Goal: Task Accomplishment & Management: Use online tool/utility

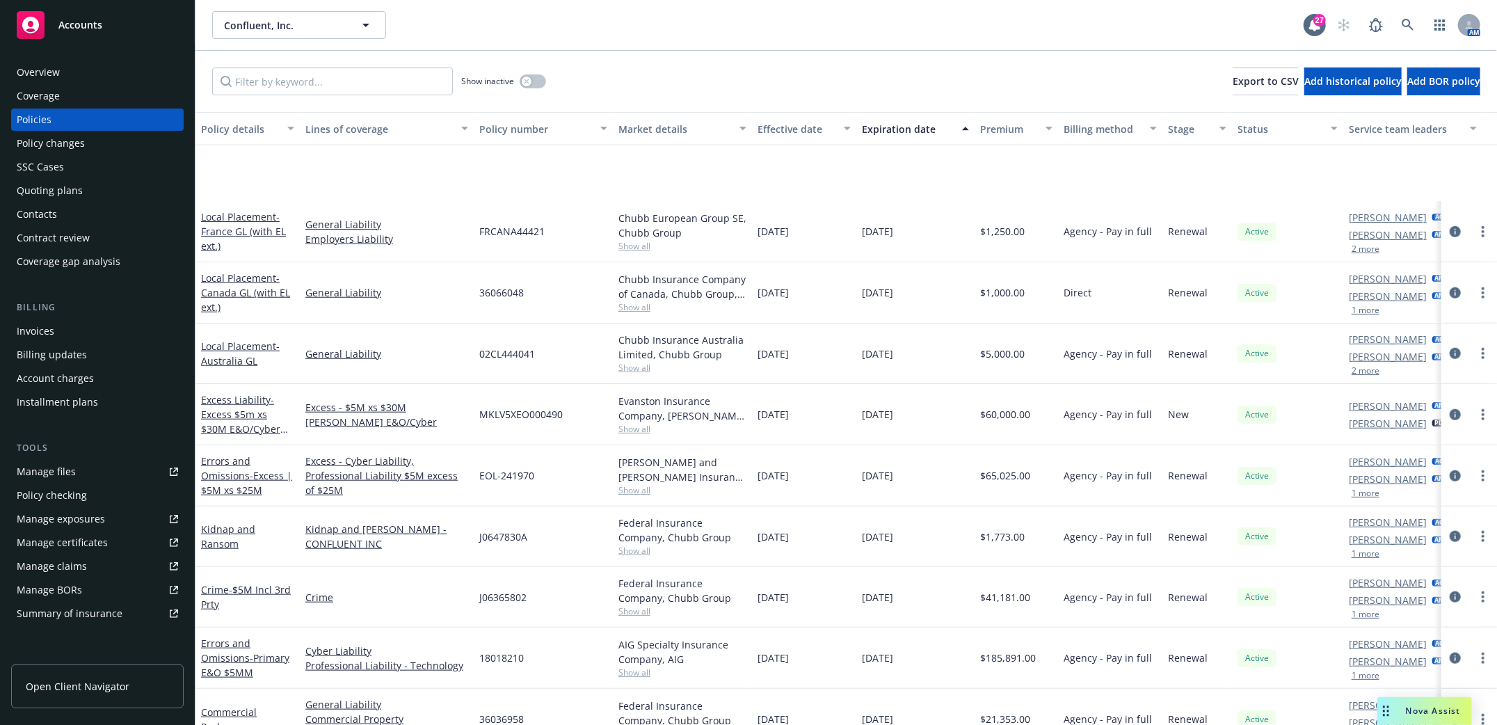
scroll to position [1382, 0]
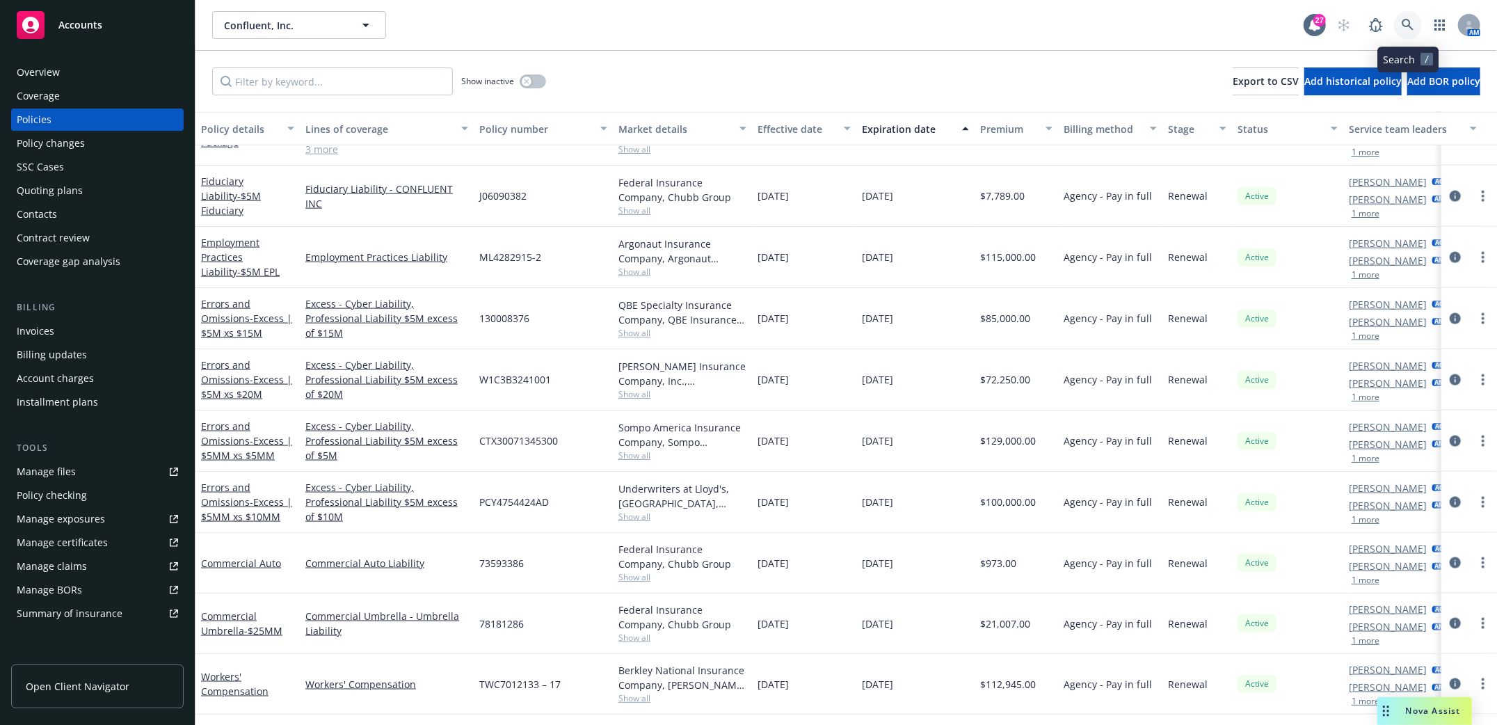
click at [1405, 29] on icon at bounding box center [1408, 25] width 13 height 13
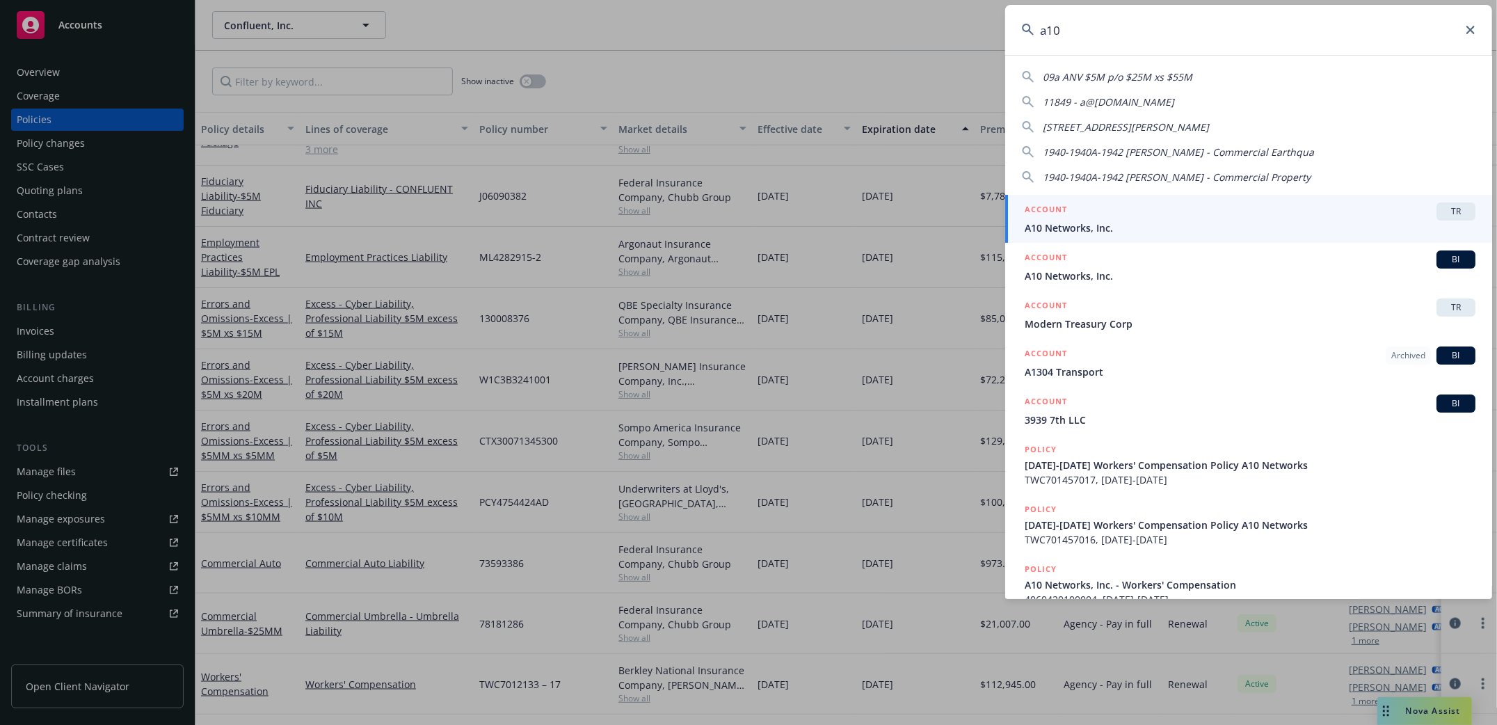
type input "a10"
click at [1466, 28] on div "a10" at bounding box center [1248, 30] width 487 height 50
click at [1469, 29] on icon at bounding box center [1471, 30] width 8 height 8
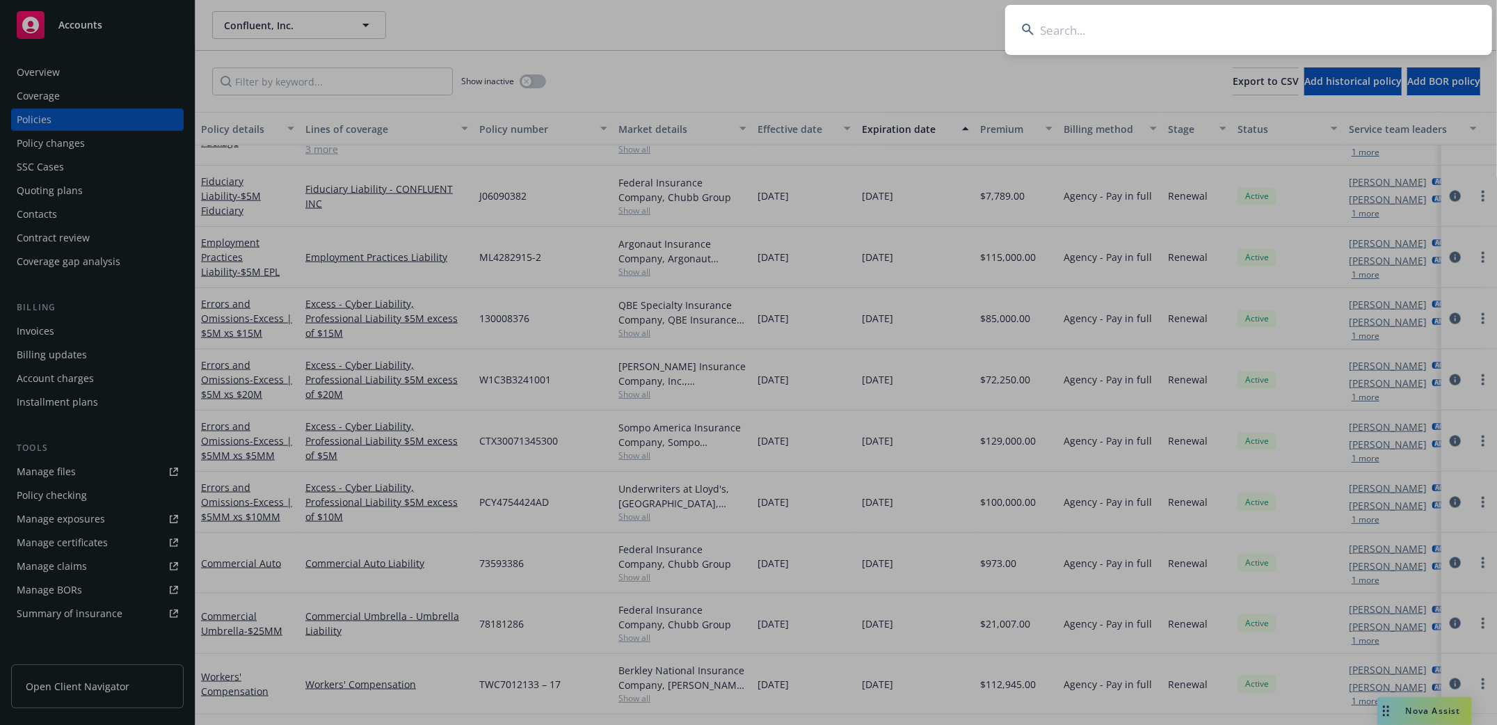
drag, startPoint x: 852, startPoint y: 37, endPoint x: 833, endPoint y: 49, distance: 22.6
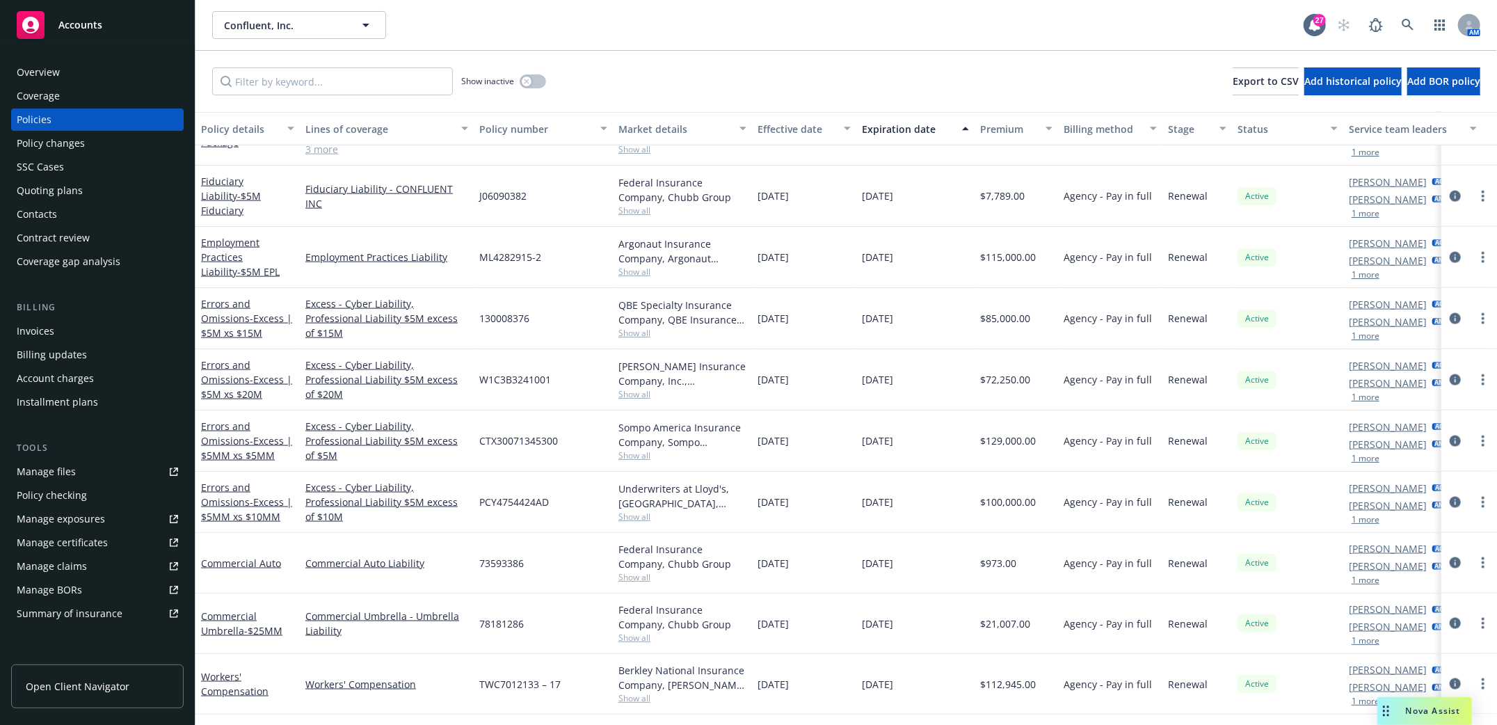
click at [61, 111] on div "Policies" at bounding box center [97, 120] width 161 height 22
click at [88, 111] on div "Policies" at bounding box center [97, 120] width 161 height 22
click at [1407, 26] on icon at bounding box center [1408, 25] width 12 height 12
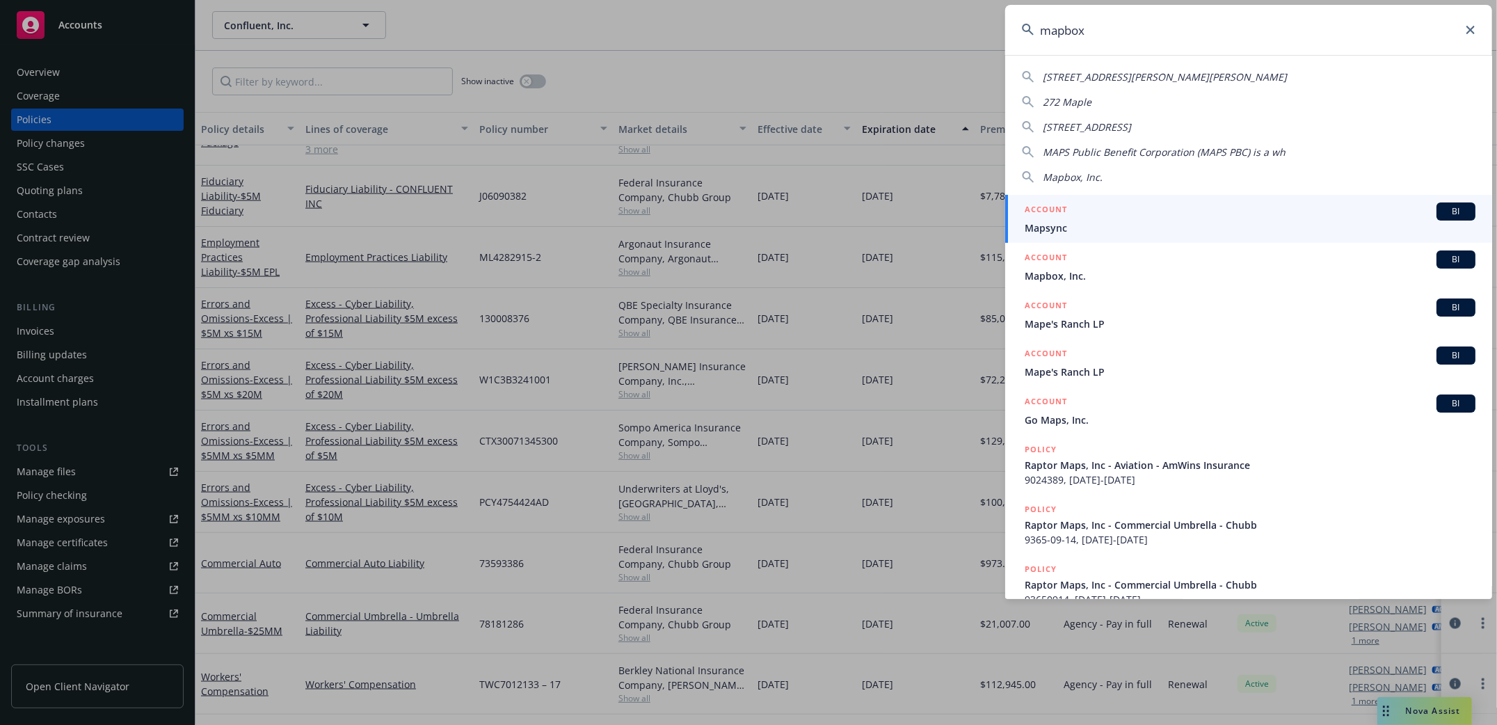
type input "mapbox"
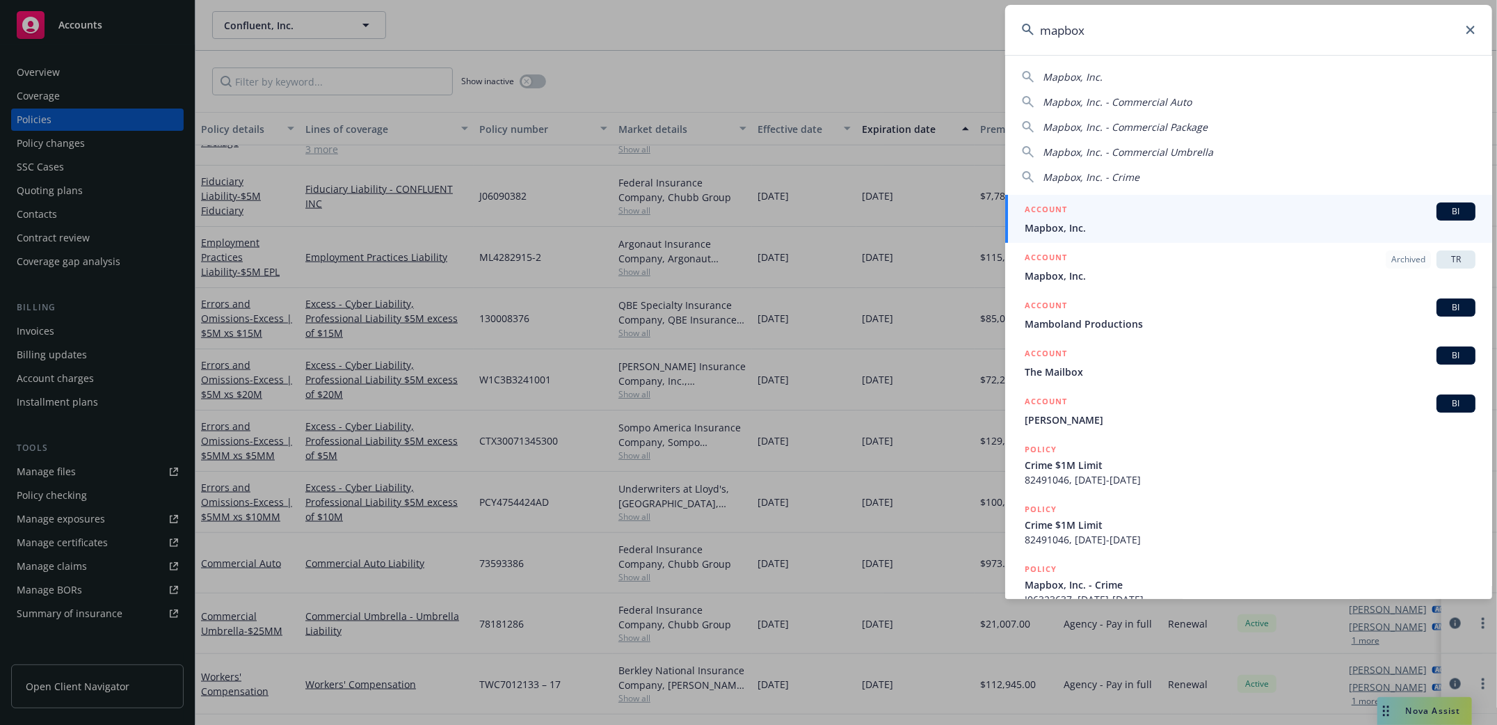
click at [1057, 227] on span "Mapbox, Inc." at bounding box center [1250, 228] width 451 height 15
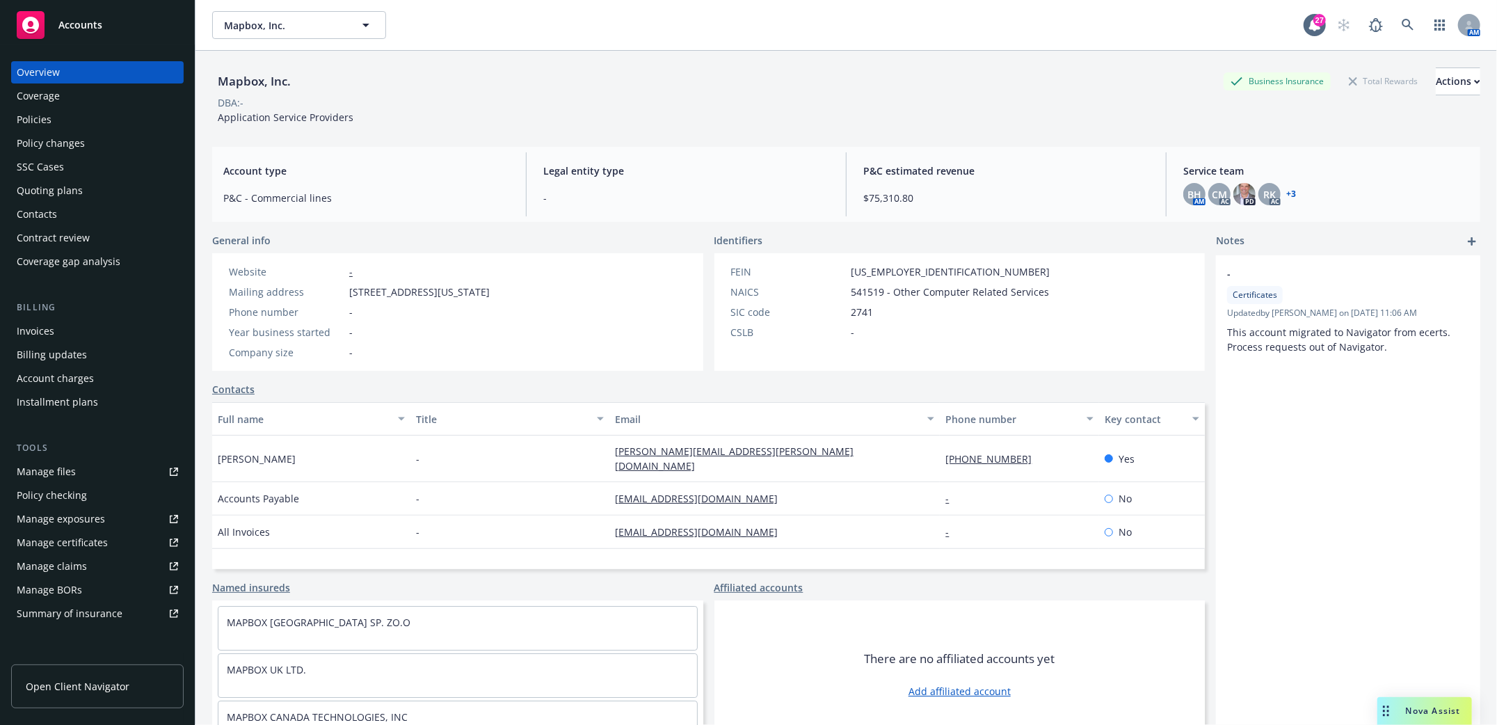
click at [17, 123] on div "Policies" at bounding box center [34, 120] width 35 height 22
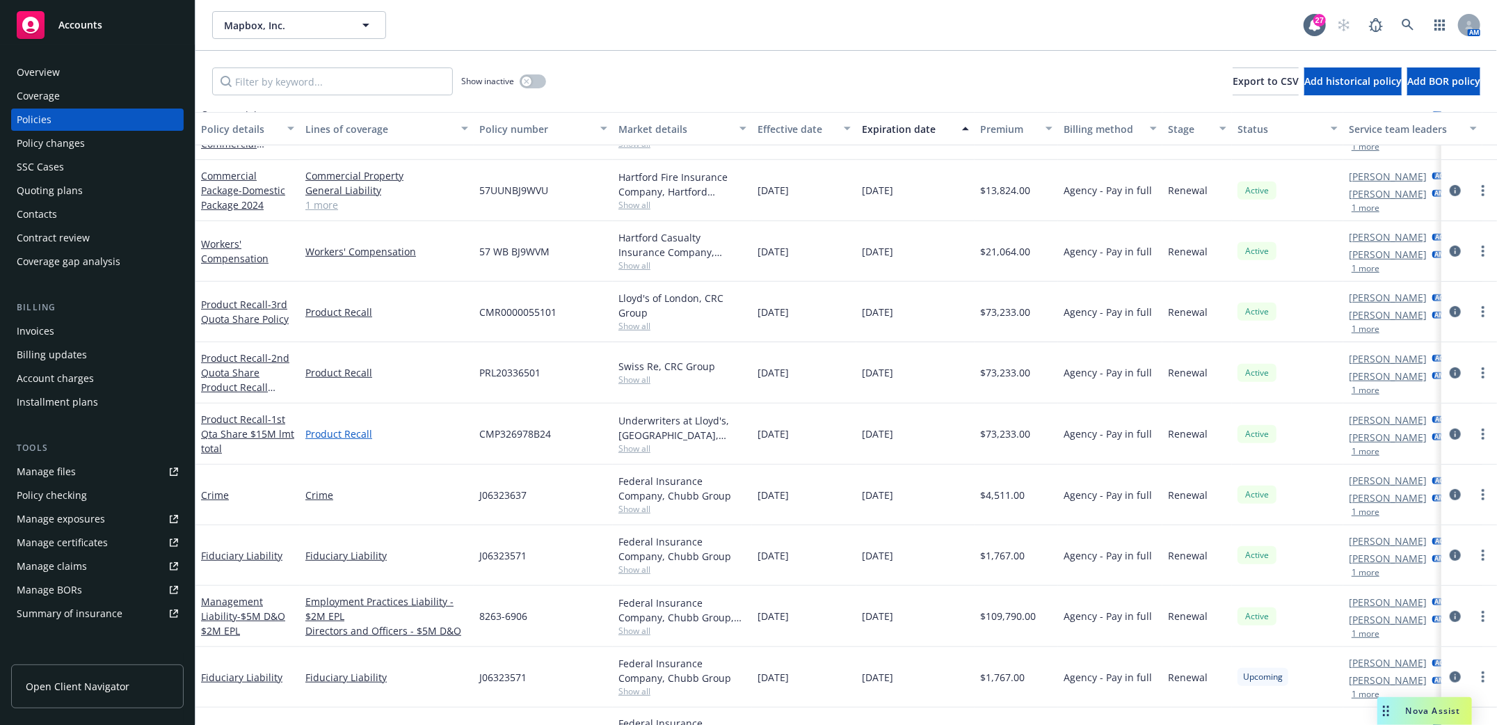
scroll to position [548, 0]
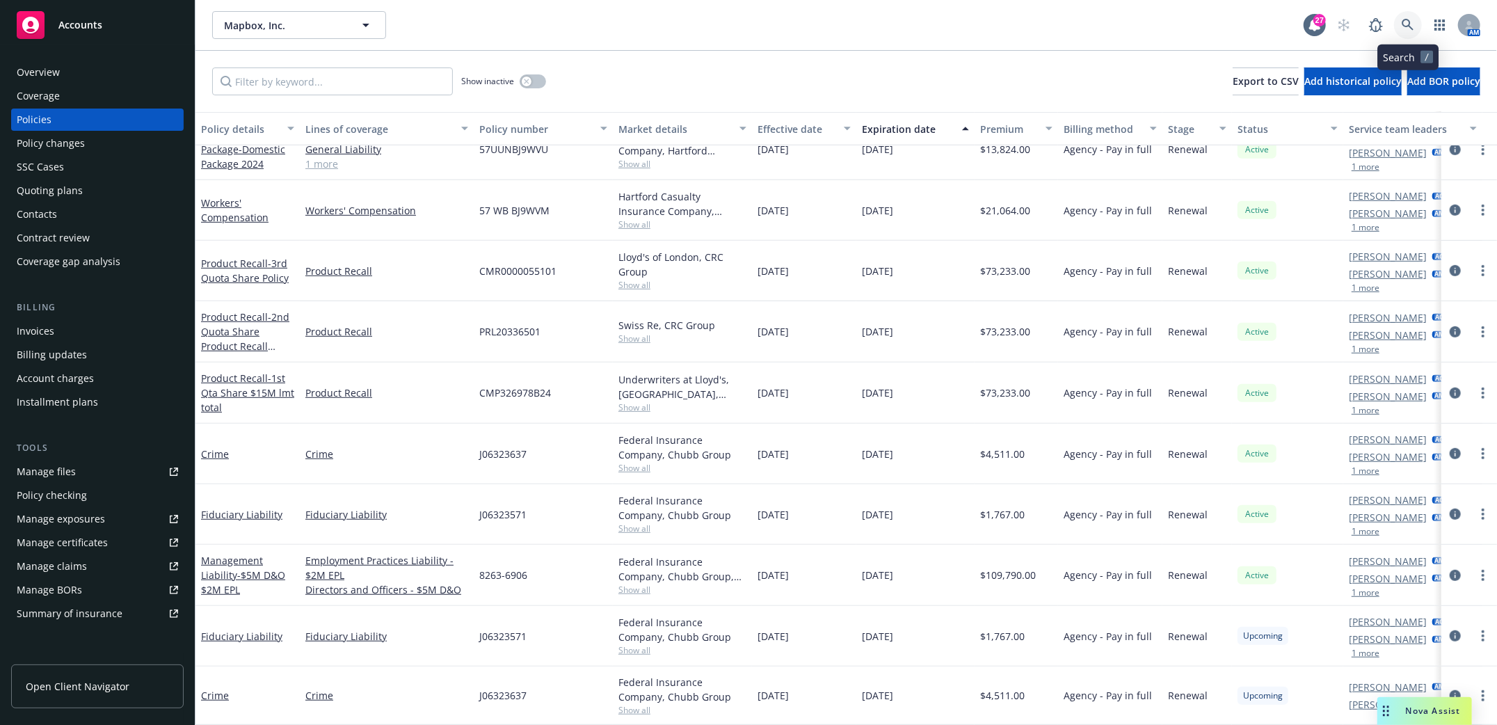
click at [1409, 19] on icon at bounding box center [1408, 25] width 12 height 12
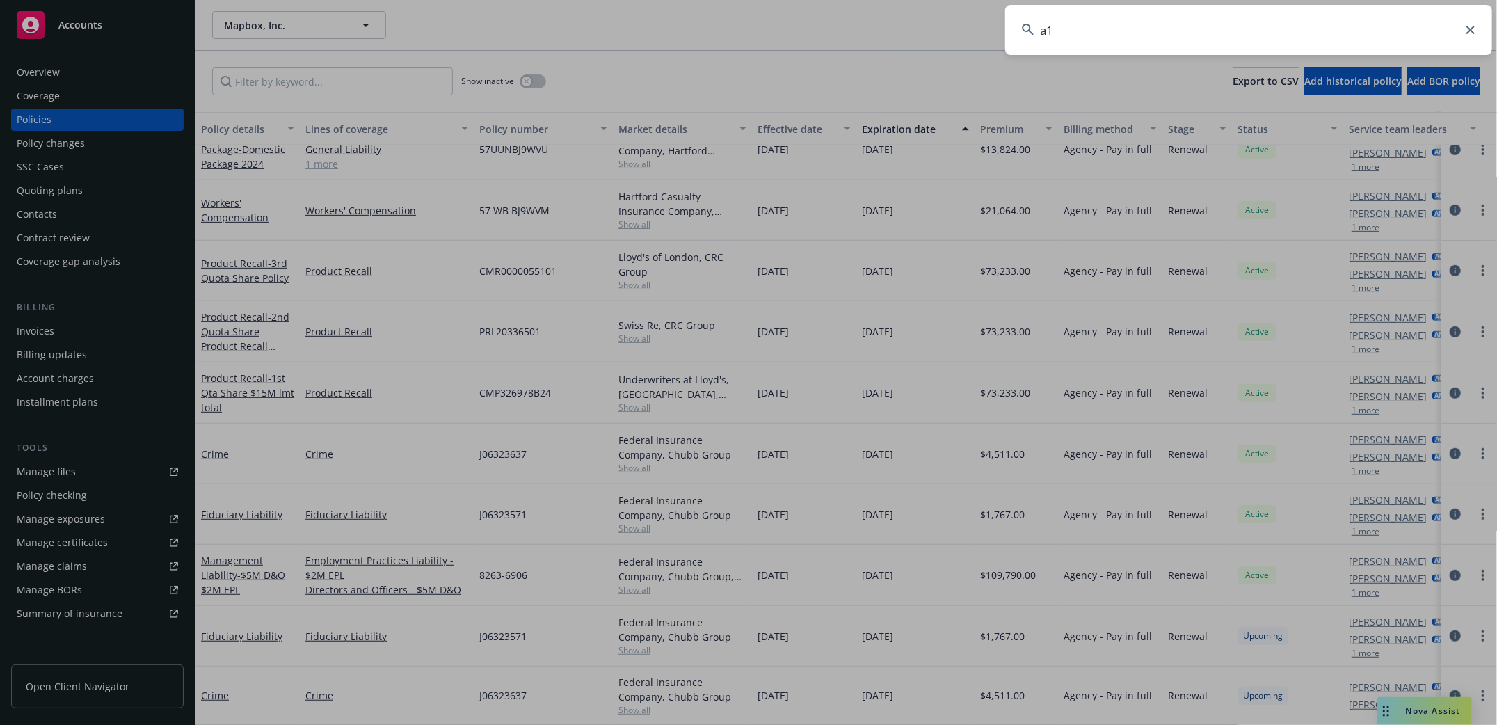
type input "a10"
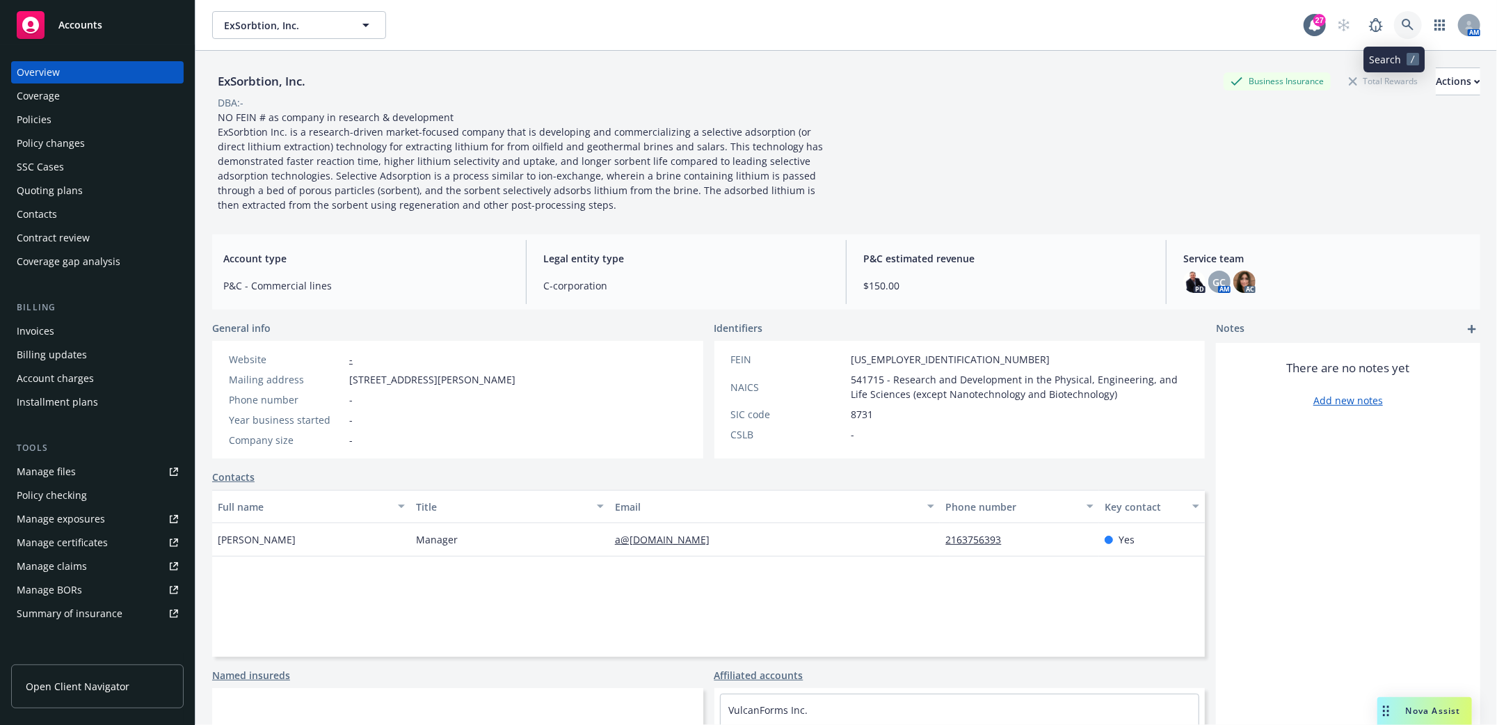
click at [1402, 24] on icon at bounding box center [1408, 25] width 13 height 13
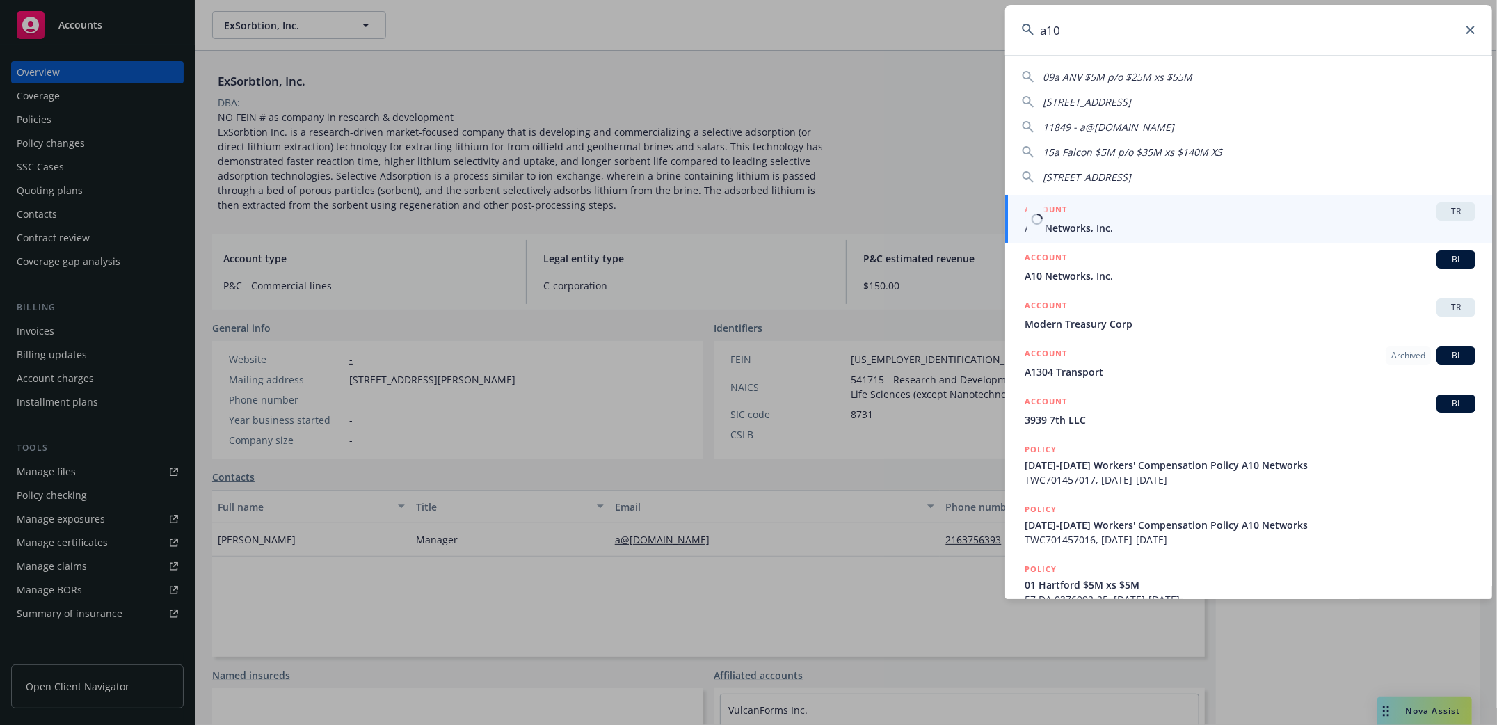
type input "a10"
click at [1049, 227] on span "A10 Networks, Inc." at bounding box center [1250, 228] width 451 height 15
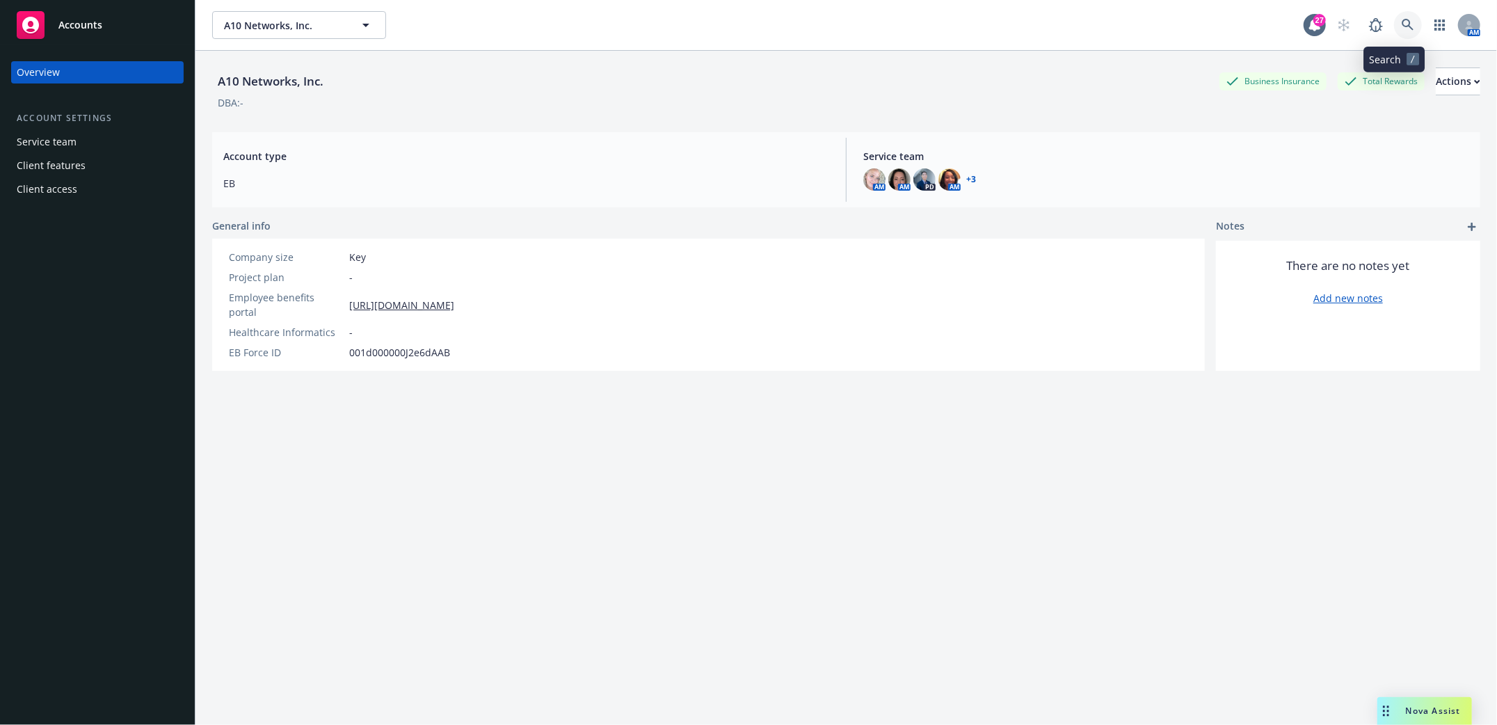
click at [1402, 30] on icon at bounding box center [1408, 25] width 13 height 13
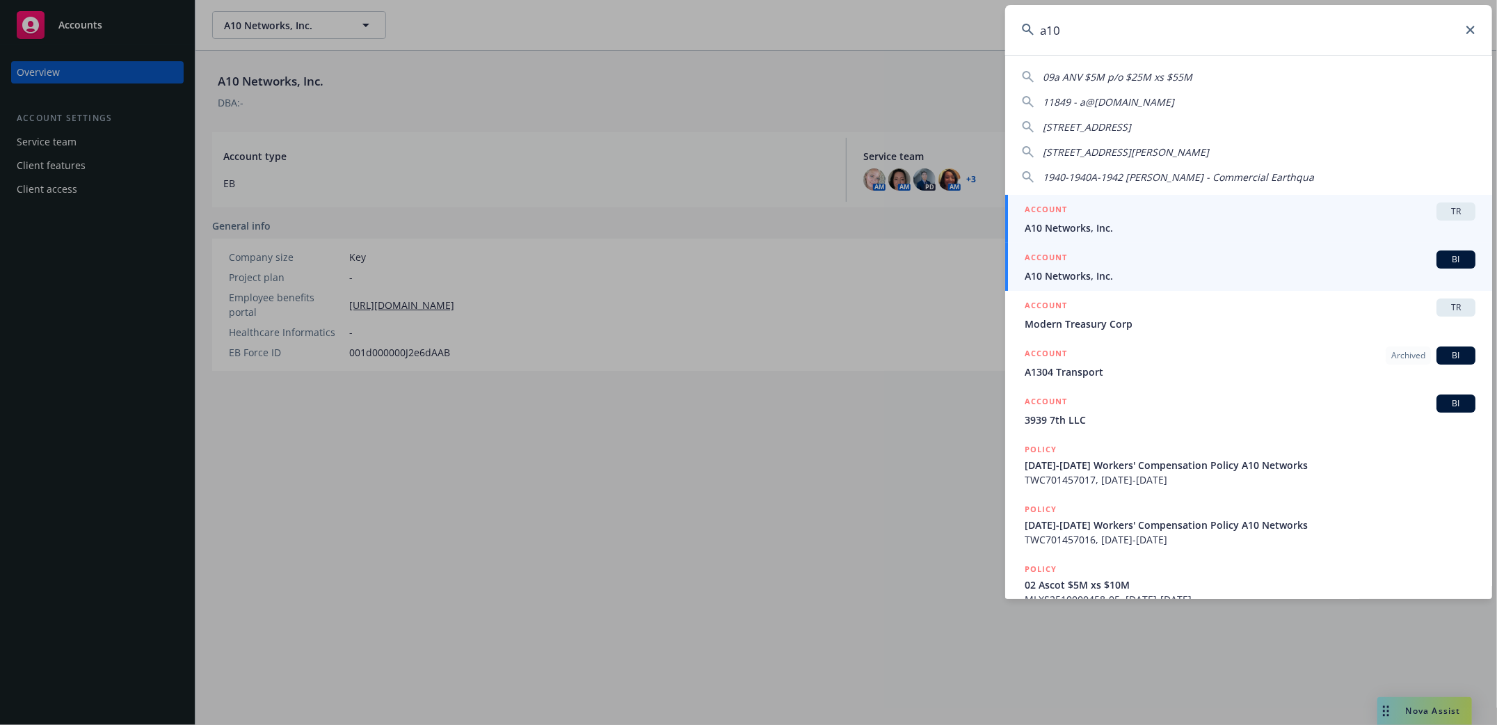
type input "a10"
click at [1071, 271] on span "A10 Networks, Inc." at bounding box center [1250, 276] width 451 height 15
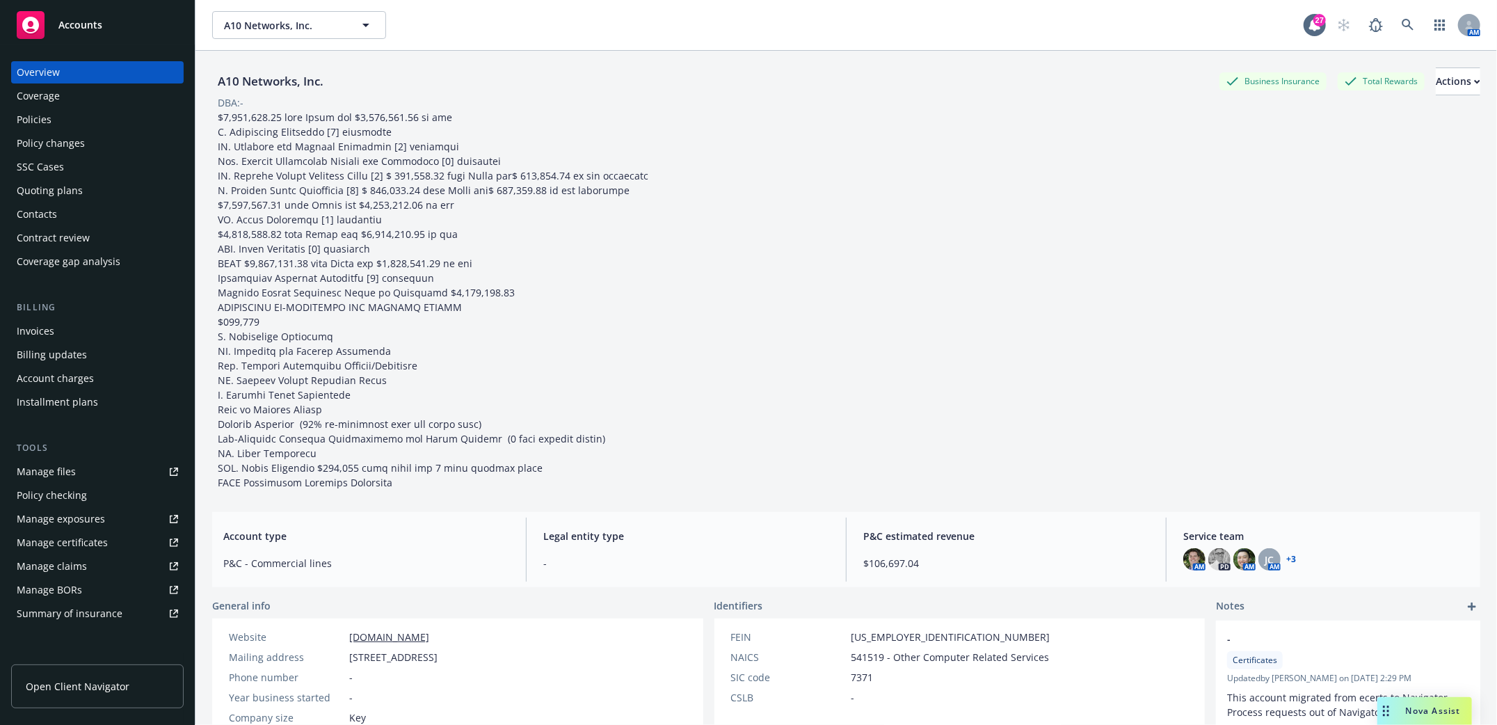
click at [33, 119] on div "Policies" at bounding box center [34, 120] width 35 height 22
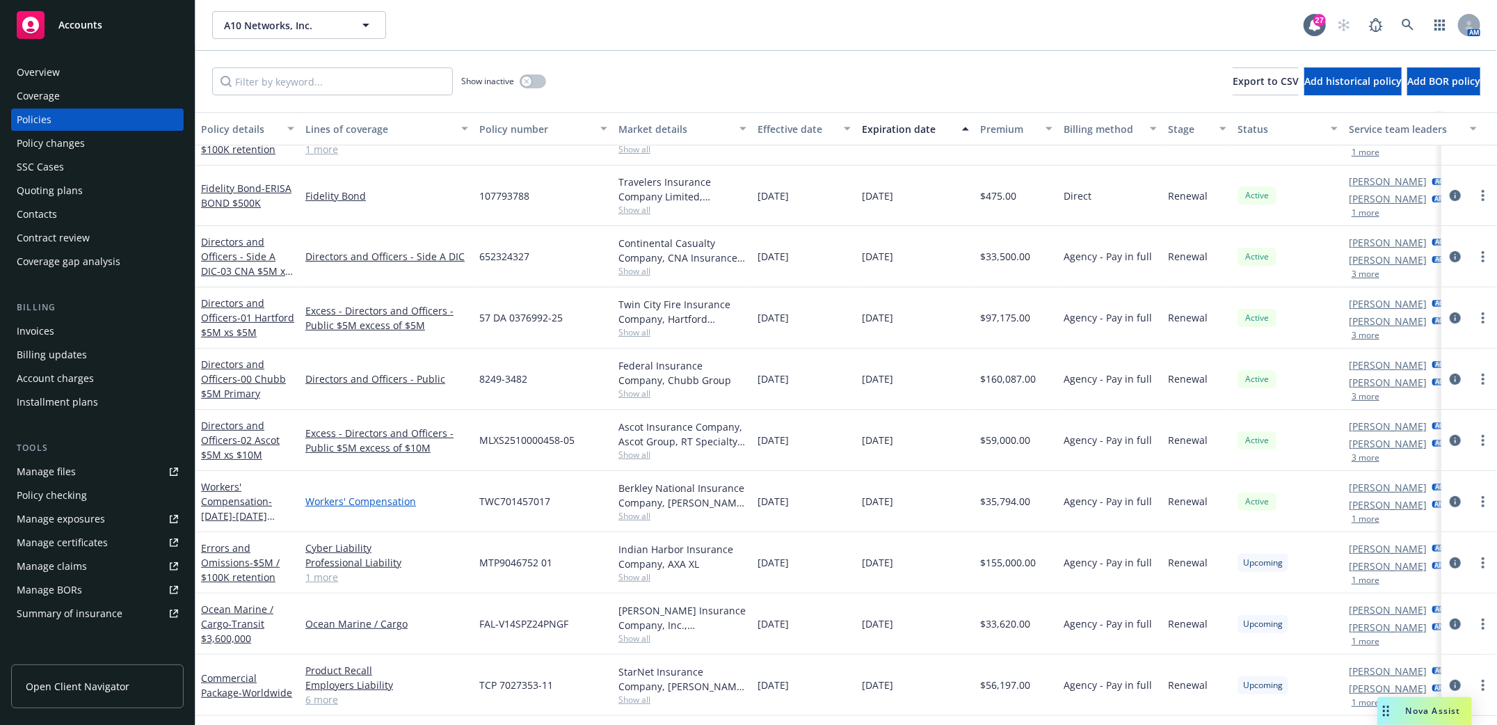
scroll to position [328, 0]
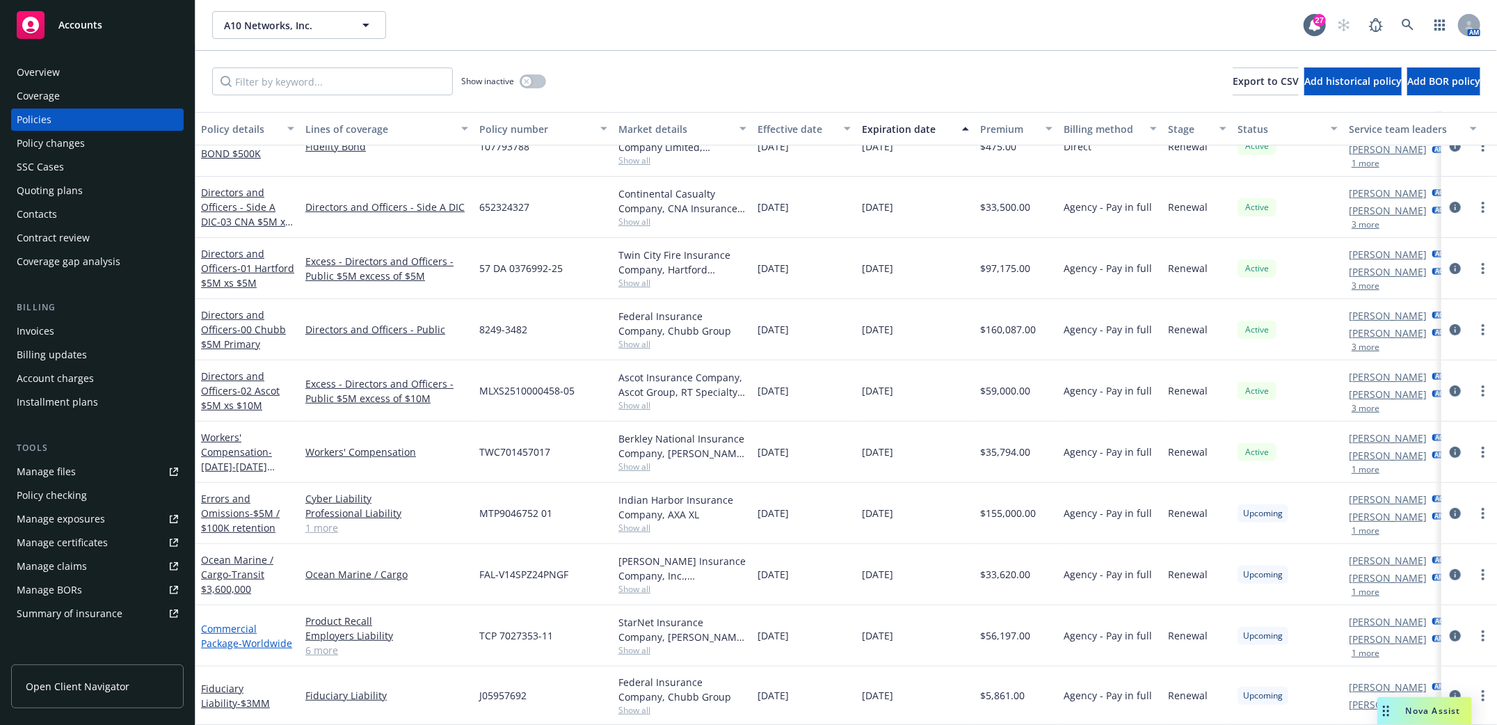
click at [216, 622] on link "Commercial Package - Worldwide" at bounding box center [246, 636] width 91 height 28
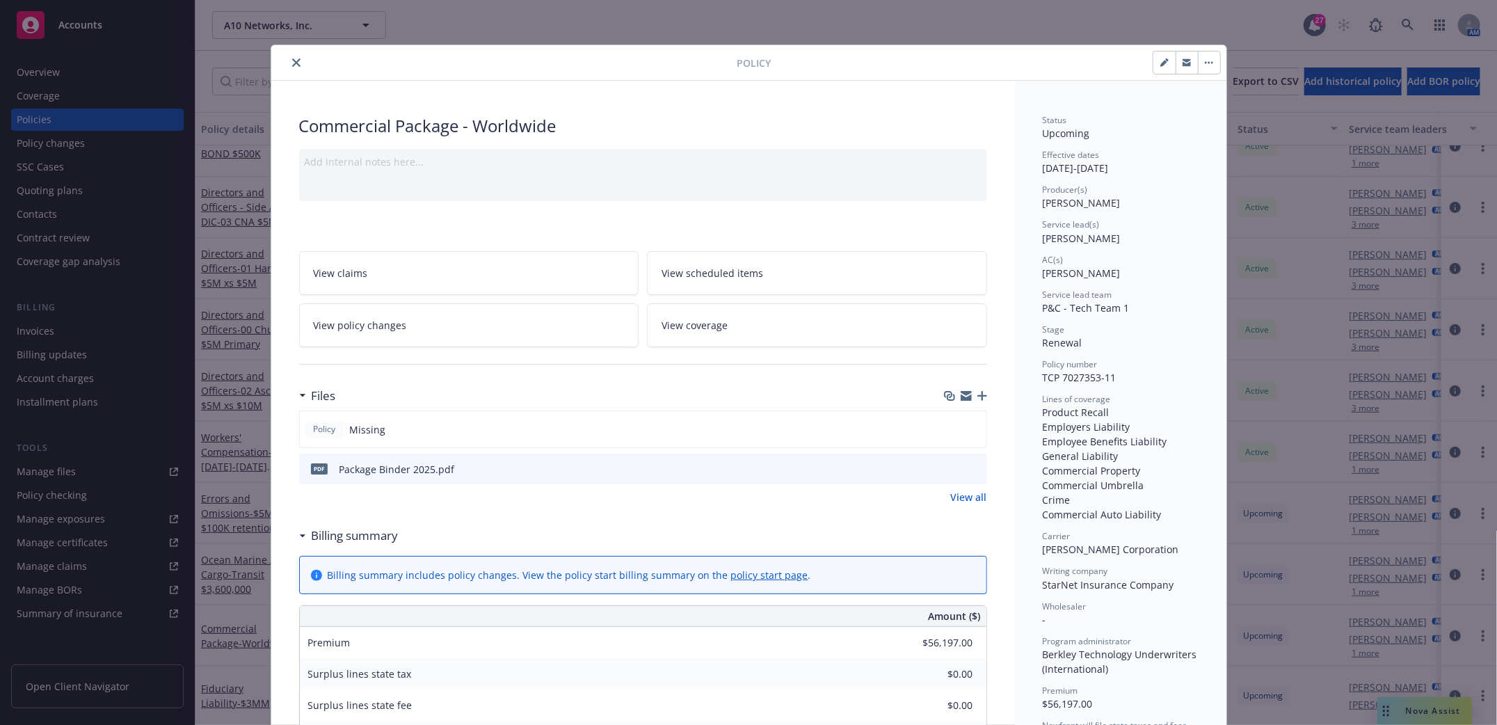
click at [978, 396] on icon "button" at bounding box center [982, 396] width 10 height 10
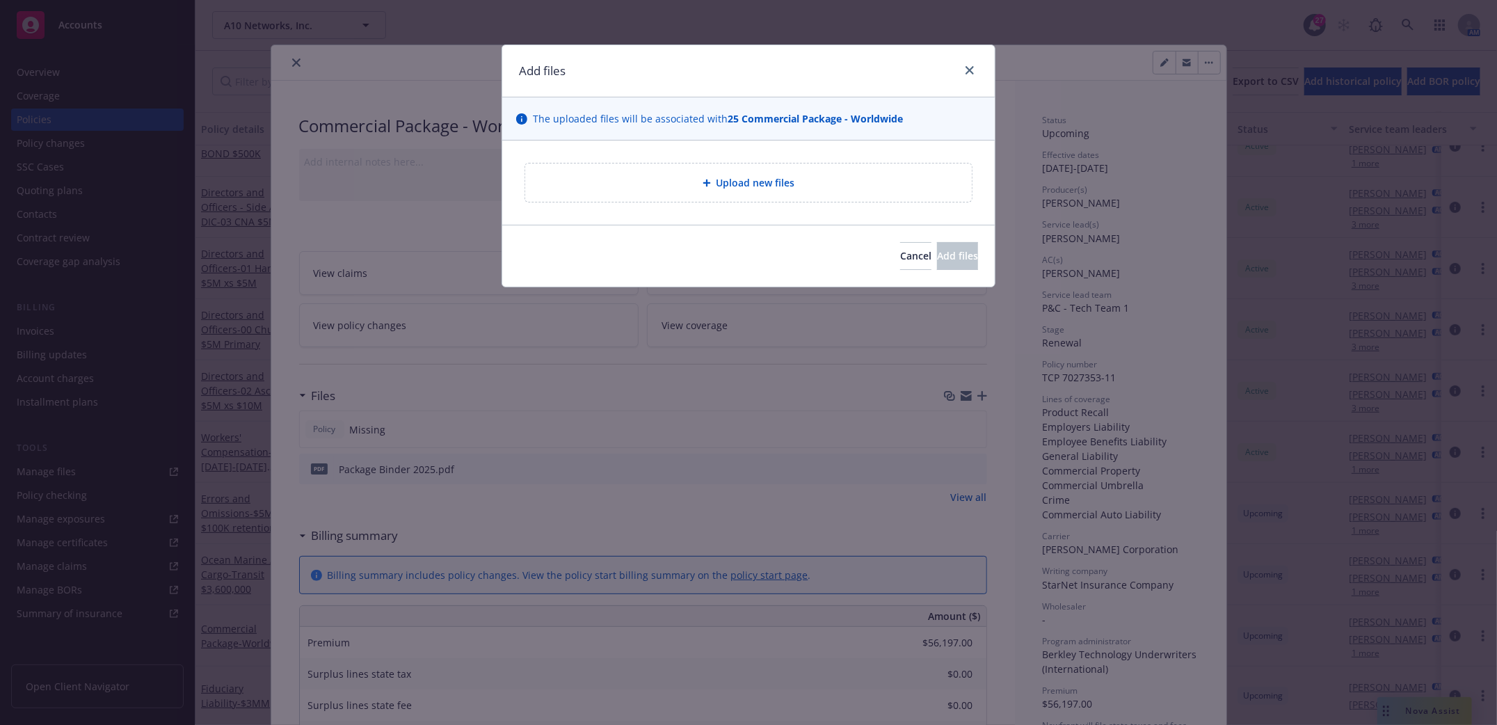
type textarea "x"
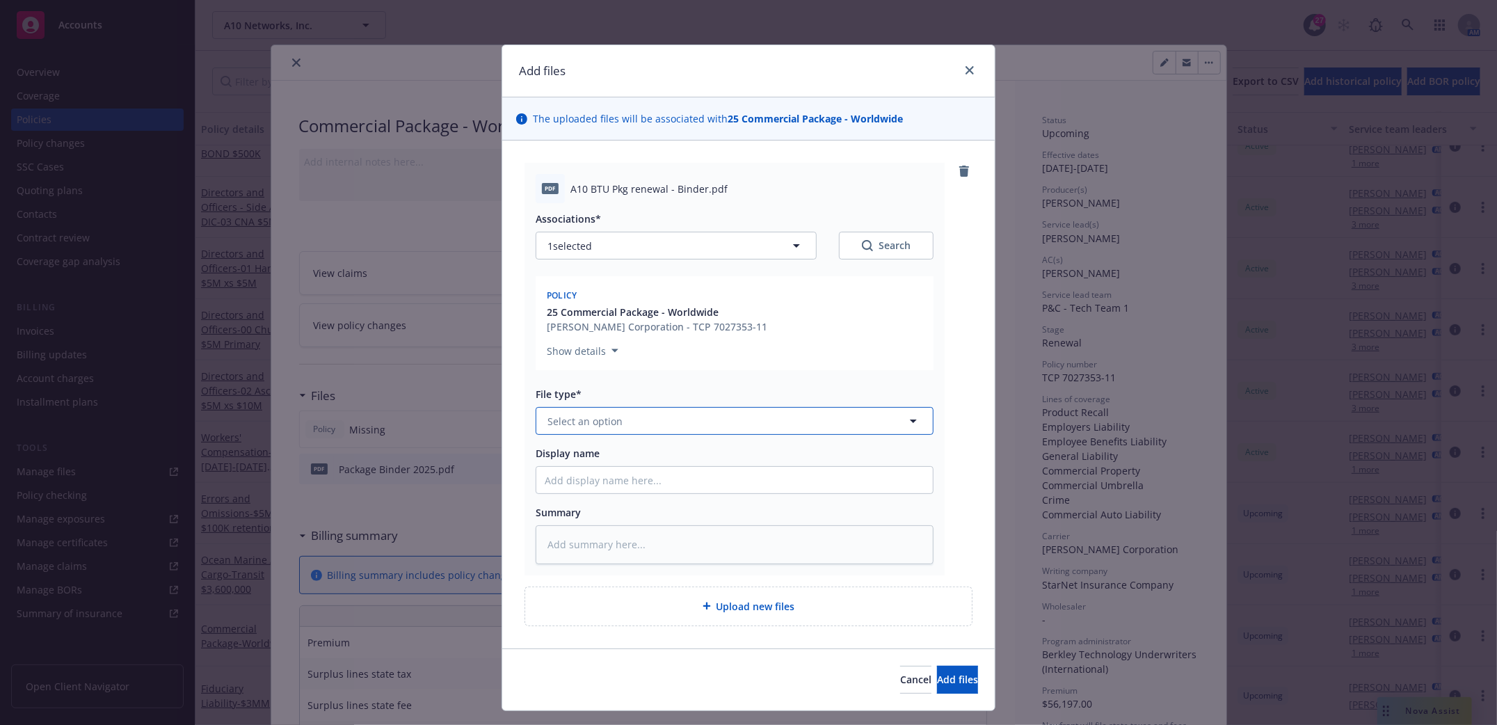
click at [637, 416] on button "Select an option" at bounding box center [735, 421] width 398 height 28
type input "binder"
click at [675, 457] on div "Binder" at bounding box center [735, 460] width 380 height 20
drag, startPoint x: 637, startPoint y: 486, endPoint x: 626, endPoint y: 483, distance: 11.5
click at [633, 484] on input "Display name" at bounding box center [734, 480] width 397 height 26
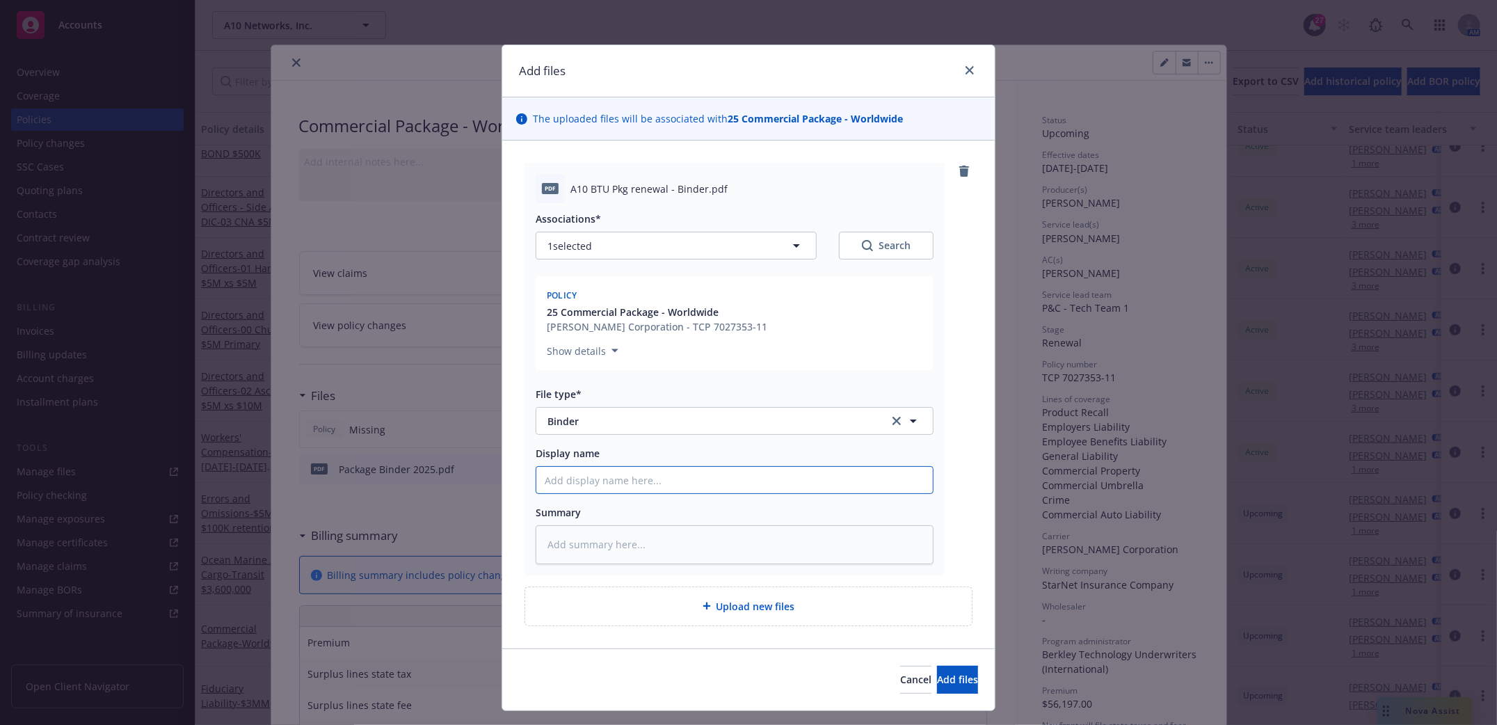
type textarea "x"
type input "P"
type textarea "x"
type input "Pc"
type textarea "x"
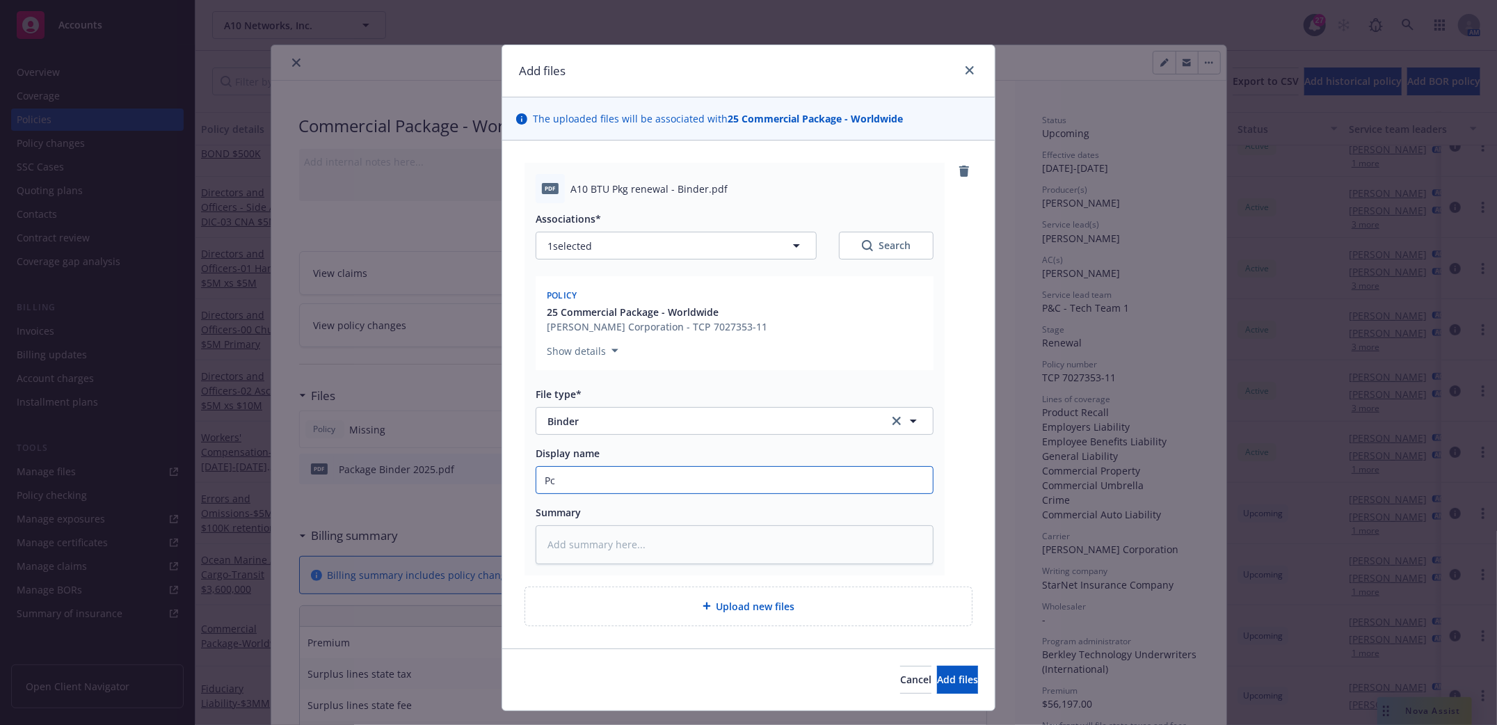
type input "Pck"
type textarea "x"
type input "Pck"
type textarea "x"
type input "Pck b"
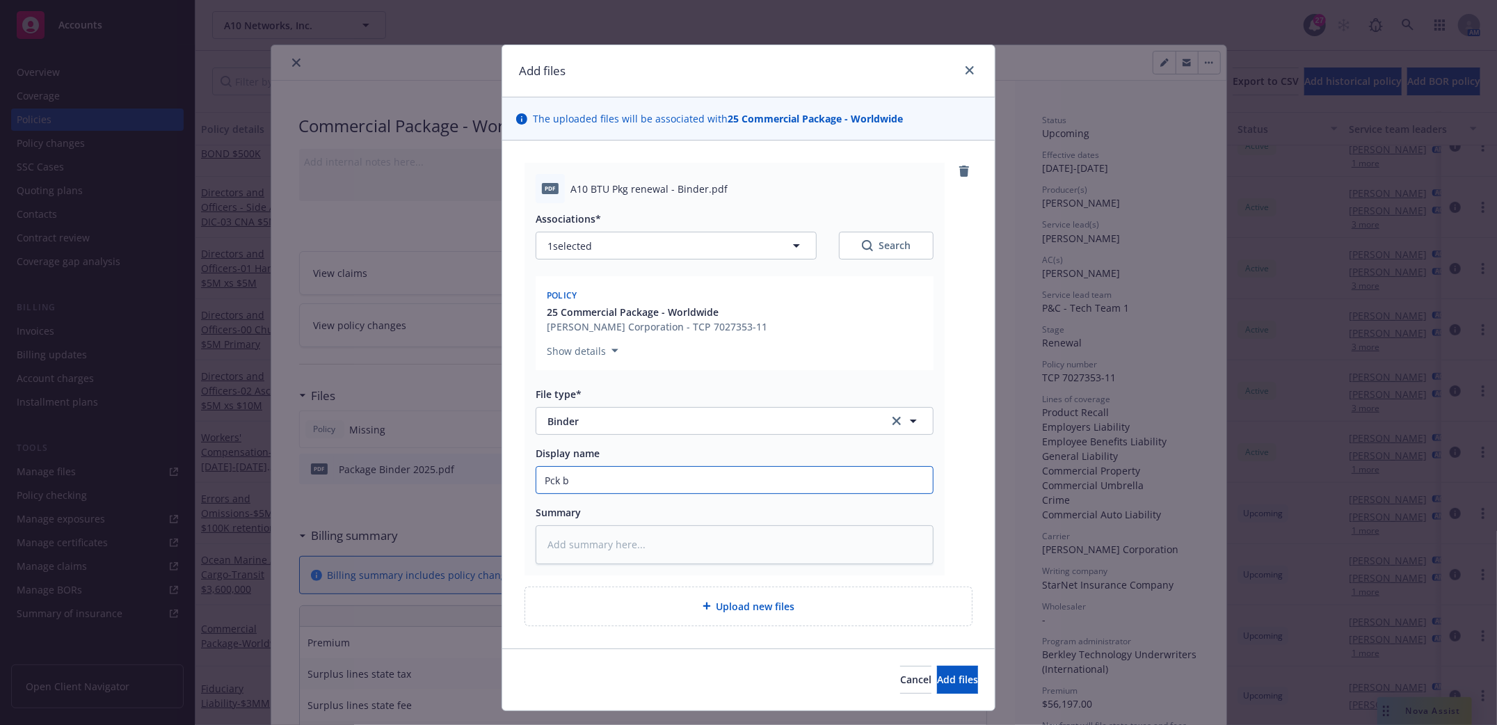
type textarea "x"
type input "Pck bi"
type textarea "x"
type input "Pck bin"
type textarea "x"
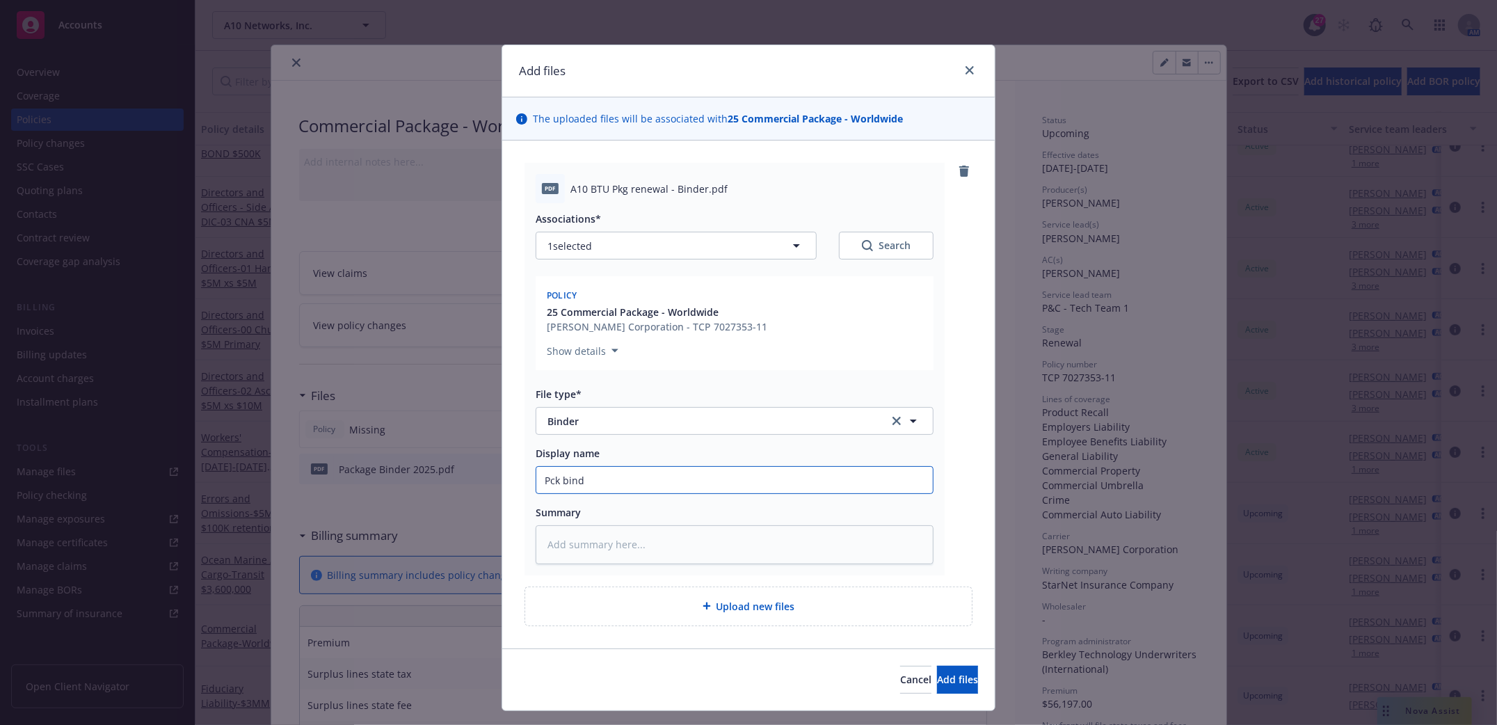
type input "Pck binde"
type textarea "x"
type input "Pck binder"
type textarea "x"
type input "Pck binder"
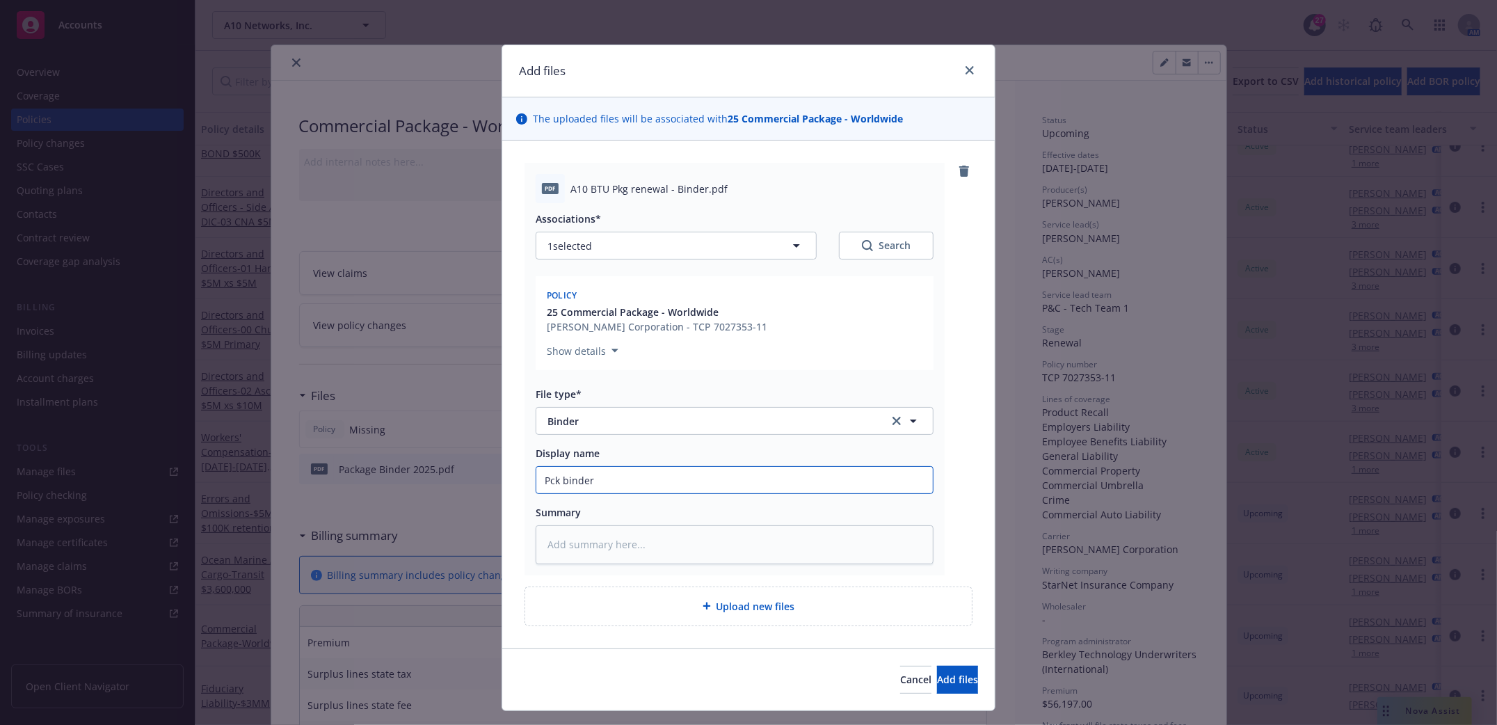
type textarea "x"
type input "Pck binder A"
type textarea "x"
type input "Pck binder A1"
type textarea "x"
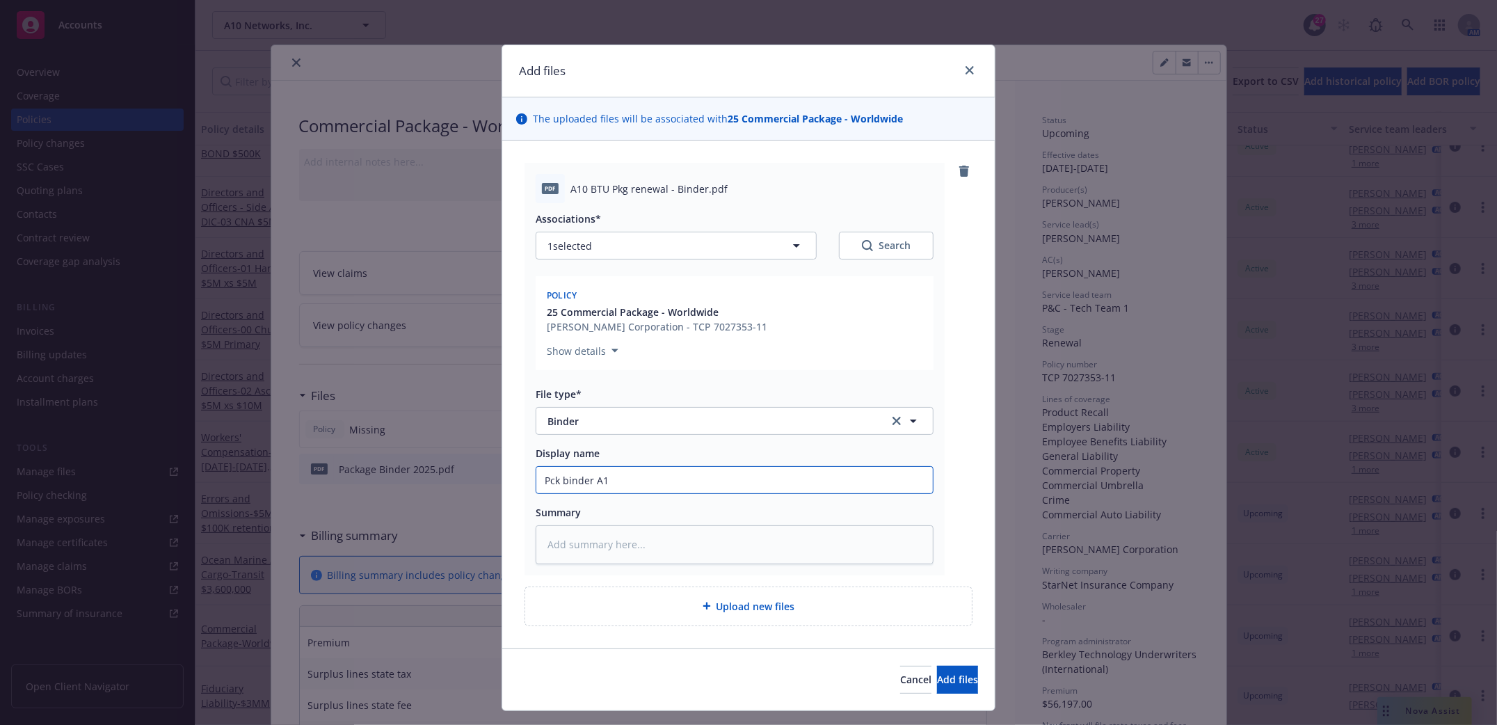
type input "Pck binder A10"
type textarea "x"
type input "Pck binder A10"
type textarea "x"
type input "Pck binder A10 2"
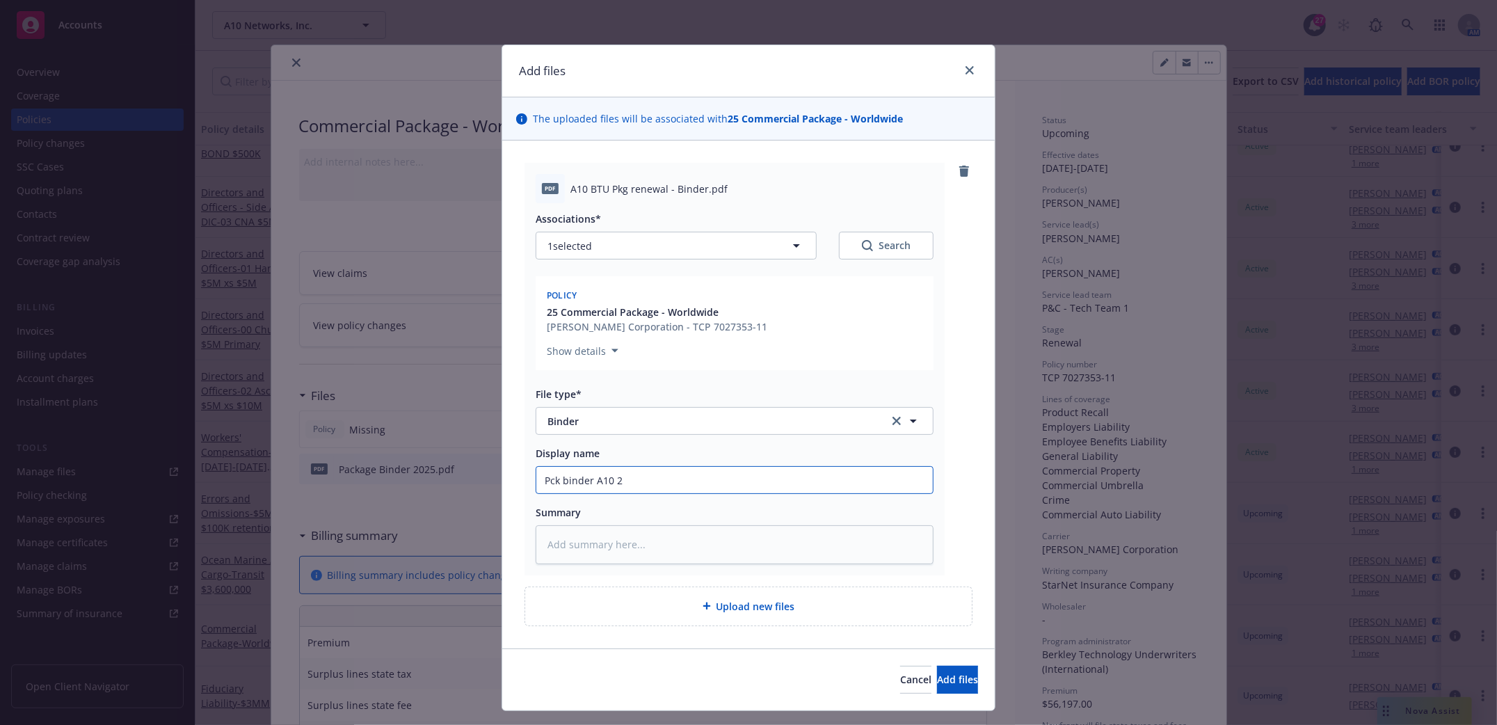
type textarea "x"
type input "Pck binder A10 20"
type textarea "x"
type input "Pck binder A10 202"
type textarea "x"
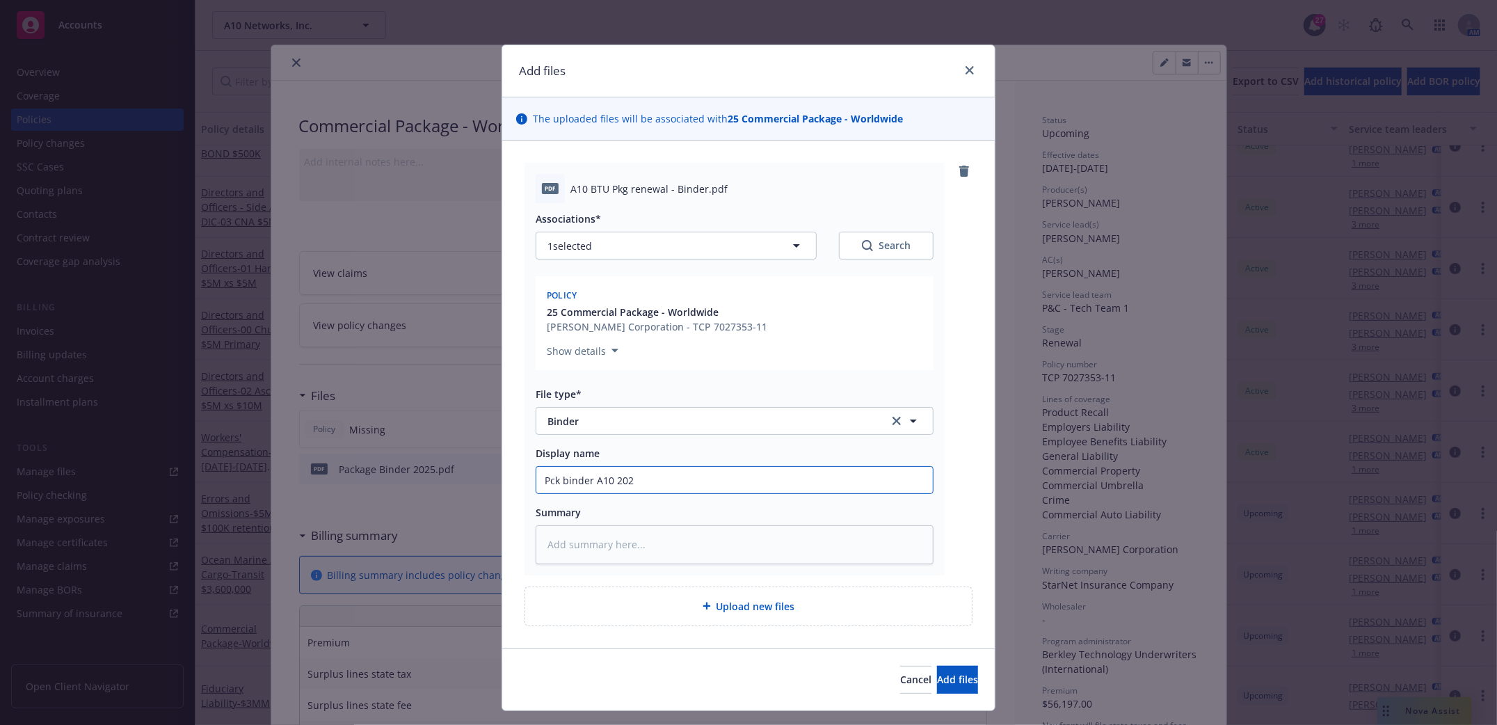
type input "Pck binder A10 2025"
click at [557, 478] on input "Pck binder A10 2025" at bounding box center [734, 480] width 397 height 26
type textarea "x"
type input "Pck Bbinder A10 2025"
type textarea "x"
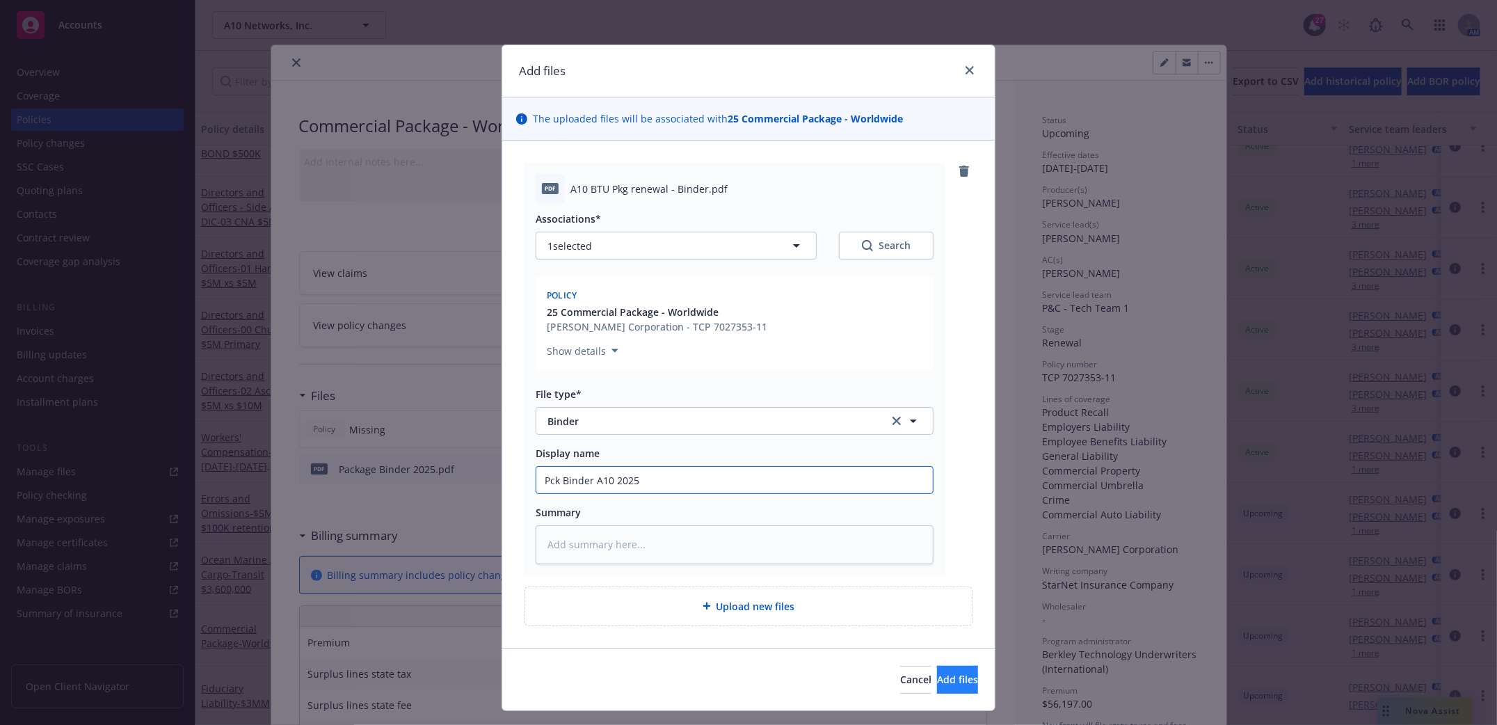
type input "Pck Binder A10 2025"
drag, startPoint x: 913, startPoint y: 672, endPoint x: 920, endPoint y: 678, distance: 8.9
click at [937, 673] on span "Add files" at bounding box center [957, 679] width 41 height 13
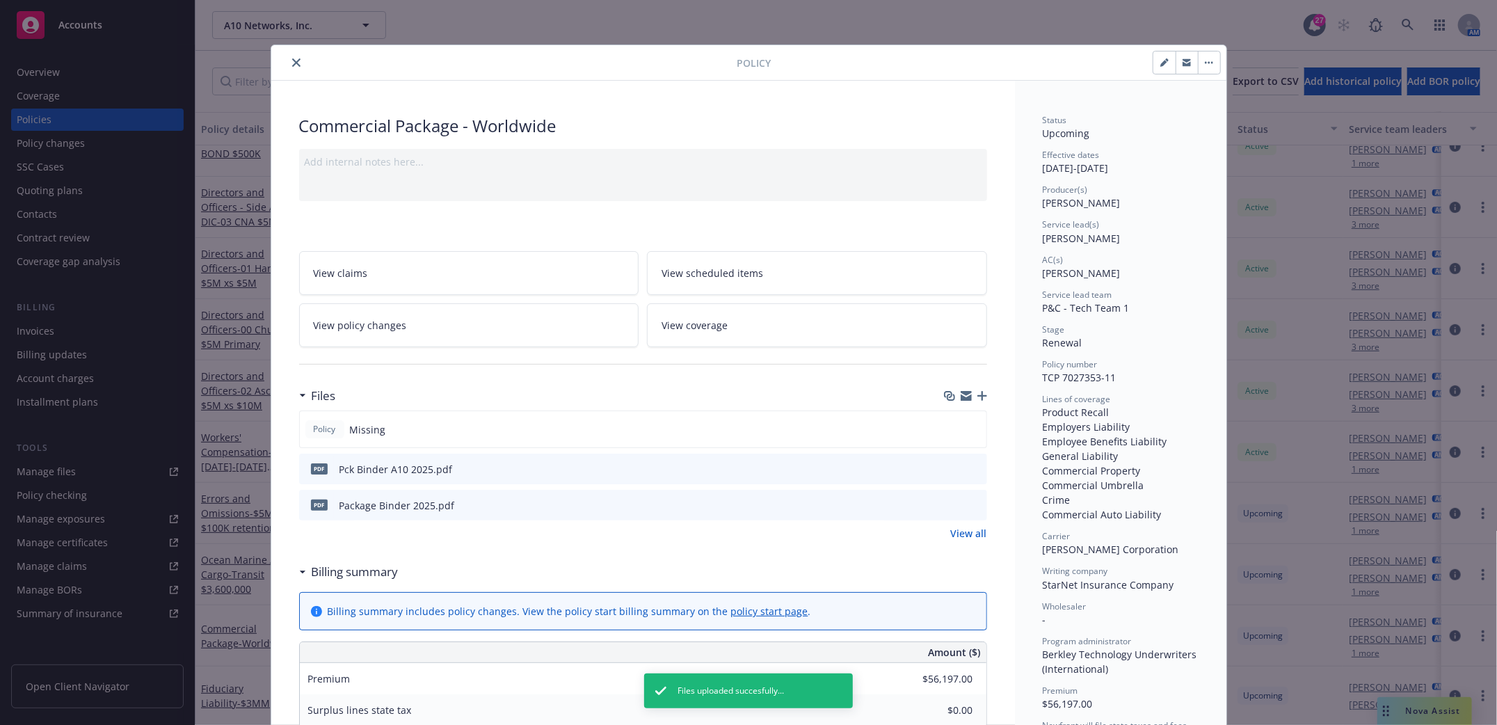
click at [292, 58] on icon "close" at bounding box center [296, 62] width 8 height 8
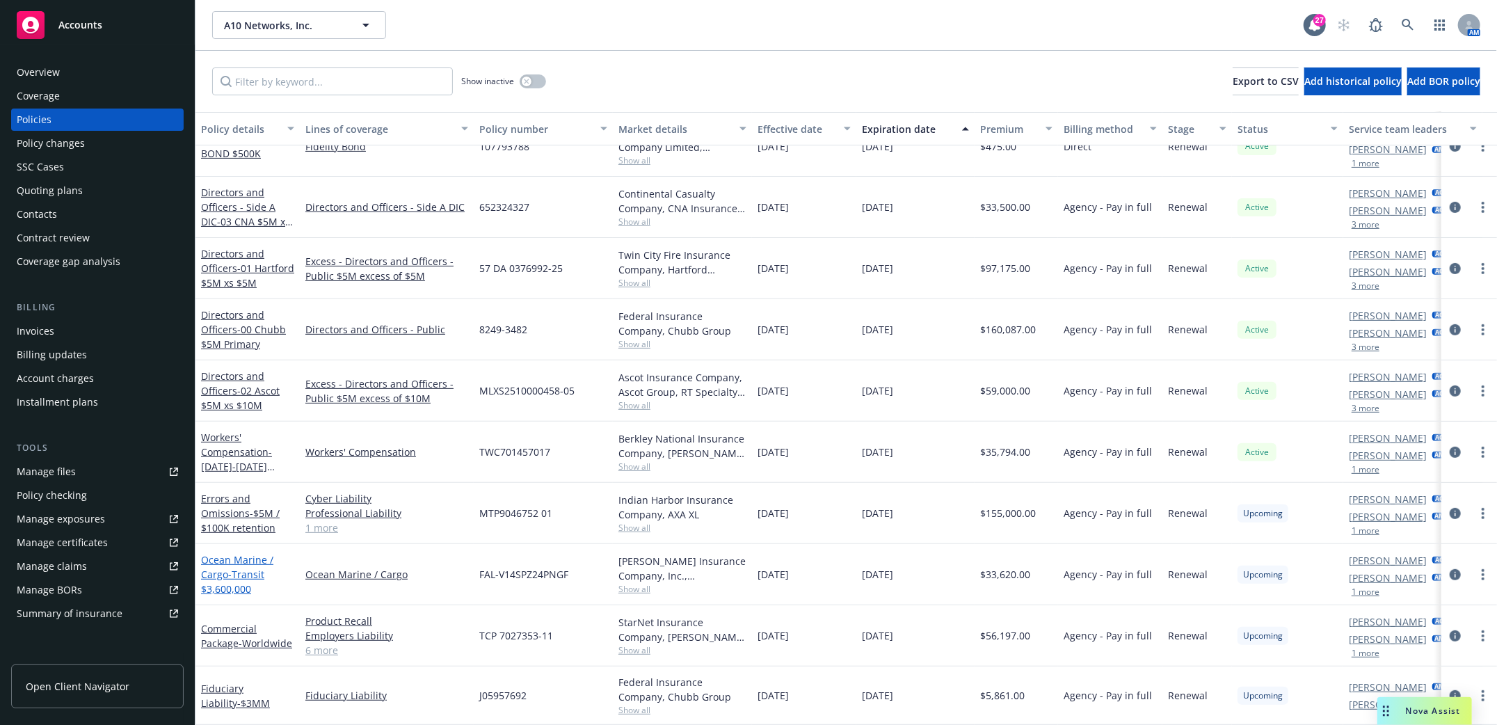
click at [237, 553] on link "Ocean Marine / Cargo - Transit $3,600,000" at bounding box center [237, 574] width 72 height 42
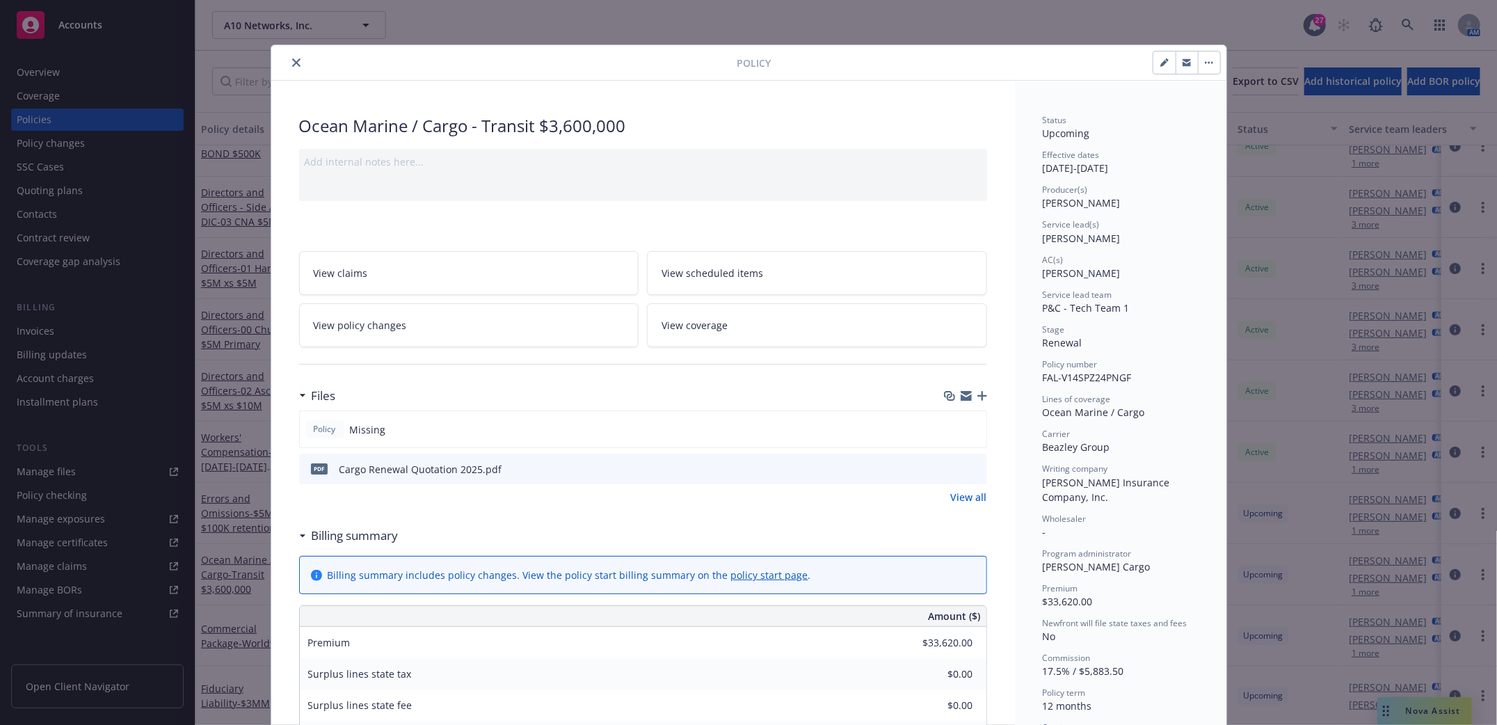
click at [977, 399] on icon "button" at bounding box center [982, 396] width 10 height 10
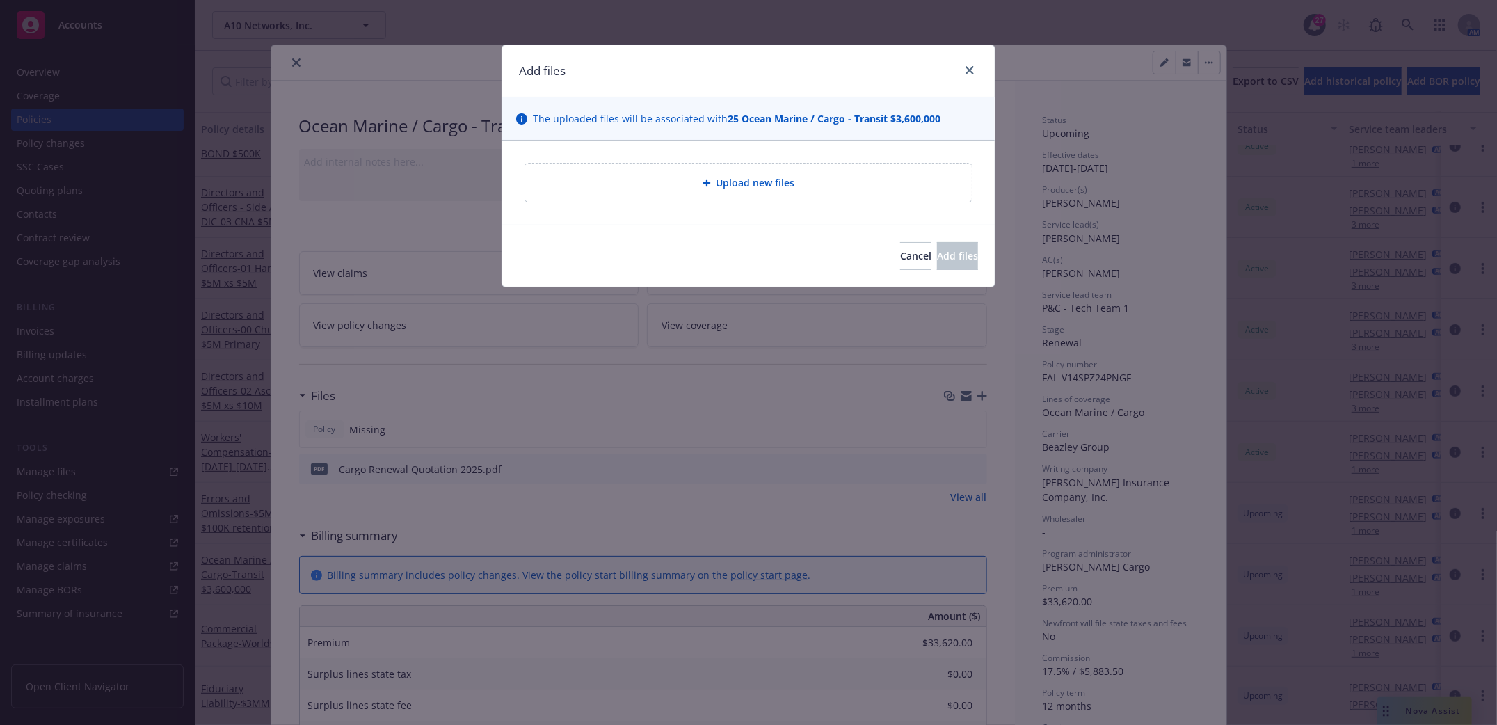
type textarea "x"
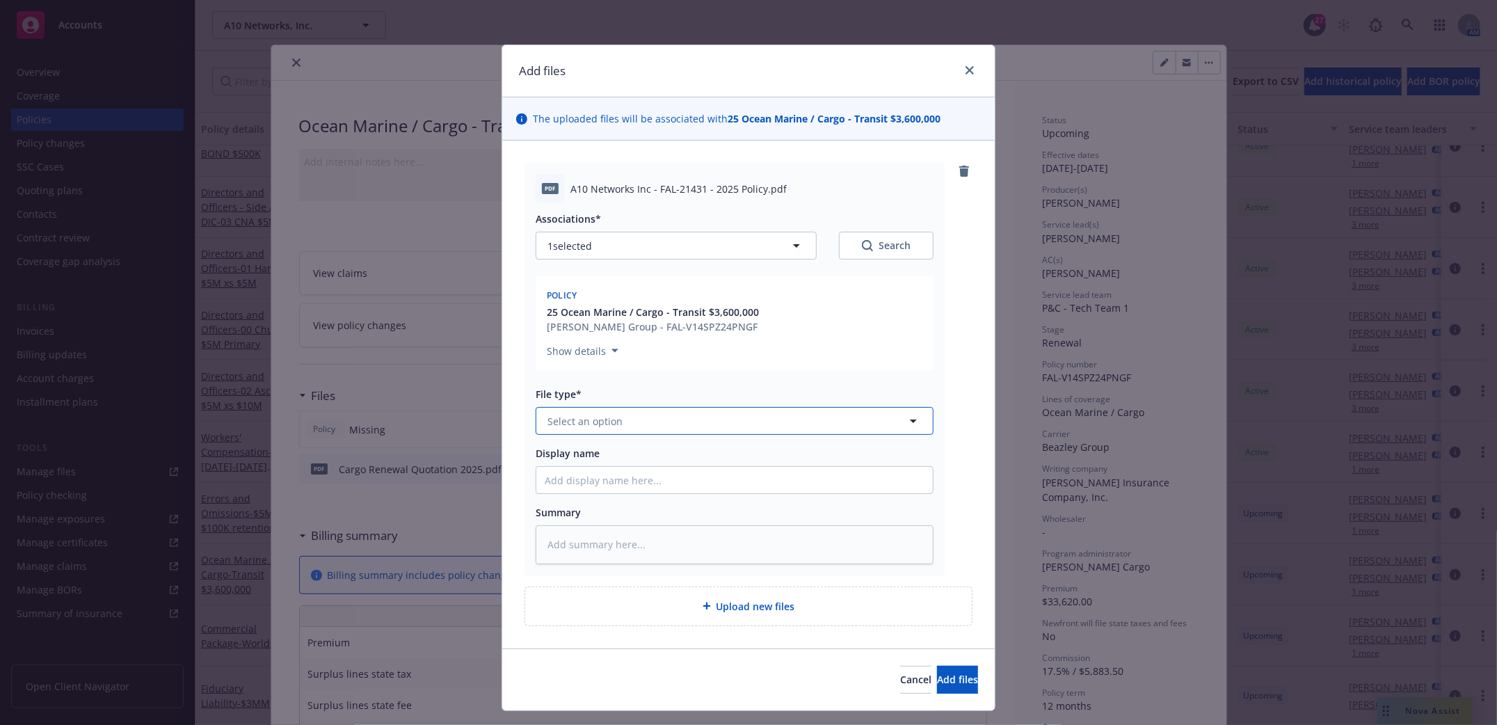
click at [815, 418] on button "Select an option" at bounding box center [735, 421] width 398 height 28
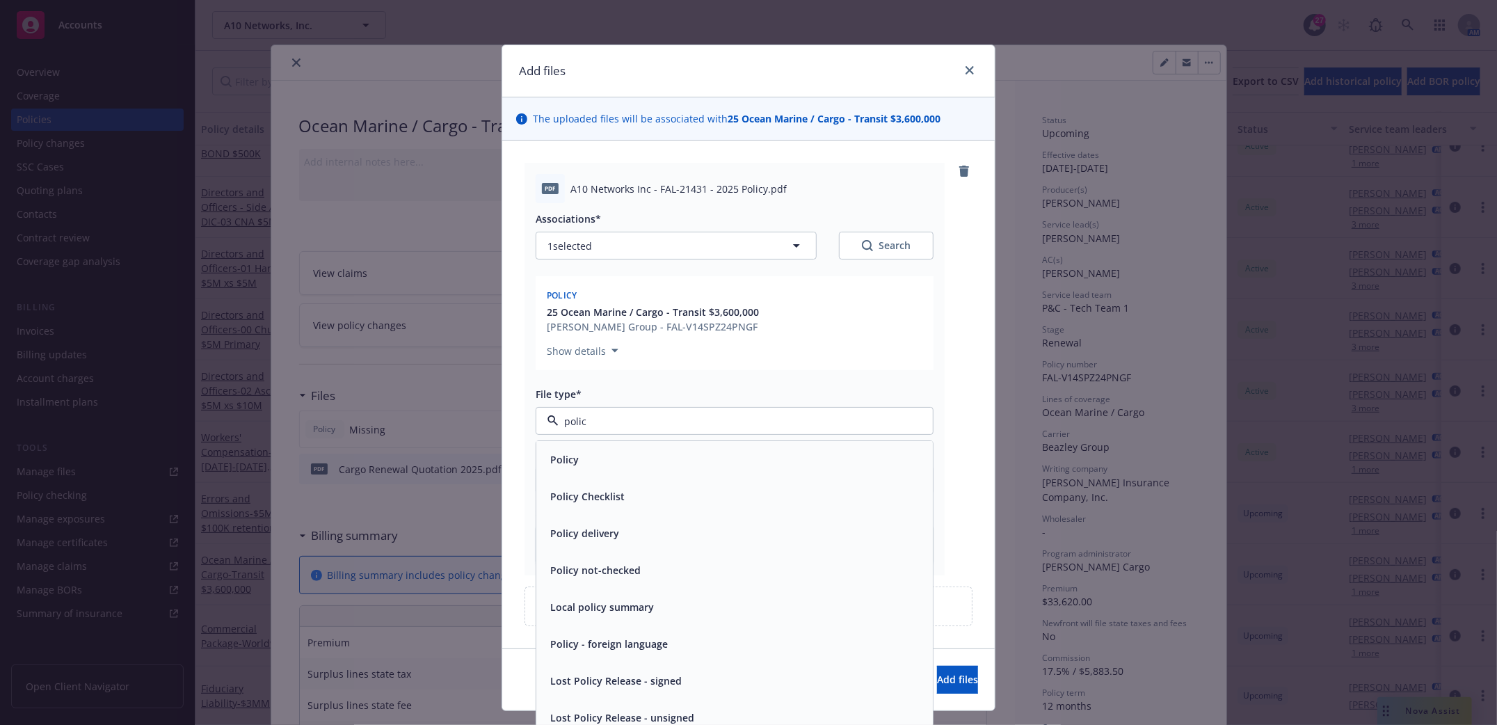
type input "policy"
click at [618, 457] on div "Policy" at bounding box center [735, 460] width 380 height 20
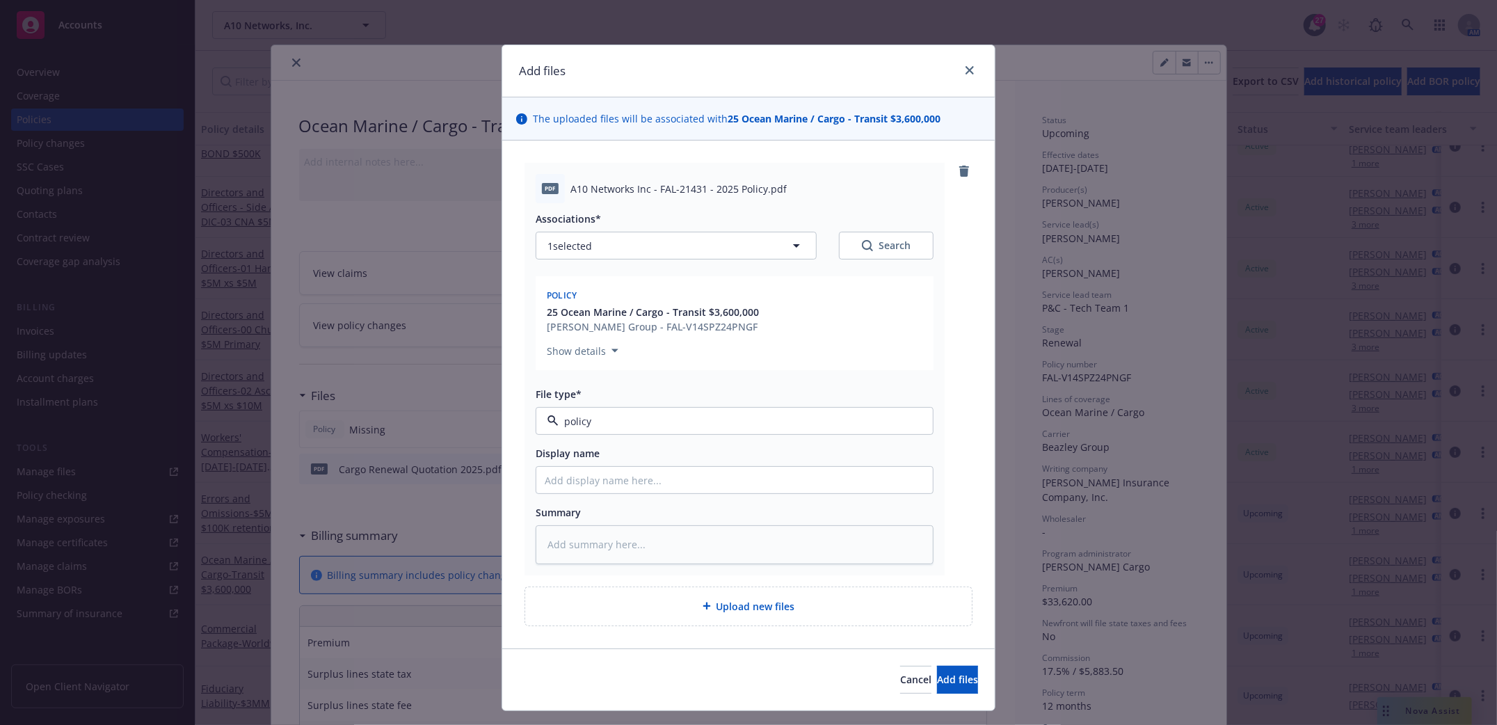
type textarea "x"
click at [599, 484] on input "Display name" at bounding box center [734, 480] width 397 height 26
type input "C"
type textarea "x"
type input "Car"
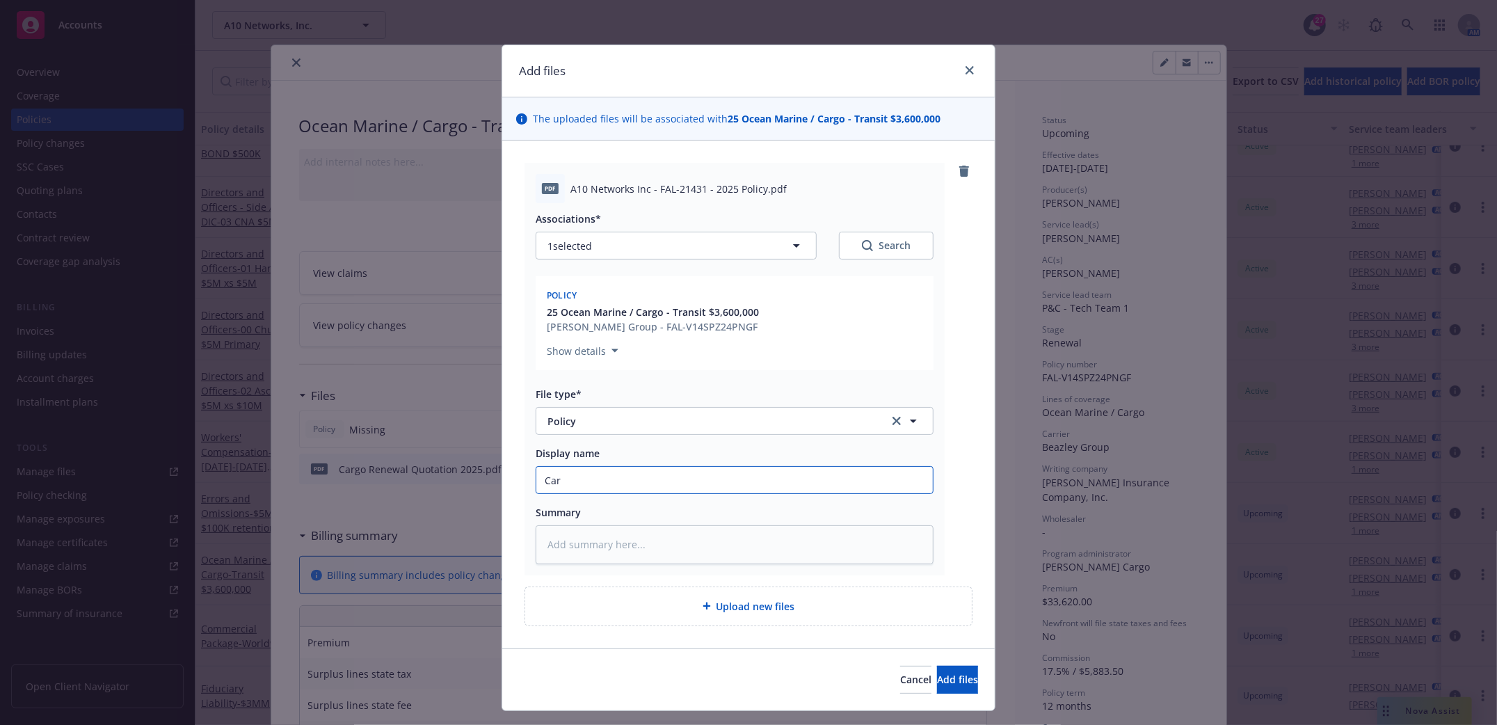
type textarea "x"
type input "Carg"
type textarea "x"
type input "Cargo"
type textarea "x"
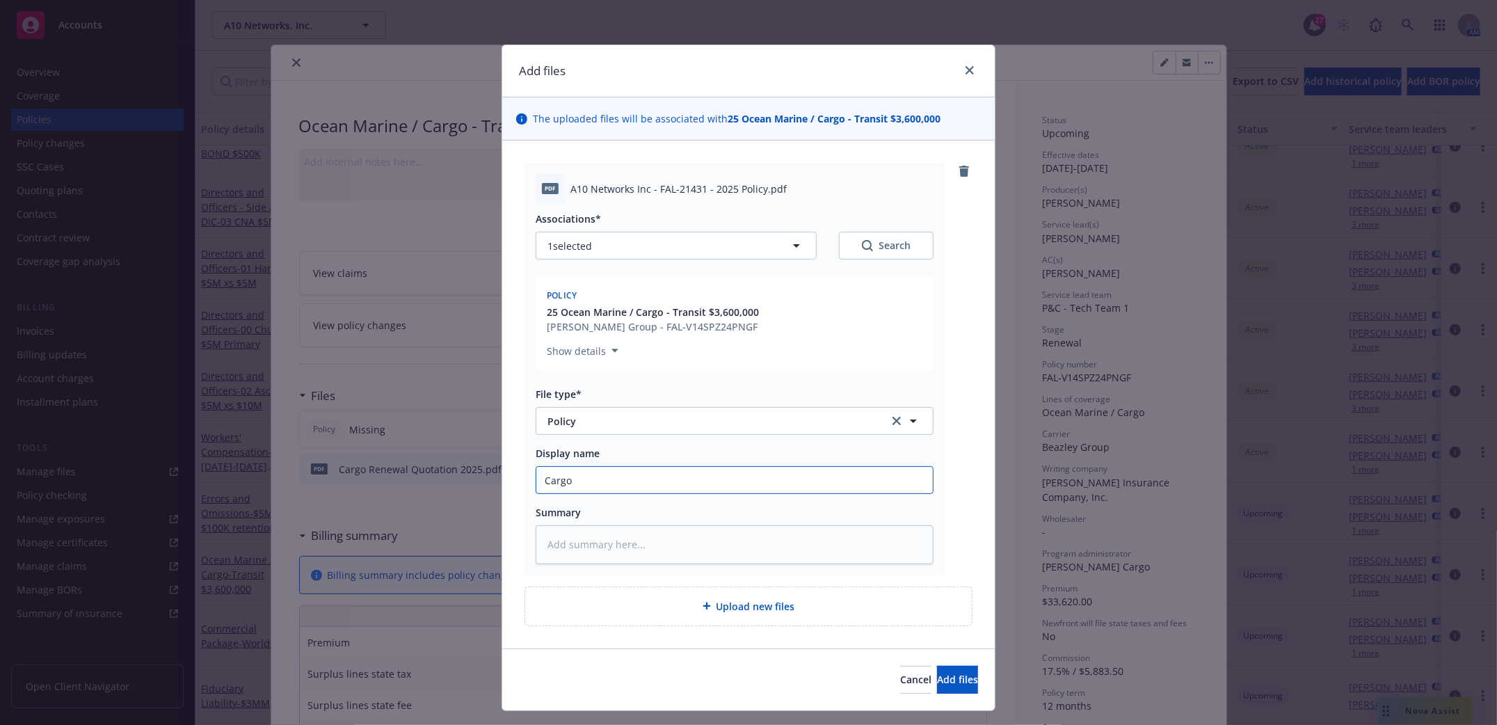
type input "Cargo"
type textarea "x"
type input "Cargo P"
type textarea "x"
type input "Cargo Po"
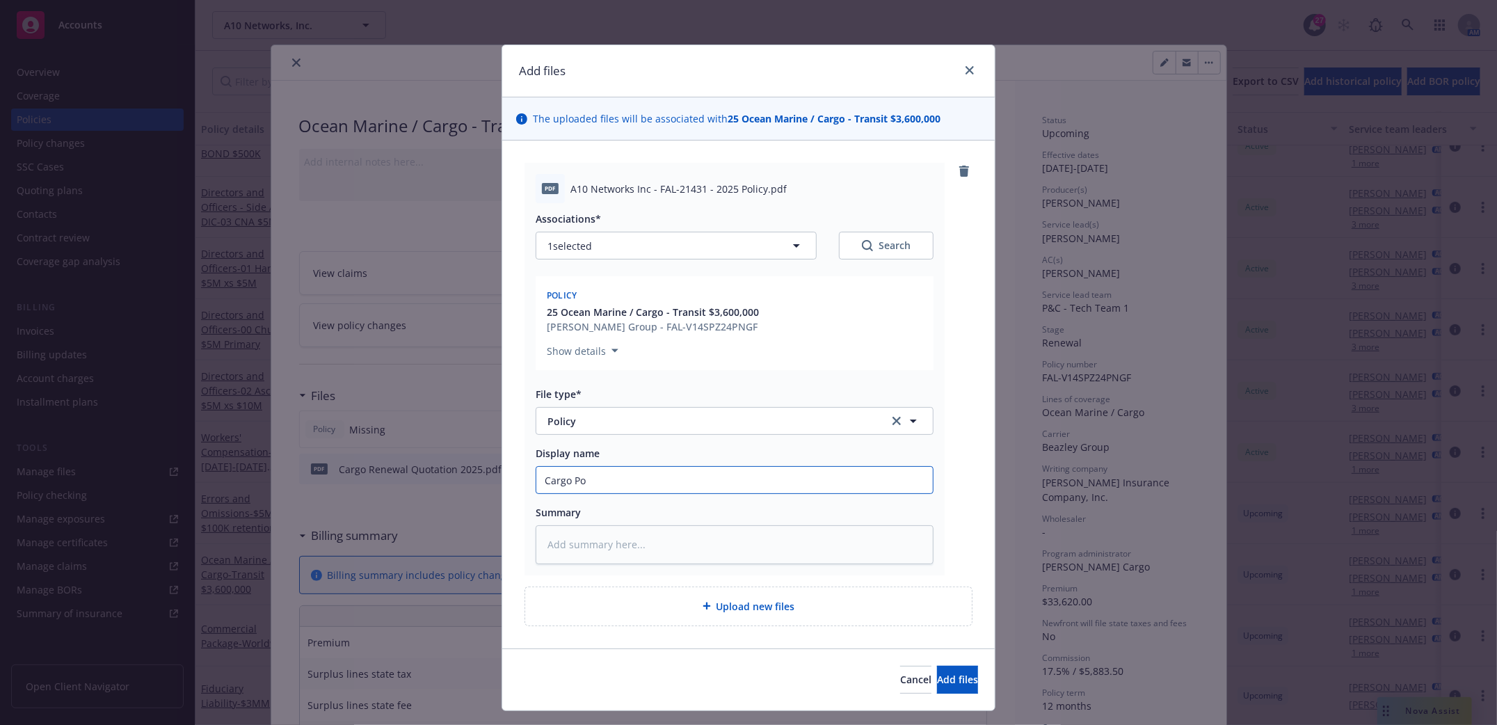
type textarea "x"
type input "Cargo Pol"
type textarea "x"
type input "Cargo Poli"
type textarea "x"
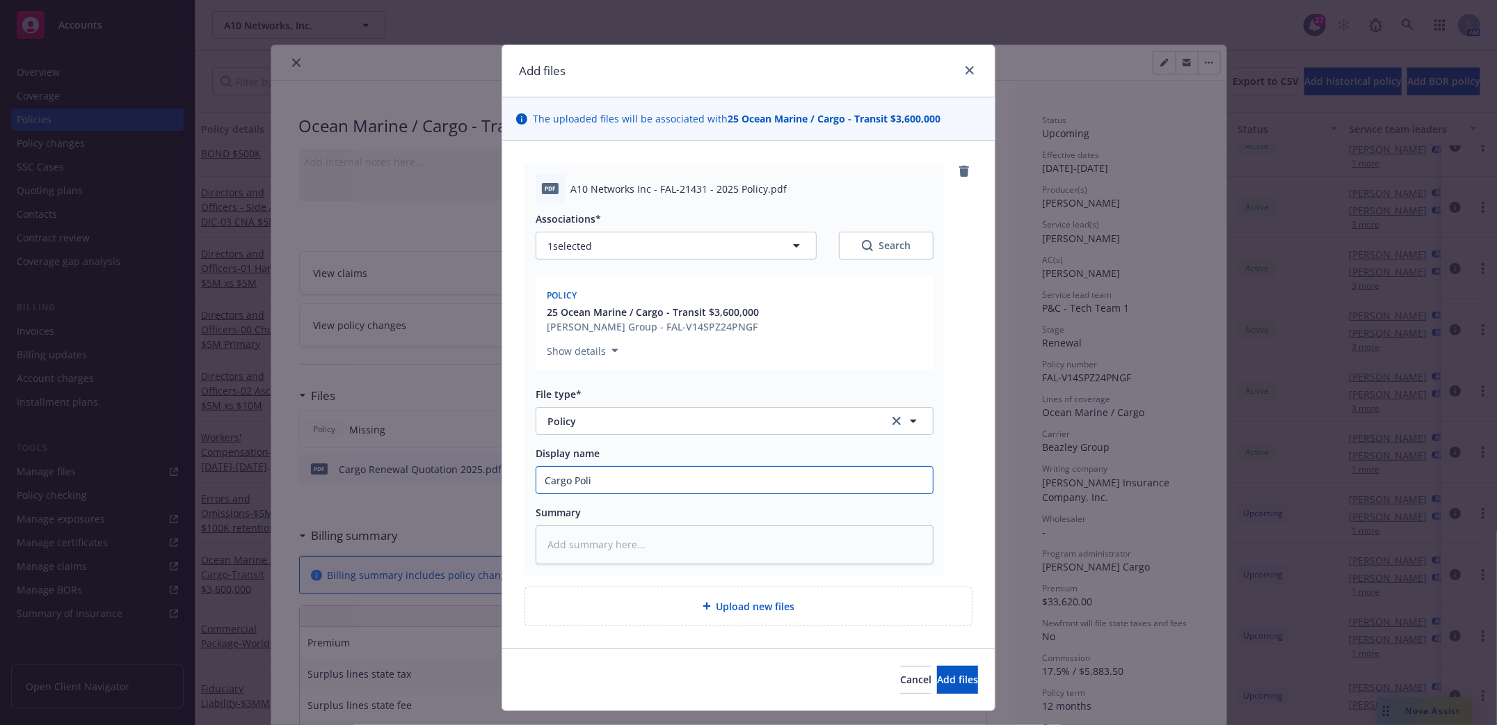
type input "Cargo Polic"
type textarea "x"
type input "Cargo Policy"
type textarea "x"
type input "Cargo Policy 2"
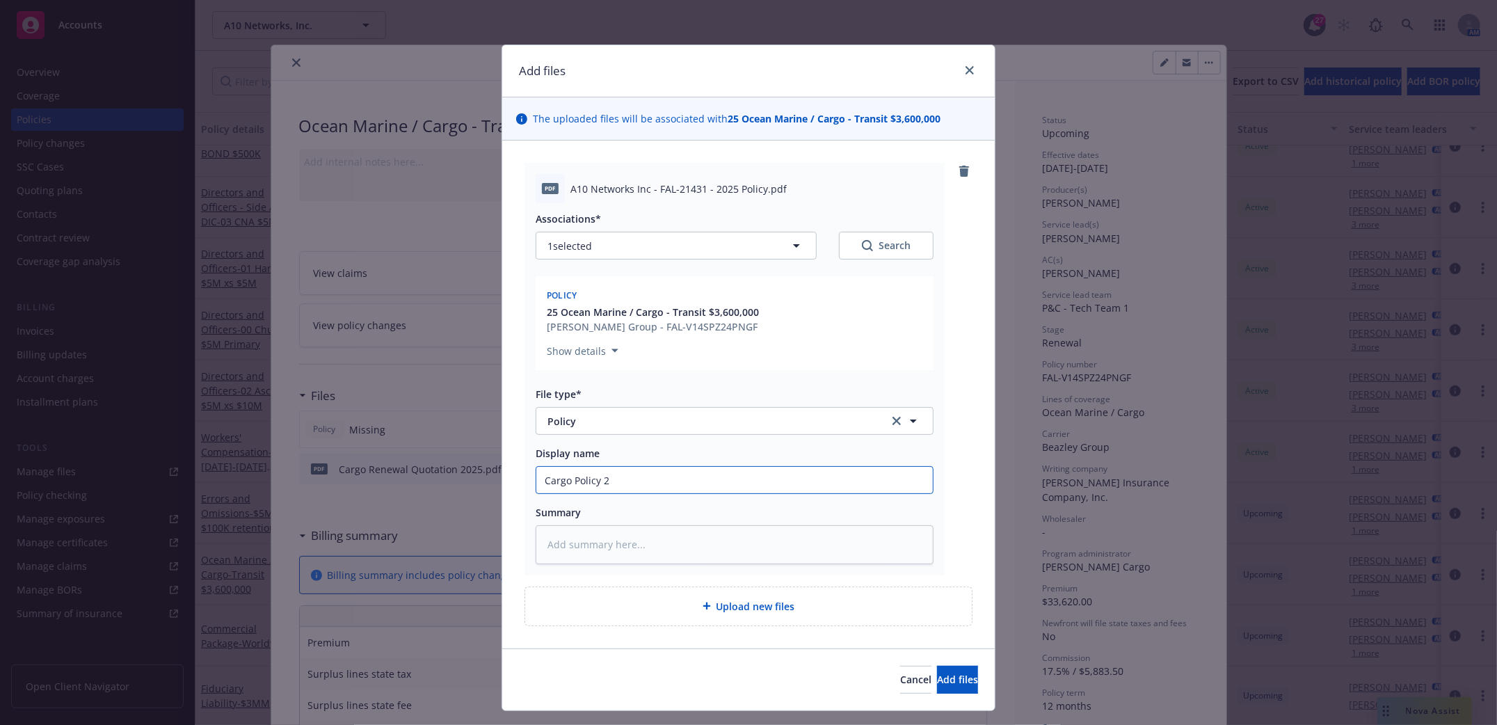
type textarea "x"
type input "Cargo Policy 20"
type textarea "x"
type input "Cargo Policy 202"
type textarea "x"
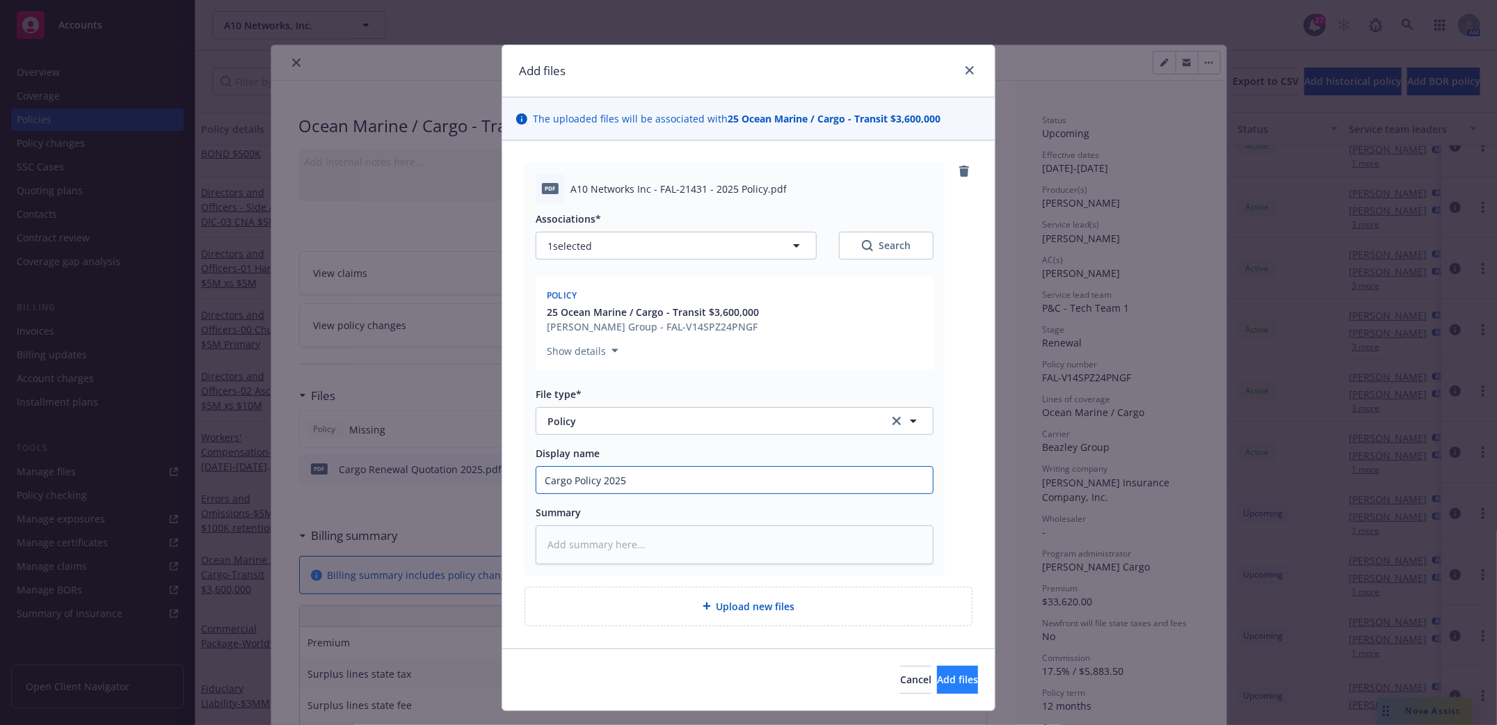
type input "Cargo Policy 2025"
click at [937, 677] on span "Add files" at bounding box center [957, 679] width 41 height 13
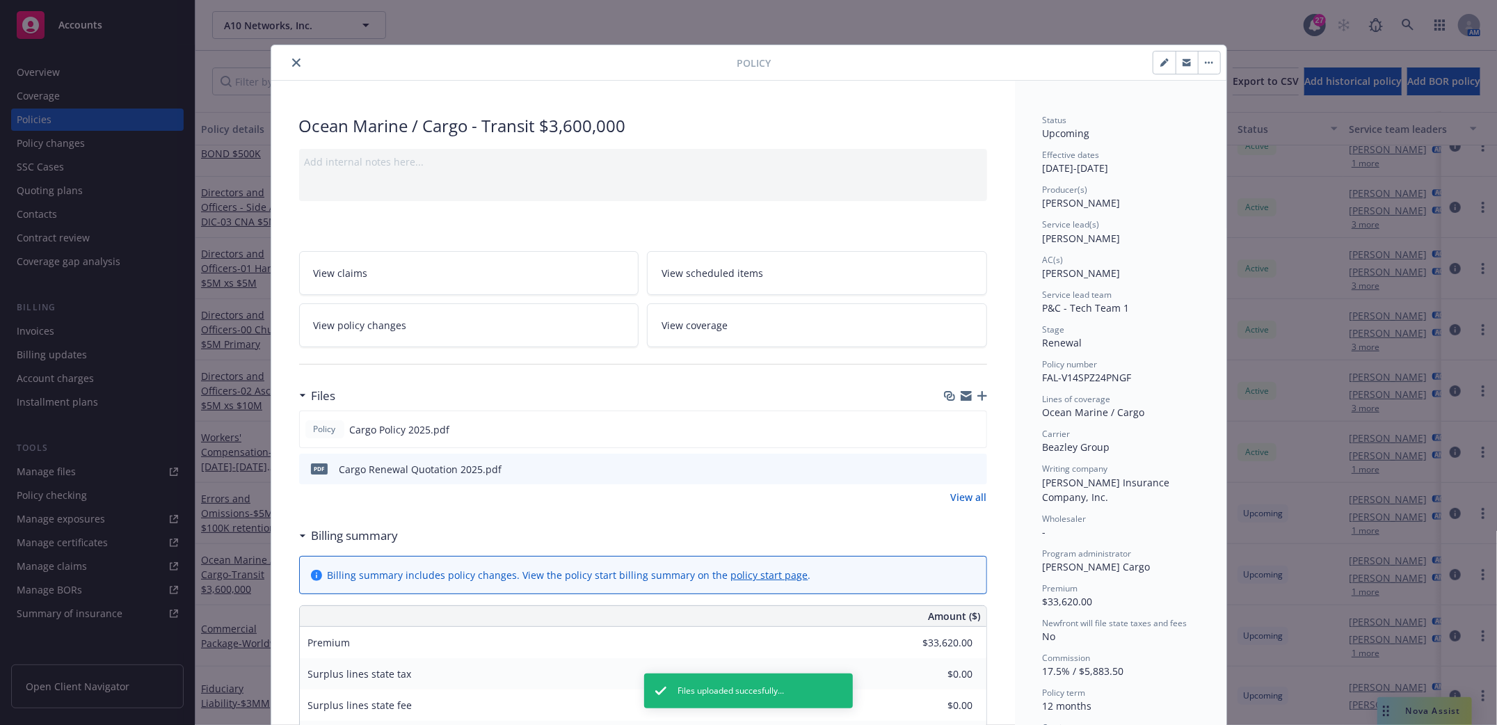
click at [977, 396] on icon "button" at bounding box center [982, 396] width 10 height 10
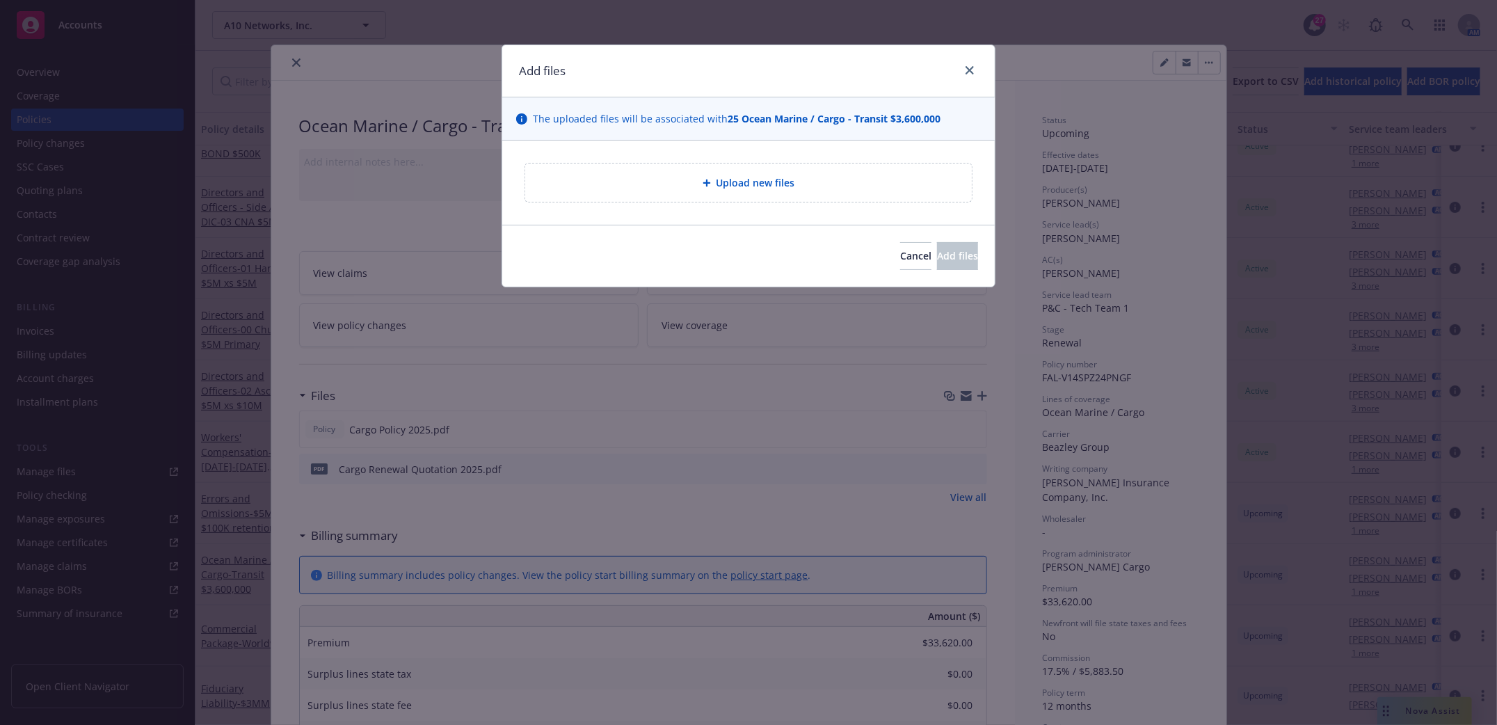
type textarea "x"
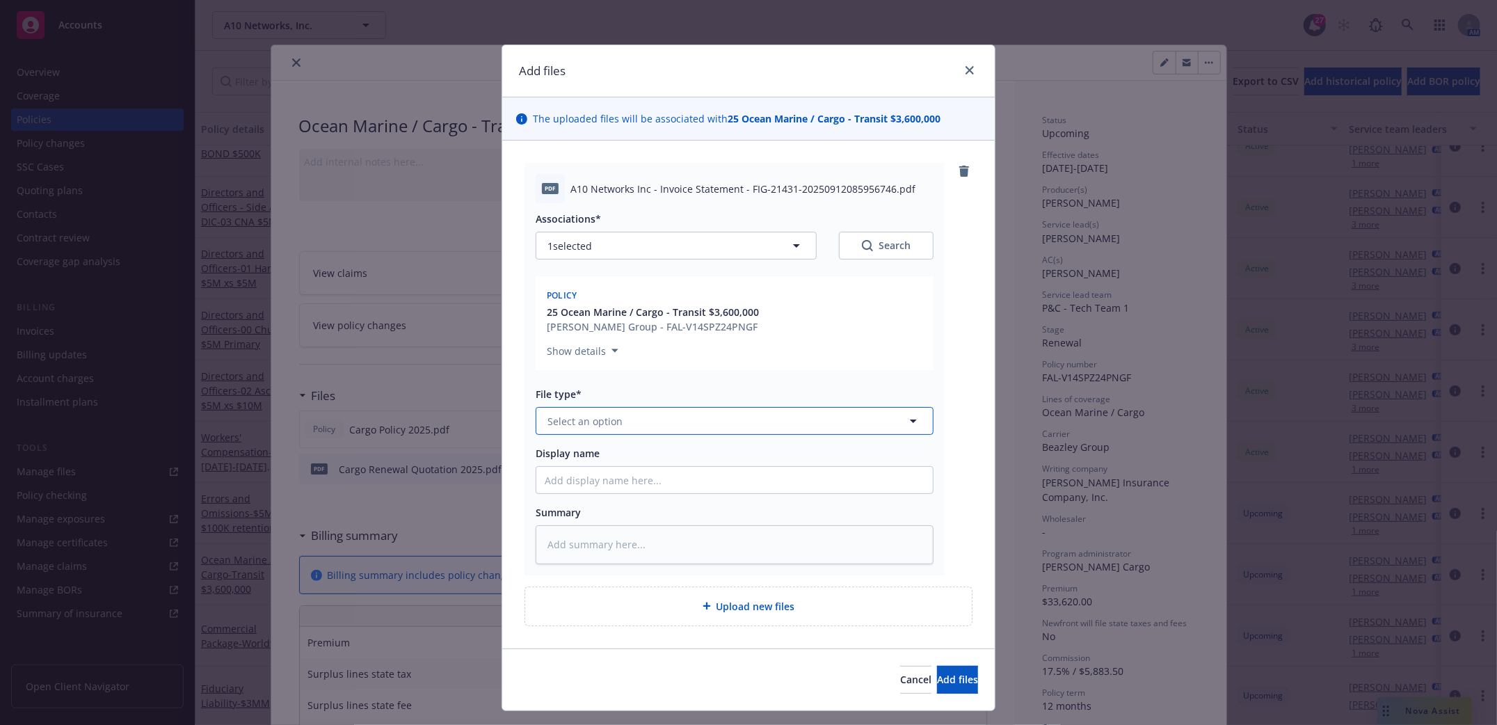
click at [699, 419] on button "Select an option" at bounding box center [735, 421] width 398 height 28
type input "invoiec"
drag, startPoint x: 583, startPoint y: 421, endPoint x: 591, endPoint y: 419, distance: 8.5
click at [586, 419] on input "invoiec" at bounding box center [732, 421] width 346 height 15
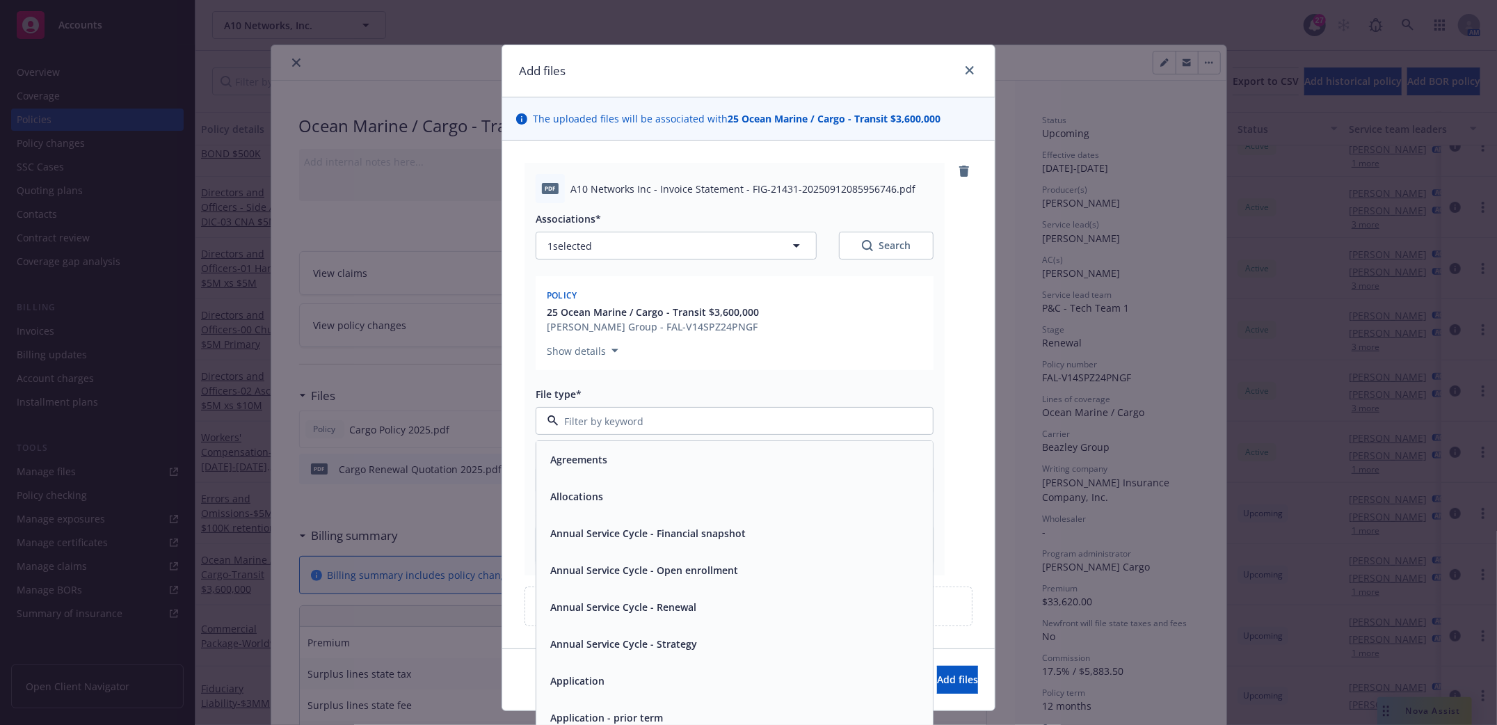
click at [664, 415] on input at bounding box center [732, 421] width 346 height 15
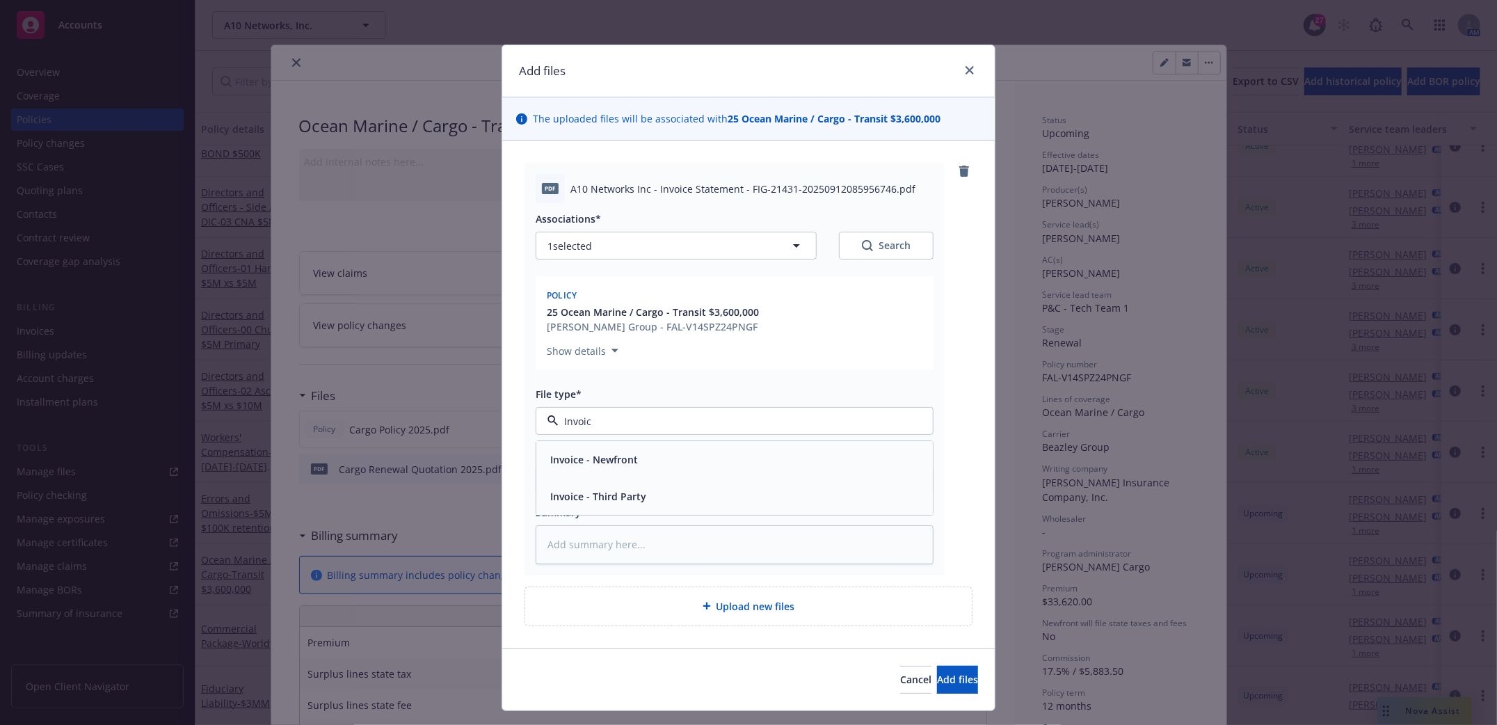
type input "Invoice"
click at [611, 500] on span "Invoice - Third Party" at bounding box center [598, 497] width 96 height 15
click at [573, 481] on input "Display name" at bounding box center [734, 480] width 397 height 26
type textarea "x"
type input "F"
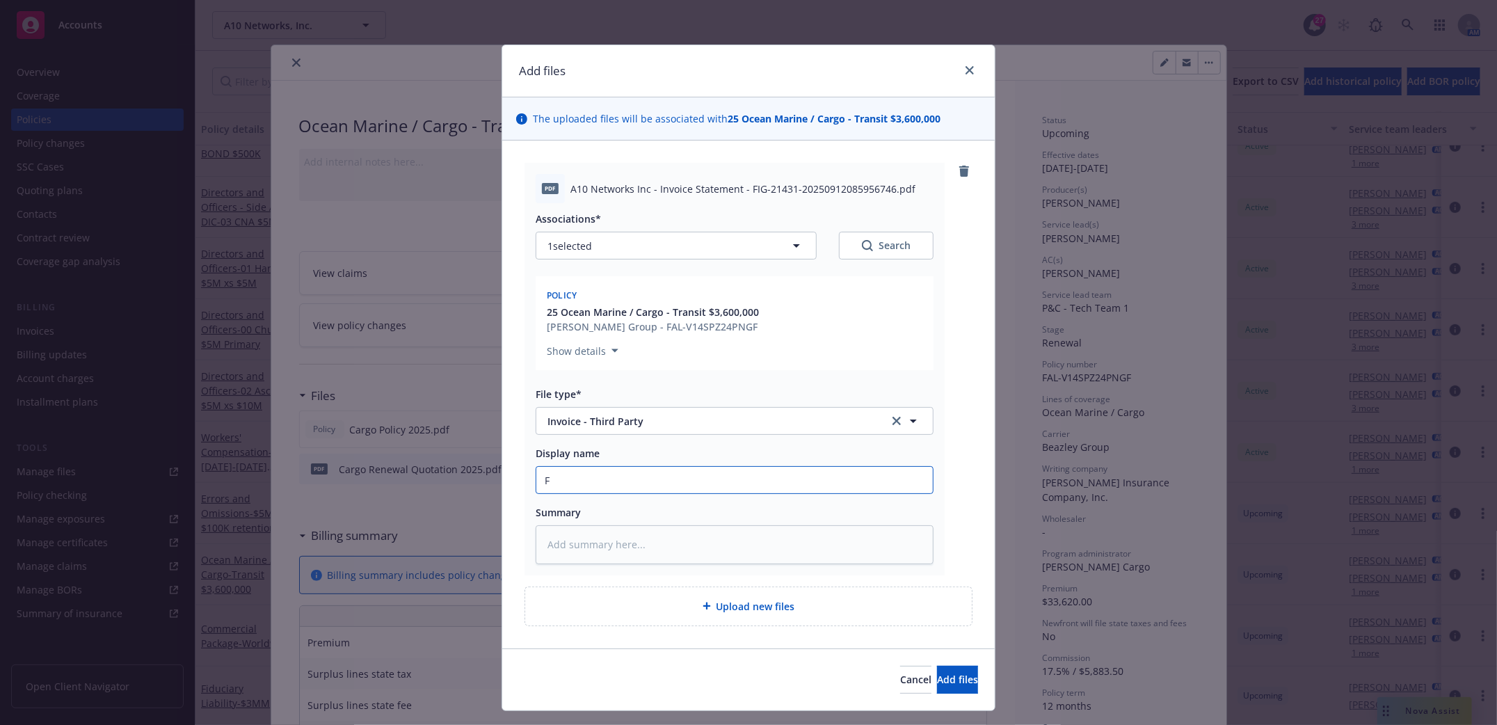
type textarea "x"
type input "Fa"
type textarea "x"
type input "Fal"
type textarea "x"
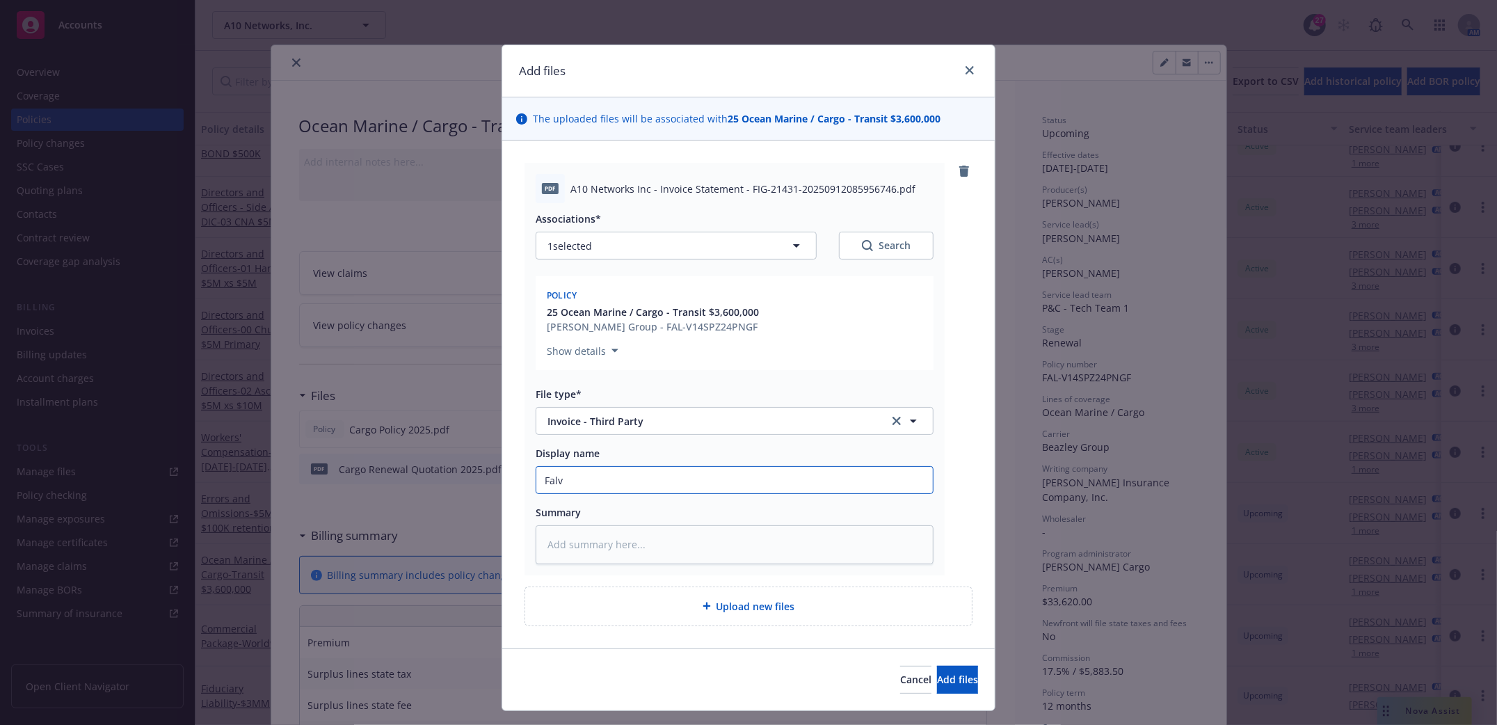
type input "Falve"
type textarea "x"
type input "Falvey"
type textarea "x"
type input "Falvey C"
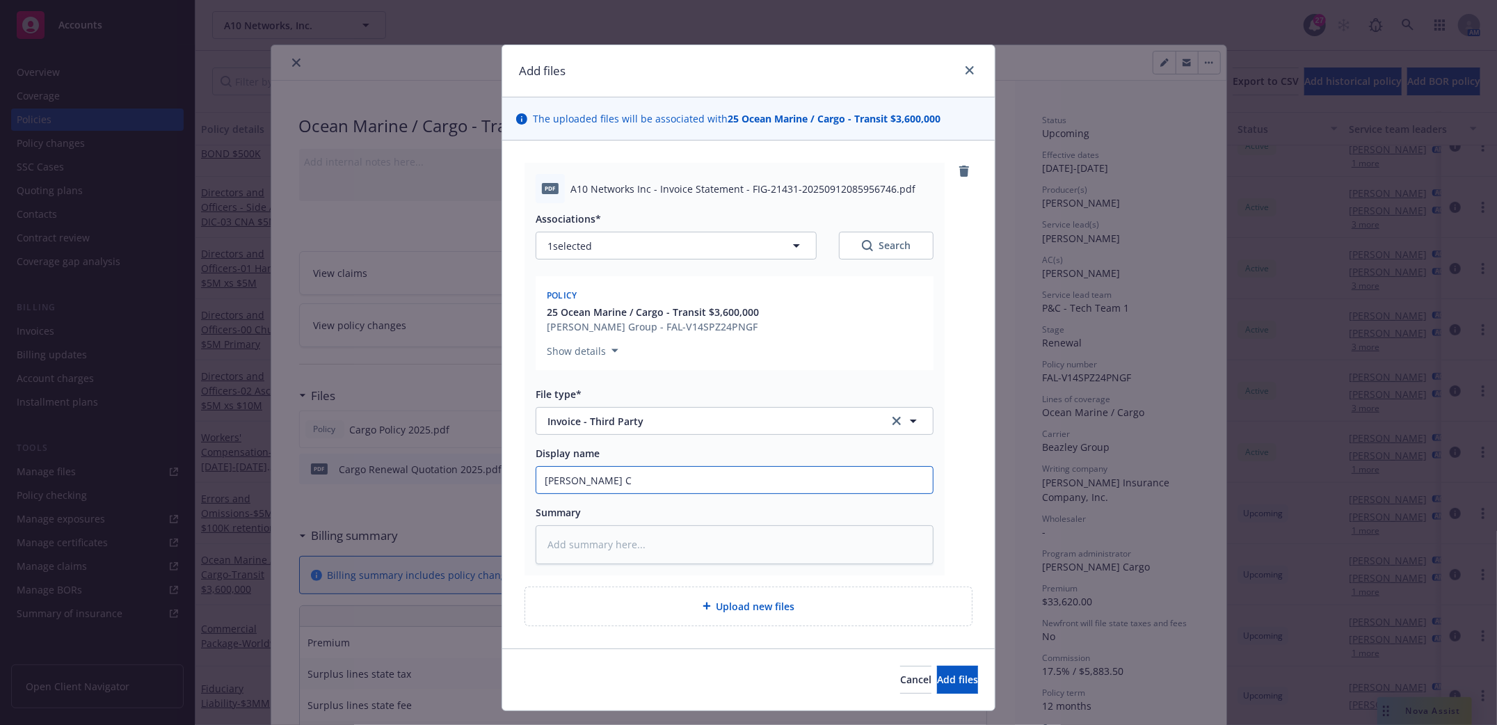
type textarea "x"
type input "Falvey Ca"
type textarea "x"
type input "Falvey Car"
type textarea "x"
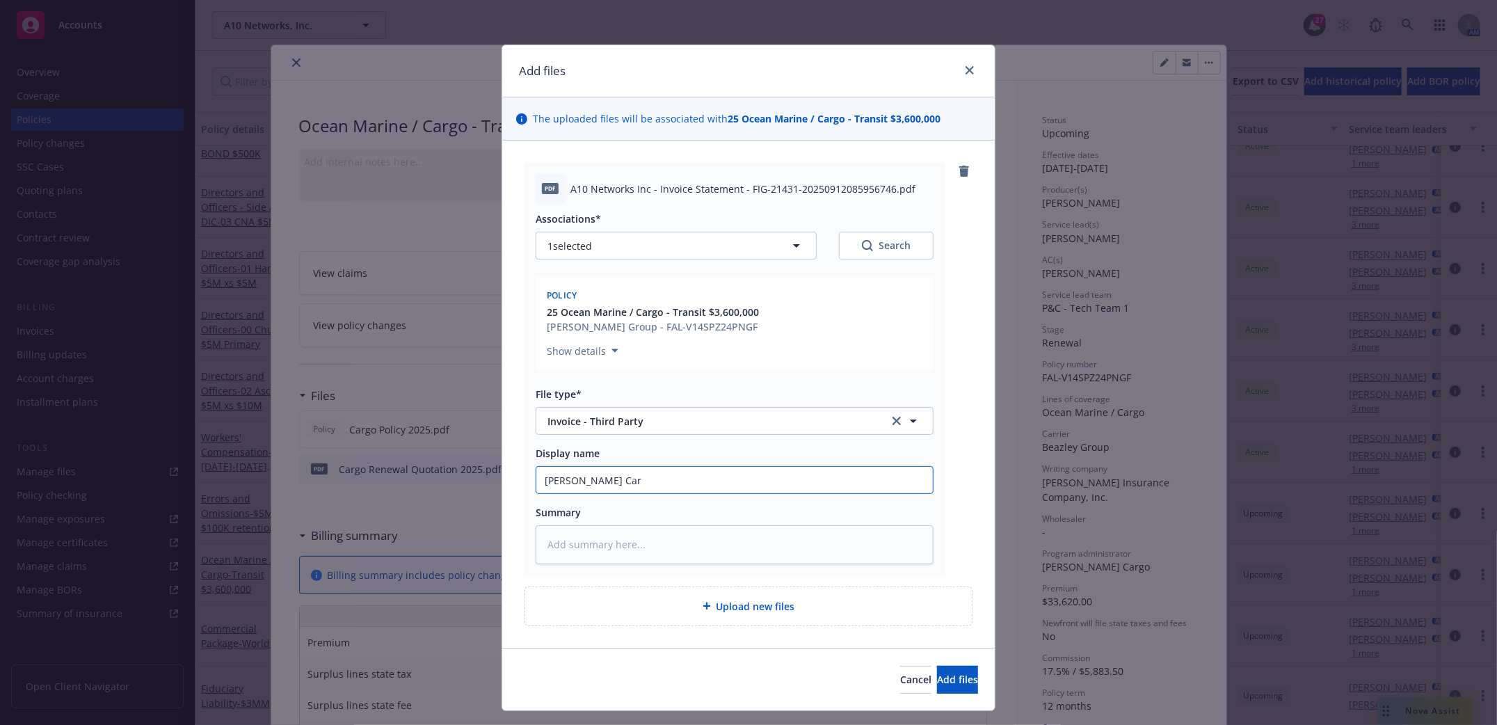
type input "Falvey Carg"
type textarea "x"
type input "Falvey Cargo"
type textarea "x"
type input "Falvey Cargo"
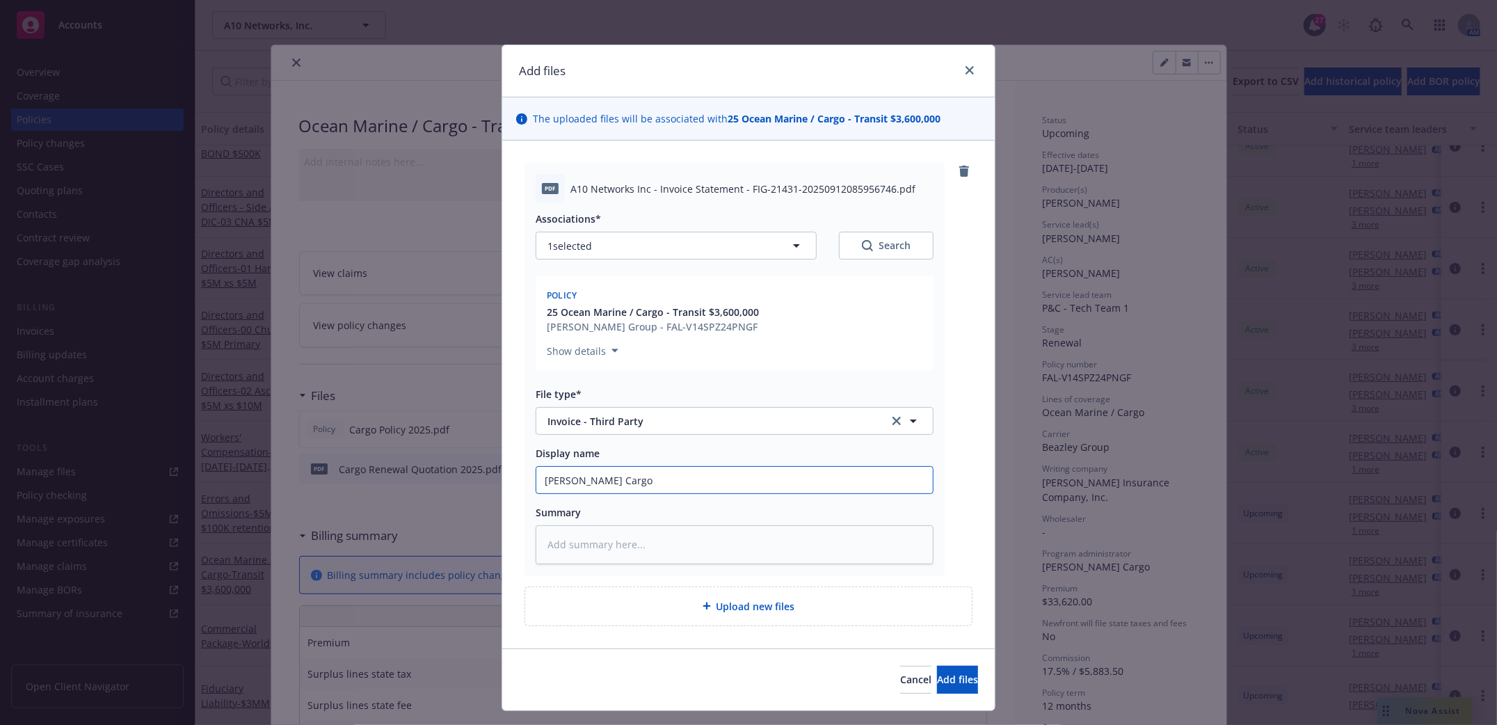
type textarea "x"
type input "Falvey Cargo I"
type textarea "x"
type input "Falvey Cargo In"
type textarea "x"
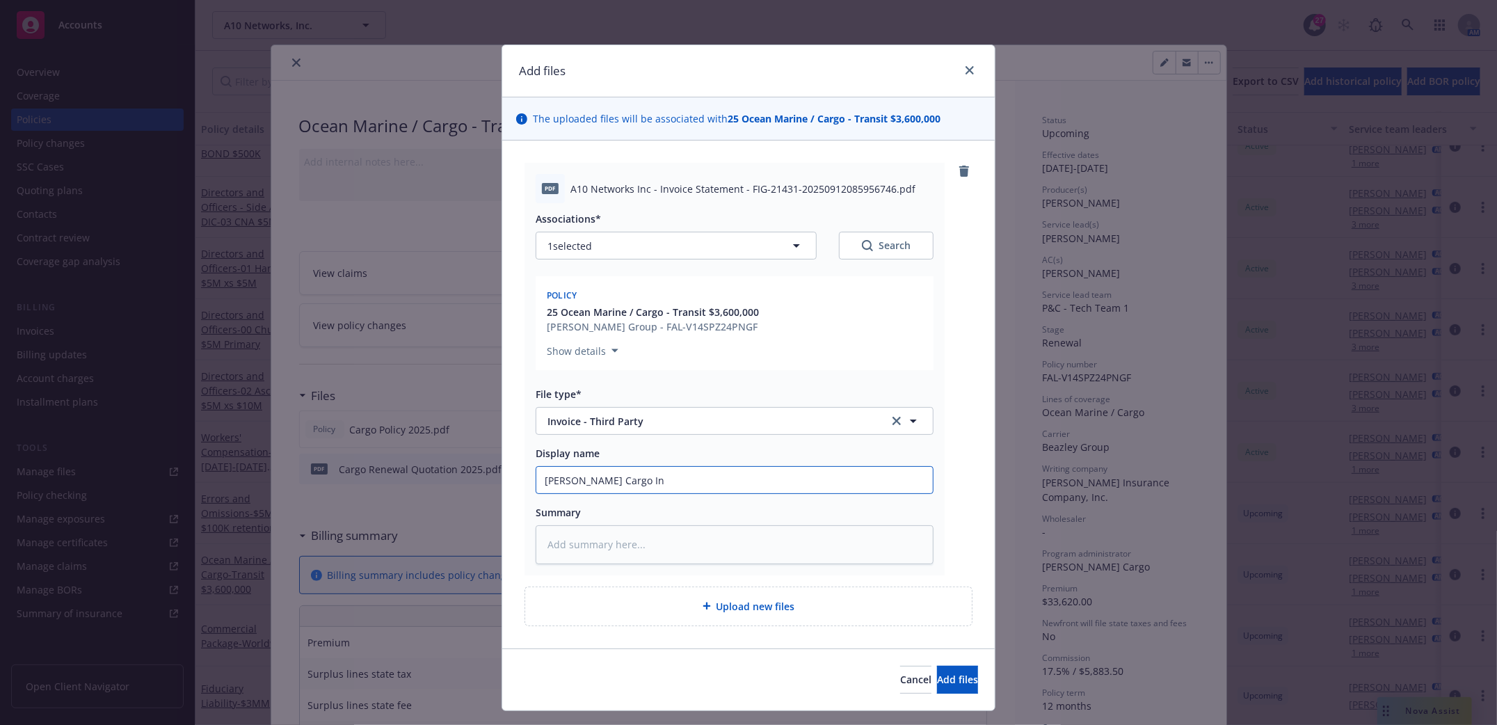
type input "Falvey Cargo Inv"
type textarea "x"
type input "Falvey Cargo Invo"
type textarea "x"
type input "Falvey Cargo Invoi"
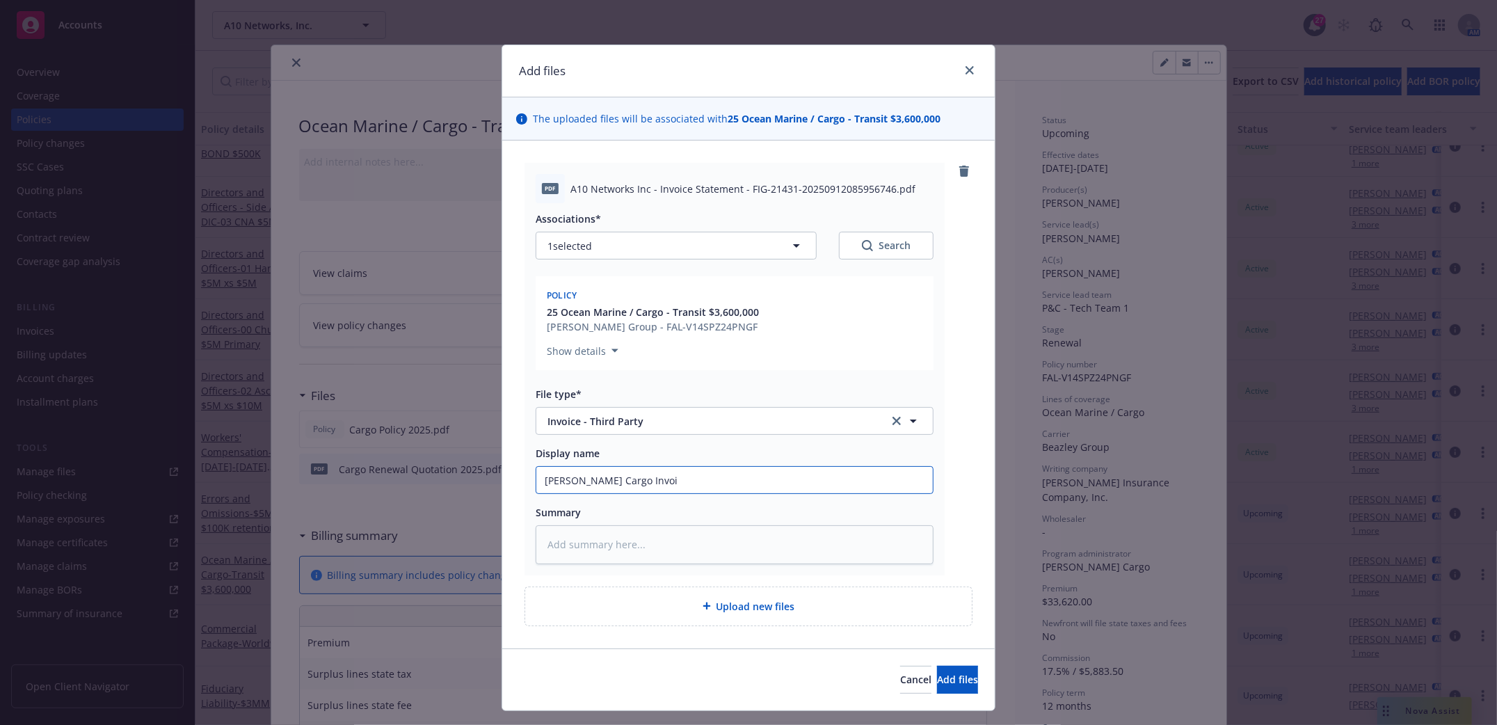
type textarea "x"
type input "Falvey Cargo Invoic"
type textarea "x"
type input "Falvey Cargo Invoice"
type textarea "x"
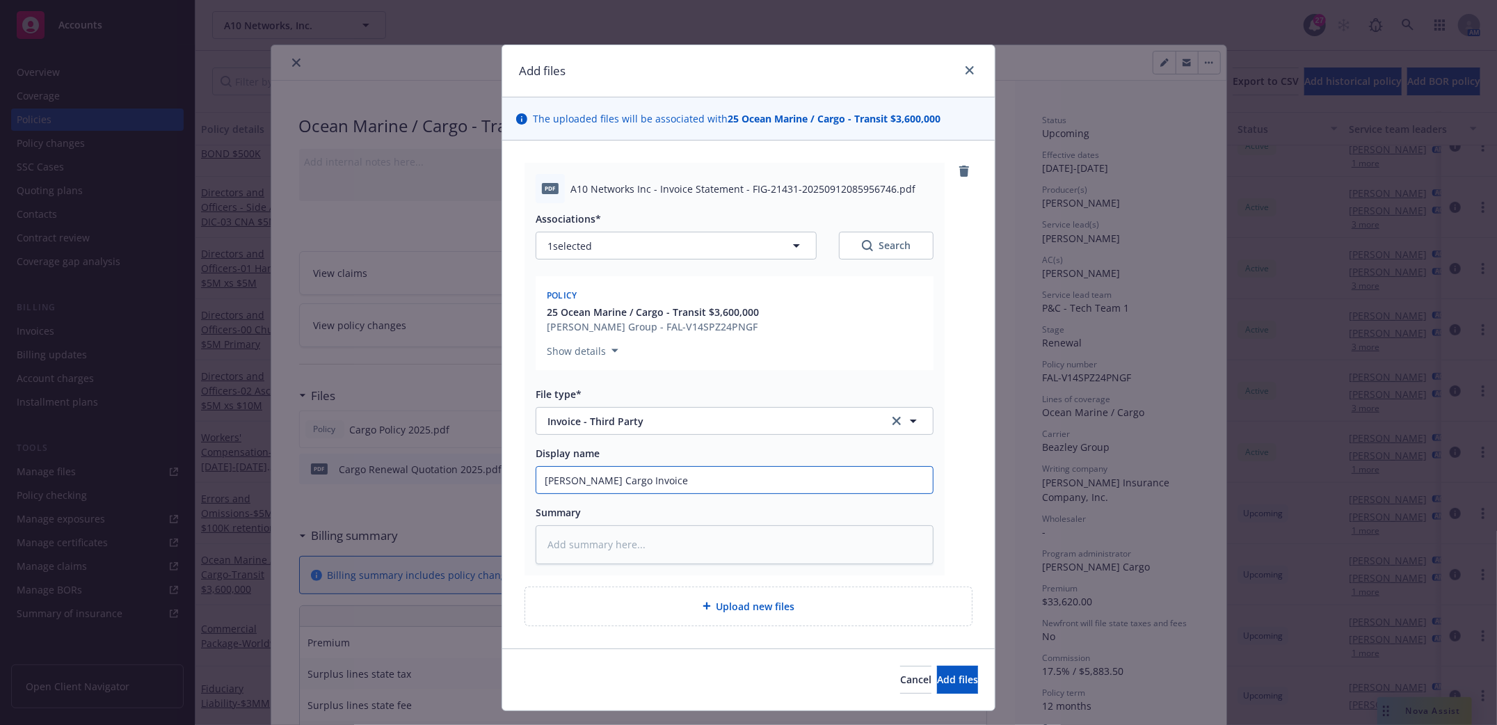
type input "Falvey Cargo Invoice"
type textarea "x"
type input "Falvey Cargo Invoice"
type textarea "x"
type input "Falvey Cargo Invoice 2"
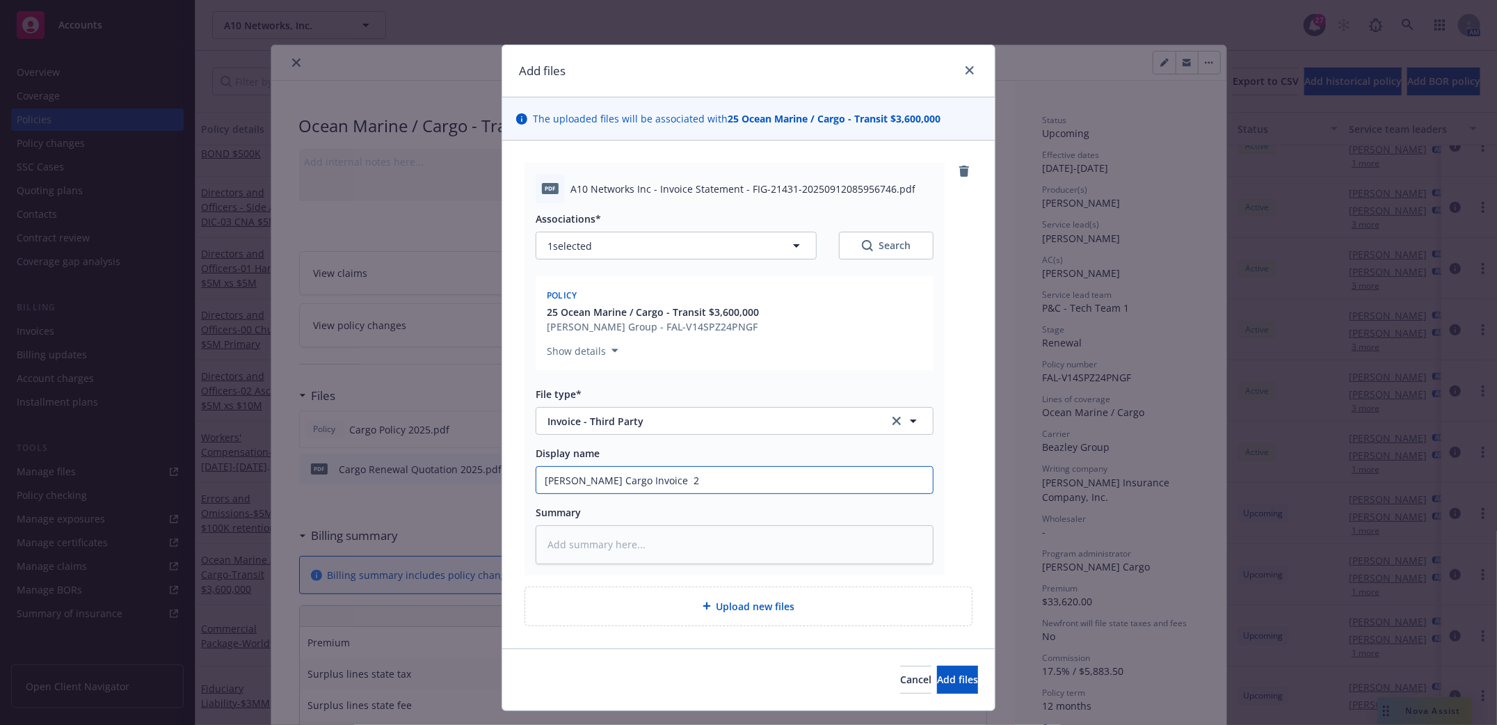
type textarea "x"
type input "Falvey Cargo Invoice 20"
type textarea "x"
type input "Falvey Cargo Invoice 202"
type textarea "x"
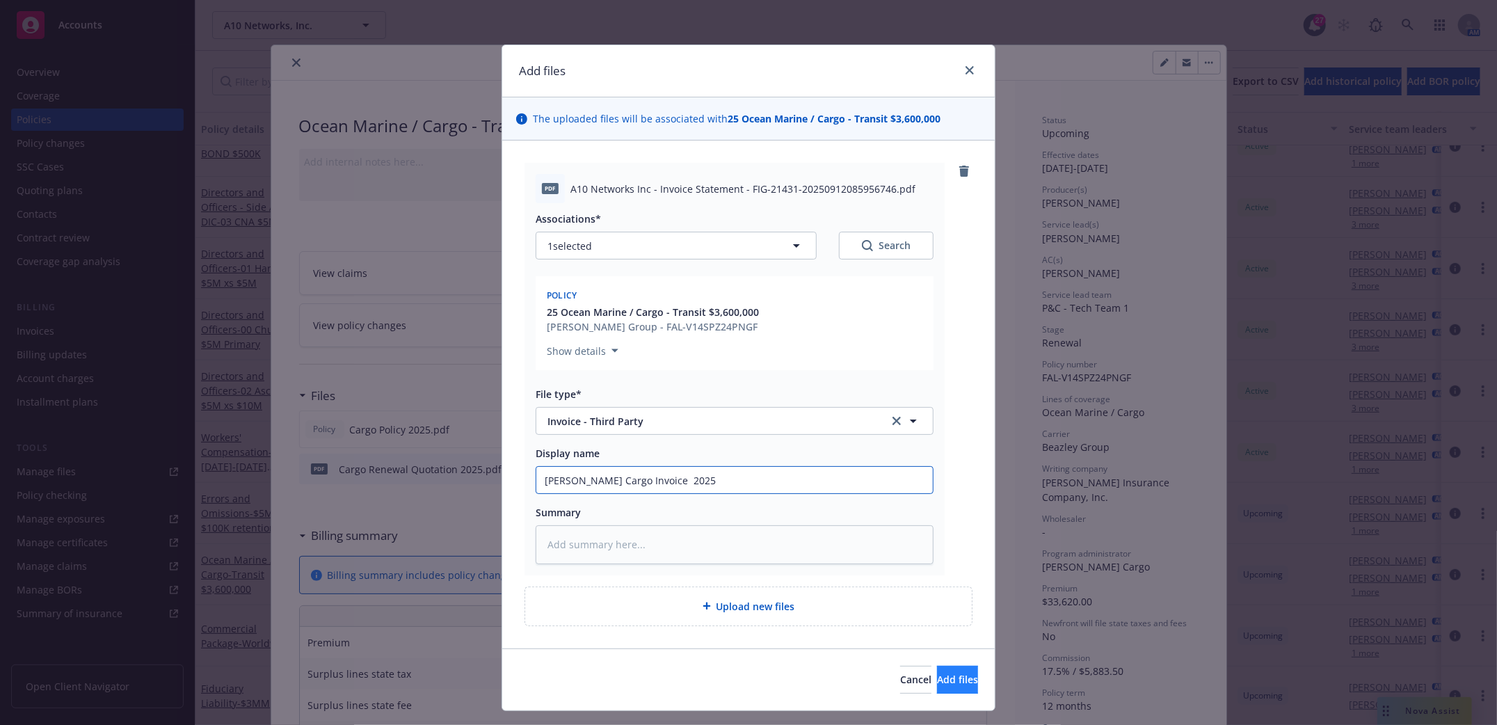
type input "Falvey Cargo Invoice 2025"
click at [937, 673] on span "Add files" at bounding box center [957, 679] width 41 height 13
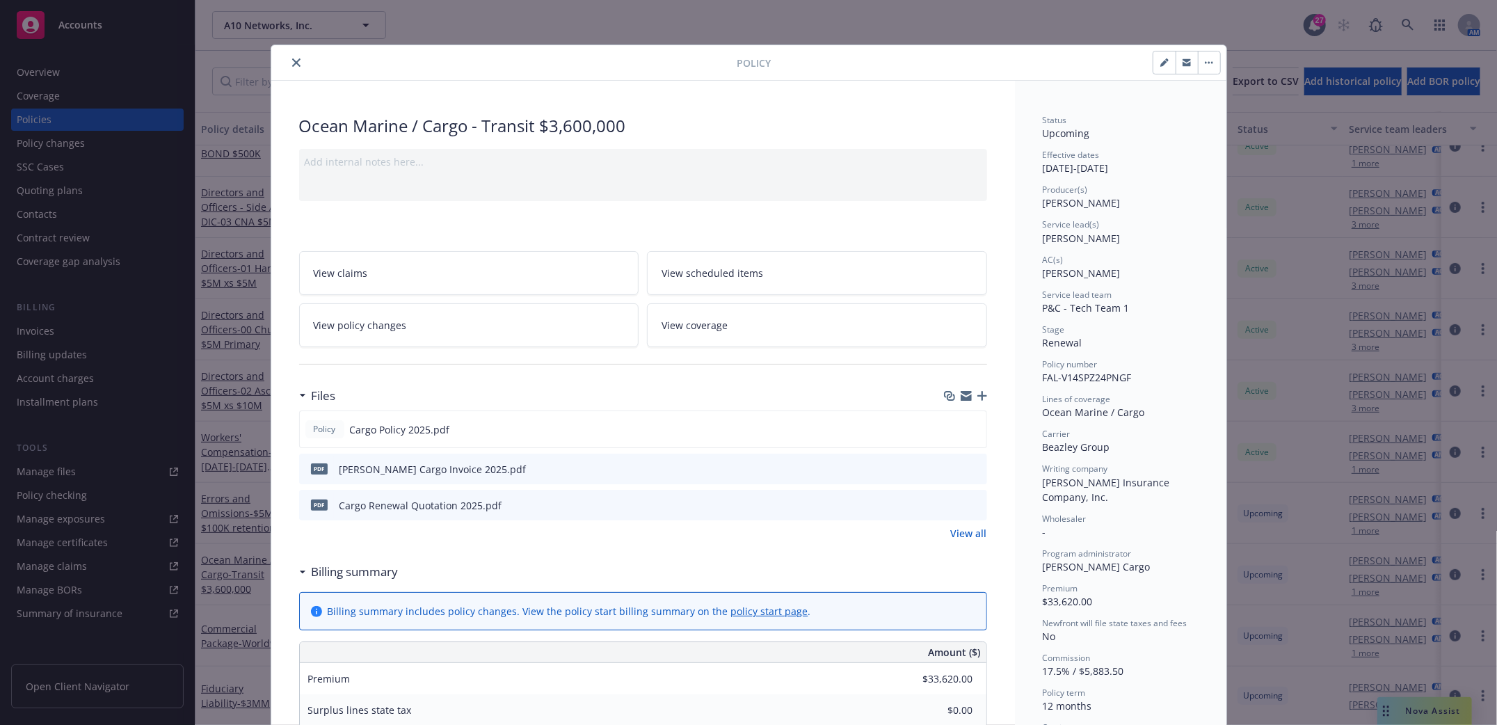
click at [977, 401] on icon "button" at bounding box center [982, 396] width 10 height 10
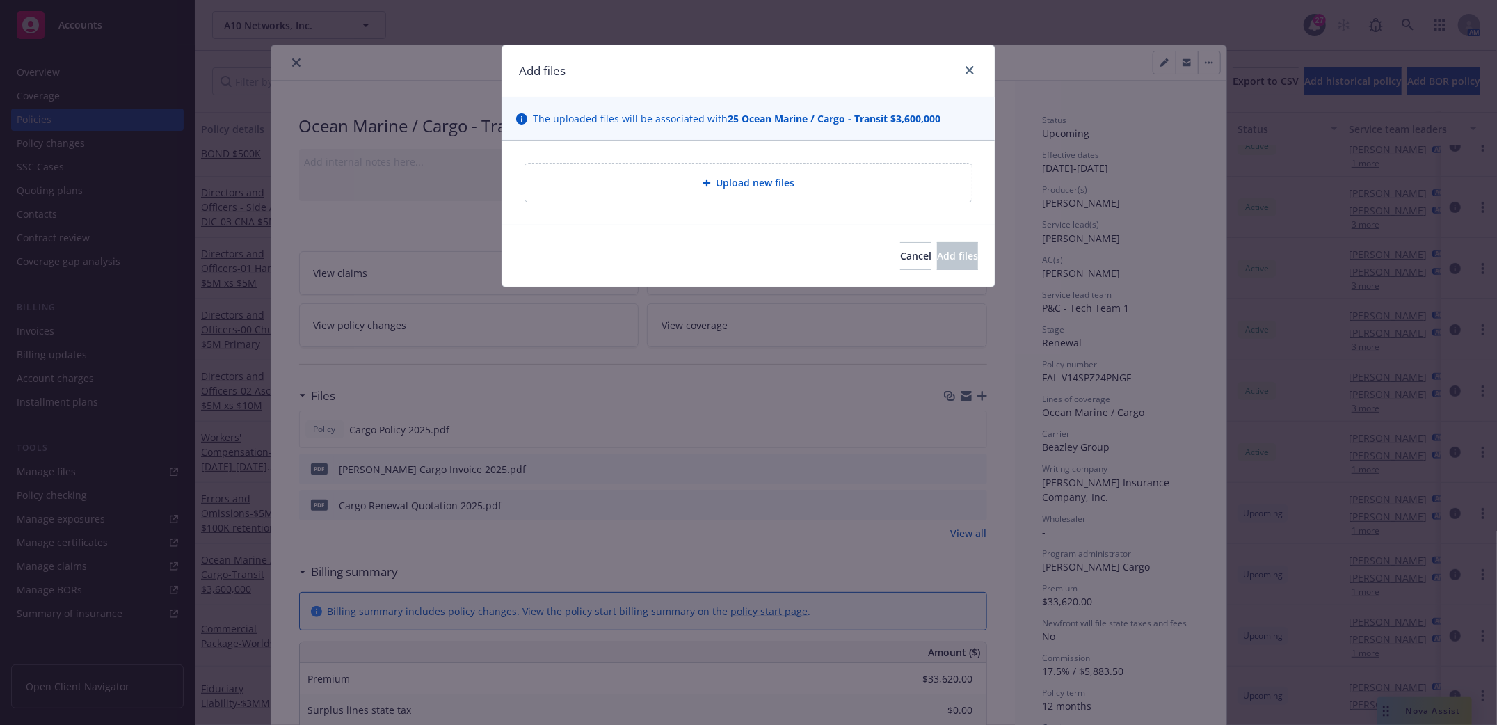
type textarea "x"
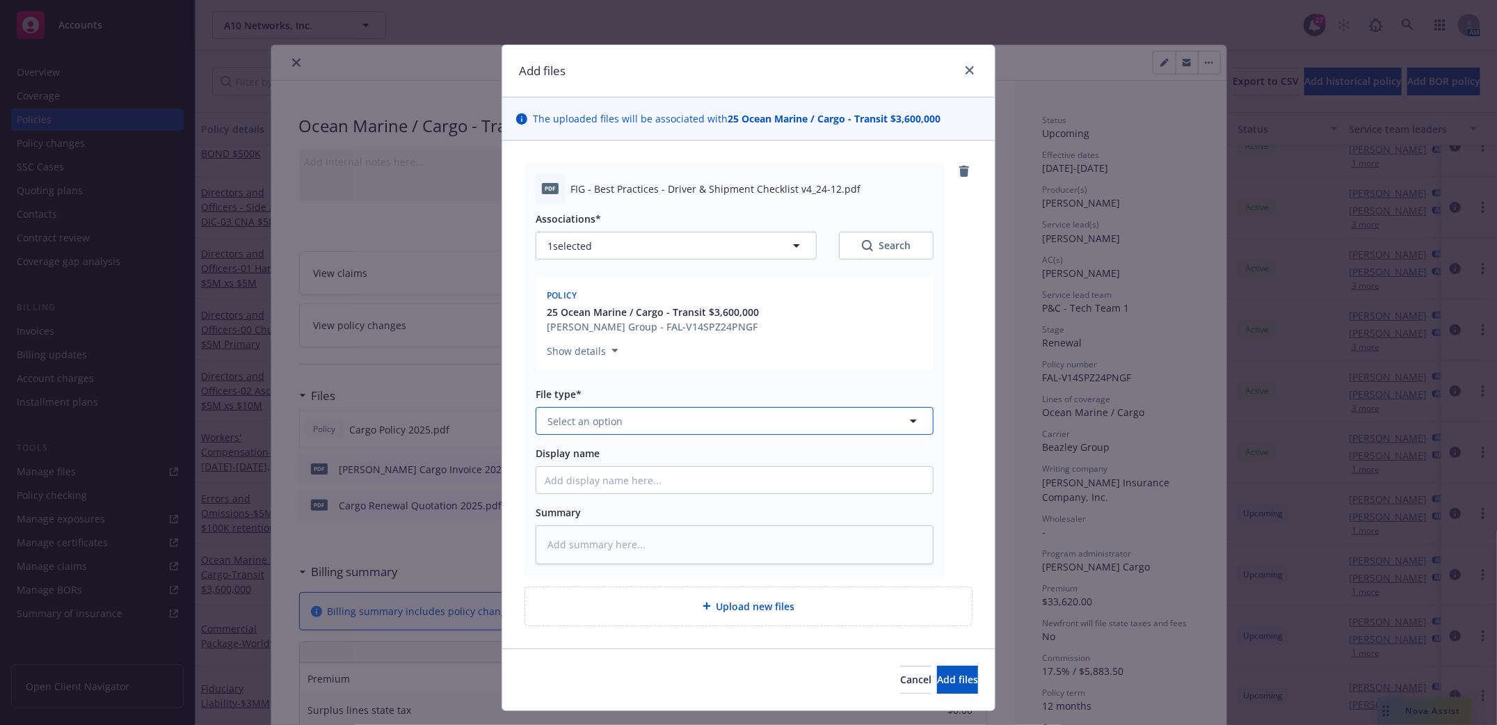
click at [657, 418] on button "Select an option" at bounding box center [735, 421] width 398 height 28
type input "cargo check"
drag, startPoint x: 691, startPoint y: 424, endPoint x: 694, endPoint y: 414, distance: 10.8
click at [719, 426] on input "cargo check" at bounding box center [732, 421] width 346 height 15
drag, startPoint x: 616, startPoint y: 419, endPoint x: 422, endPoint y: 418, distance: 194.8
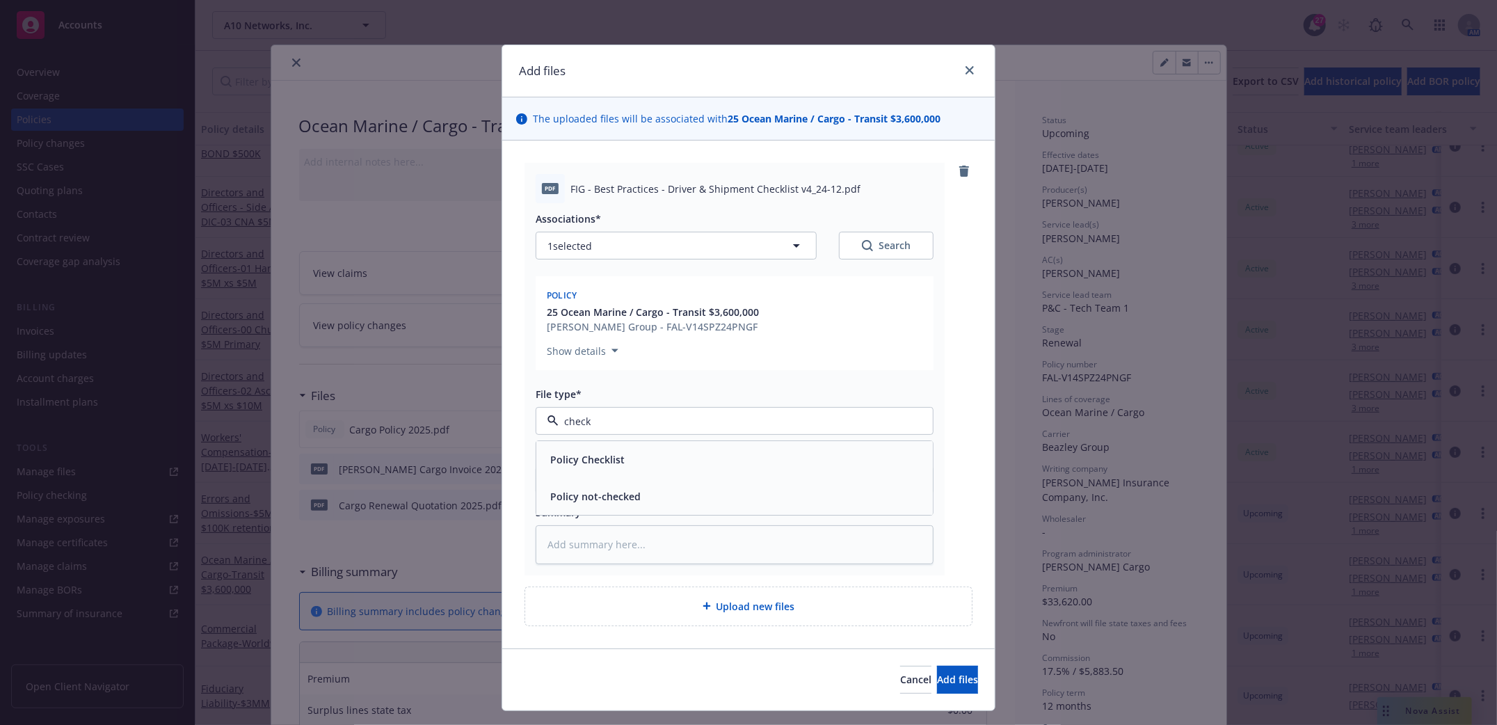
click at [422, 418] on div "Add files The uploaded files will be associated with 25 Ocean Marine / Cargo - …" at bounding box center [748, 362] width 1497 height 725
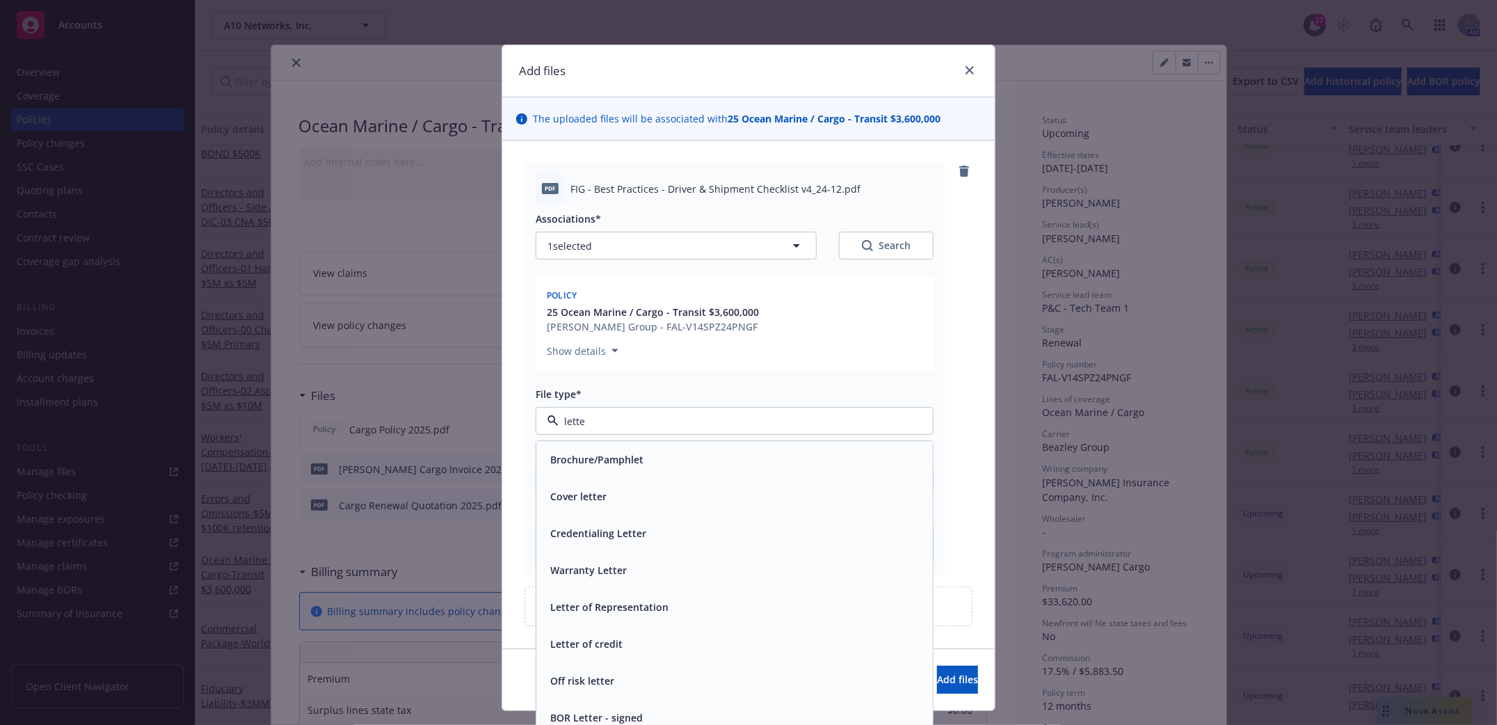
type input "letter"
click at [598, 463] on span "Cover letter" at bounding box center [578, 460] width 56 height 15
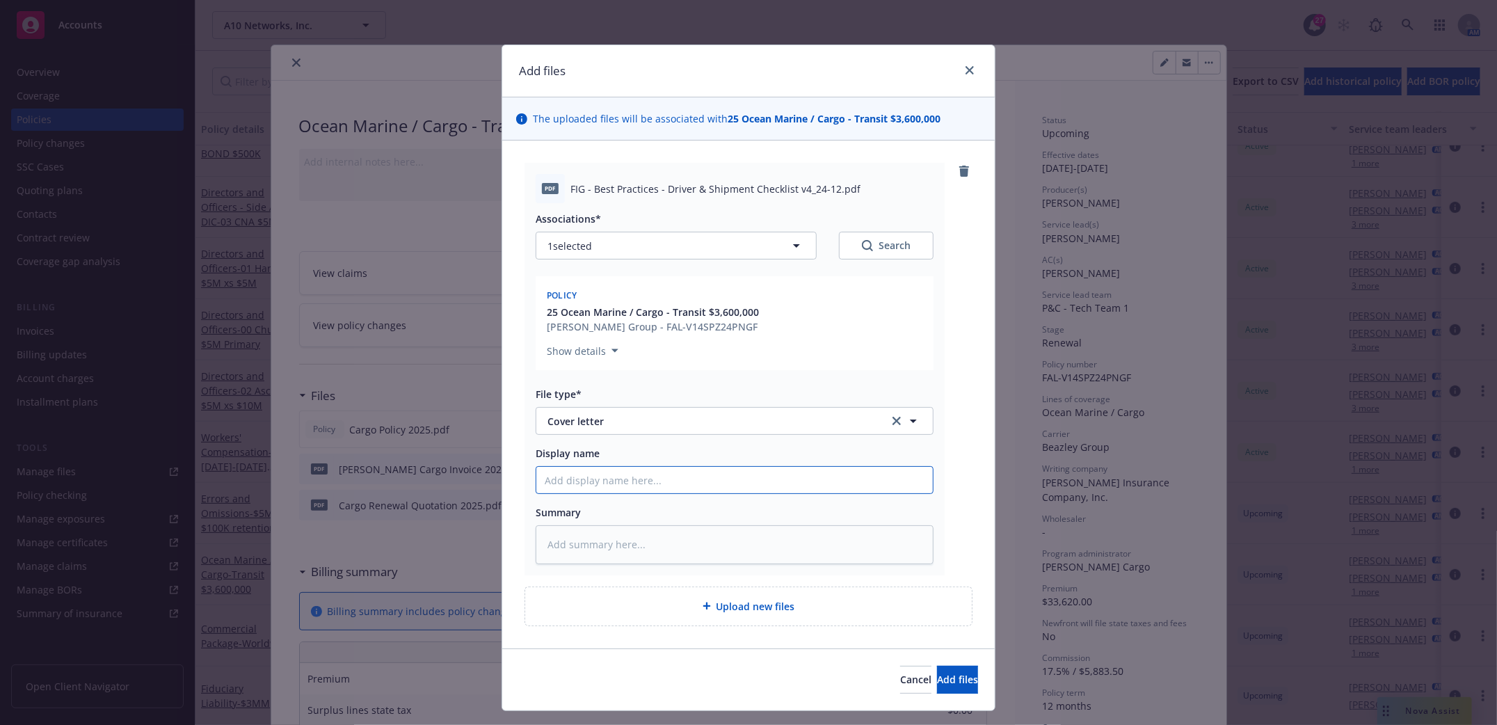
click at [580, 474] on input "Display name" at bounding box center [734, 480] width 397 height 26
type textarea "x"
type input "c"
type textarea "x"
type input "car"
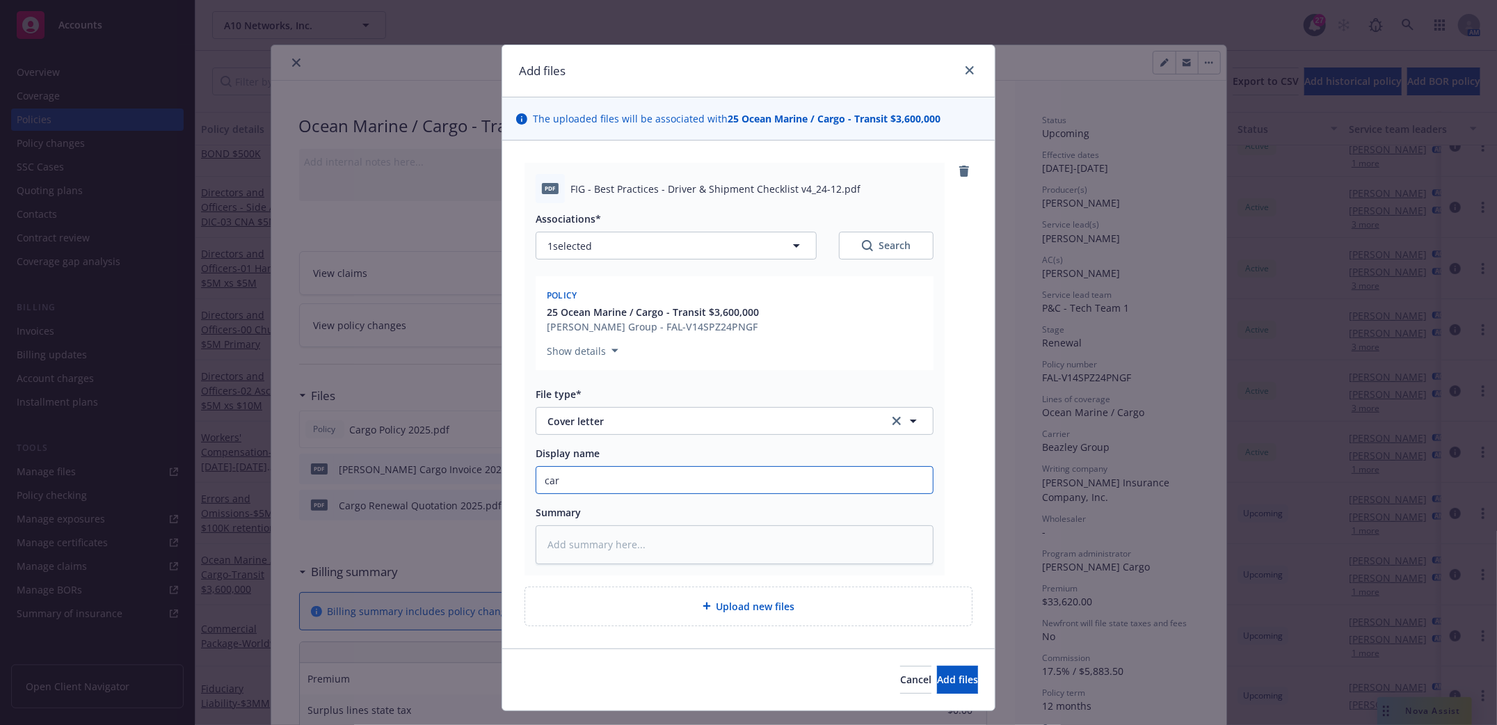
type textarea "x"
type input "cargo"
type textarea "x"
type input "cargo"
type textarea "x"
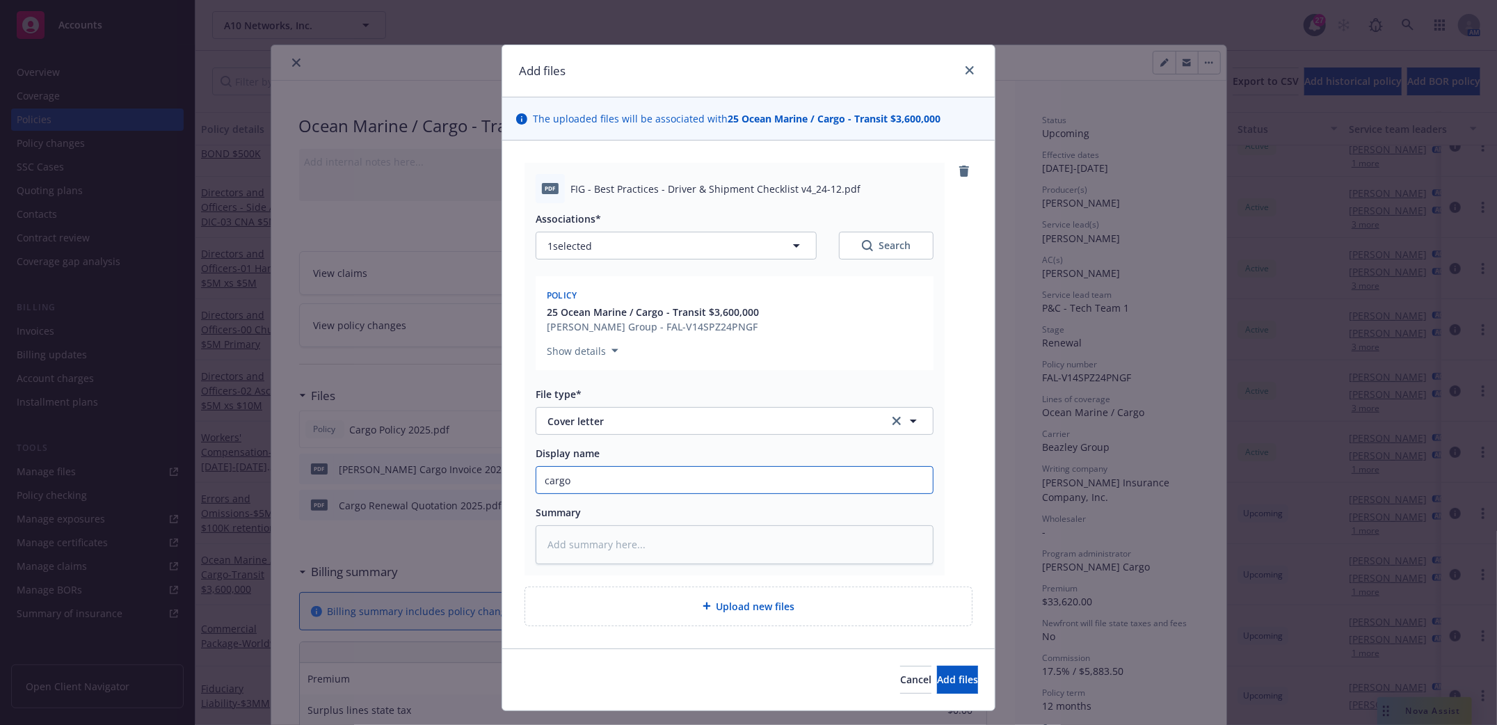
type input "cargo B"
type textarea "x"
type input "cargo Be"
type textarea "x"
type input "cargo Best"
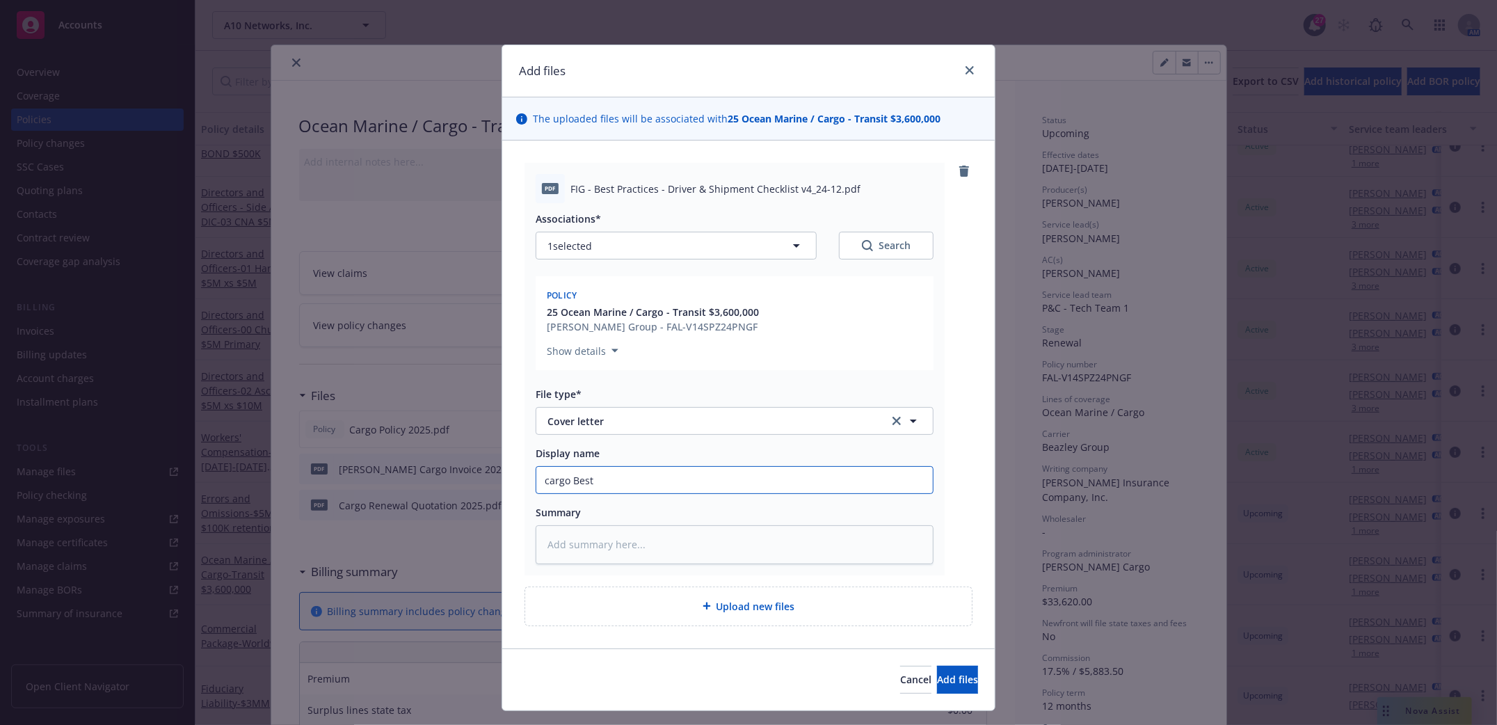
type textarea "x"
type input "cargo Best"
type textarea "x"
type input "cargo Best P"
type textarea "x"
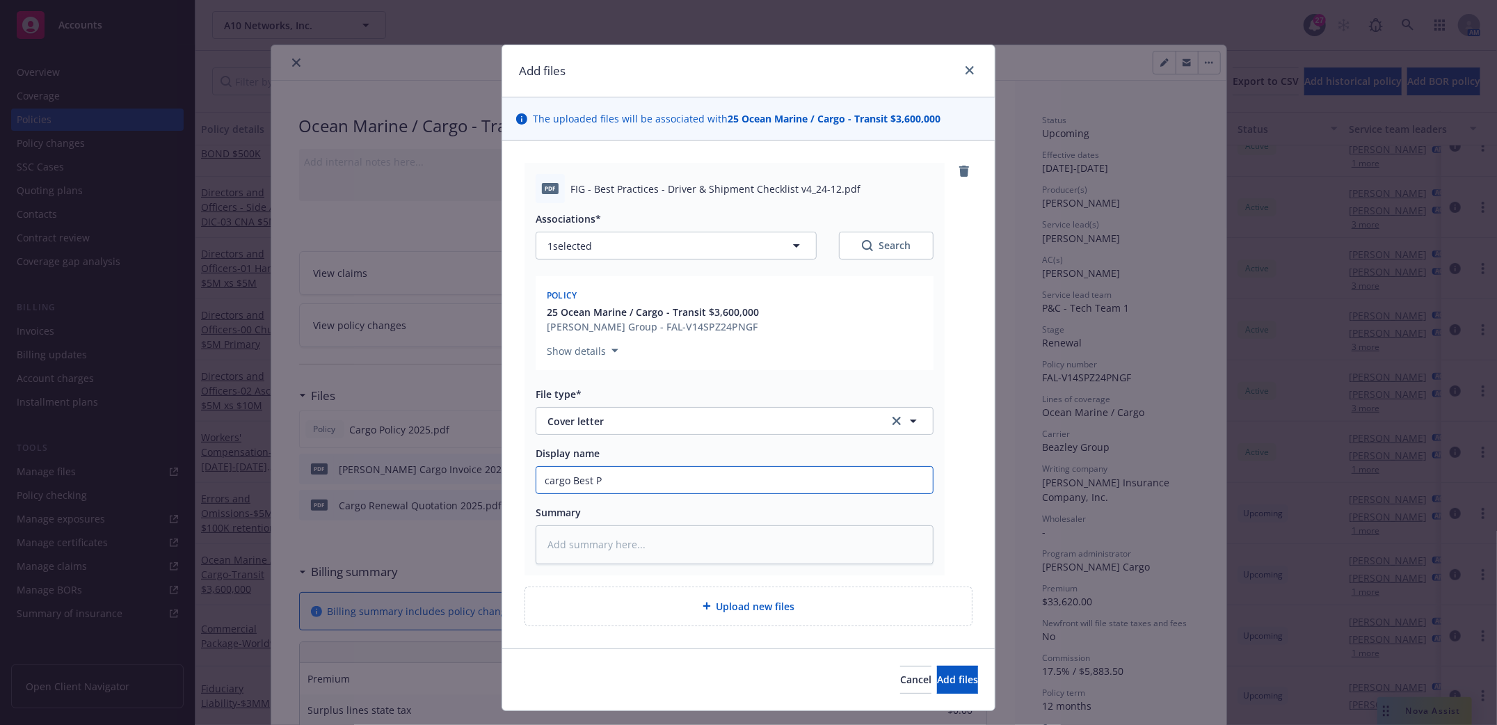
type input "cargo Best Pr"
type textarea "x"
type input "cargo Best Pra"
type textarea "x"
type input "cargo Best Prac"
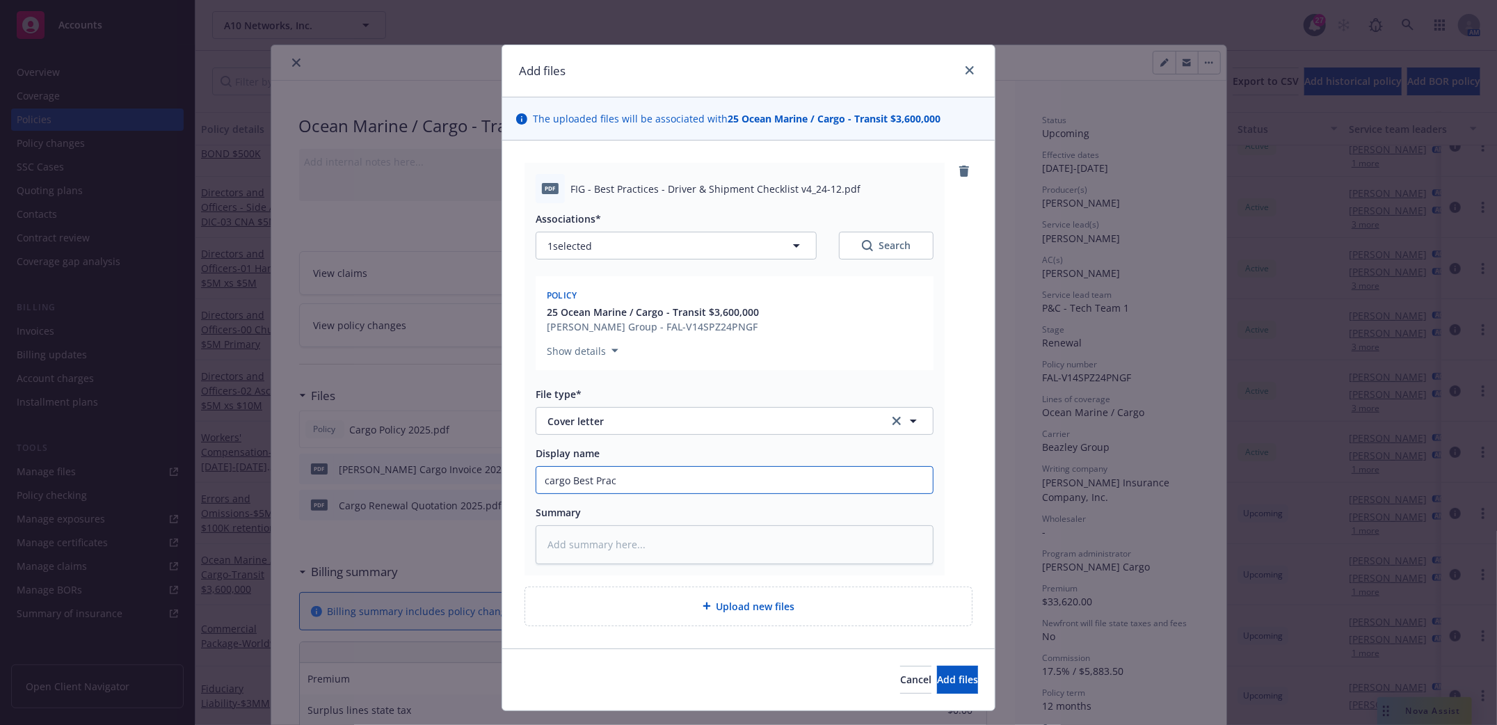
type textarea "x"
type input "cargo Best Pract"
type textarea "x"
type input "cargo Best Practi"
type textarea "x"
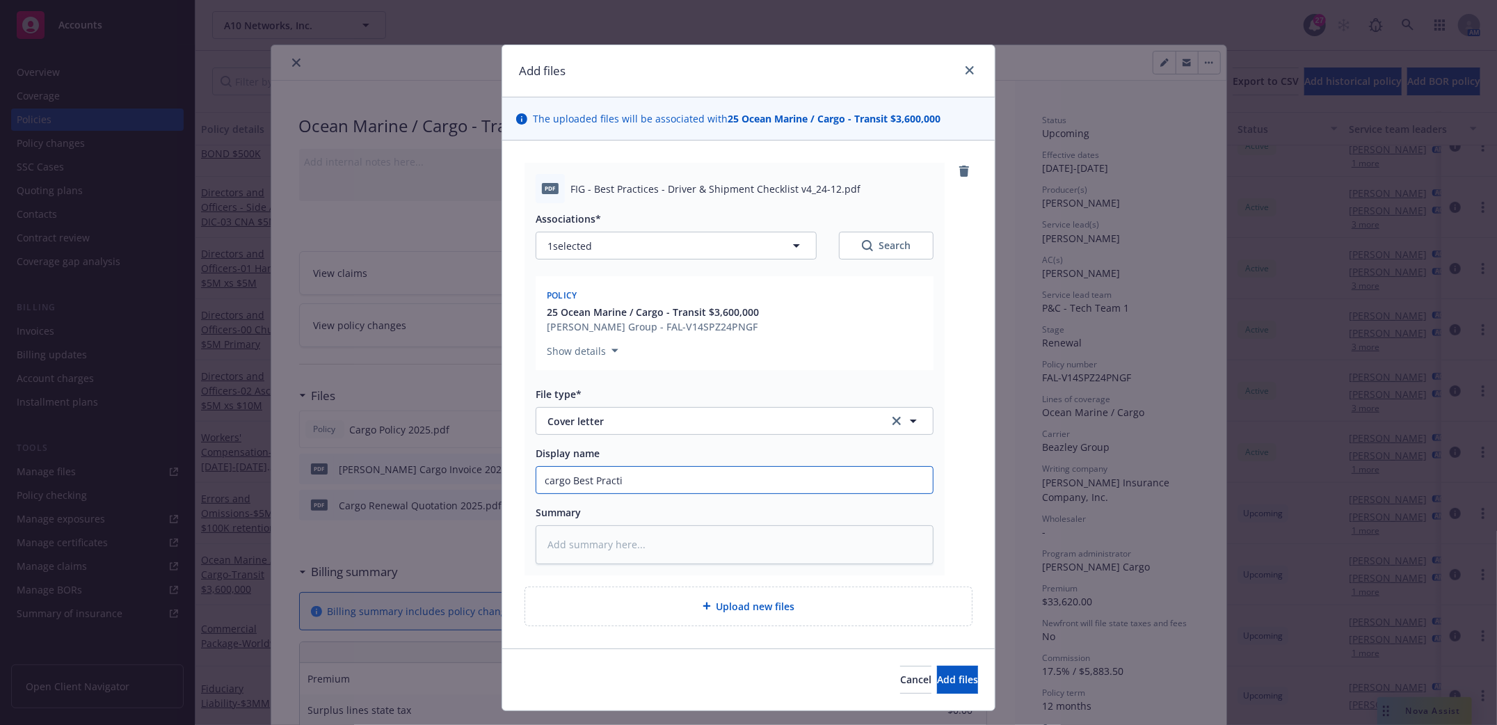
type input "cargo Best Practic"
type textarea "x"
type input "cargo Best Practice"
type textarea "x"
type input "cargo Best Practices"
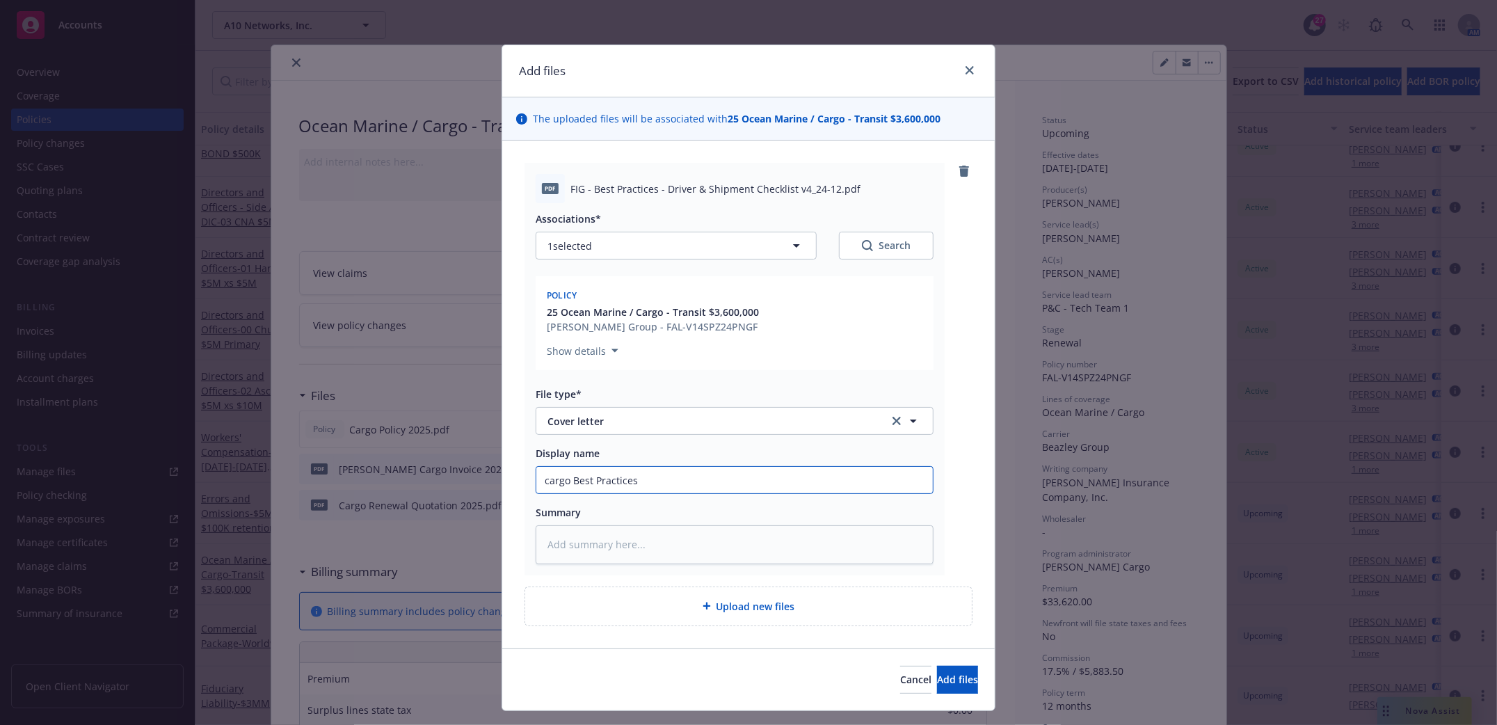
type textarea "x"
type input "cargo Best Practices"
type textarea "x"
type input "cargo Best Practices c"
type textarea "x"
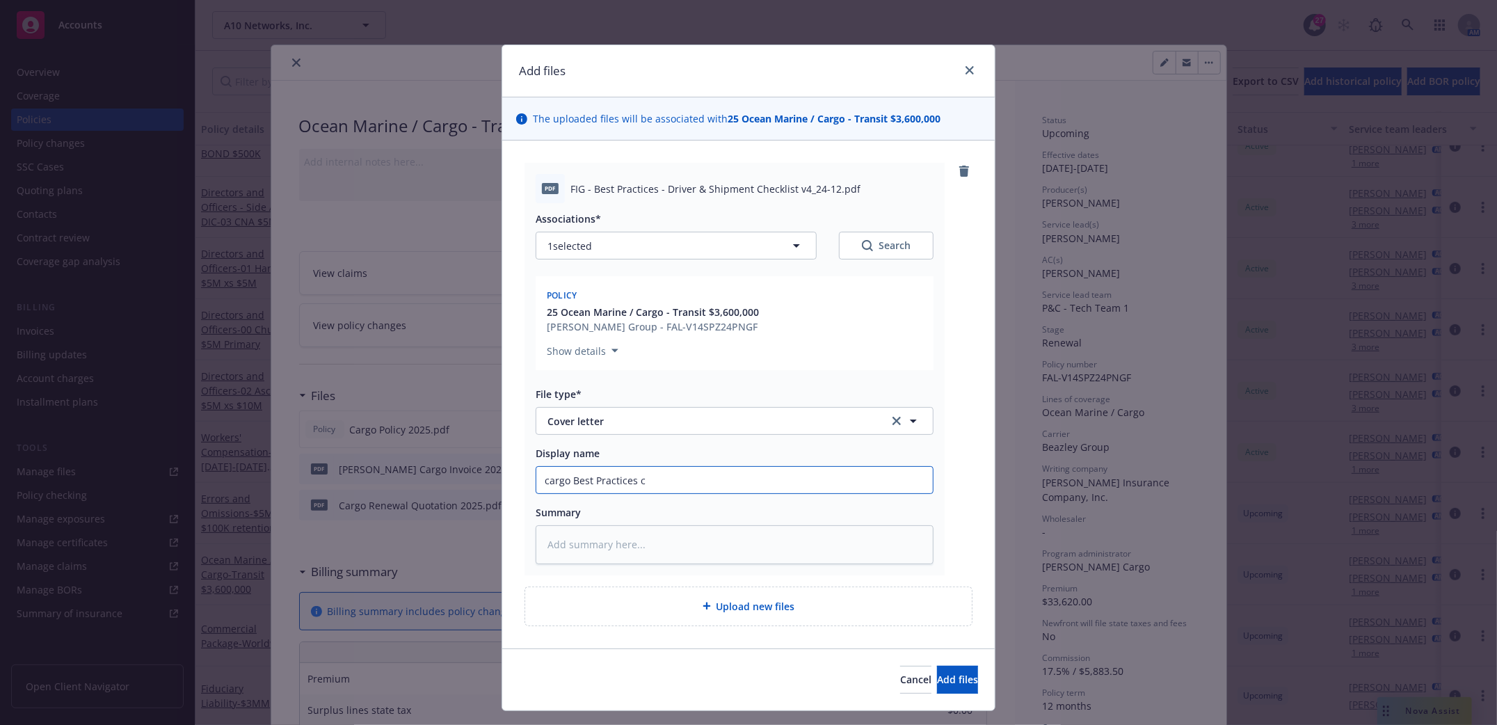
type input "cargo Best Practices ch"
type textarea "x"
type input "cargo Best Practices che"
type textarea "x"
type input "cargo Best Practices chec"
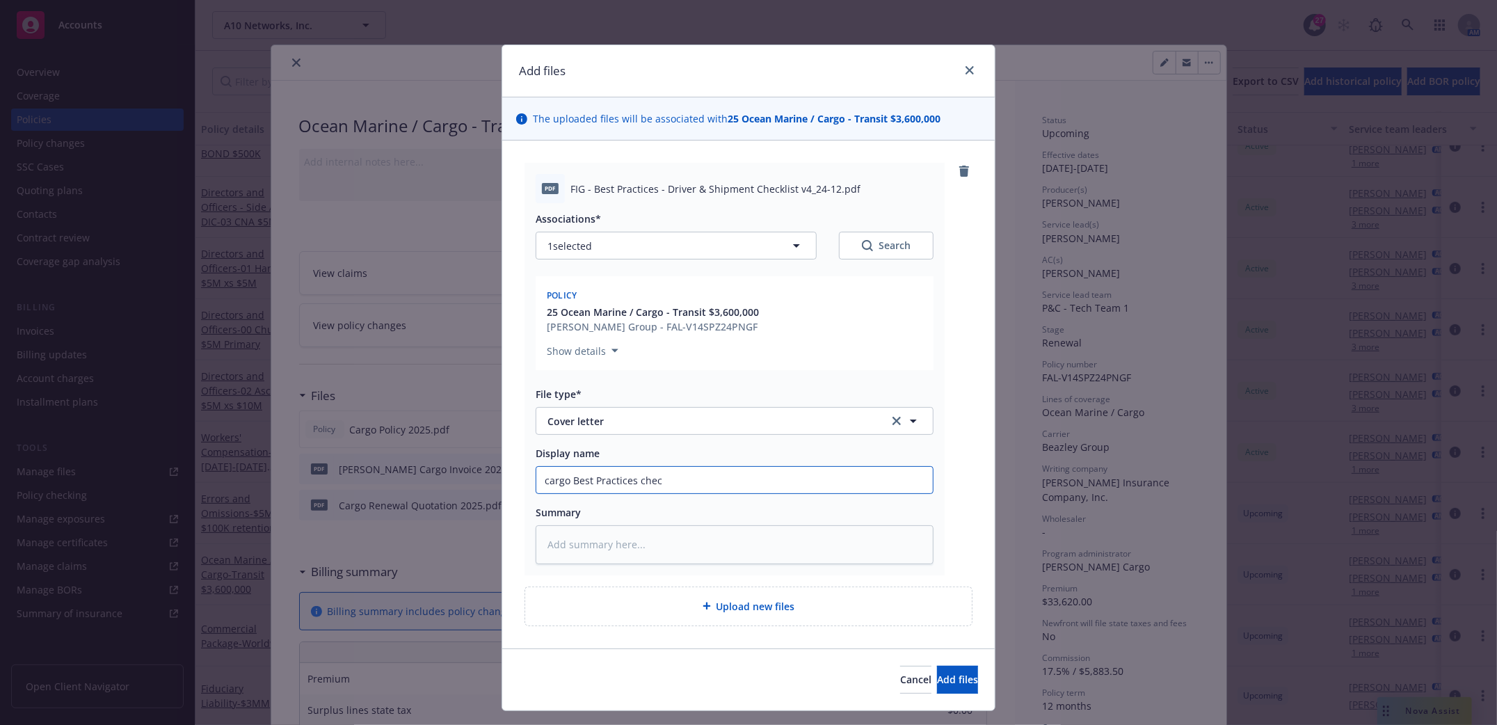
type textarea "x"
type input "cargo Best Practices check"
type textarea "x"
type input "cargo Best Practices checkli"
type textarea "x"
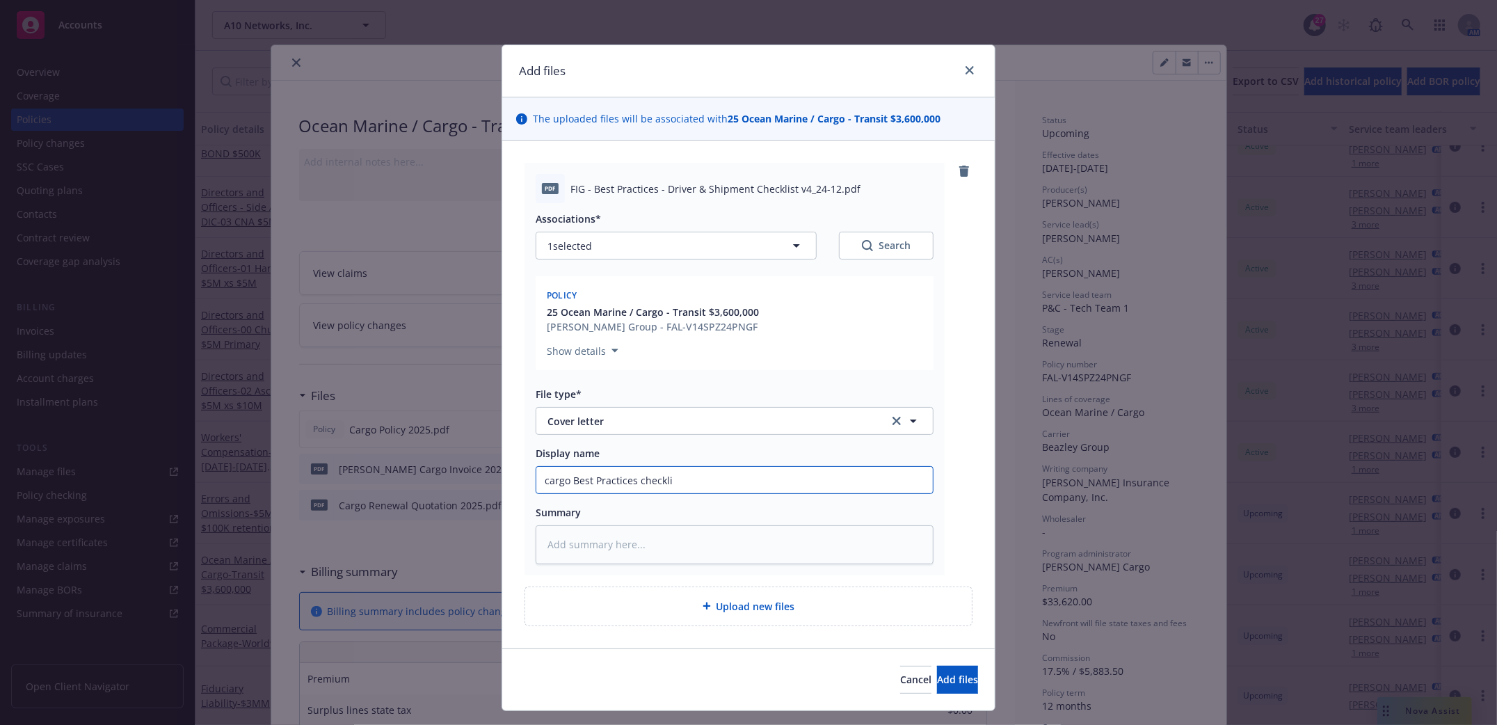
type input "cargo Best Practices checklio"
type textarea "x"
type input "cargo Best Practices checklios"
type textarea "x"
type input "cargo Best Practices checkliost"
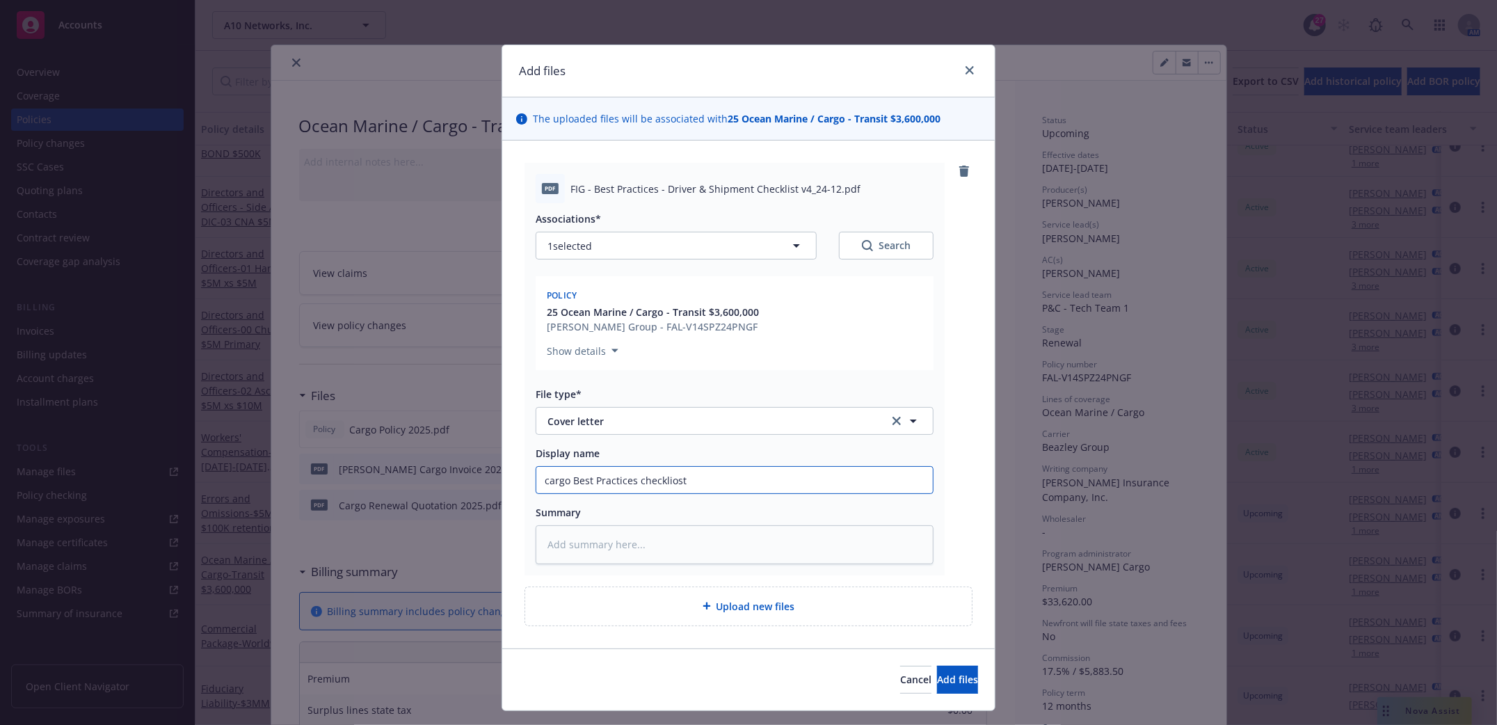
type textarea "x"
type input "cargo Best Practices checklist"
type textarea "x"
type input "cargo Best Practices checkli st"
type textarea "x"
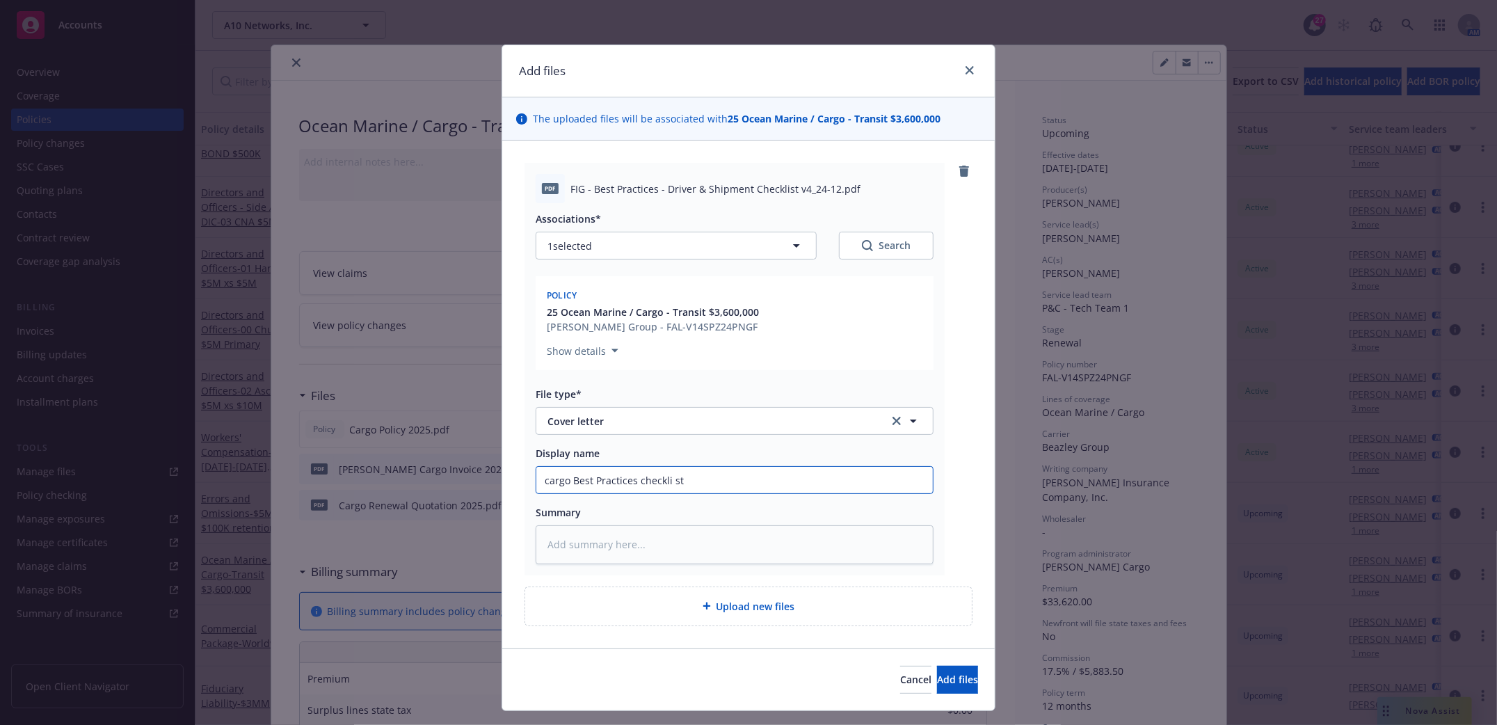
type input "cargo Best Practices checklist"
type textarea "x"
type input "cargo Best Practices checklist"
type textarea "x"
type input "cargo Best Practices checklist 2"
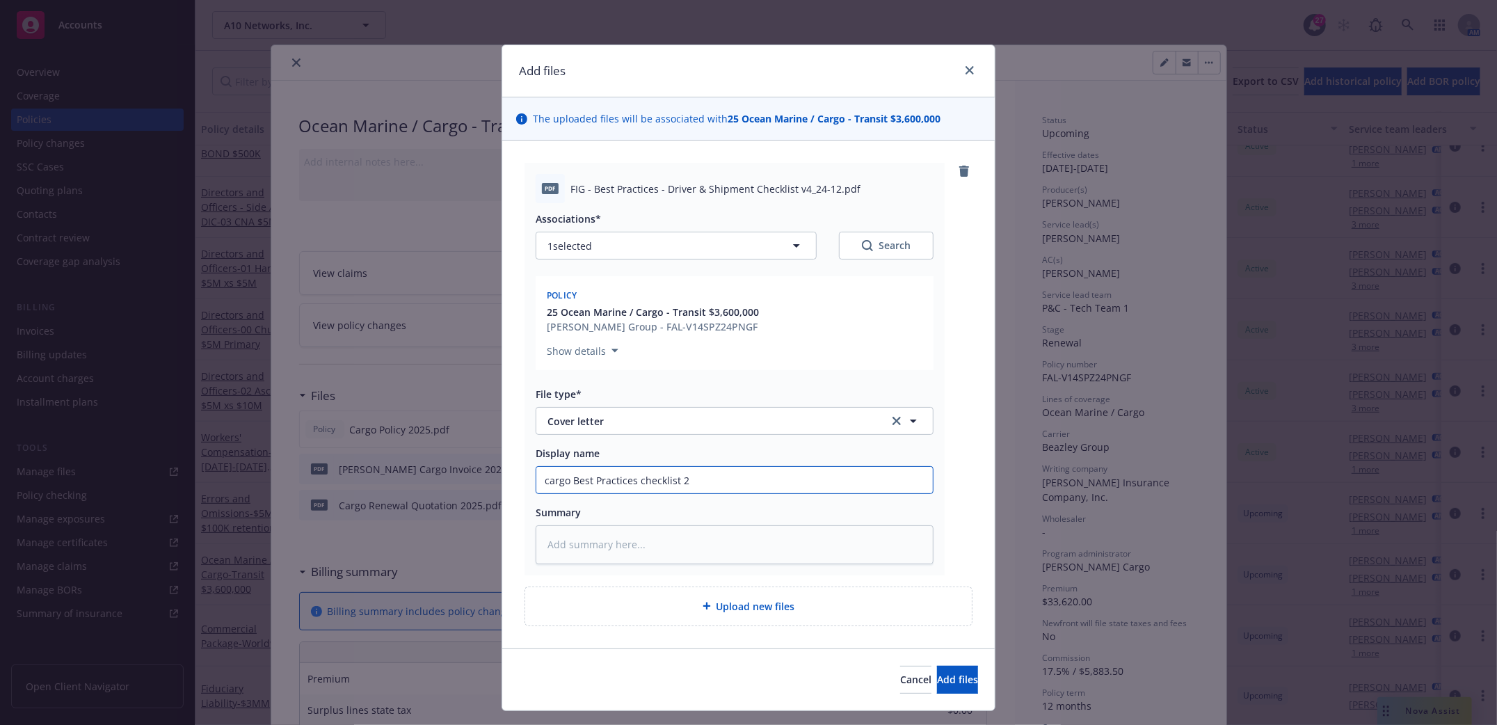
type textarea "x"
type input "cargo Best Practices checklist 20"
click at [937, 687] on button "Add files" at bounding box center [957, 680] width 41 height 28
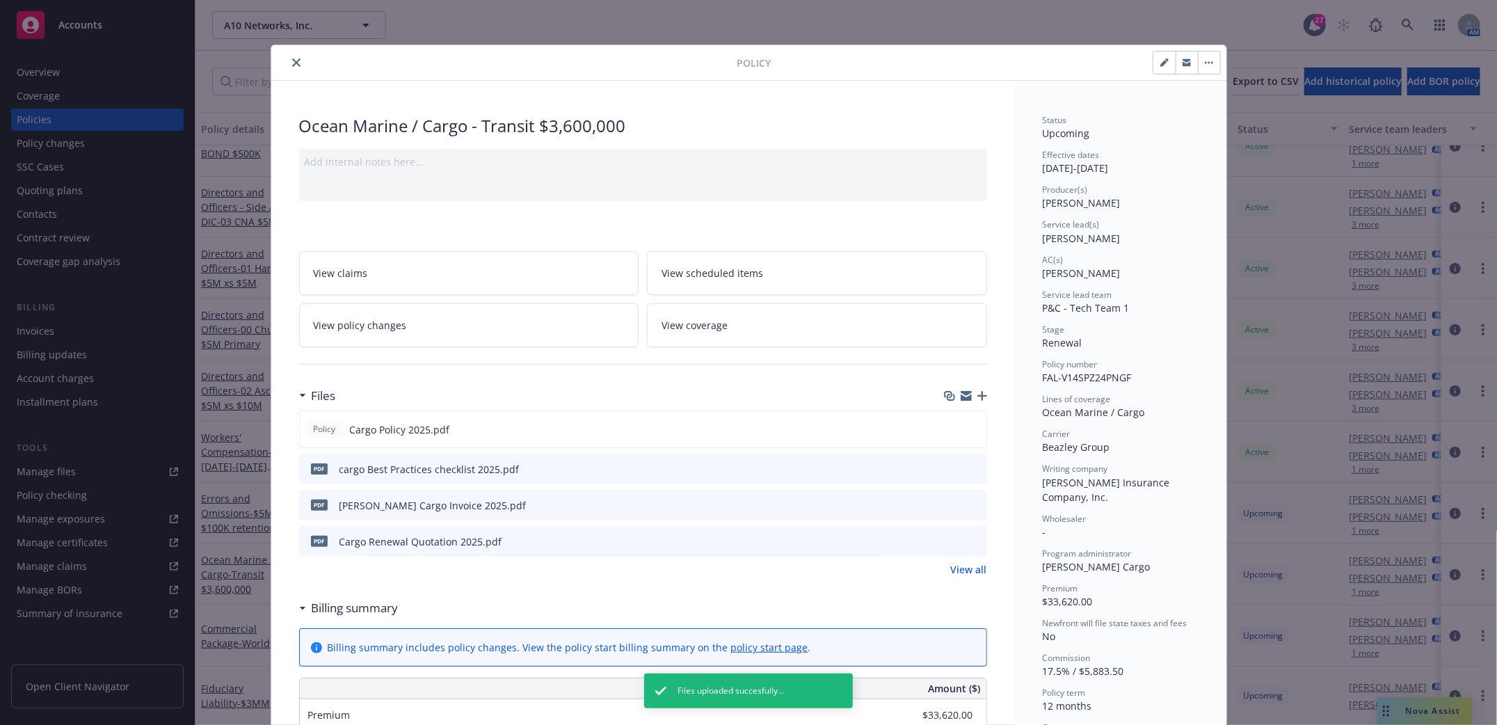
click at [977, 394] on icon "button" at bounding box center [982, 396] width 10 height 10
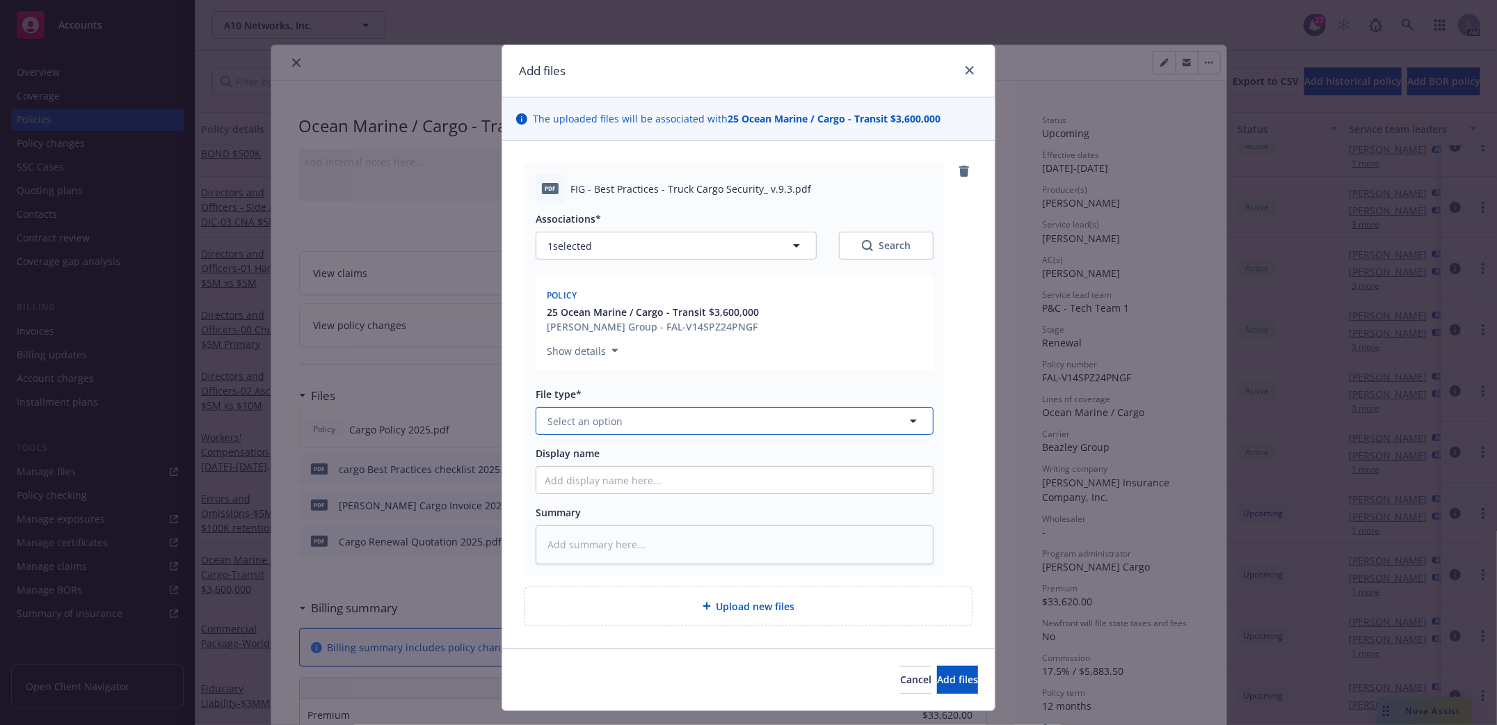
click at [634, 416] on button "Select an option" at bounding box center [735, 421] width 398 height 28
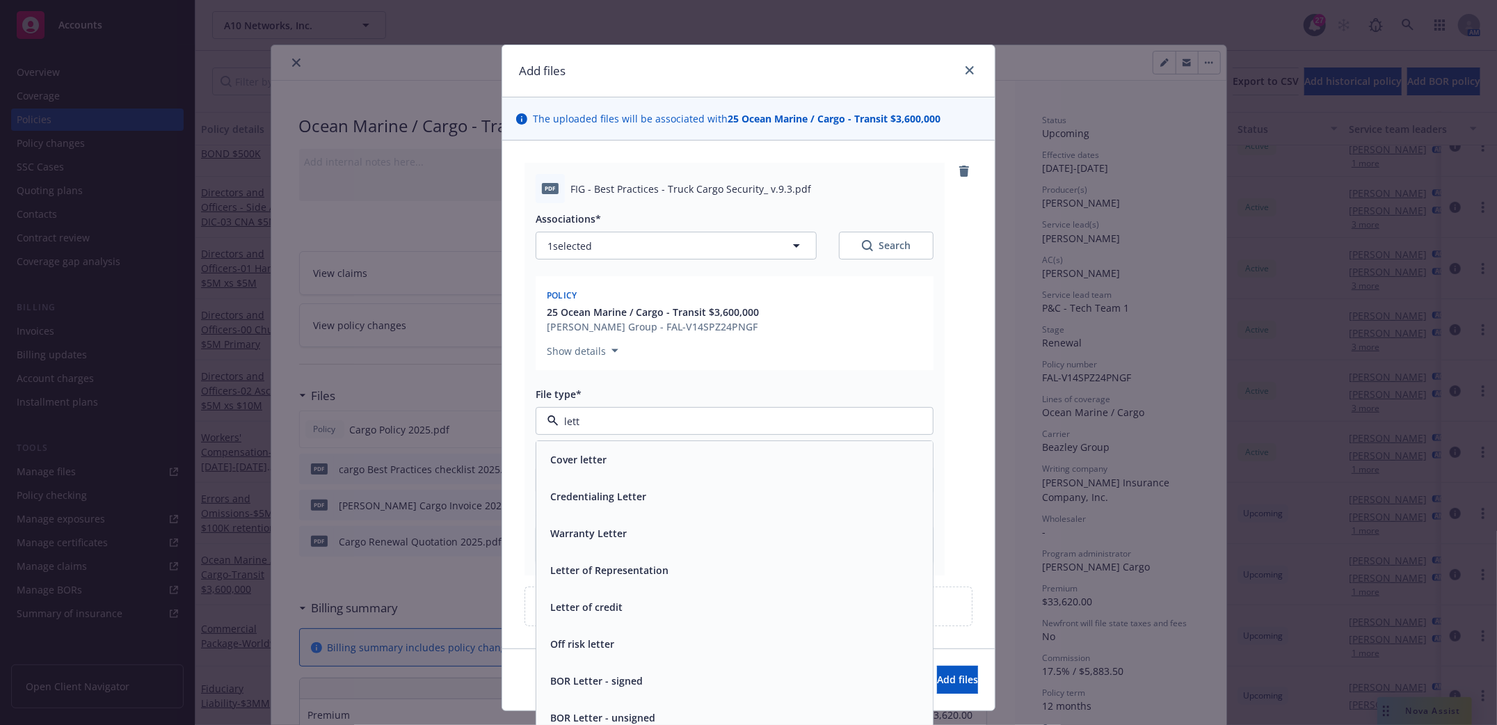
click at [601, 450] on div "Cover letter" at bounding box center [577, 460] width 65 height 20
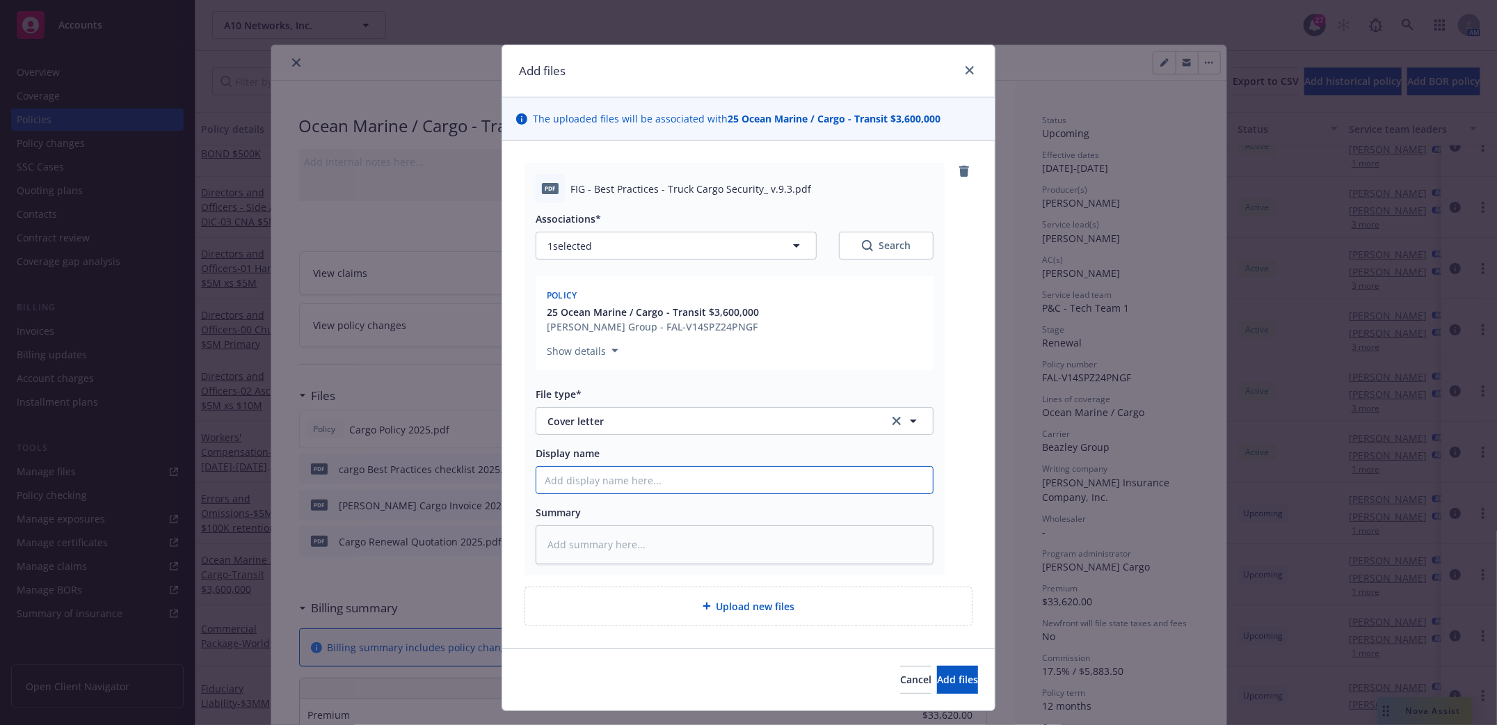
click at [574, 486] on input "Display name" at bounding box center [734, 480] width 397 height 26
click at [948, 664] on div "Cancel Add files" at bounding box center [748, 679] width 493 height 62
click at [952, 678] on button "Add files" at bounding box center [957, 680] width 41 height 28
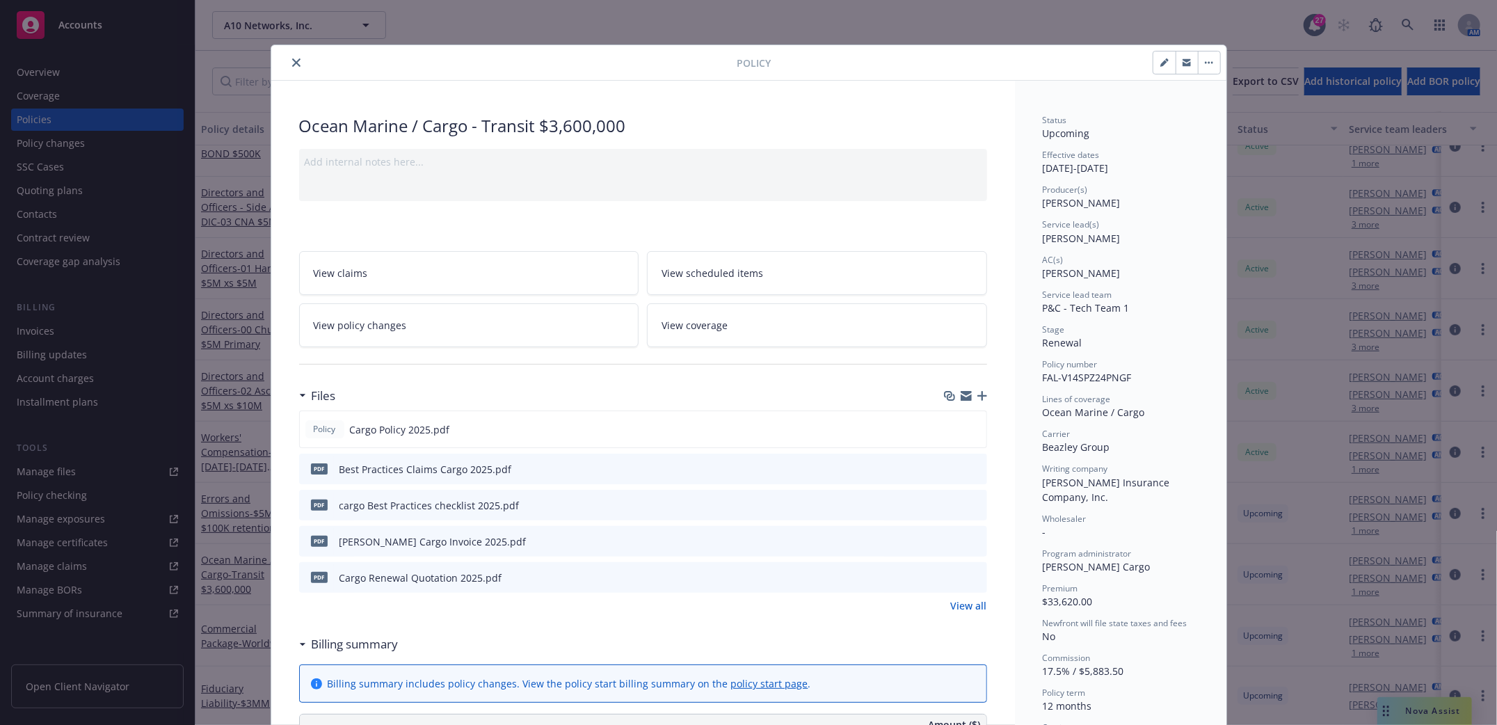
drag, startPoint x: 289, startPoint y: 63, endPoint x: 294, endPoint y: 70, distance: 9.5
click at [292, 63] on icon "close" at bounding box center [296, 62] width 8 height 8
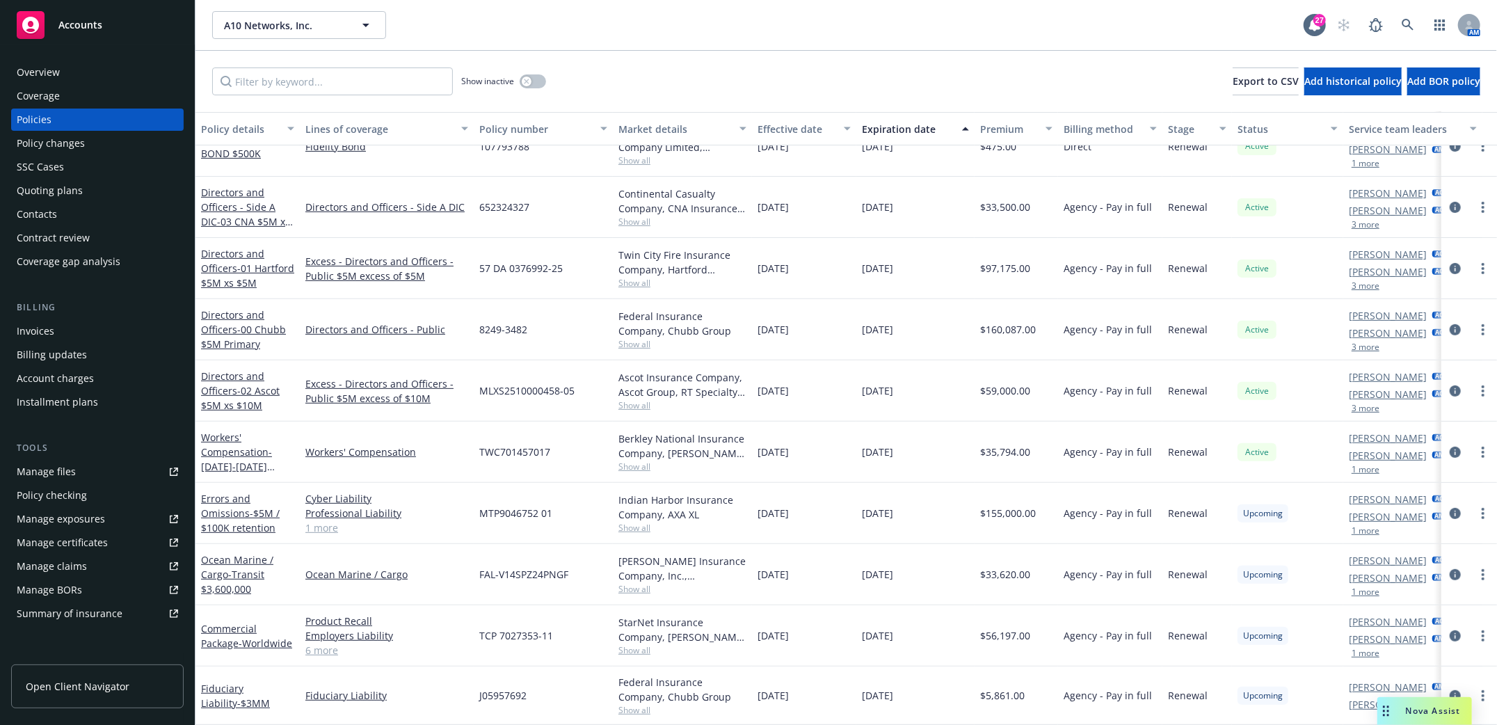
click at [46, 70] on div "Overview" at bounding box center [38, 72] width 43 height 22
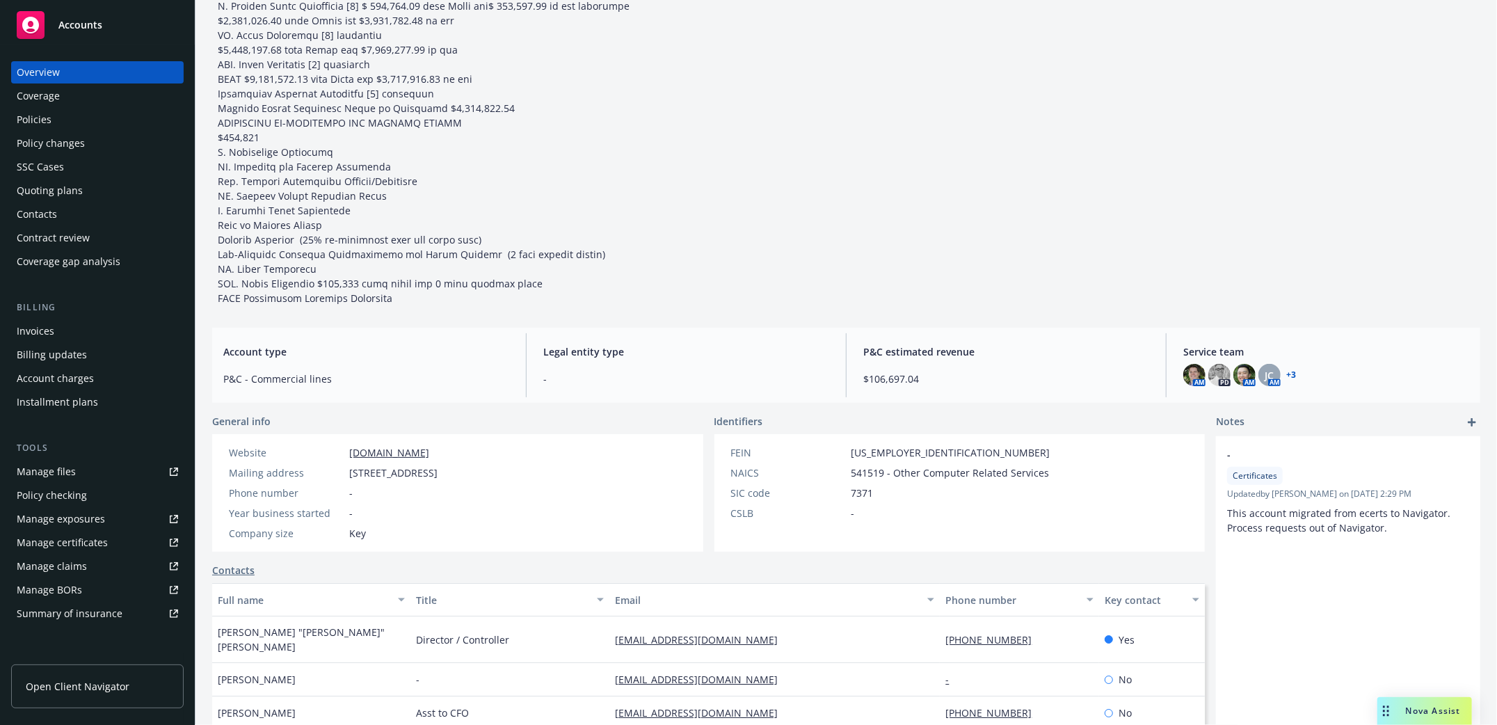
scroll to position [185, 0]
drag, startPoint x: 850, startPoint y: 374, endPoint x: 941, endPoint y: 381, distance: 91.4
click at [941, 381] on div "P&C estimated revenue $106,697.04" at bounding box center [1006, 365] width 308 height 64
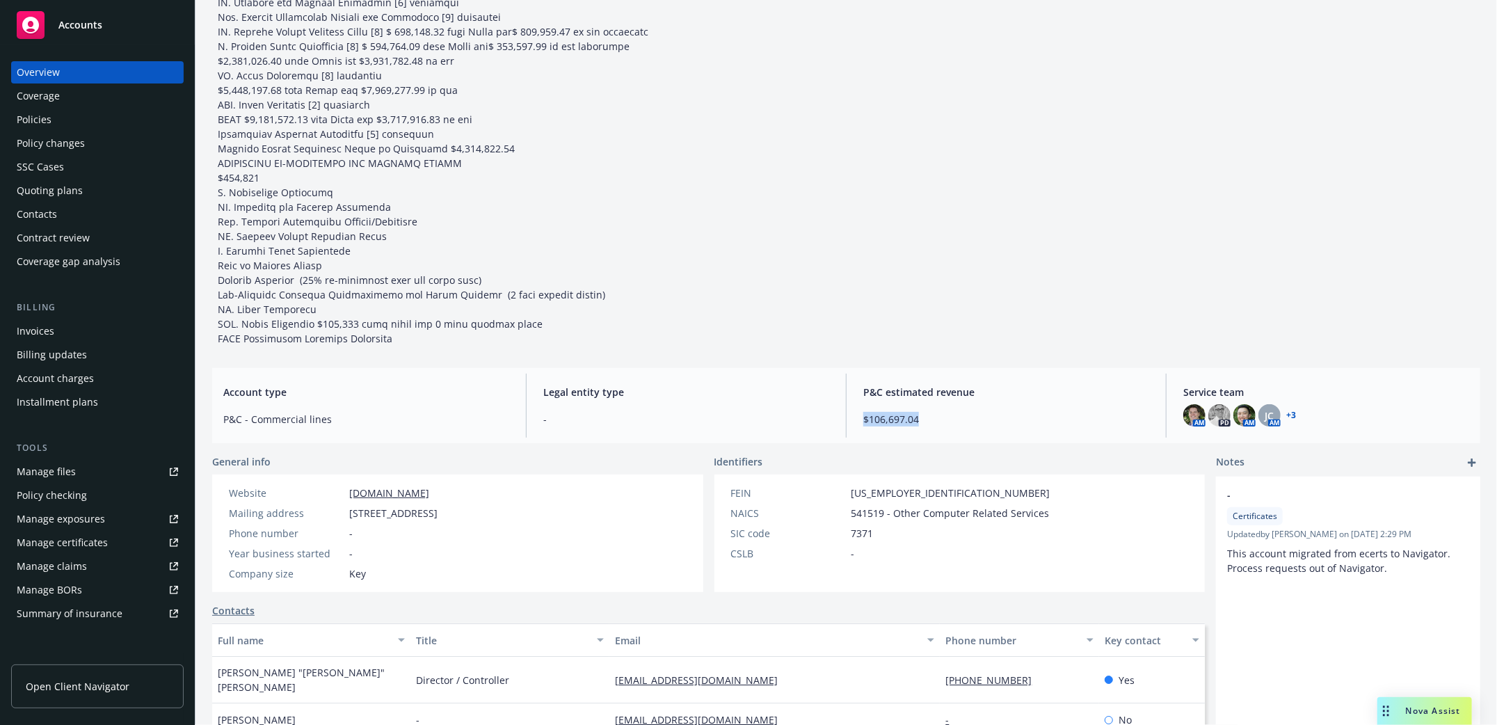
scroll to position [0, 0]
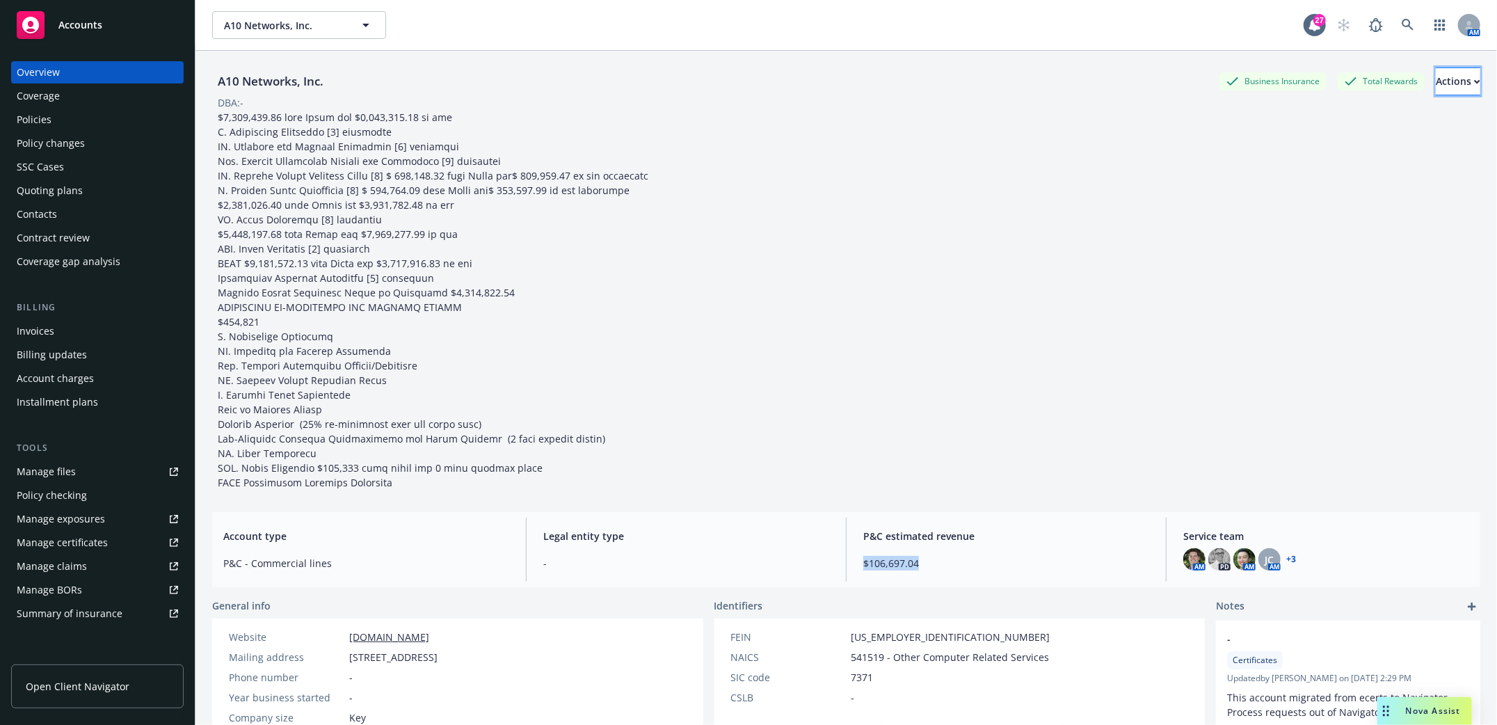
click at [1436, 76] on div "Actions" at bounding box center [1458, 81] width 45 height 26
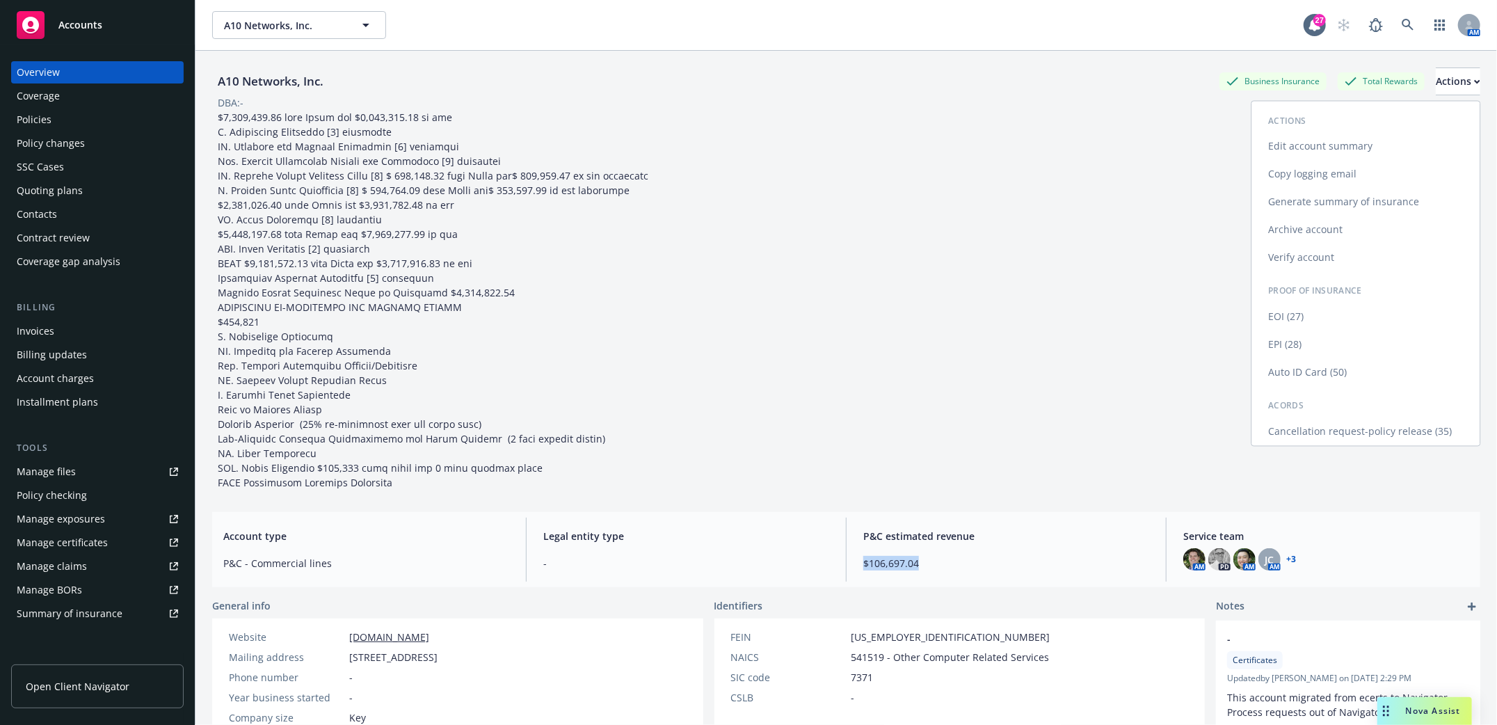
click at [1291, 148] on link "Edit account summary" at bounding box center [1366, 147] width 228 height 28
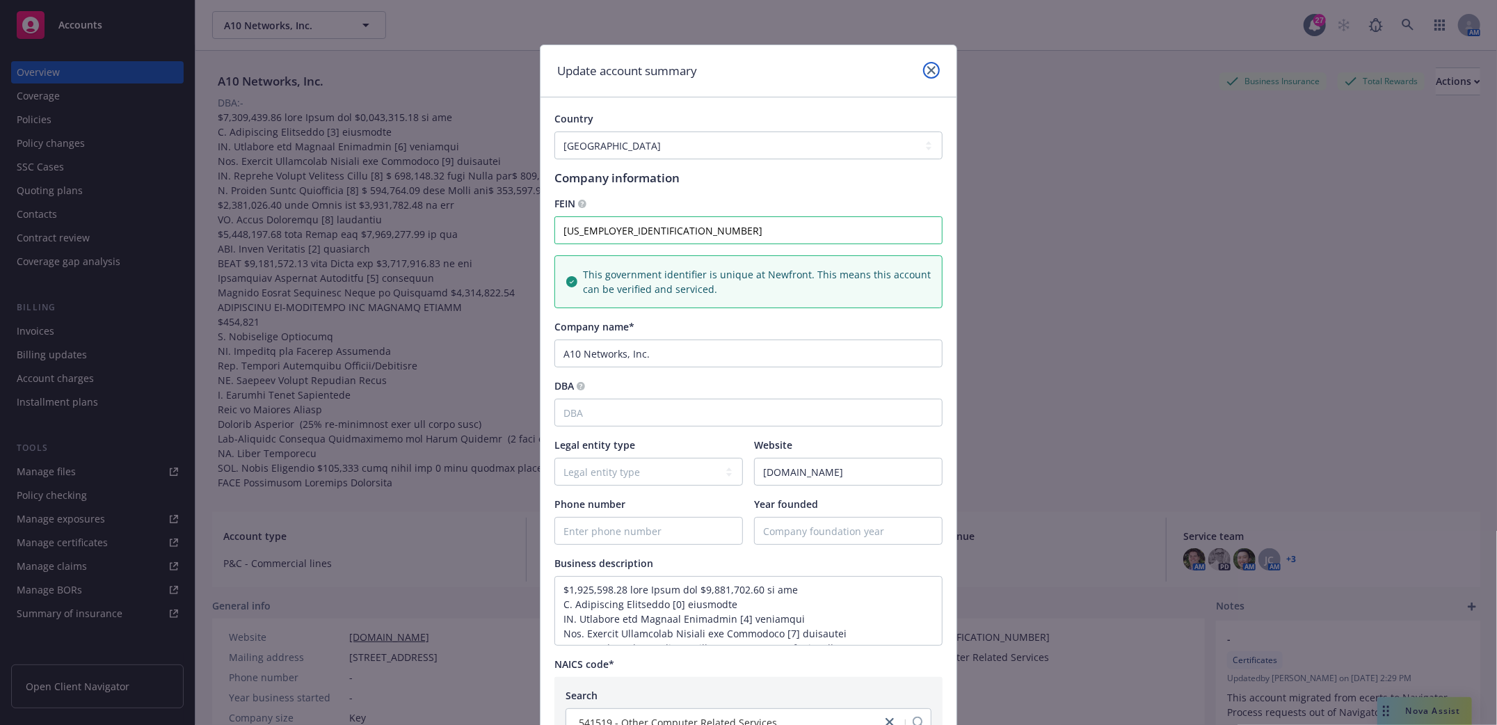
click at [932, 67] on link "close" at bounding box center [931, 70] width 17 height 17
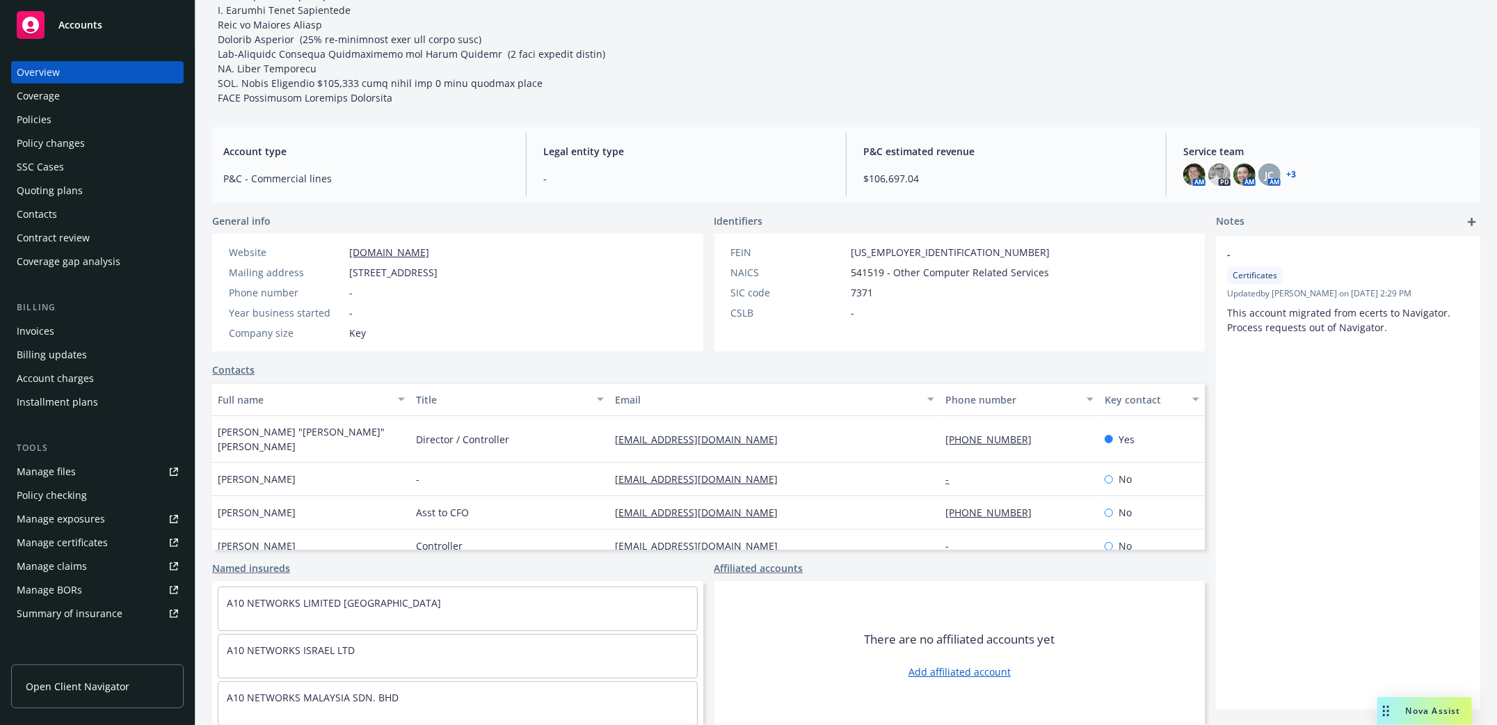
scroll to position [387, 0]
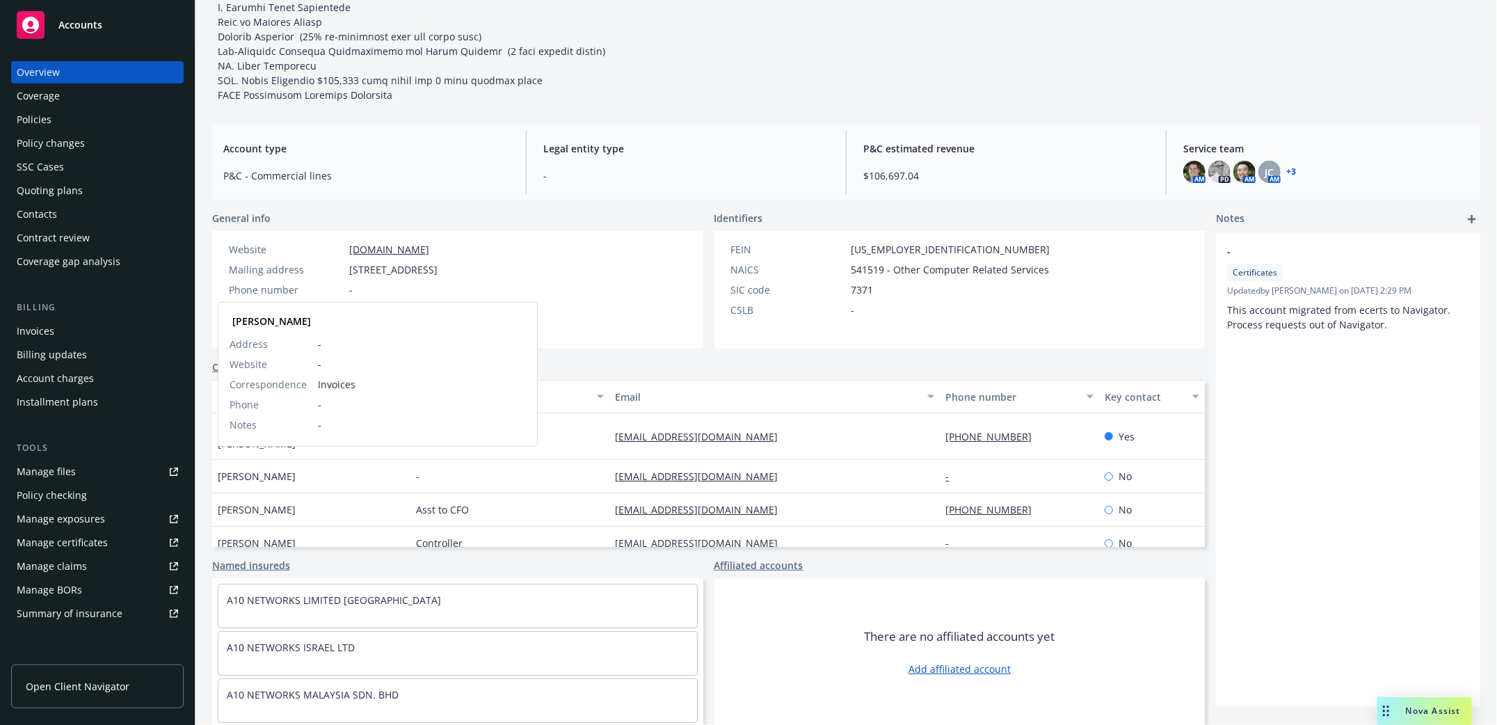
click at [261, 469] on span "Brian Becker" at bounding box center [257, 476] width 78 height 15
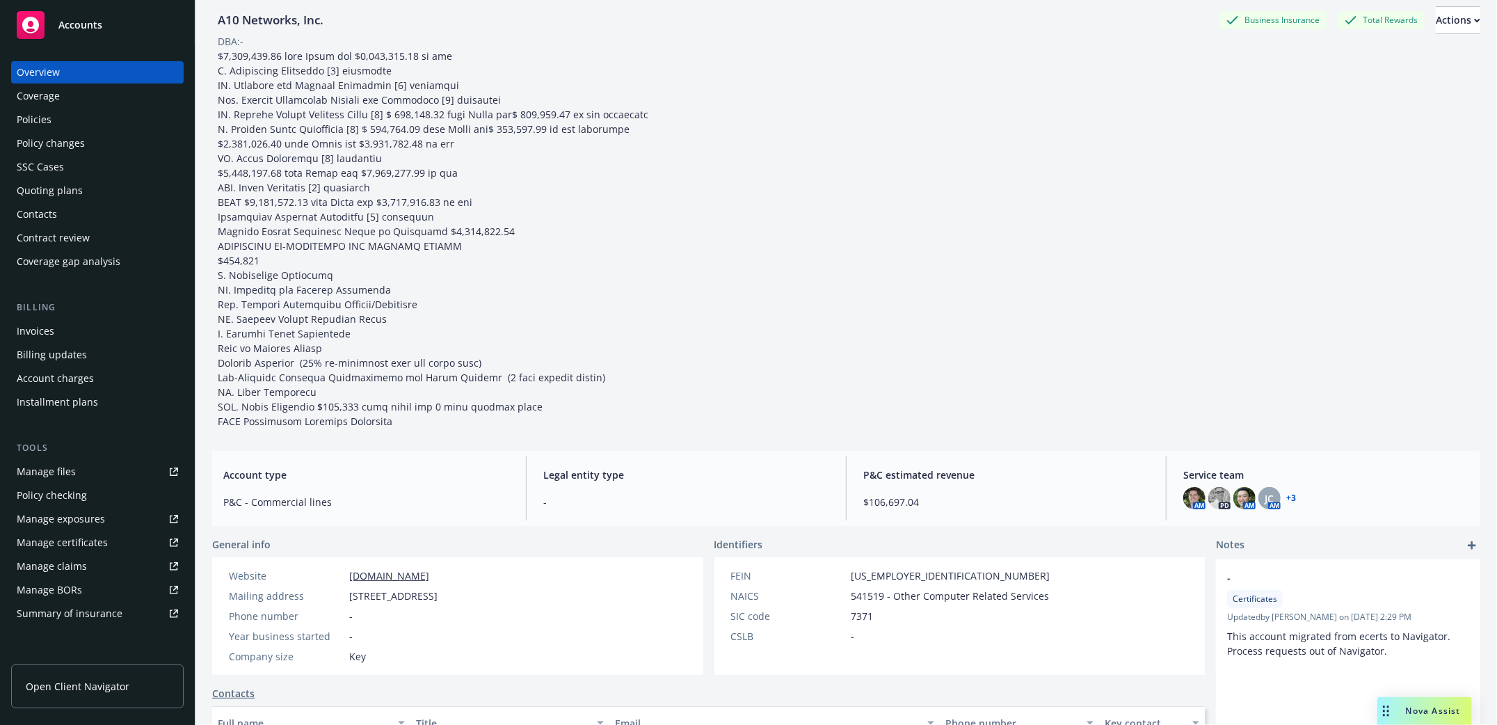
scroll to position [0, 0]
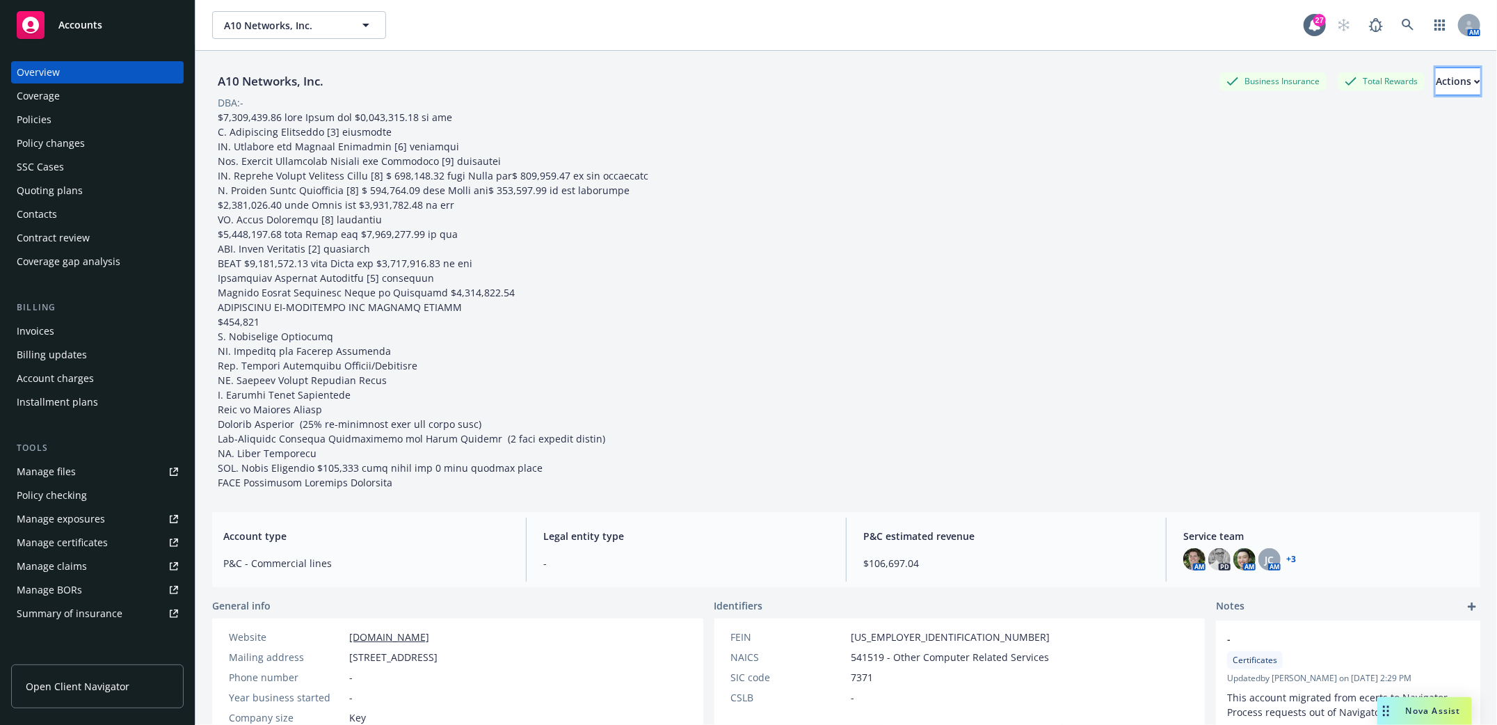
click at [1436, 80] on div "Actions" at bounding box center [1458, 81] width 45 height 26
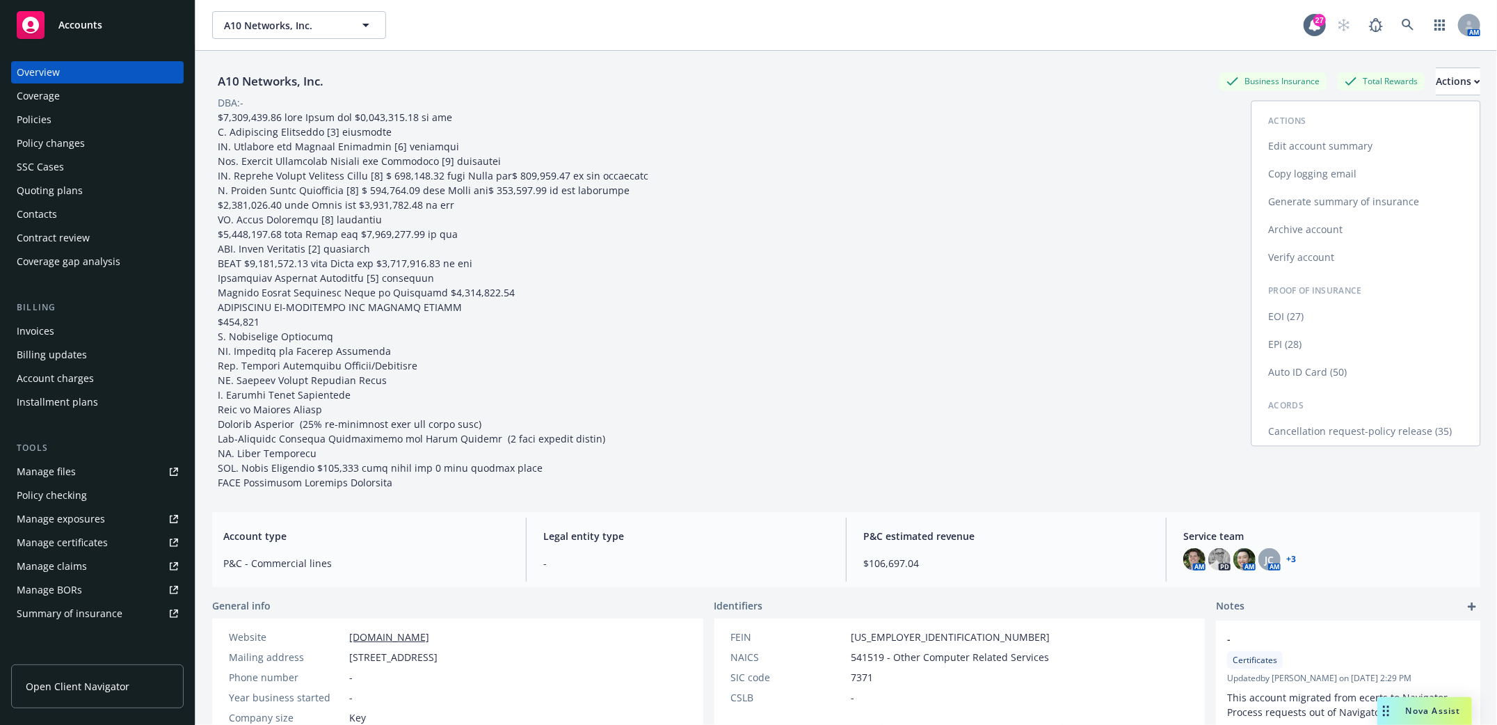
click at [1313, 148] on link "Edit account summary" at bounding box center [1366, 147] width 228 height 28
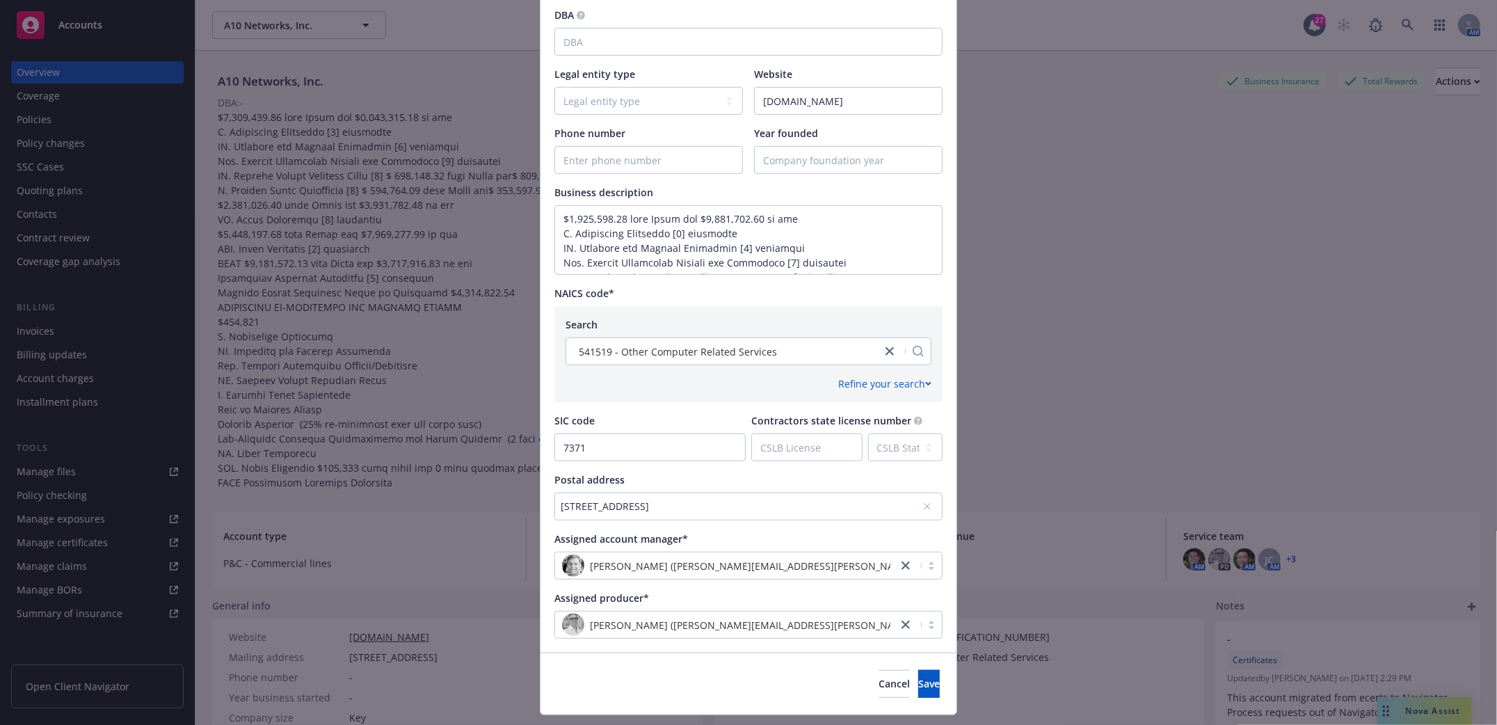
scroll to position [406, 0]
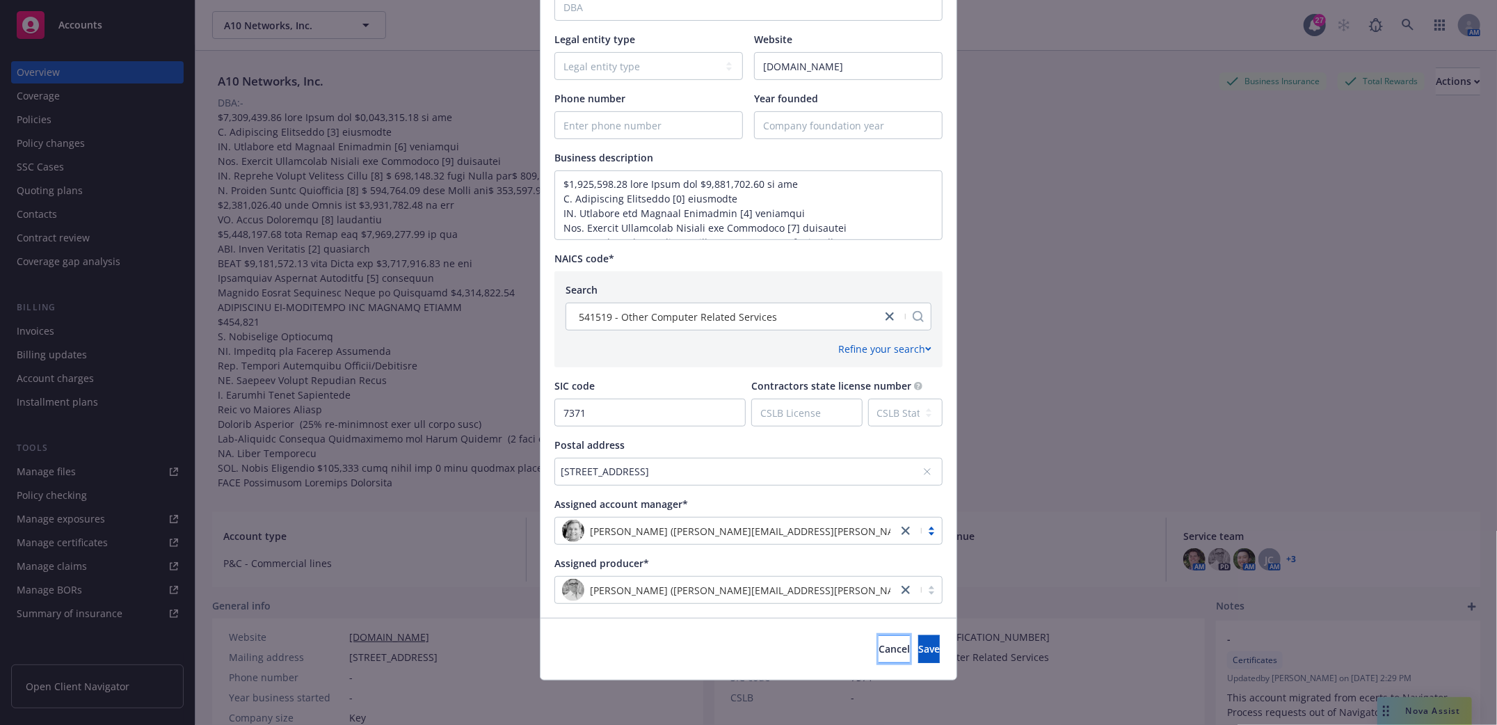
click at [879, 653] on span "Cancel" at bounding box center [894, 648] width 31 height 13
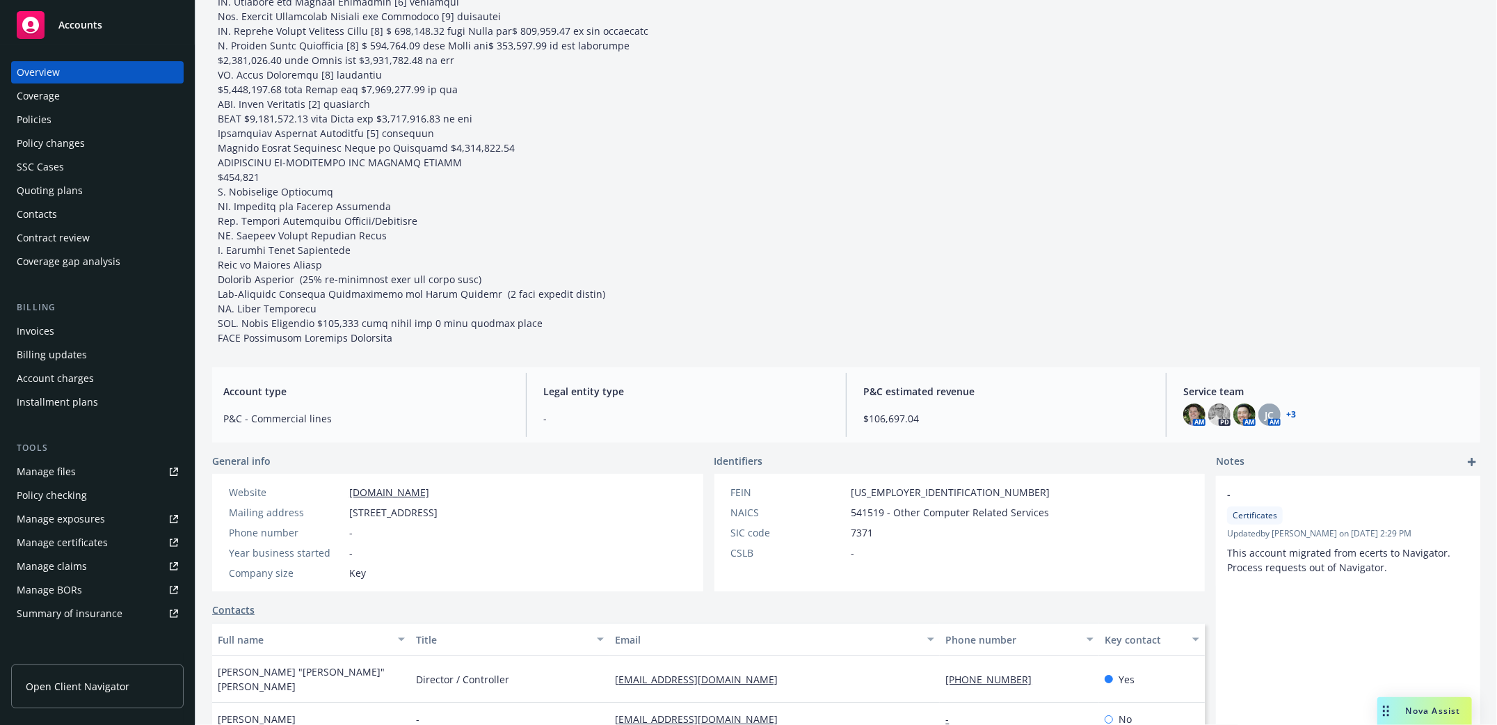
scroll to position [278, 0]
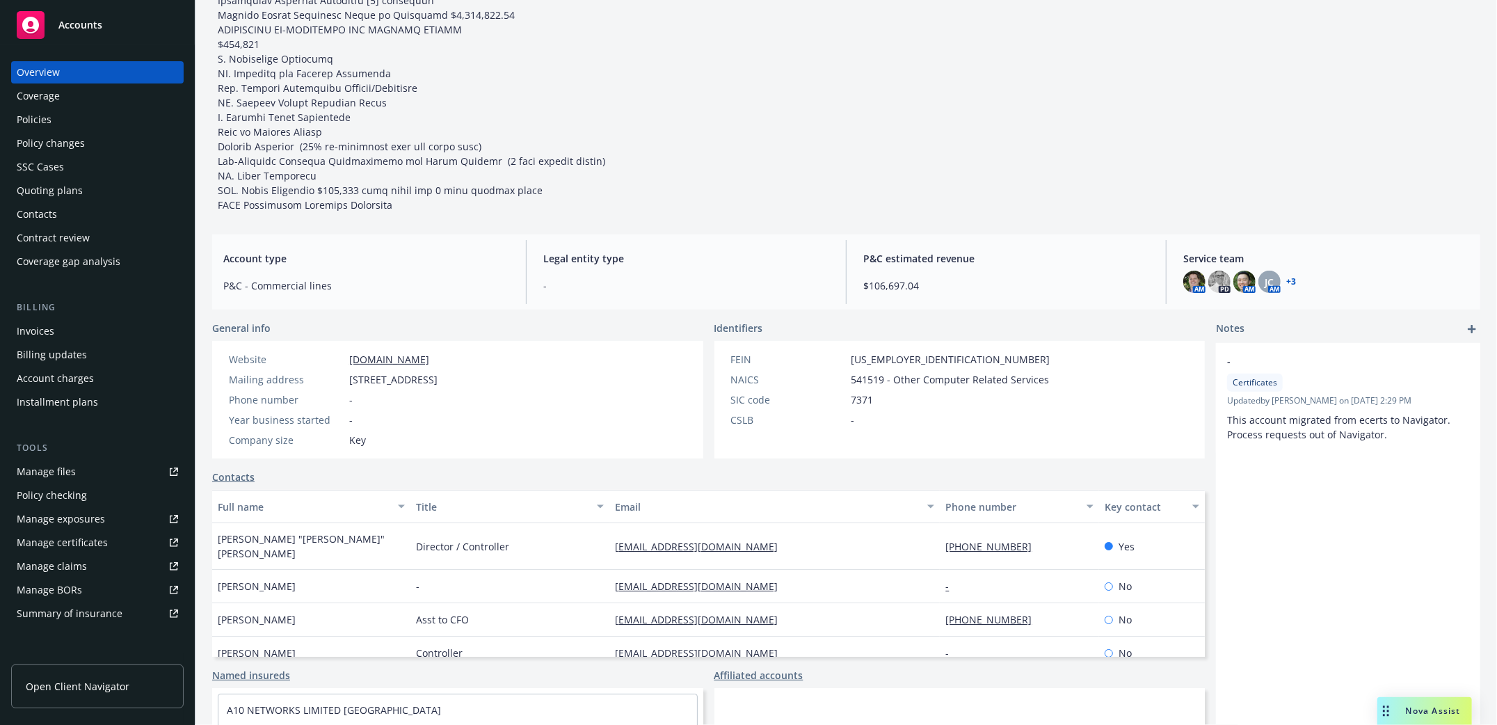
click at [1174, 641] on div "No" at bounding box center [1152, 653] width 106 height 33
click at [1105, 649] on div at bounding box center [1109, 653] width 8 height 8
click at [249, 646] on span "Brian Becker" at bounding box center [257, 653] width 78 height 15
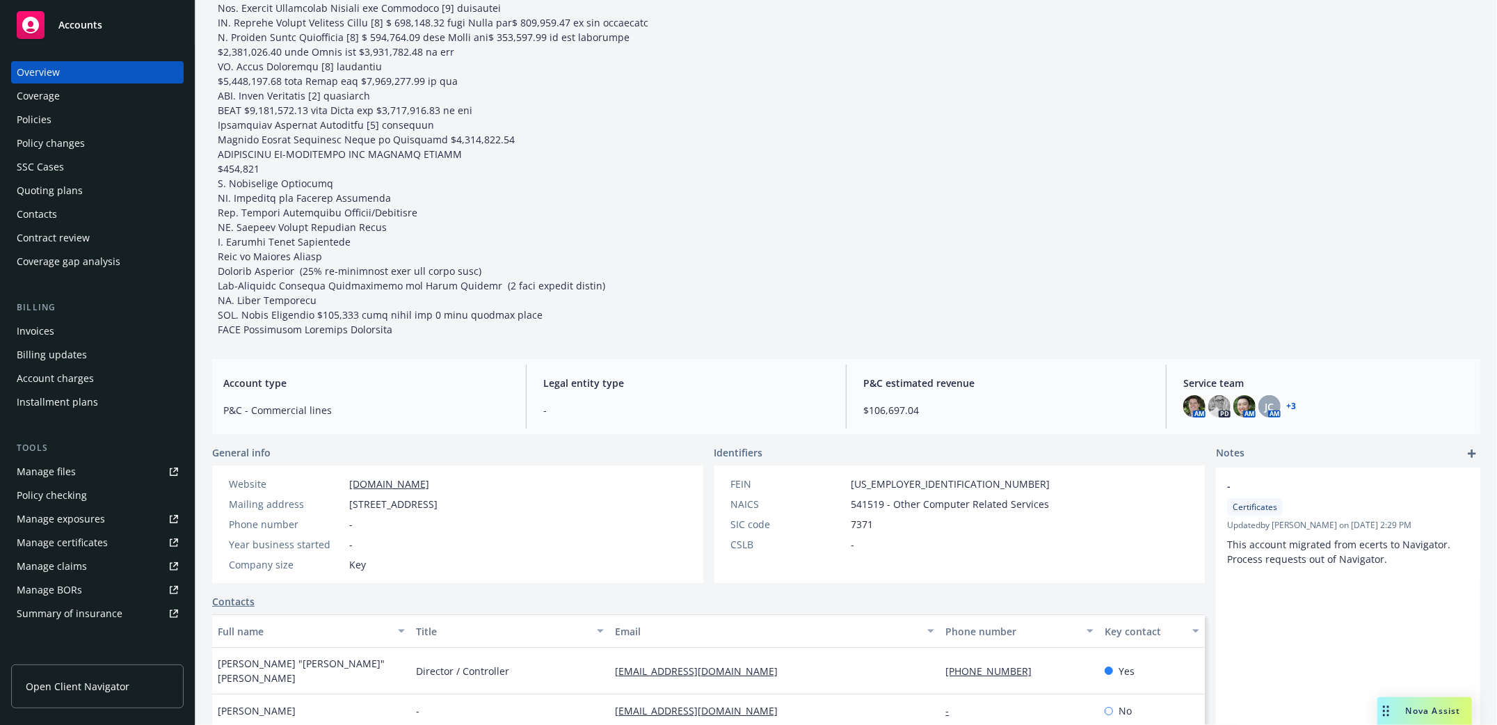
scroll to position [0, 0]
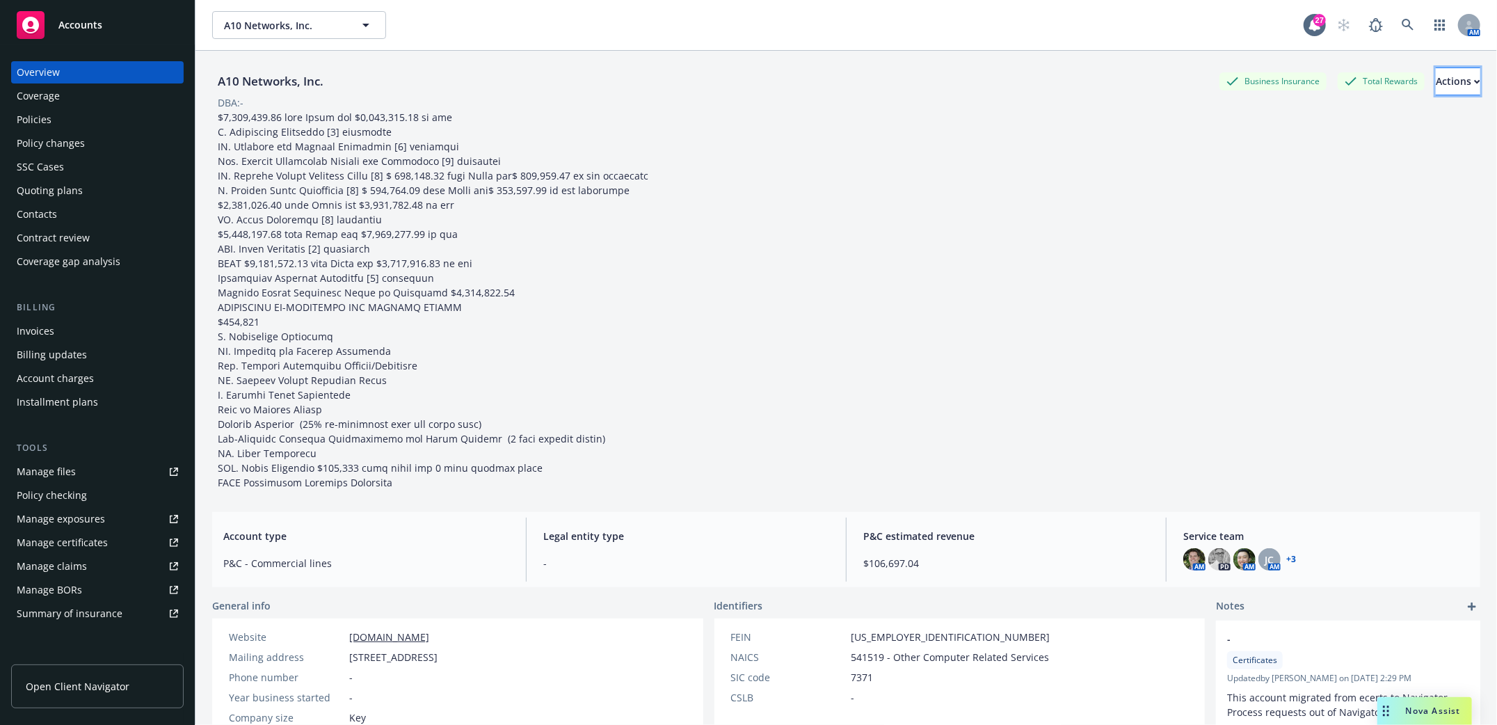
click at [1440, 81] on div "Actions" at bounding box center [1458, 81] width 45 height 26
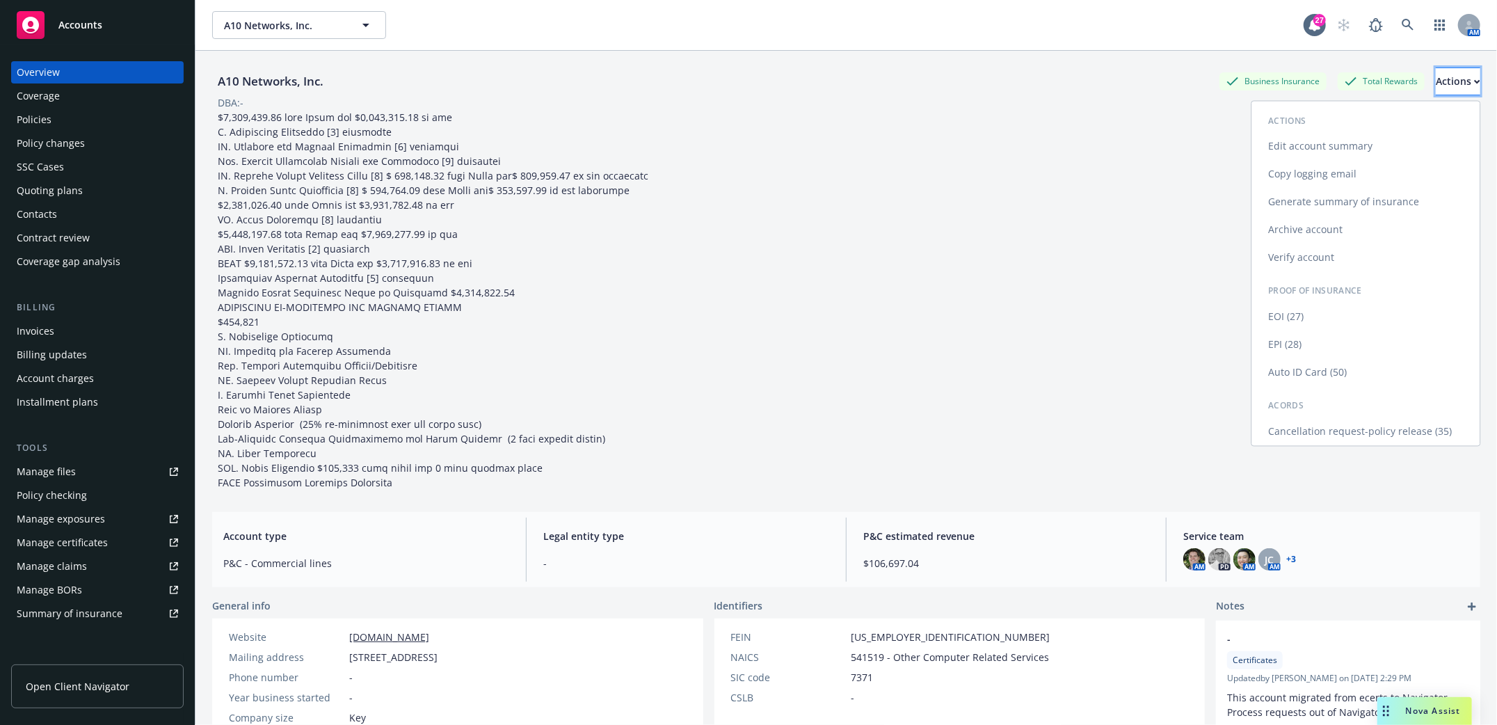
click at [1450, 79] on button "Actions" at bounding box center [1458, 81] width 45 height 28
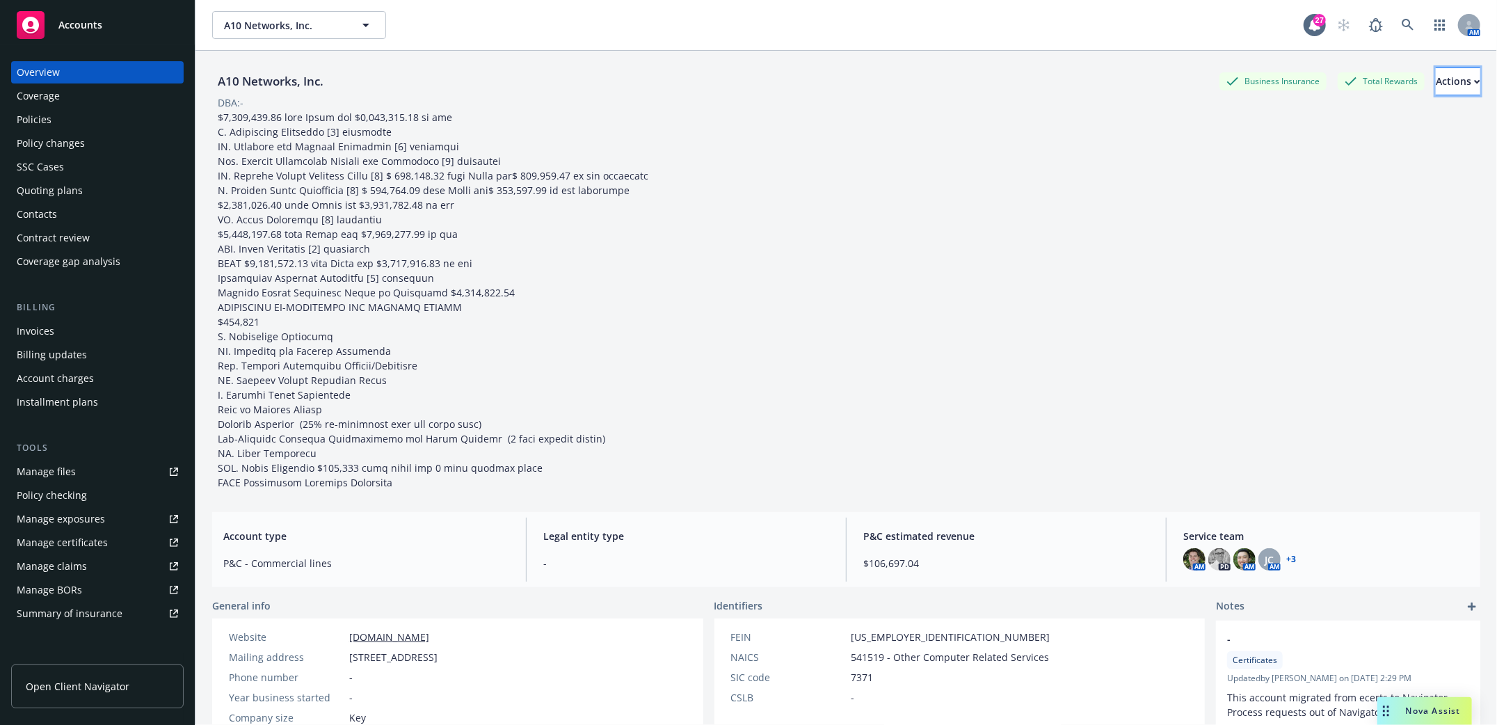
click at [1436, 82] on div "Actions" at bounding box center [1458, 81] width 45 height 26
click at [49, 209] on div "Contacts" at bounding box center [37, 214] width 40 height 22
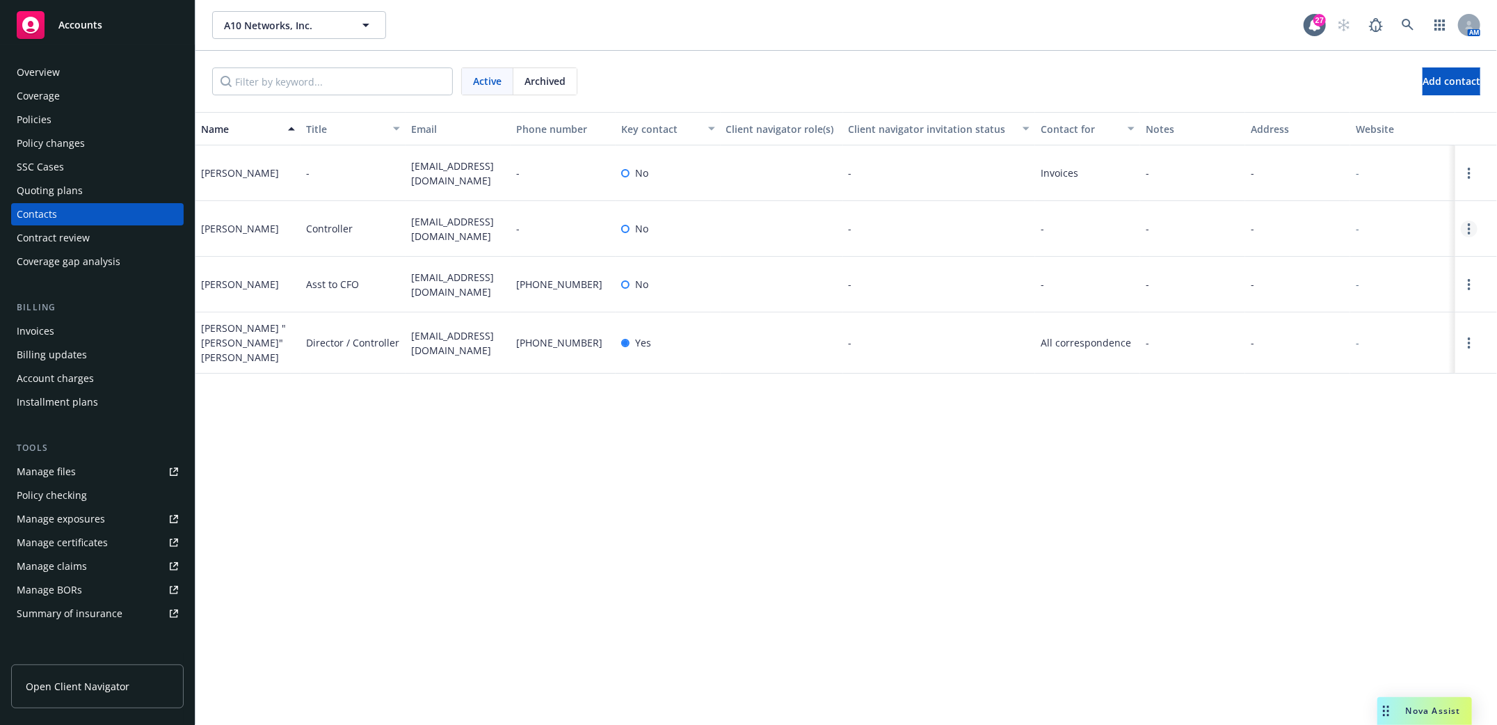
click at [1465, 229] on link "Open options" at bounding box center [1469, 229] width 17 height 17
click at [1340, 222] on link "Archive" at bounding box center [1380, 219] width 157 height 28
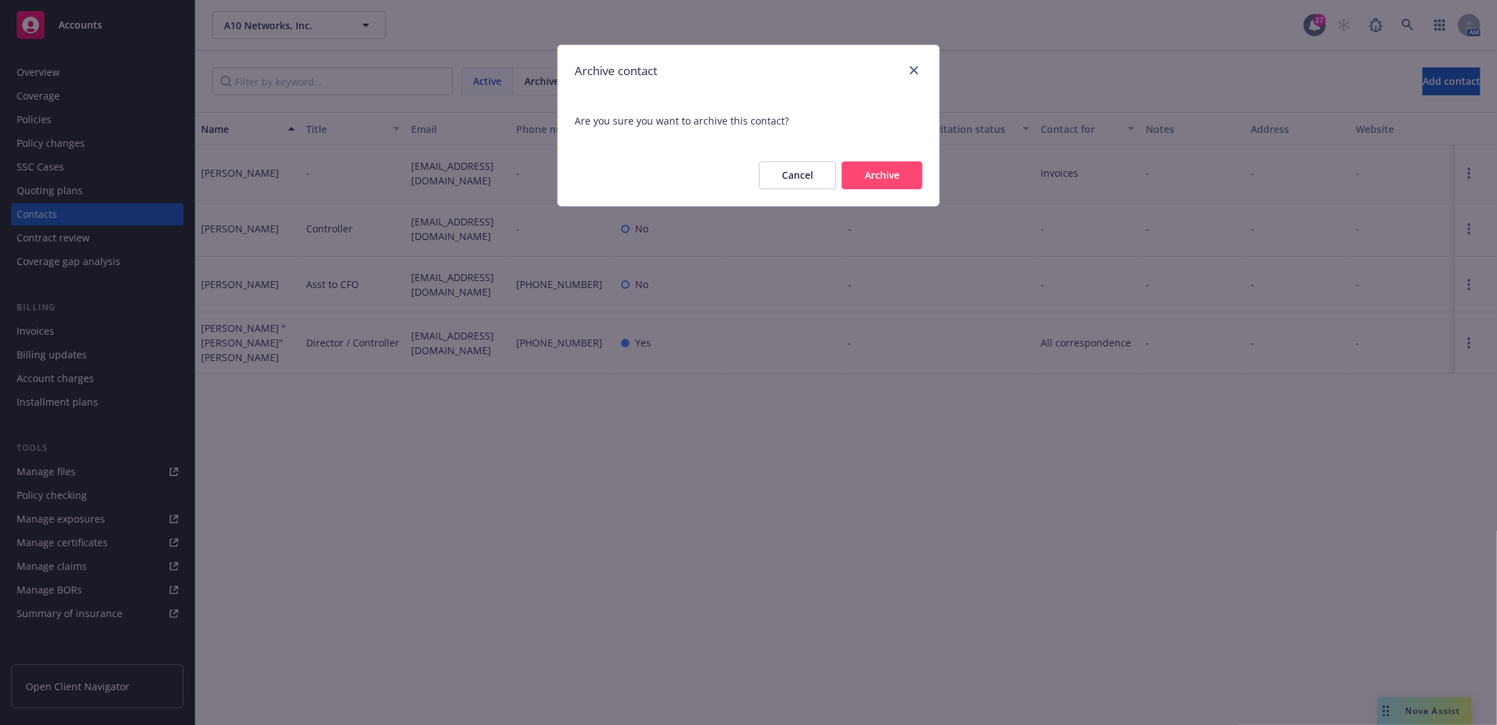
drag, startPoint x: 922, startPoint y: 167, endPoint x: 917, endPoint y: 173, distance: 7.4
click at [919, 172] on button "Archive" at bounding box center [882, 175] width 81 height 28
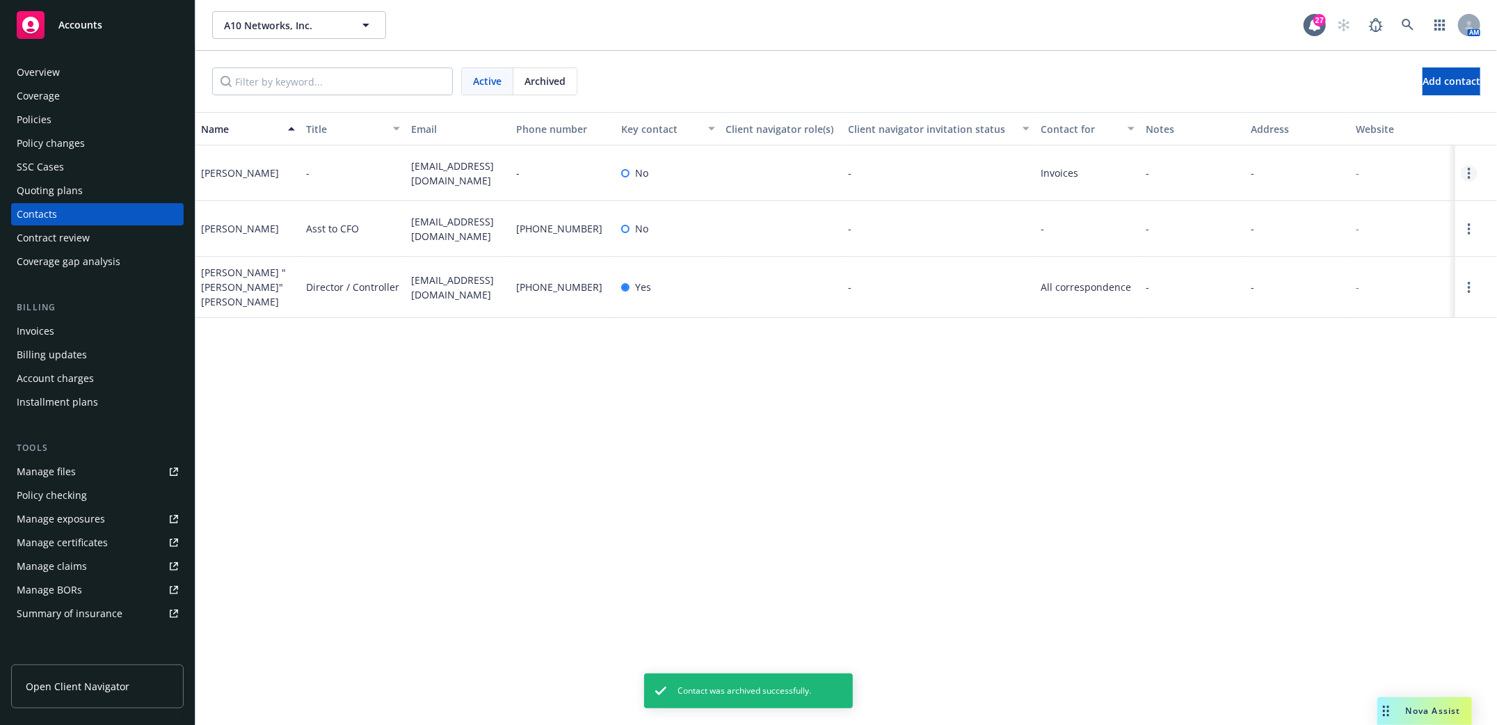
click at [1471, 172] on link "Open options" at bounding box center [1469, 173] width 17 height 17
click at [1470, 175] on icon "Open options" at bounding box center [1469, 173] width 3 height 11
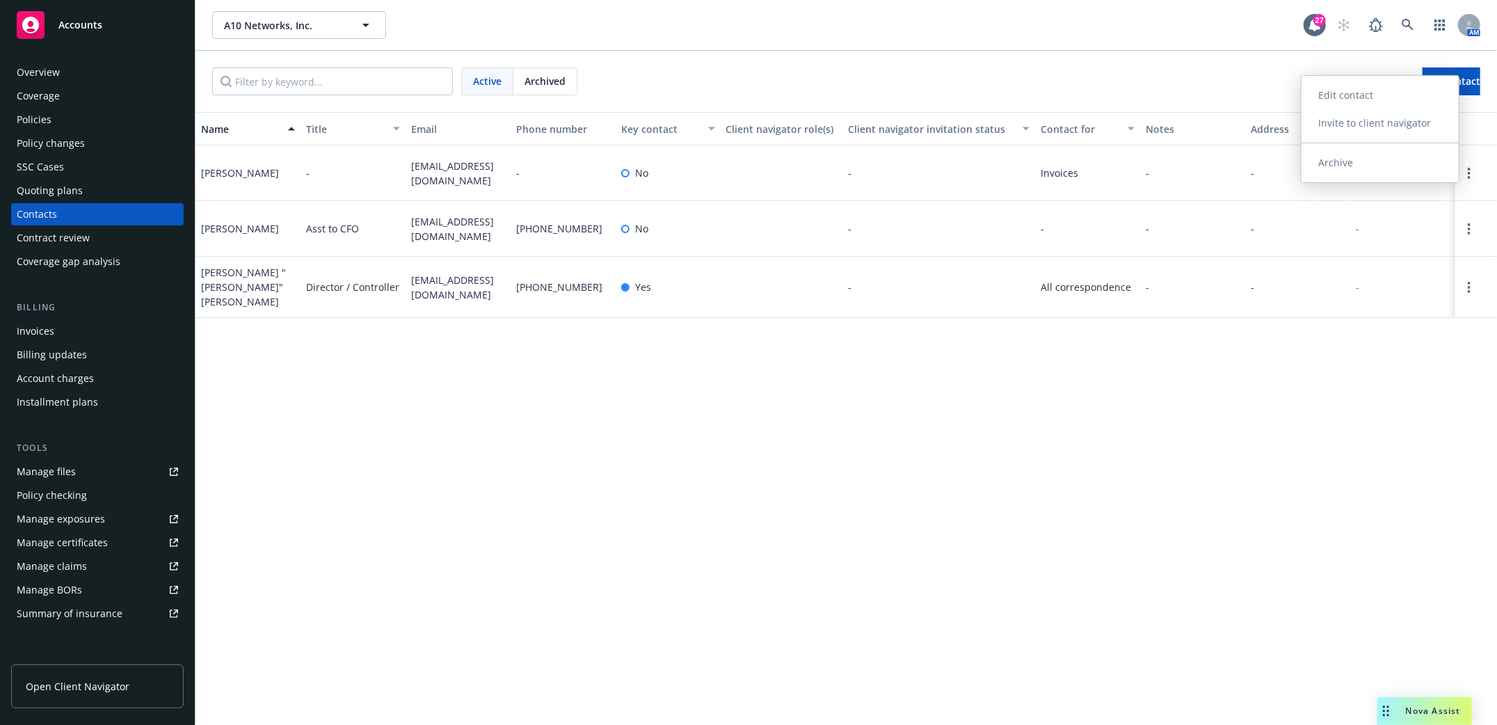
click at [1316, 162] on link "Archive" at bounding box center [1380, 163] width 157 height 28
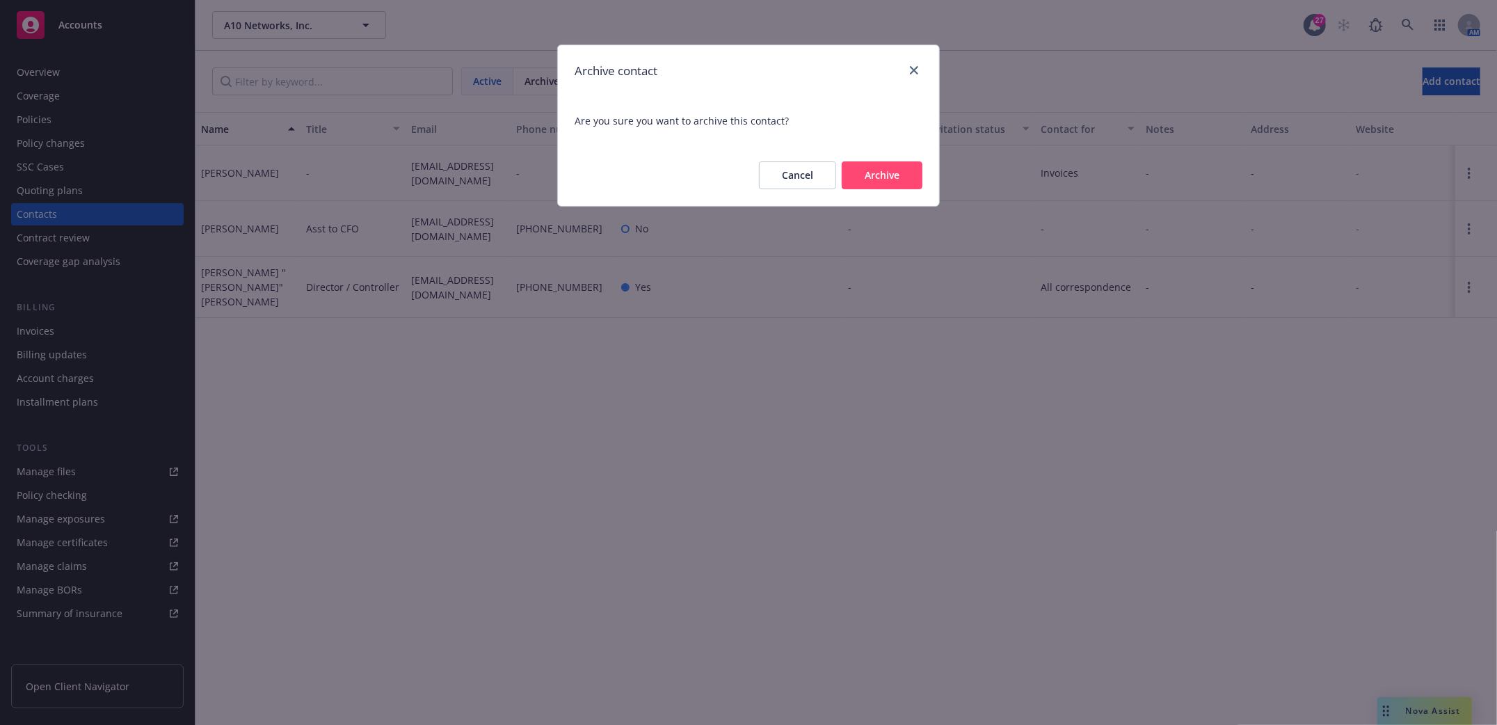
click at [879, 175] on button "Archive" at bounding box center [882, 175] width 81 height 28
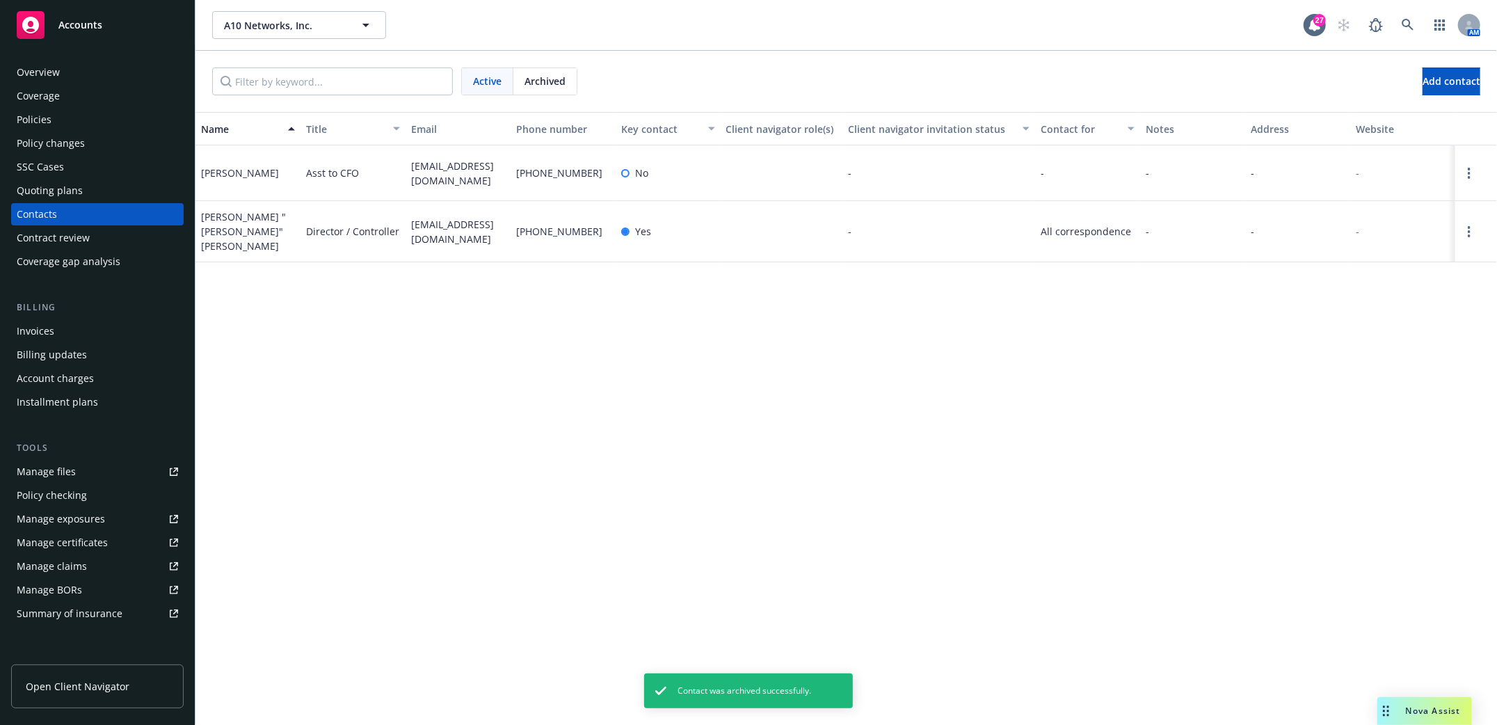
click at [451, 362] on div "Name Title Email Phone number Key contact Client navigator role(s) Client navig…" at bounding box center [846, 418] width 1302 height 613
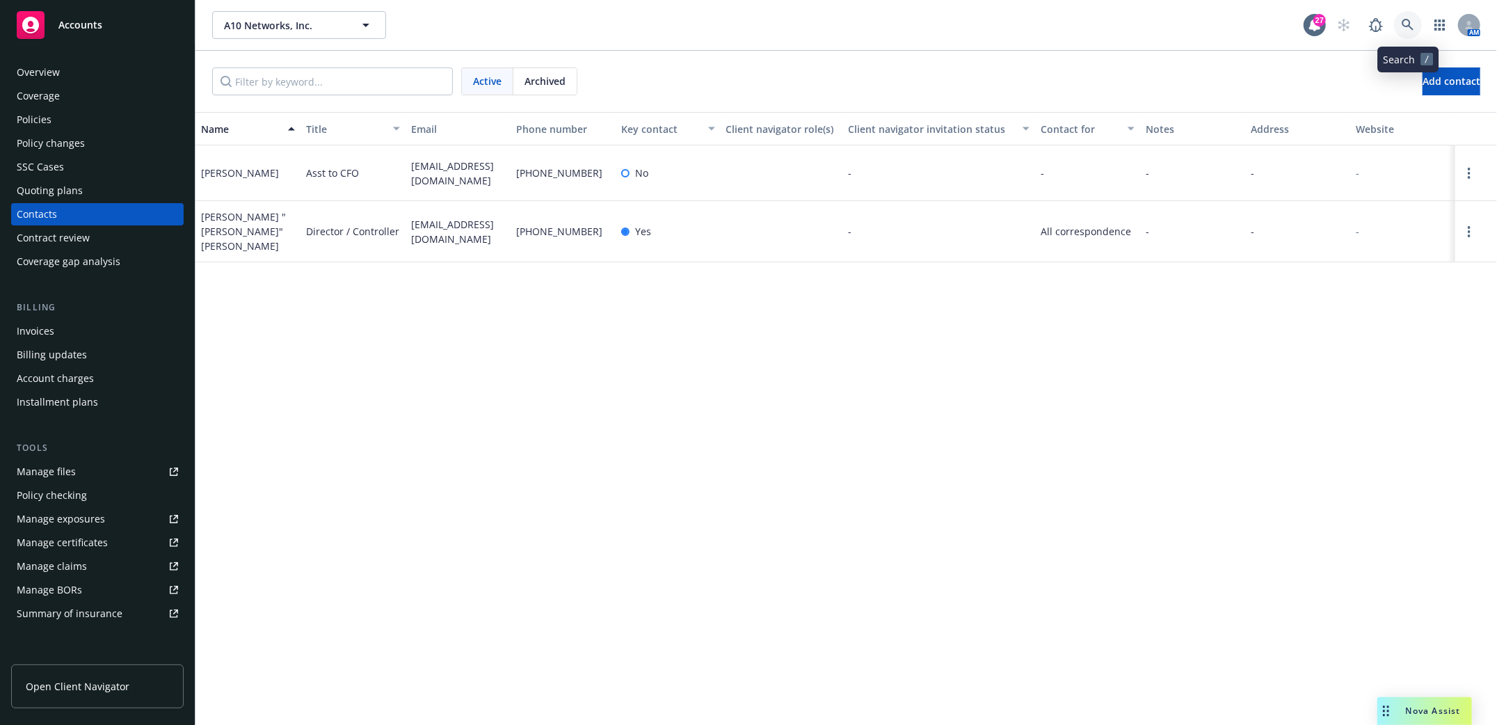
click at [1405, 24] on icon at bounding box center [1408, 25] width 13 height 13
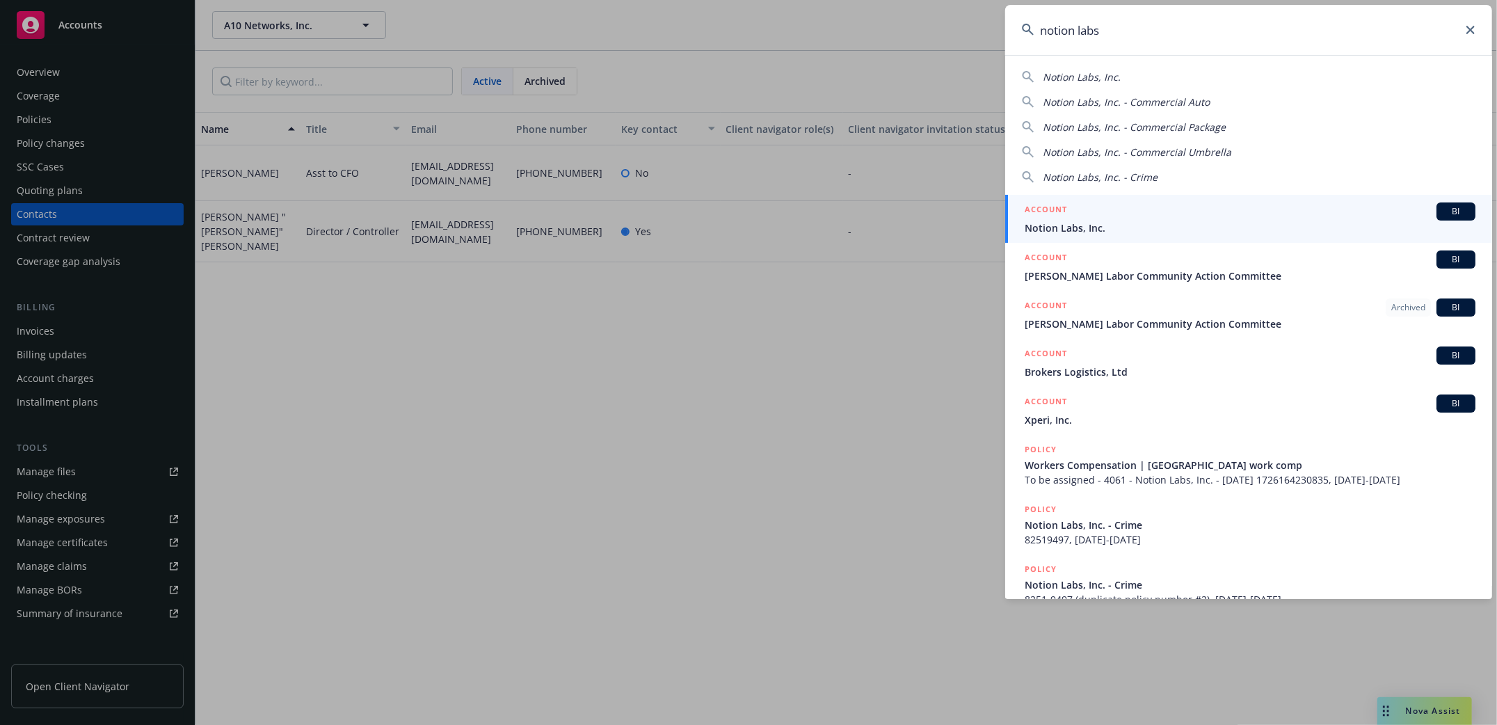
click at [1080, 228] on span "Notion Labs, Inc." at bounding box center [1250, 228] width 451 height 15
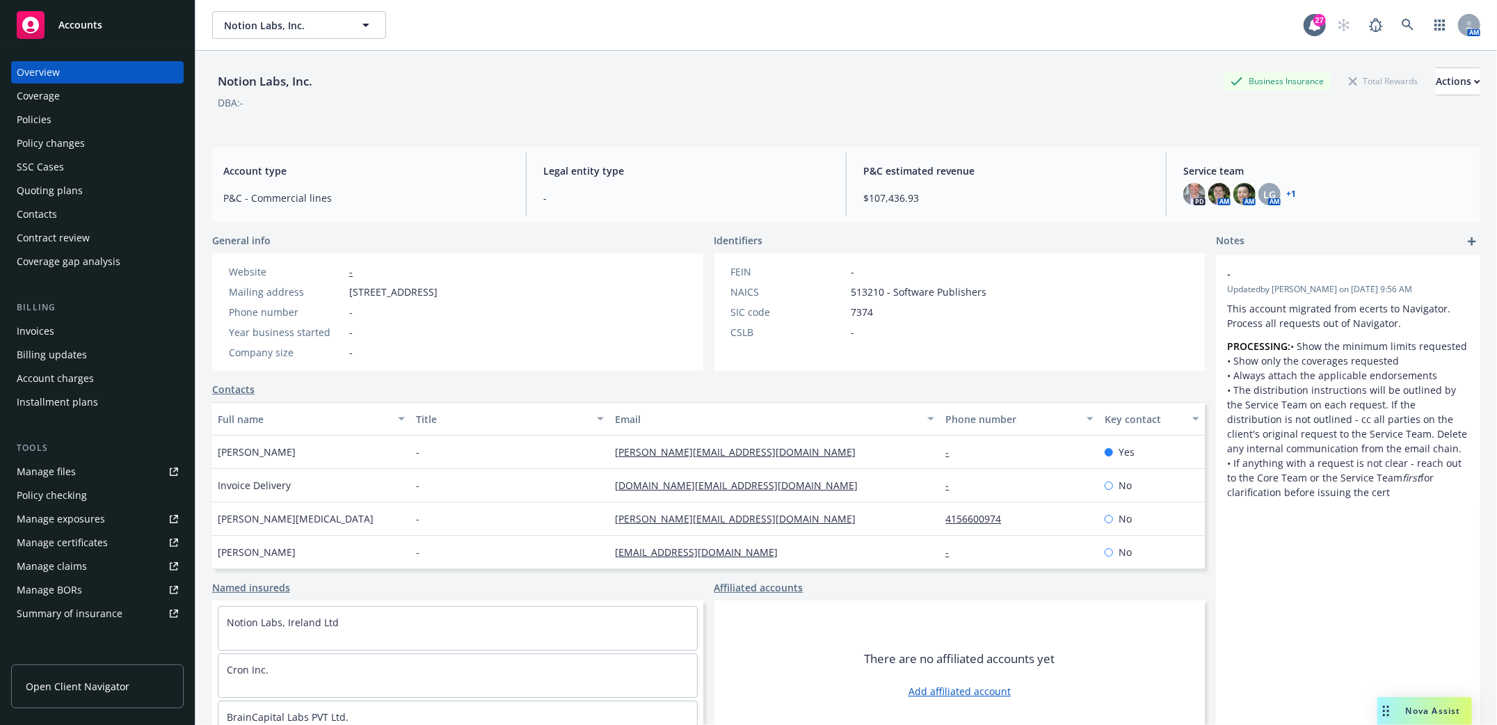
click at [49, 117] on div "Policies" at bounding box center [34, 120] width 35 height 22
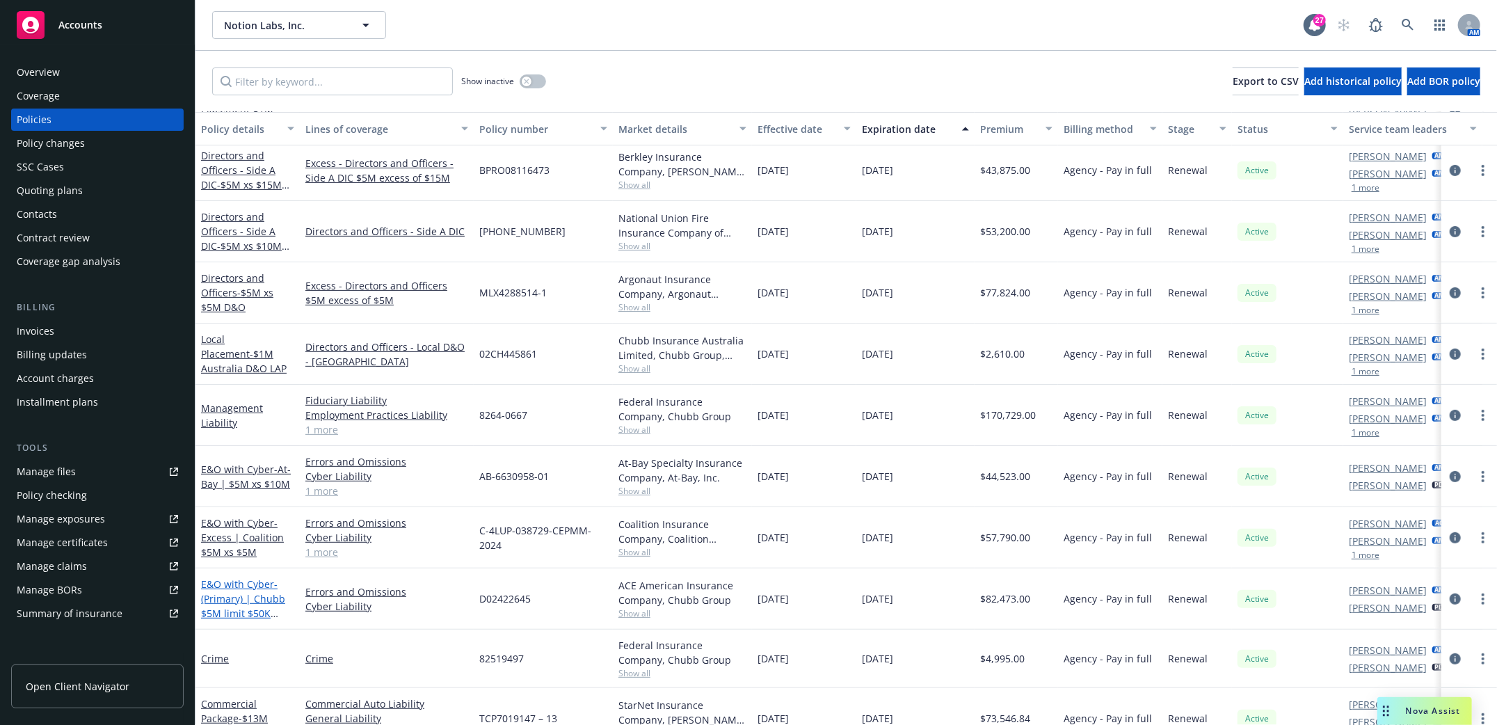
scroll to position [371, 0]
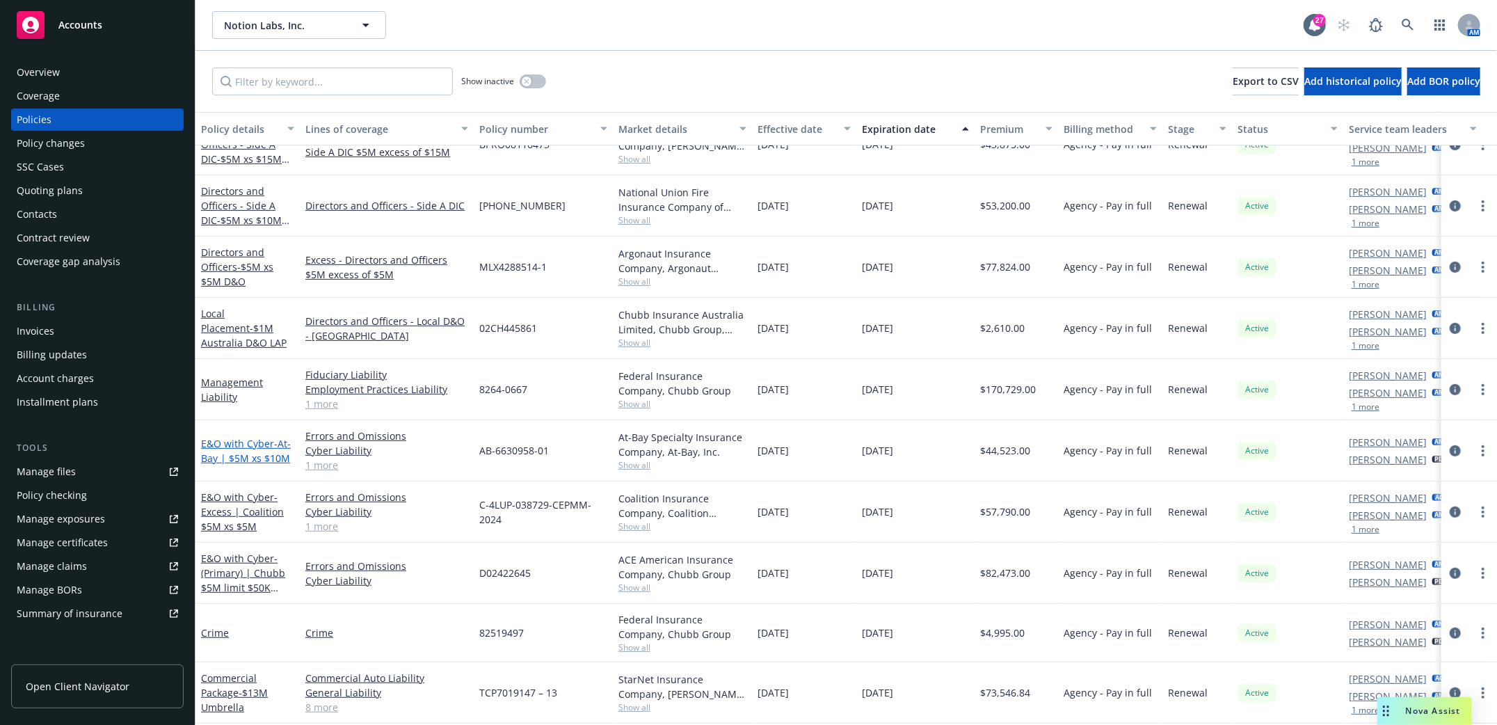
click at [242, 452] on span "- At-Bay | $5M xs $10M" at bounding box center [246, 451] width 90 height 28
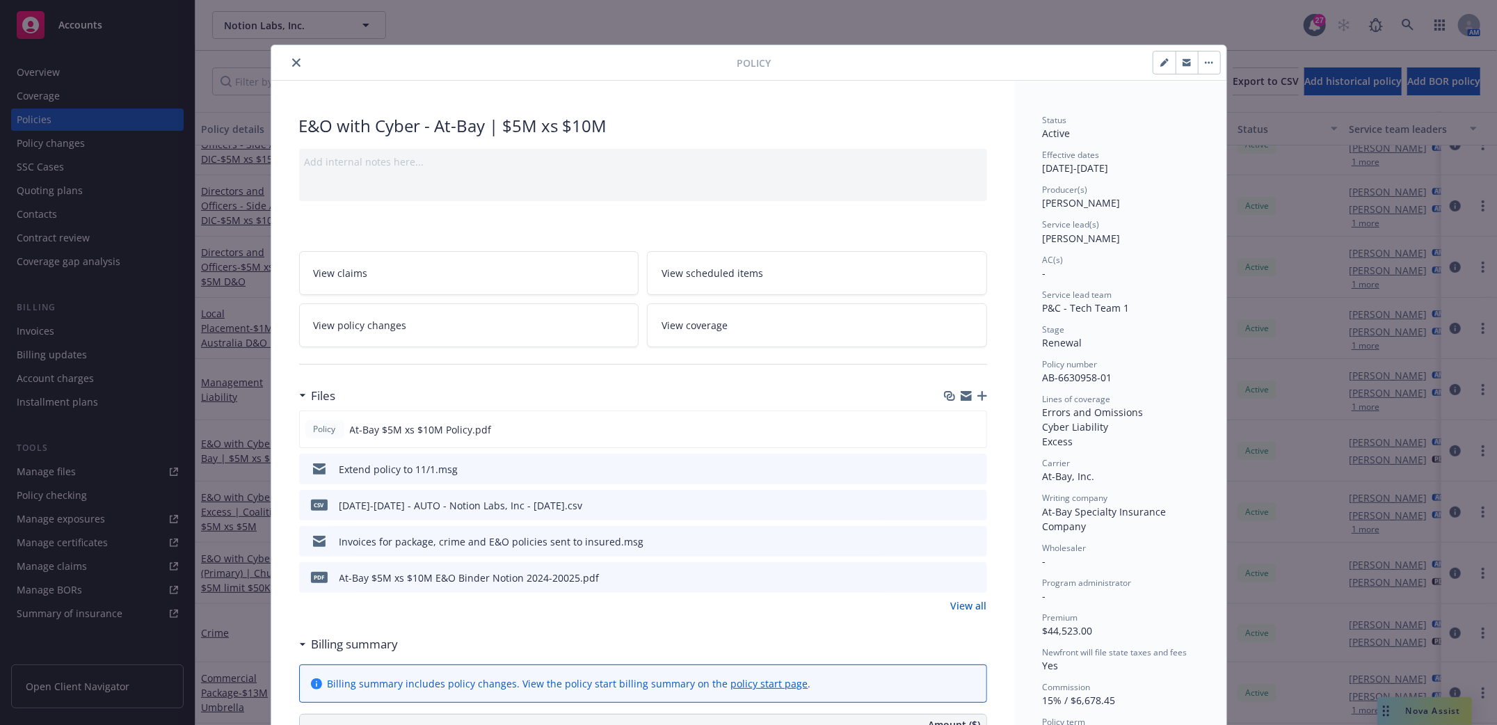
click at [977, 399] on icon "button" at bounding box center [982, 396] width 10 height 10
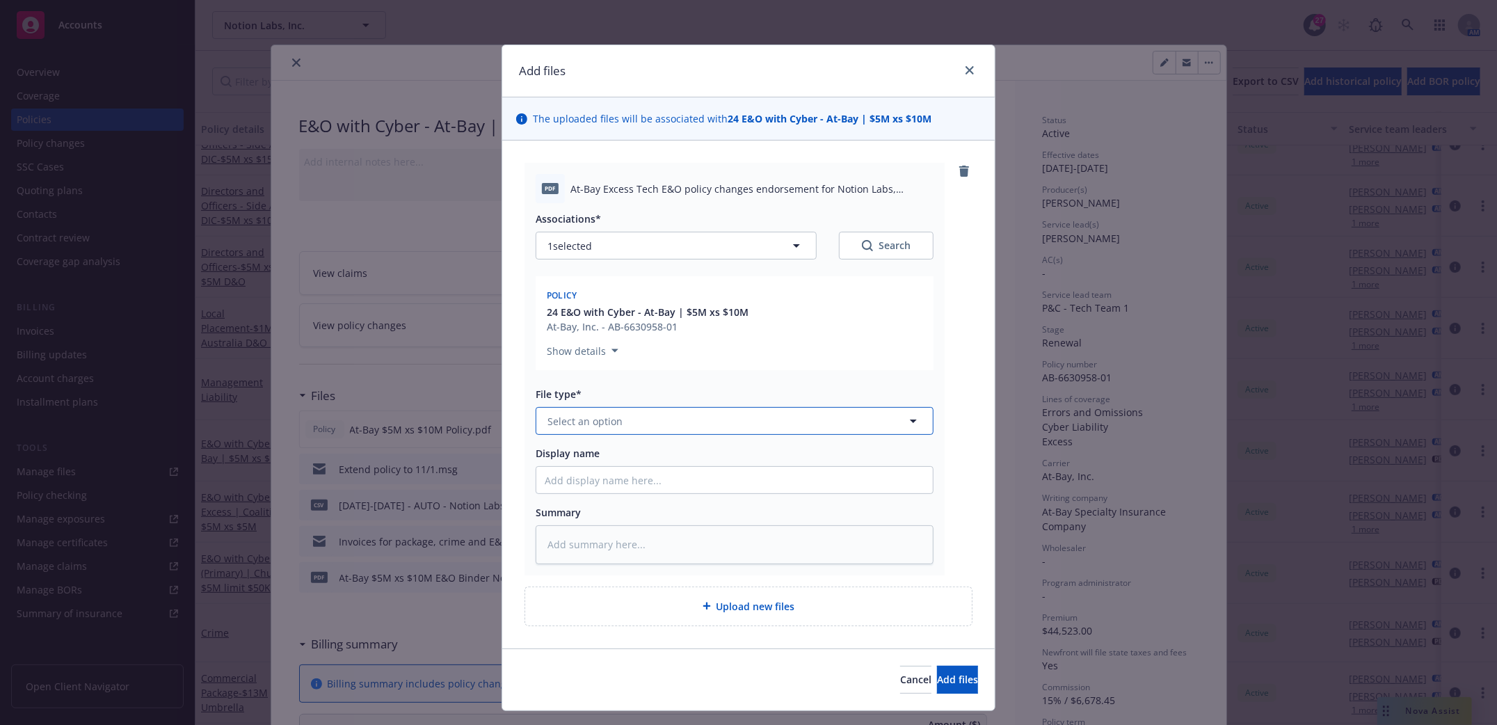
click at [730, 423] on button "Select an option" at bounding box center [735, 421] width 398 height 28
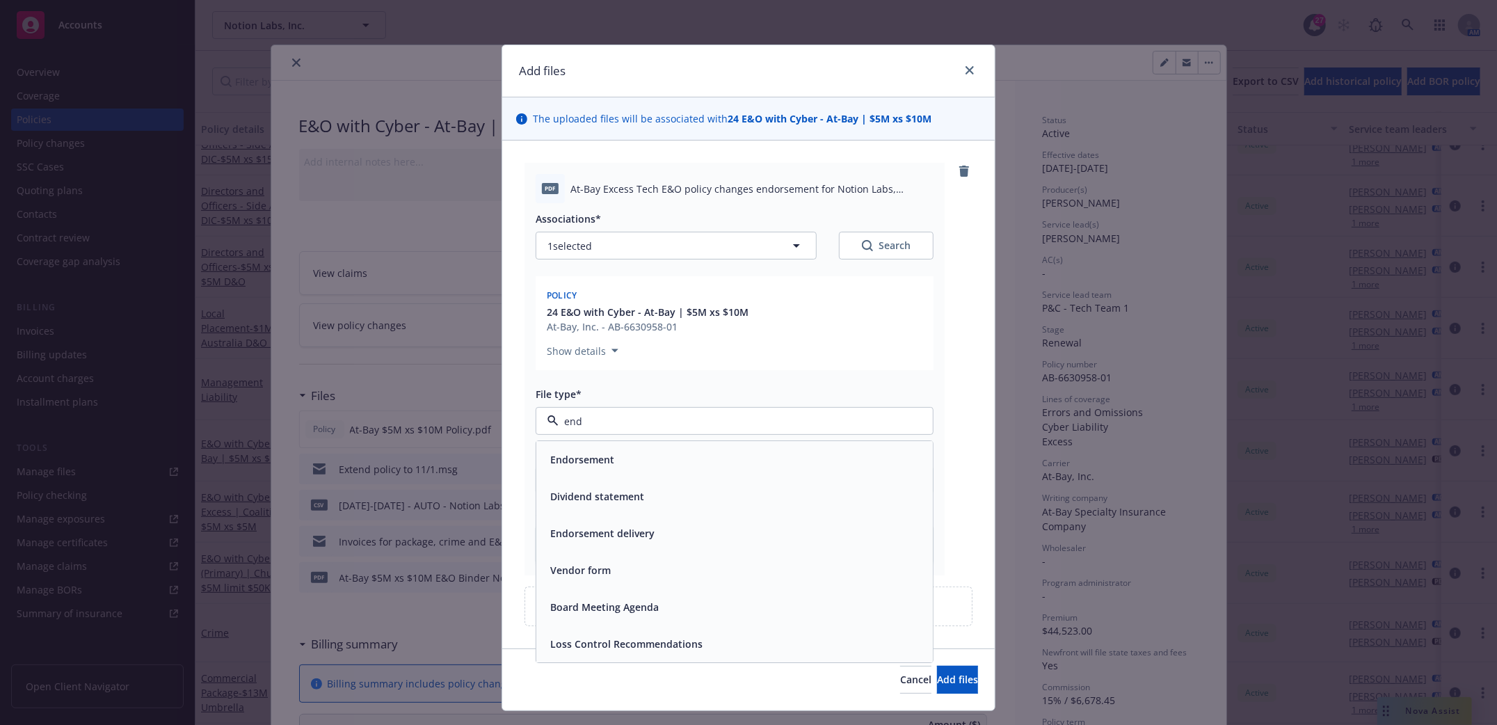
click at [691, 470] on div "Endorsement" at bounding box center [735, 460] width 380 height 20
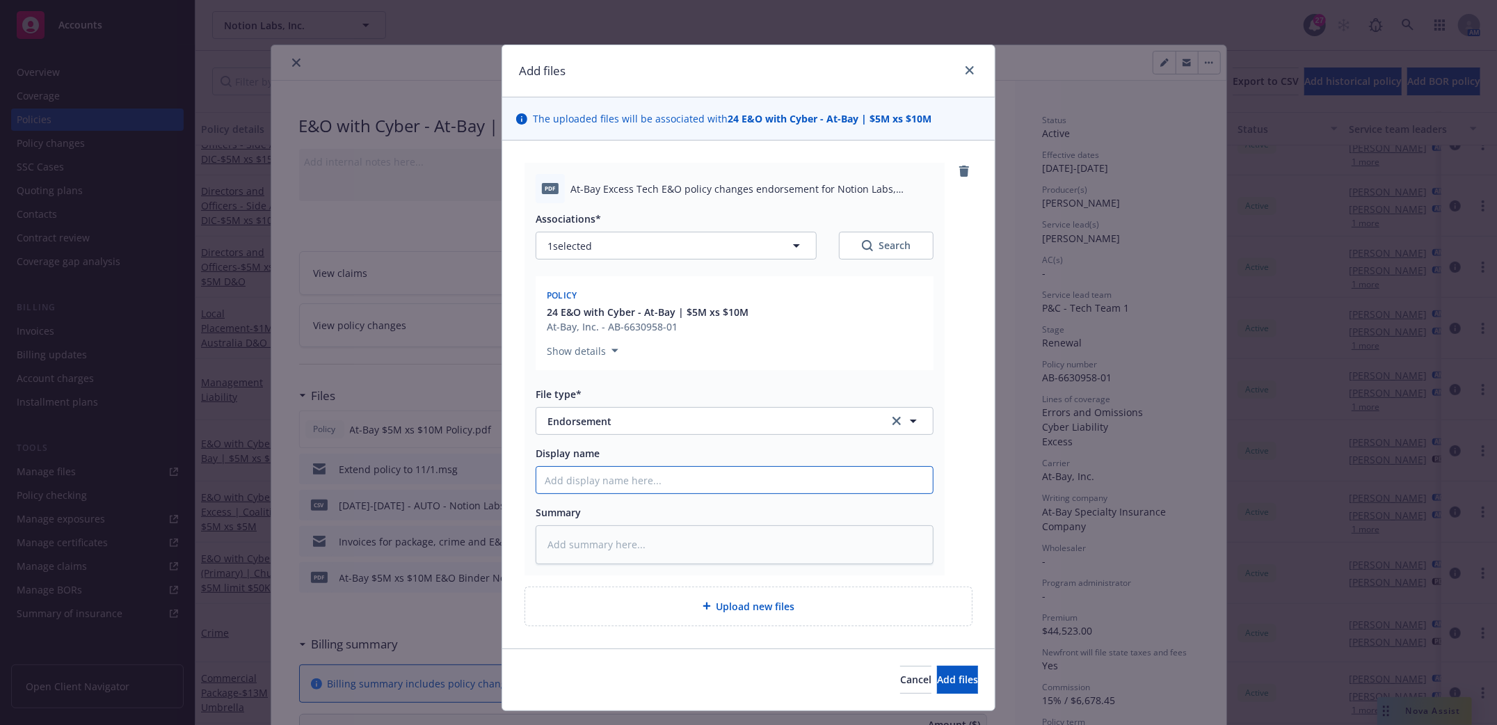
click at [626, 478] on input "Display name" at bounding box center [734, 480] width 397 height 26
click at [937, 676] on span "Add files" at bounding box center [957, 679] width 41 height 13
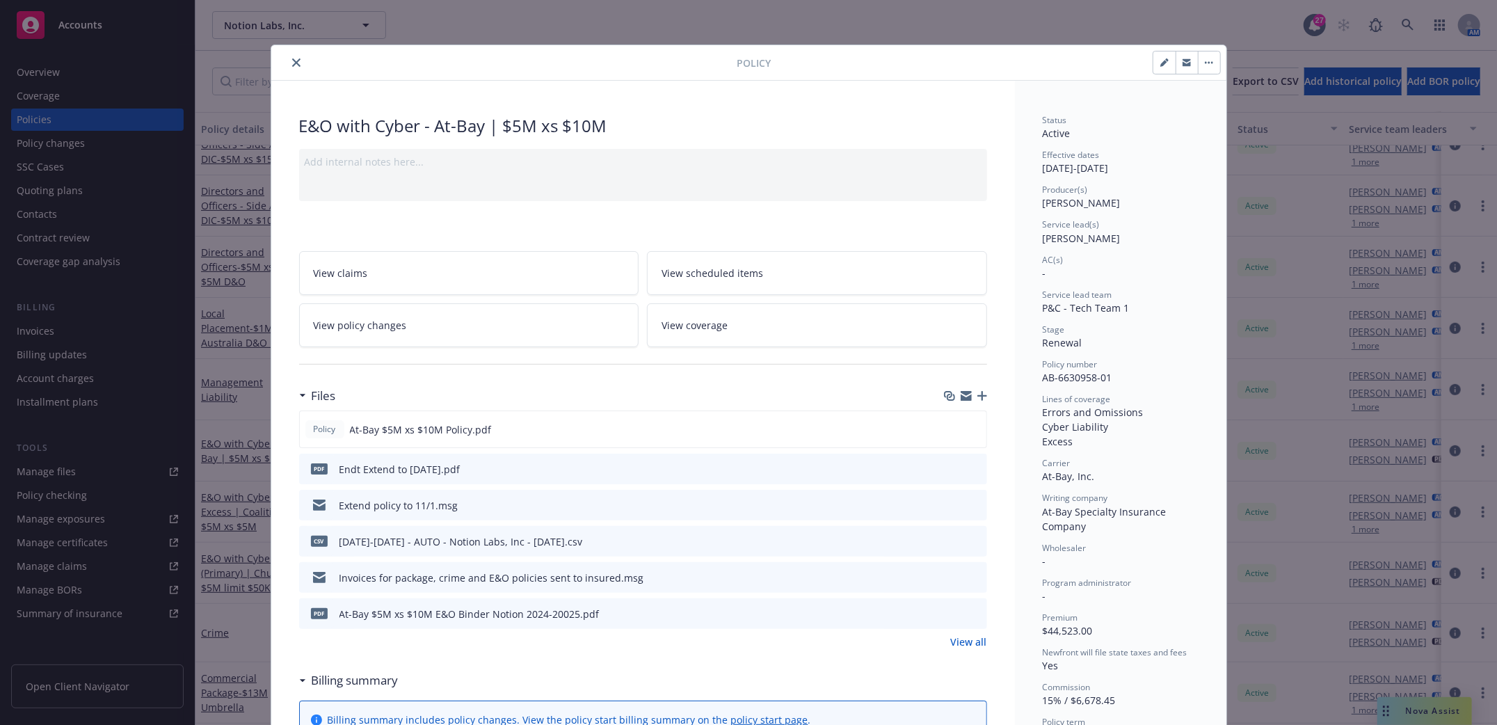
click at [977, 397] on icon "button" at bounding box center [982, 396] width 10 height 10
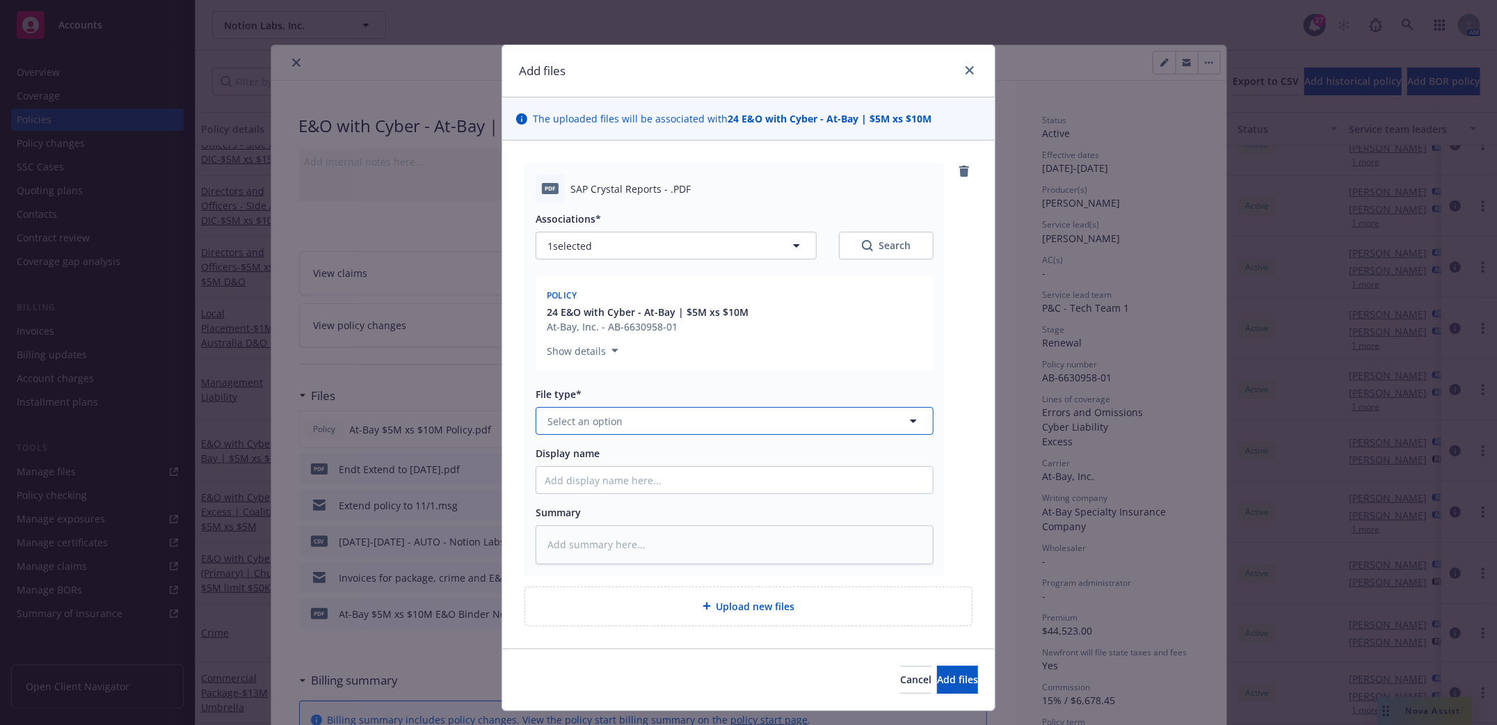
click at [701, 431] on button "Select an option" at bounding box center [735, 421] width 398 height 28
click at [618, 487] on div "Invoice - Third Party" at bounding box center [597, 497] width 104 height 20
click at [605, 484] on input "Display name" at bounding box center [734, 480] width 397 height 26
click at [538, 484] on input "nivoice rm CRC -extend policy to 11/1/2025" at bounding box center [734, 480] width 397 height 26
click at [941, 673] on span "Add files" at bounding box center [957, 679] width 41 height 13
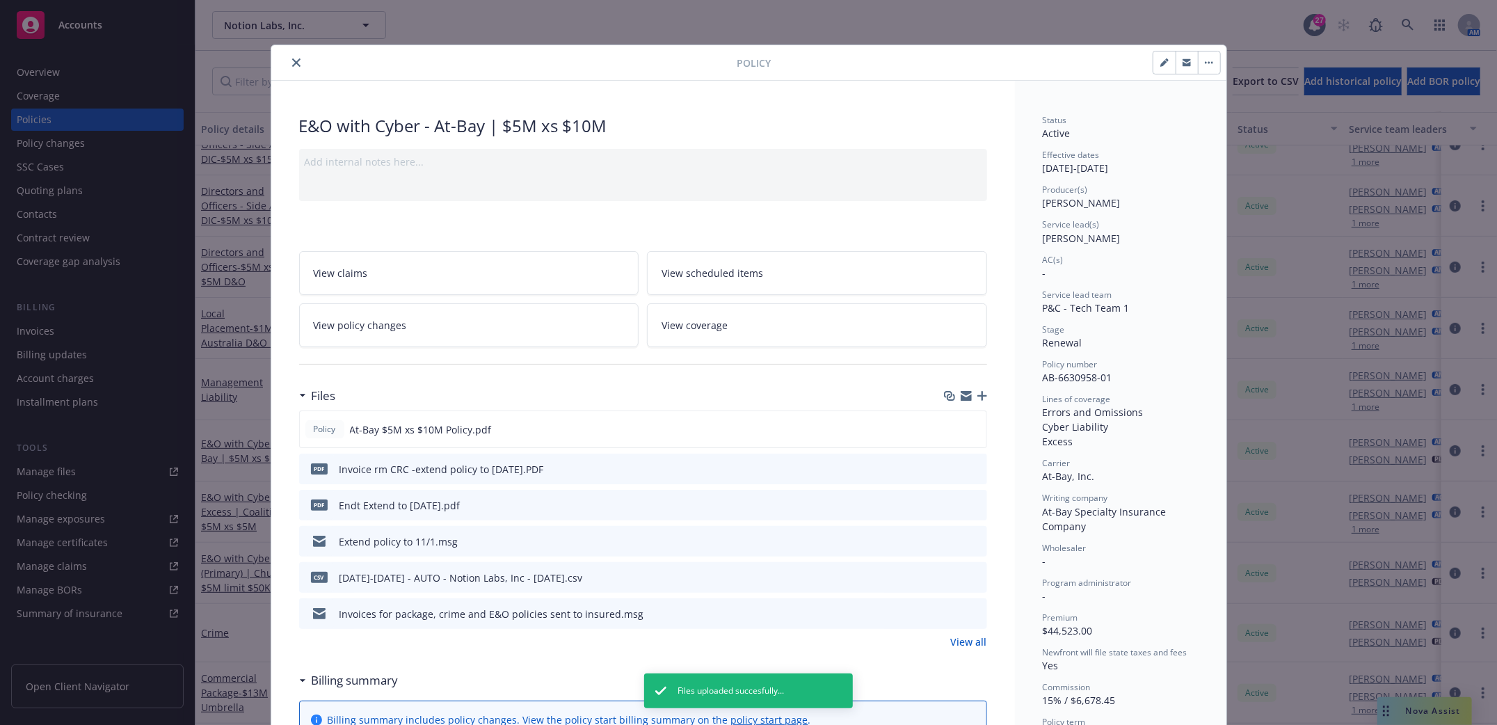
drag, startPoint x: 284, startPoint y: 52, endPoint x: 282, endPoint y: 62, distance: 10.0
click at [284, 56] on div "Policy" at bounding box center [748, 62] width 955 height 35
click at [292, 59] on icon "close" at bounding box center [296, 62] width 8 height 8
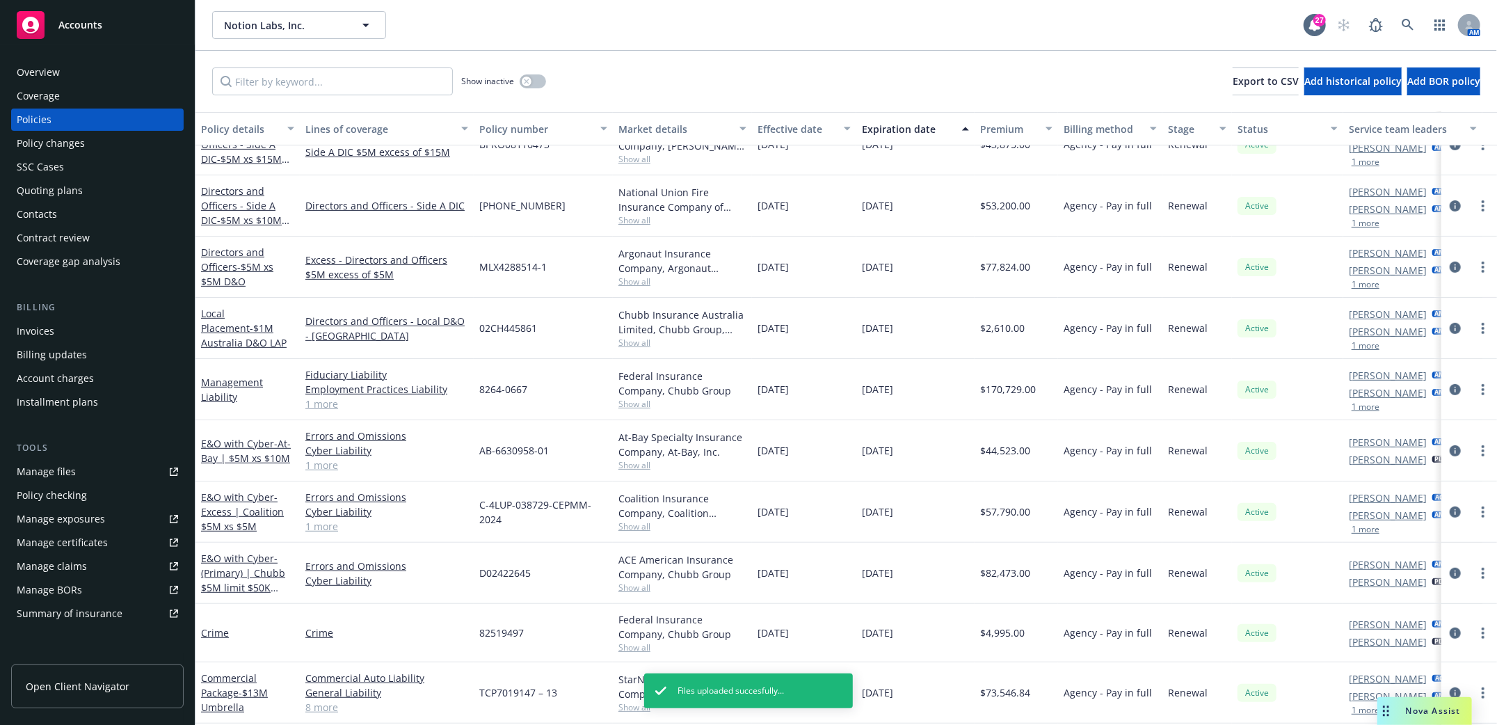
click at [29, 471] on div "Manage files" at bounding box center [46, 472] width 59 height 22
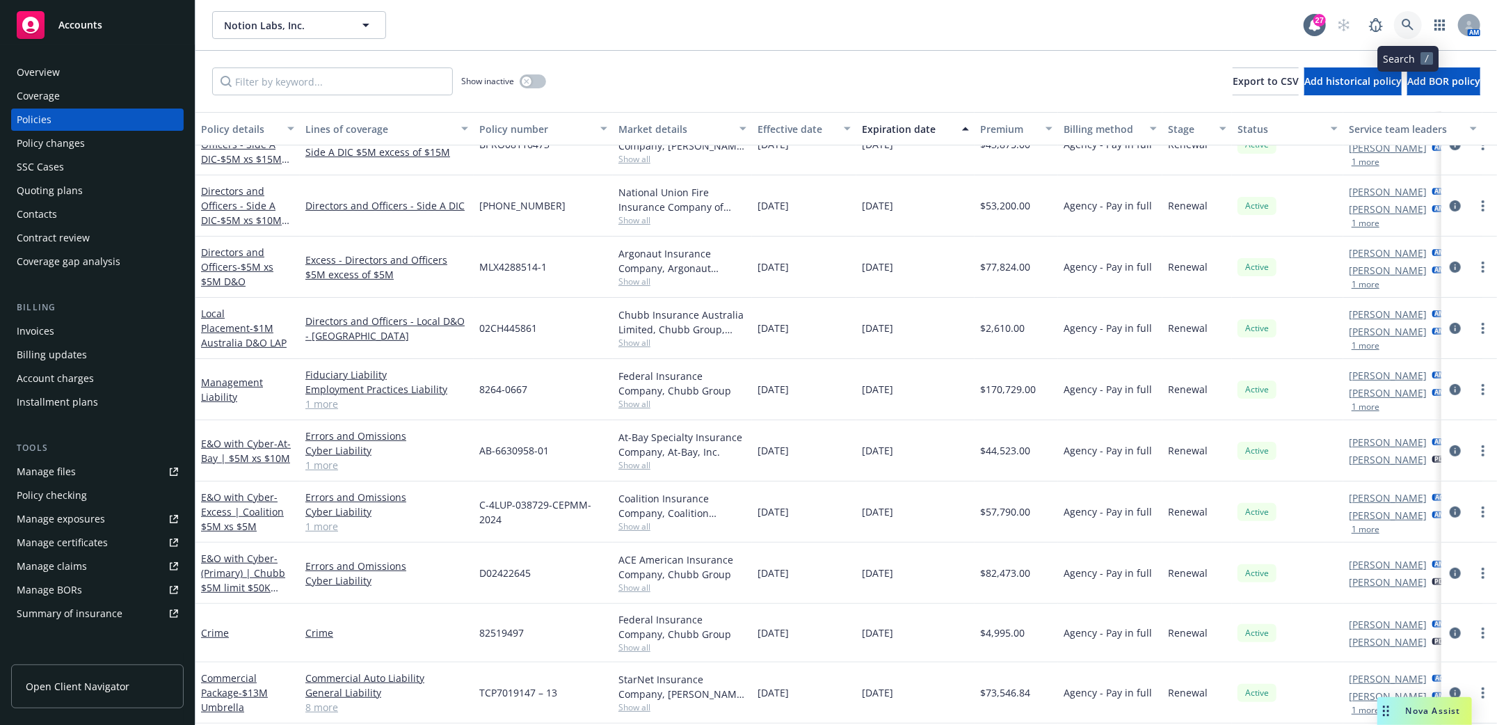
click at [1407, 24] on icon at bounding box center [1408, 25] width 13 height 13
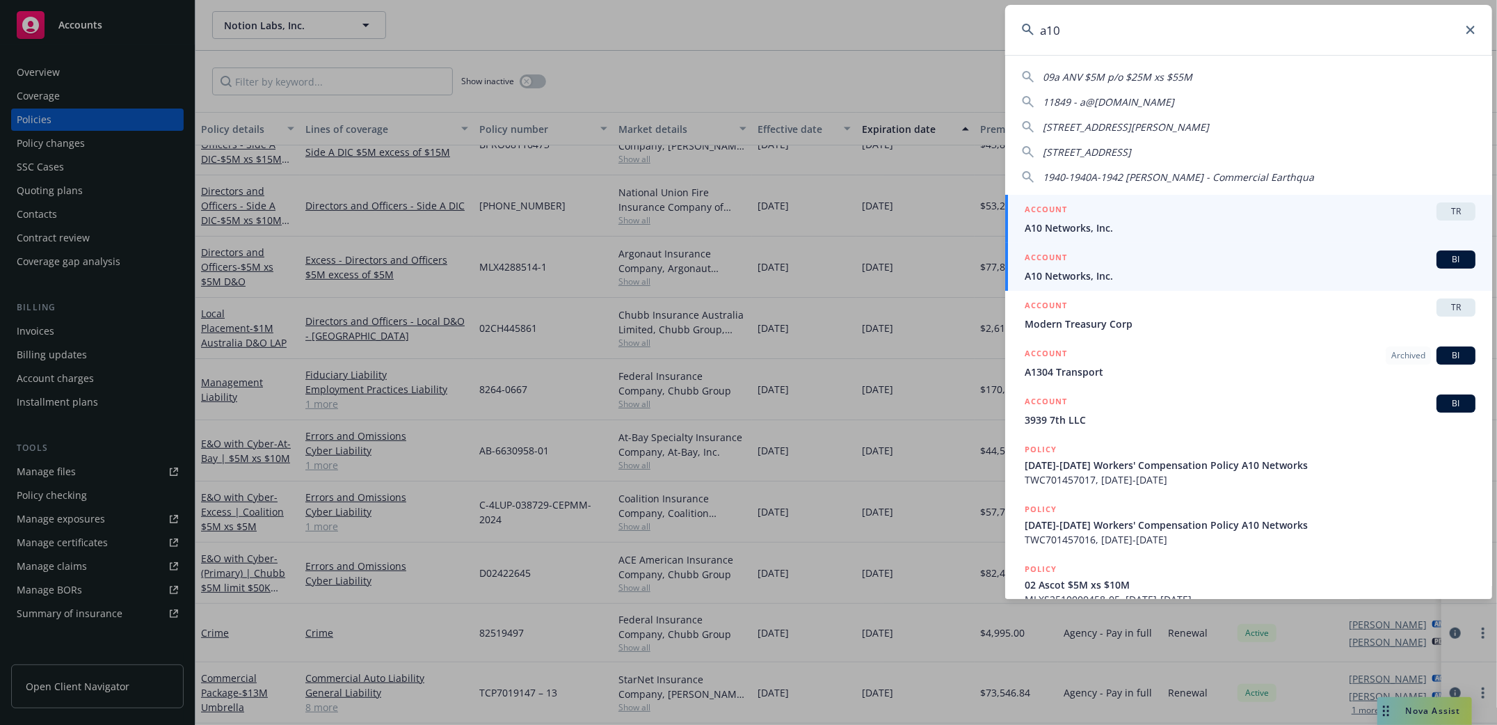
click at [1040, 276] on span "A10 Networks, Inc." at bounding box center [1250, 276] width 451 height 15
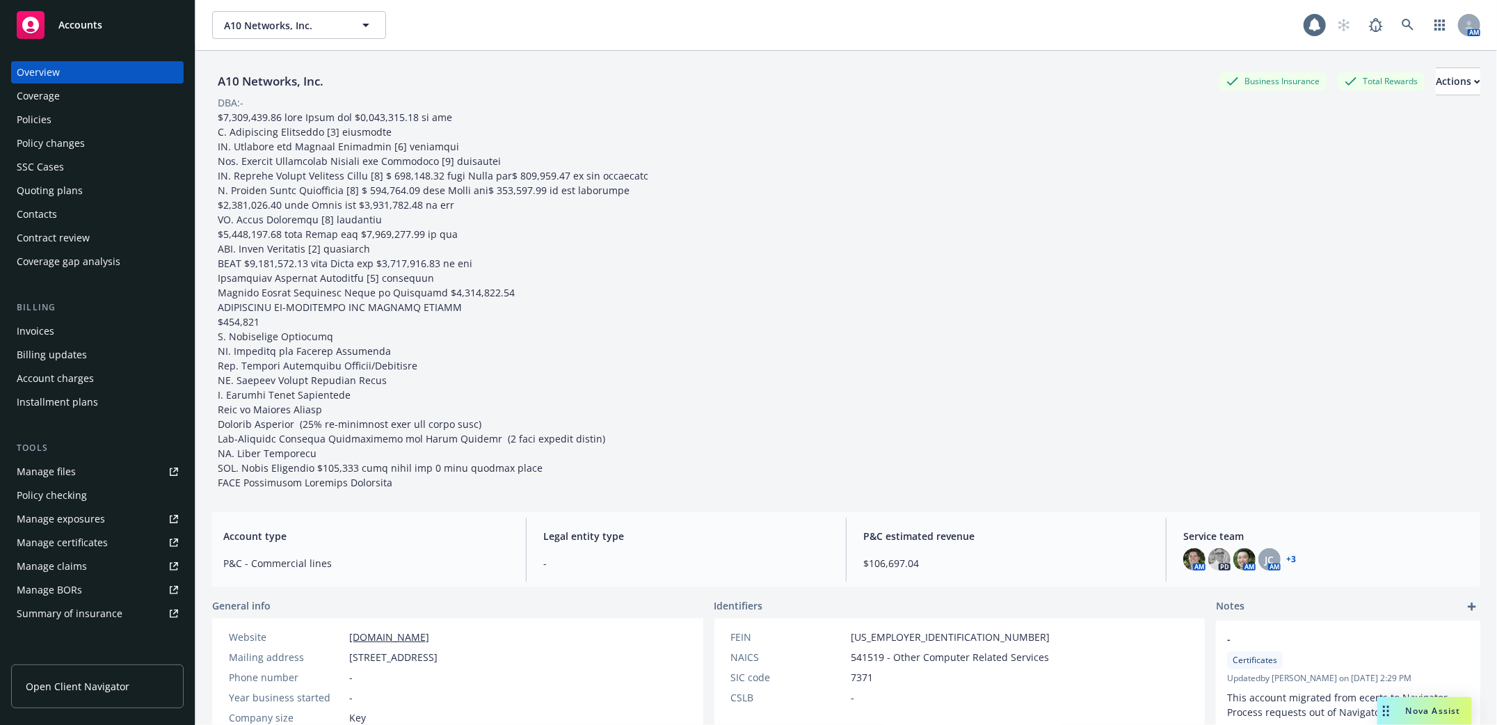
click at [26, 109] on div "Policies" at bounding box center [34, 120] width 35 height 22
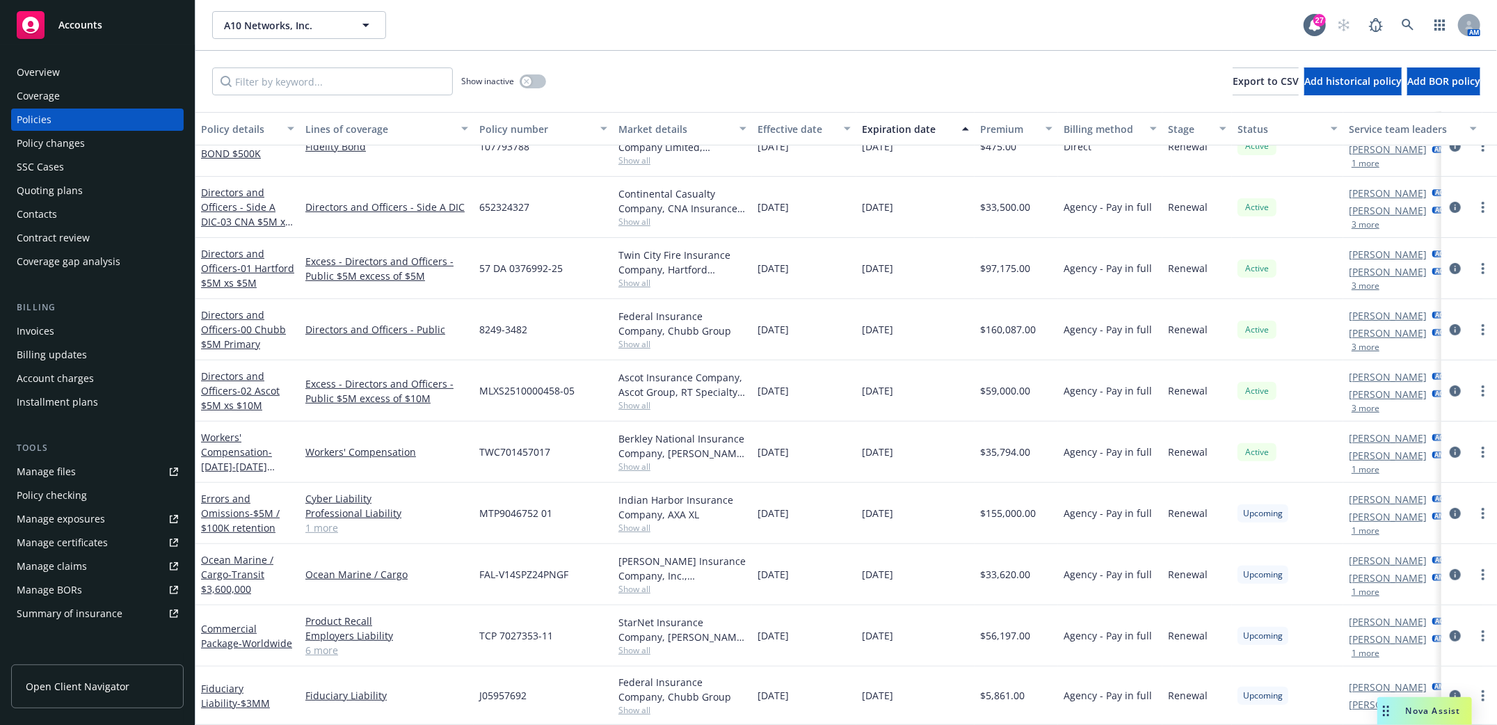
scroll to position [328, 0]
click at [208, 682] on link "Fiduciary Liability - $3MM" at bounding box center [235, 696] width 69 height 28
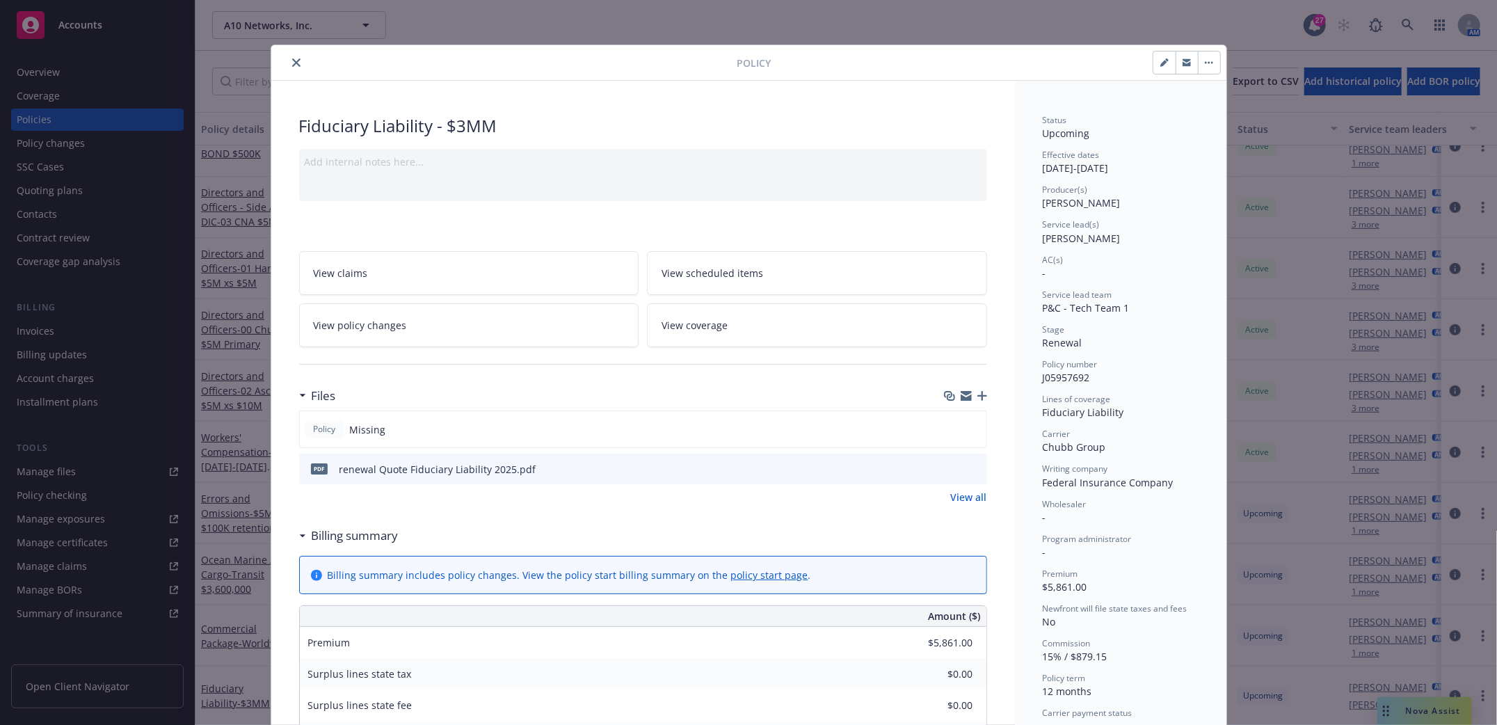
click at [292, 64] on icon "close" at bounding box center [296, 62] width 8 height 8
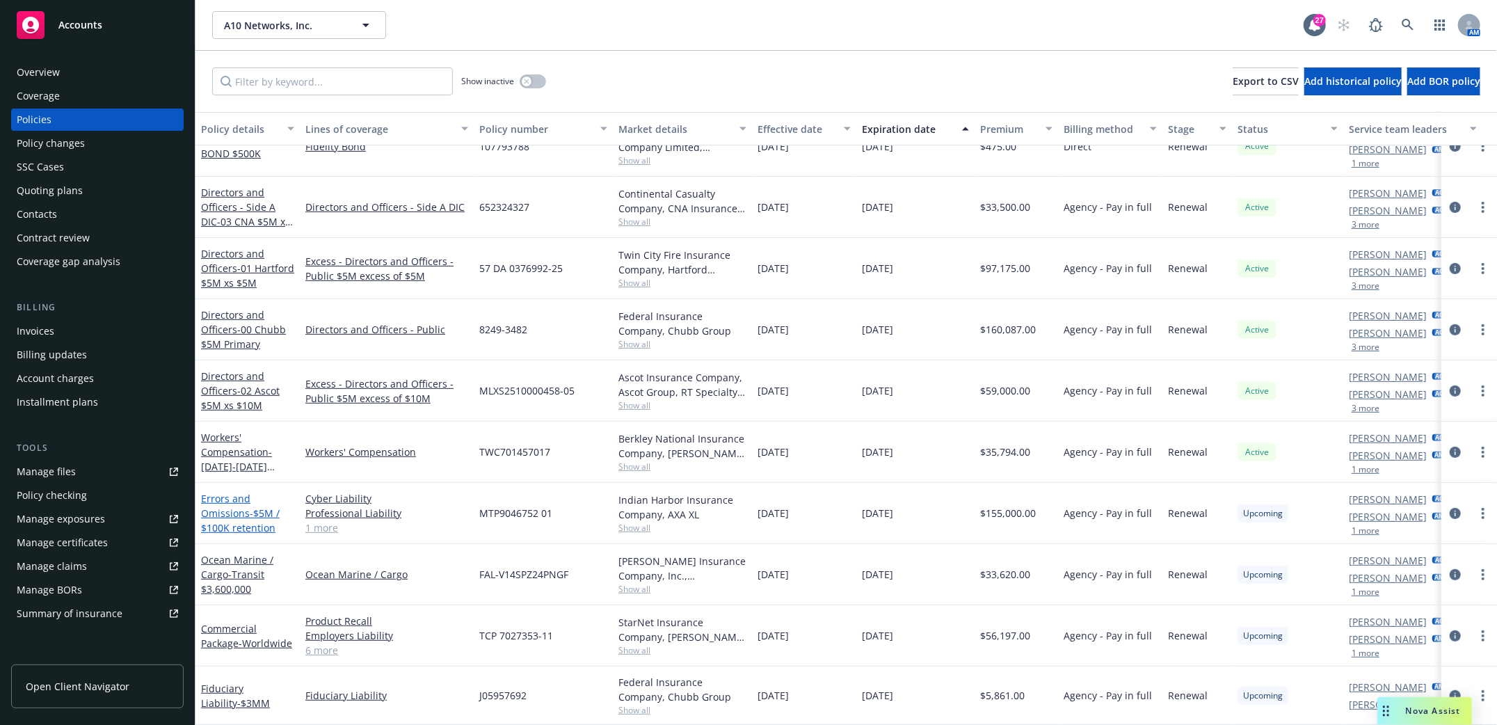
click at [229, 497] on link "Errors and Omissions - $5M / $100K retention" at bounding box center [240, 513] width 79 height 42
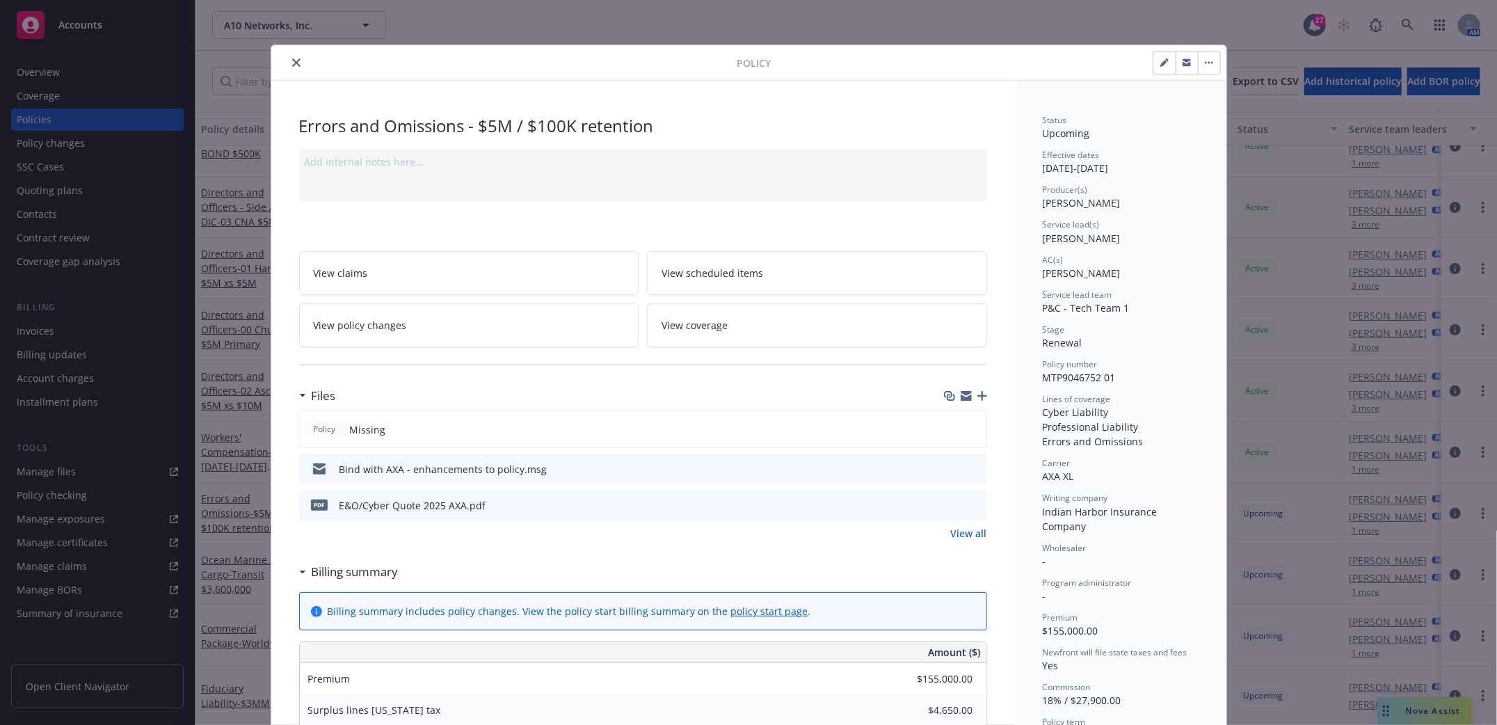
click at [292, 60] on icon "close" at bounding box center [296, 62] width 8 height 8
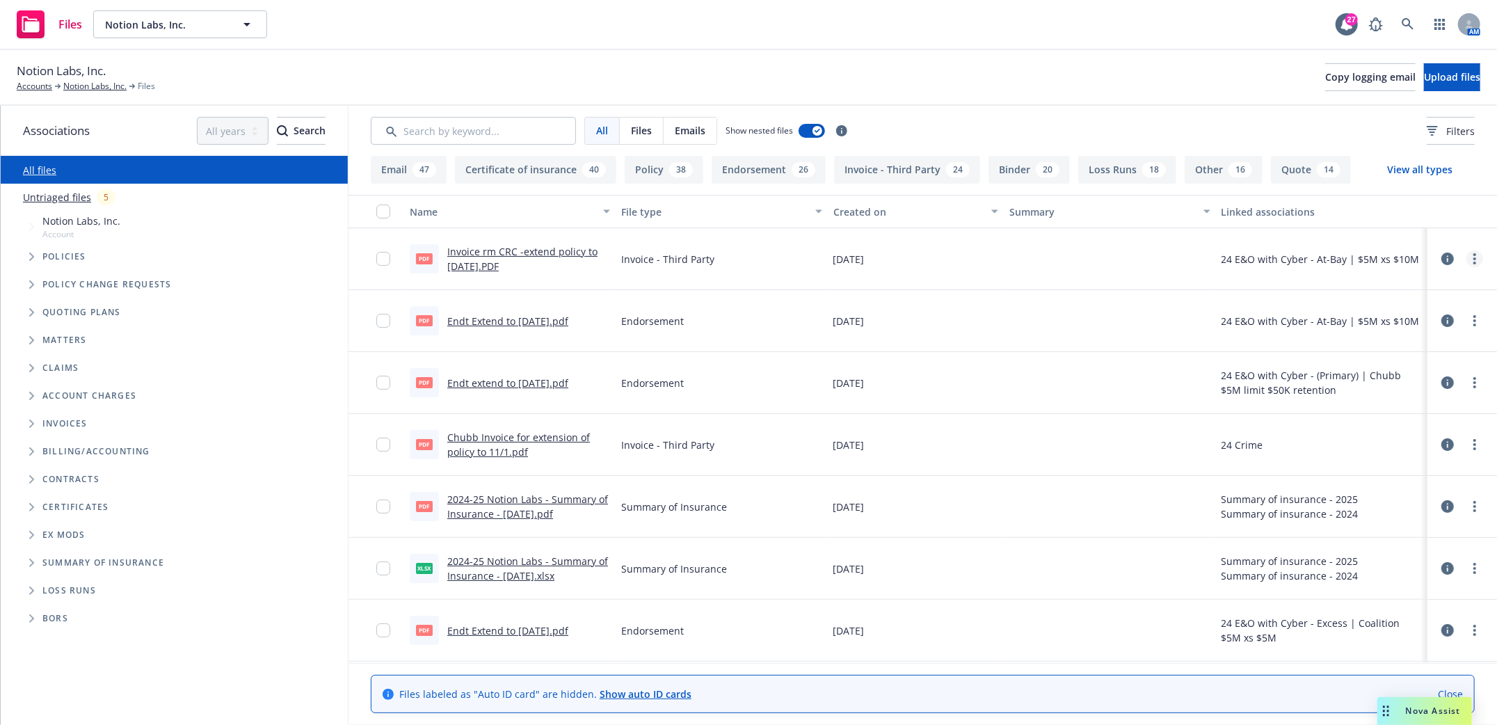
click at [1473, 259] on circle "more" at bounding box center [1474, 258] width 3 height 3
click at [1366, 341] on link "Edit" at bounding box center [1400, 343] width 138 height 28
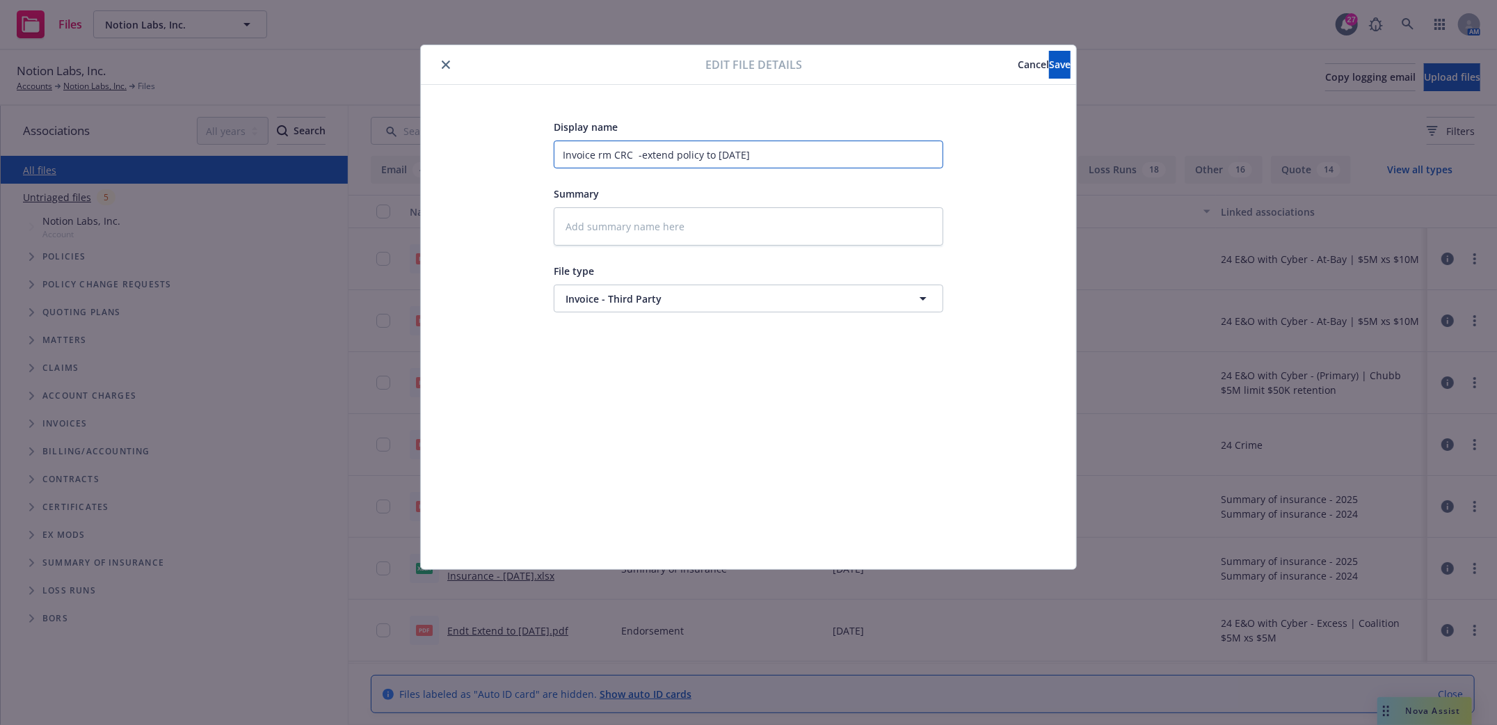
click at [597, 154] on input "Invoice rm CRC -extend policy to 11/1/2025" at bounding box center [749, 155] width 390 height 28
type textarea "x"
type input "Invoice frm CRC -extend policy to 11/1/2025"
type textarea "x"
type input "Invoice frrm CRC -extend policy to 11/1/2025"
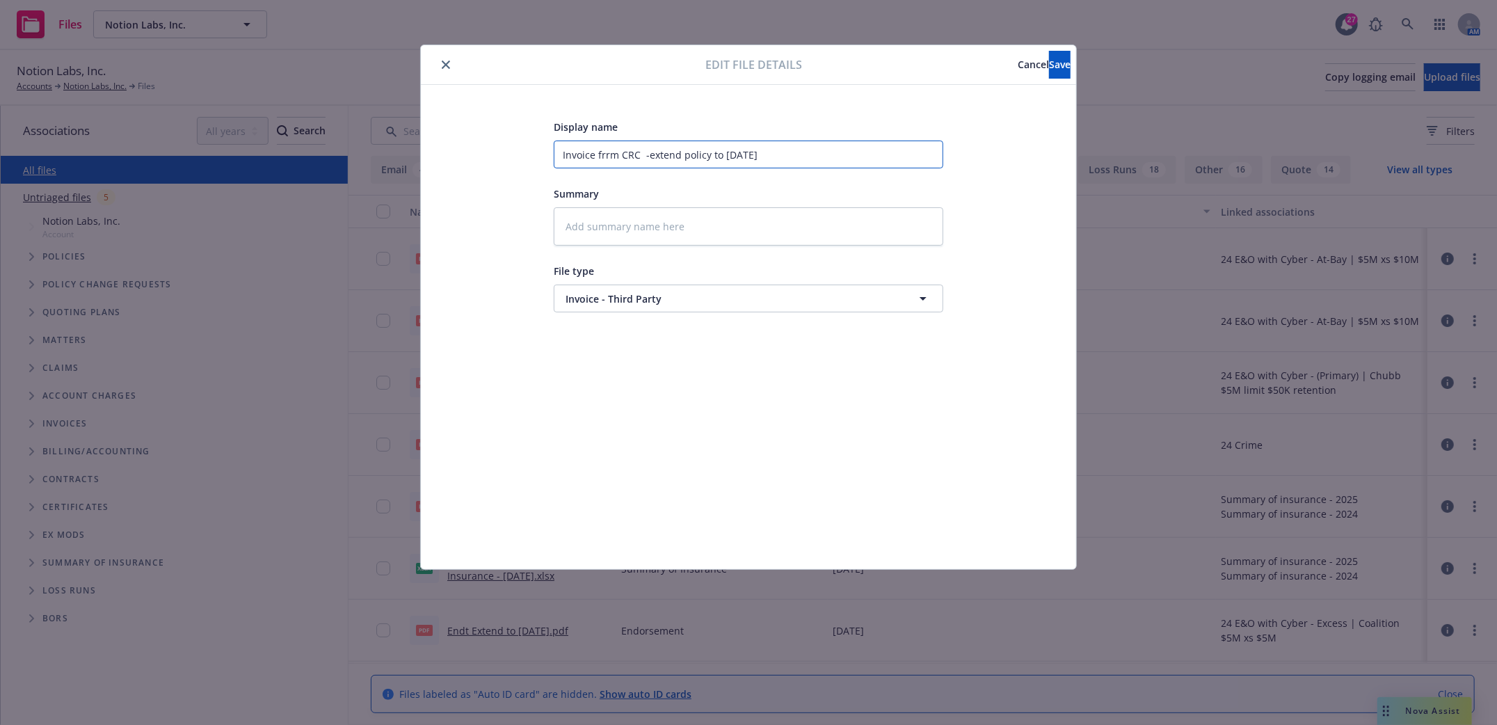
type textarea "x"
type input "Invoice frorm CRC -extend policy to 11/1/2025"
type textarea "x"
type input "Invoice fromrm CRC -extend policy to 11/1/2025"
type textarea "x"
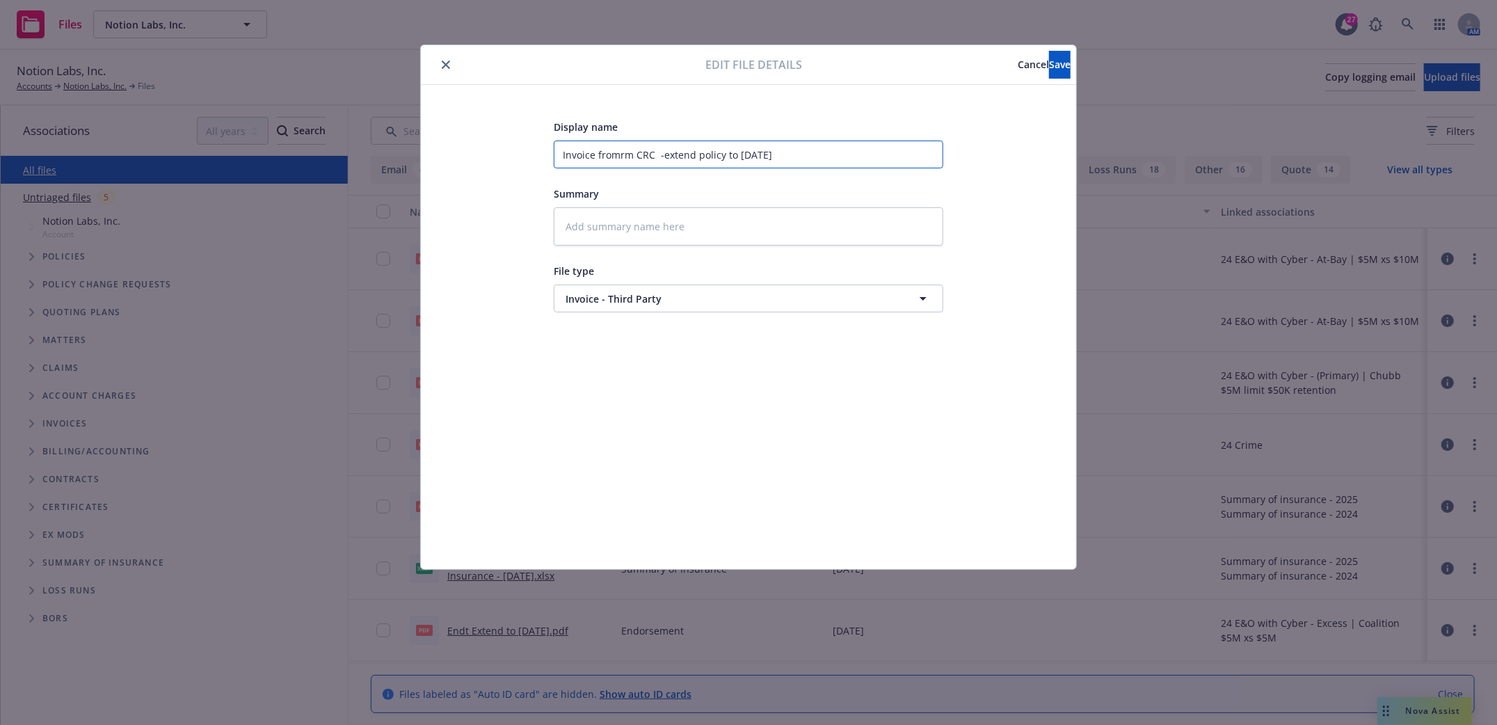
type input "Invoice fromm CRC -extend policy to 11/1/2025"
type textarea "x"
type input "Invoice from CRC -extend policy to 11/1/2025"
click at [1054, 68] on button "Save" at bounding box center [1060, 65] width 22 height 28
type textarea "x"
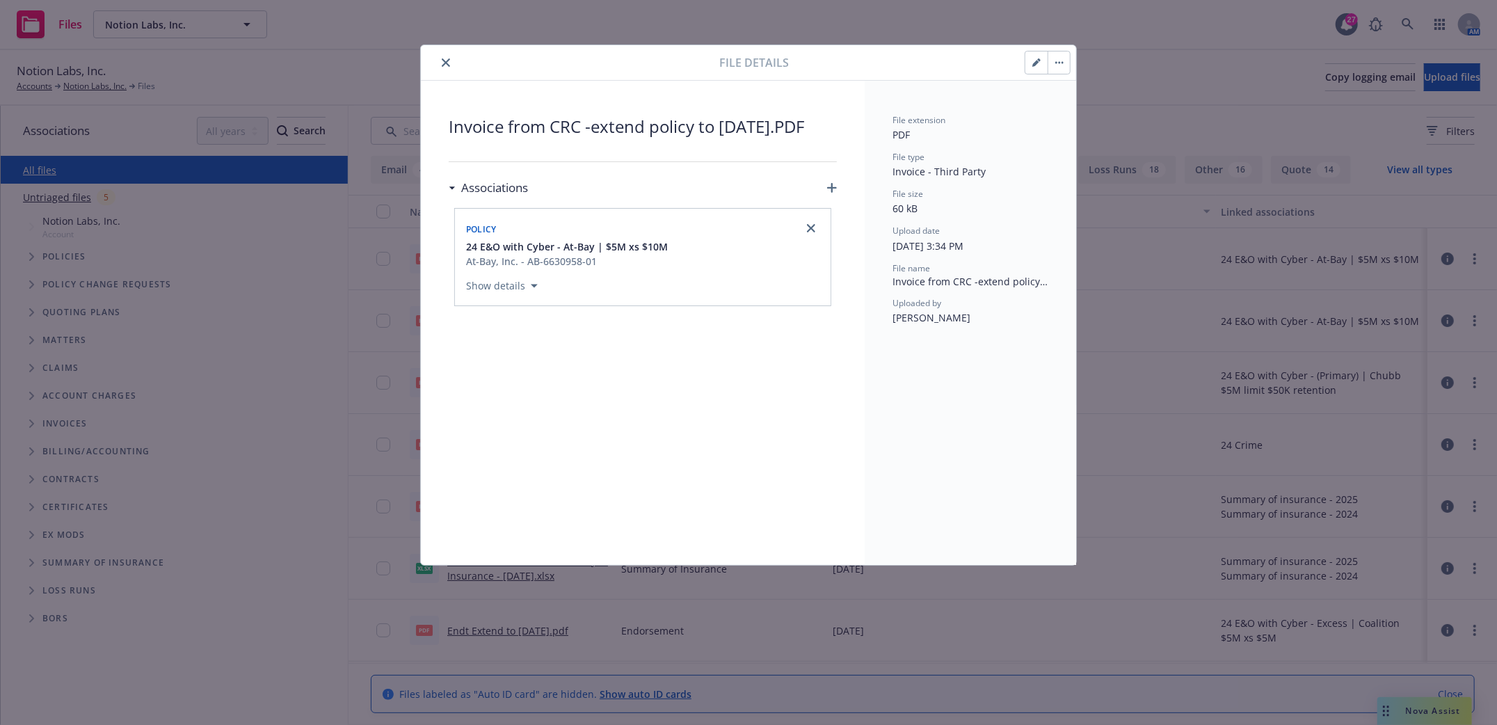
click at [452, 63] on button "close" at bounding box center [446, 62] width 17 height 17
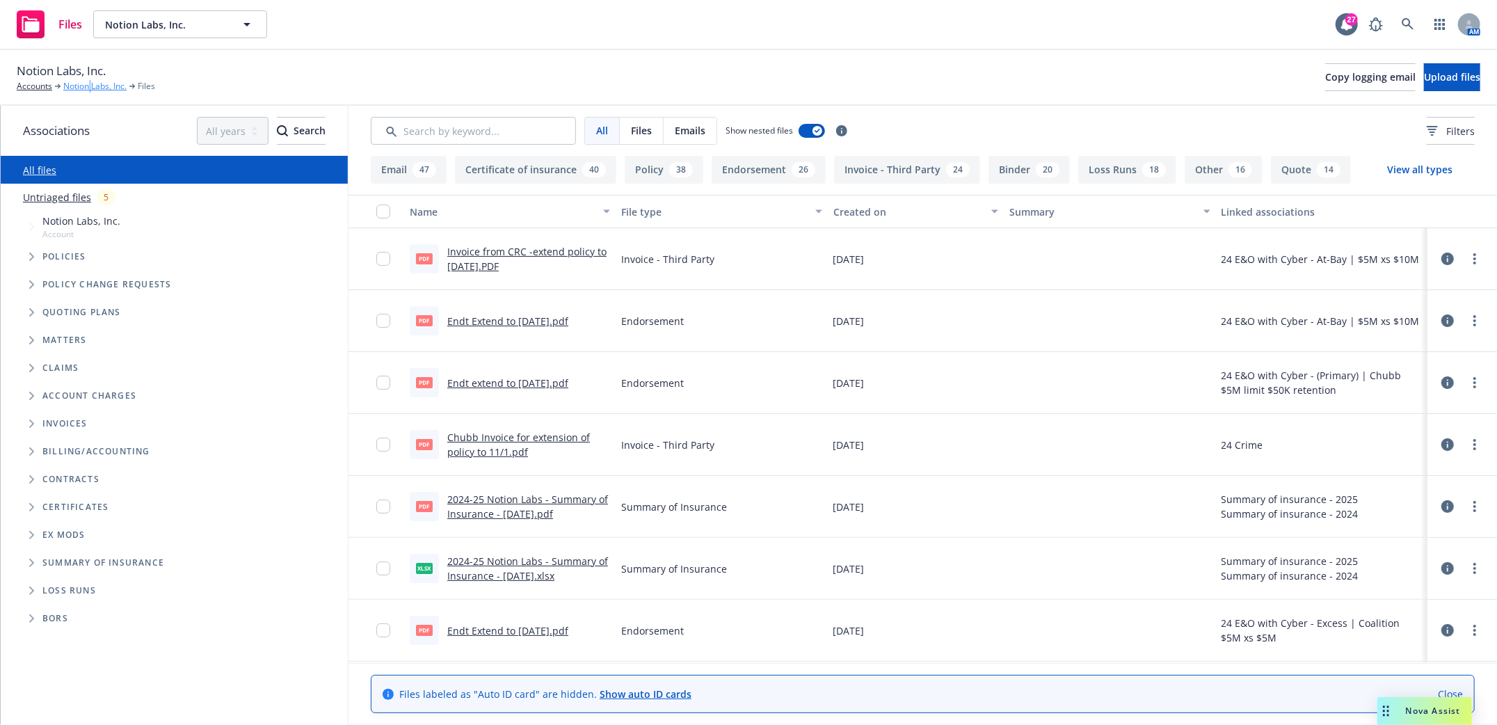
click at [92, 89] on div "Notion Labs, Inc. Accounts Notion Labs, Inc. Files Copy logging email Upload fi…" at bounding box center [748, 78] width 1497 height 56
click at [78, 83] on link "Notion Labs, Inc." at bounding box center [94, 86] width 63 height 13
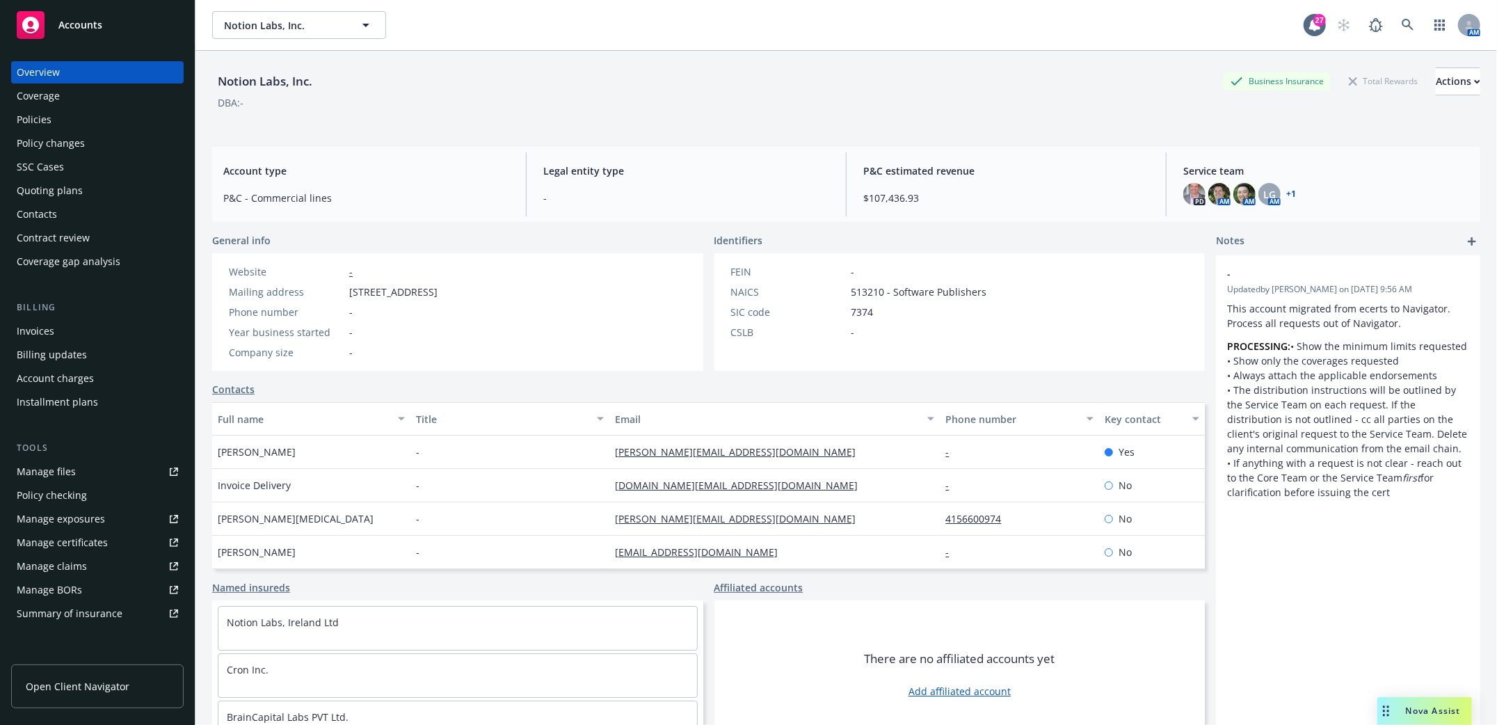
click at [33, 116] on div "Policies" at bounding box center [34, 120] width 35 height 22
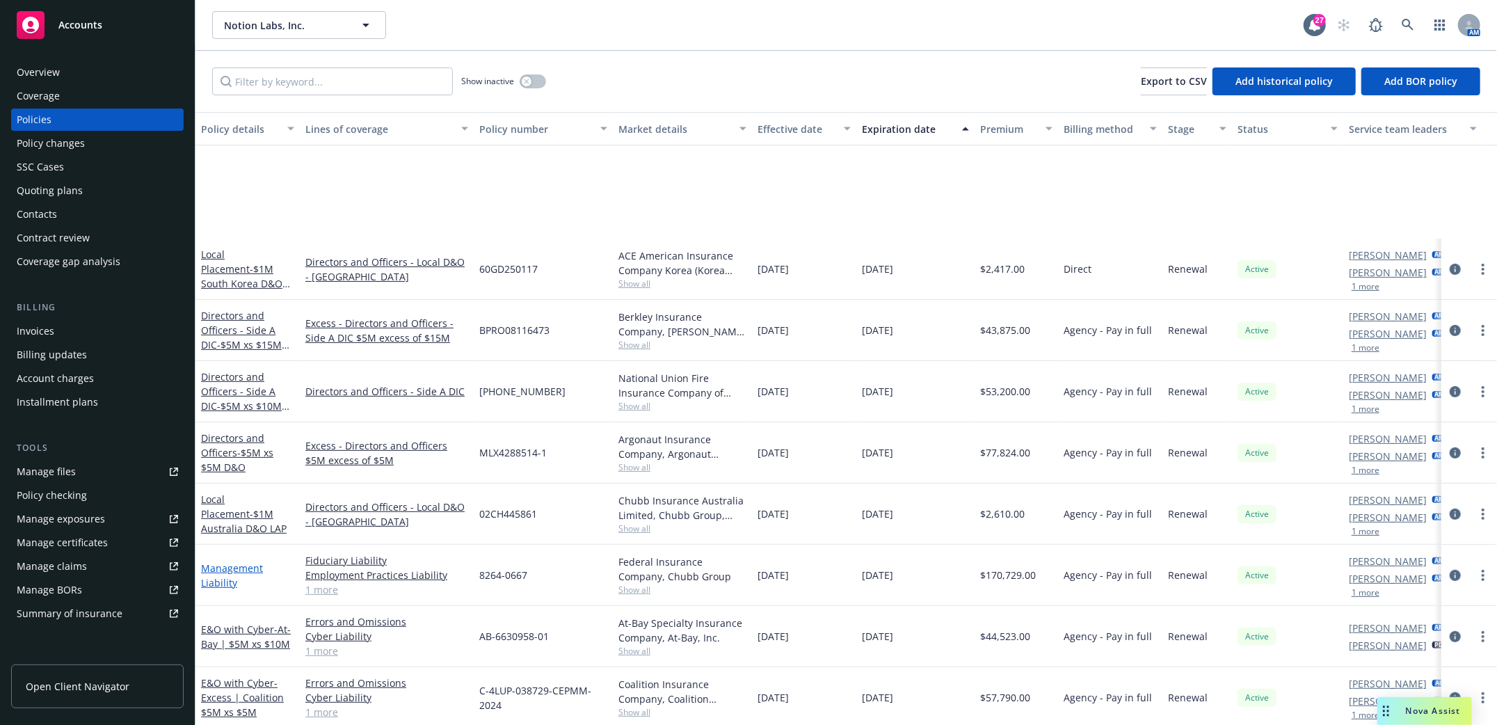
scroll to position [396, 0]
